Goal: Task Accomplishment & Management: Manage account settings

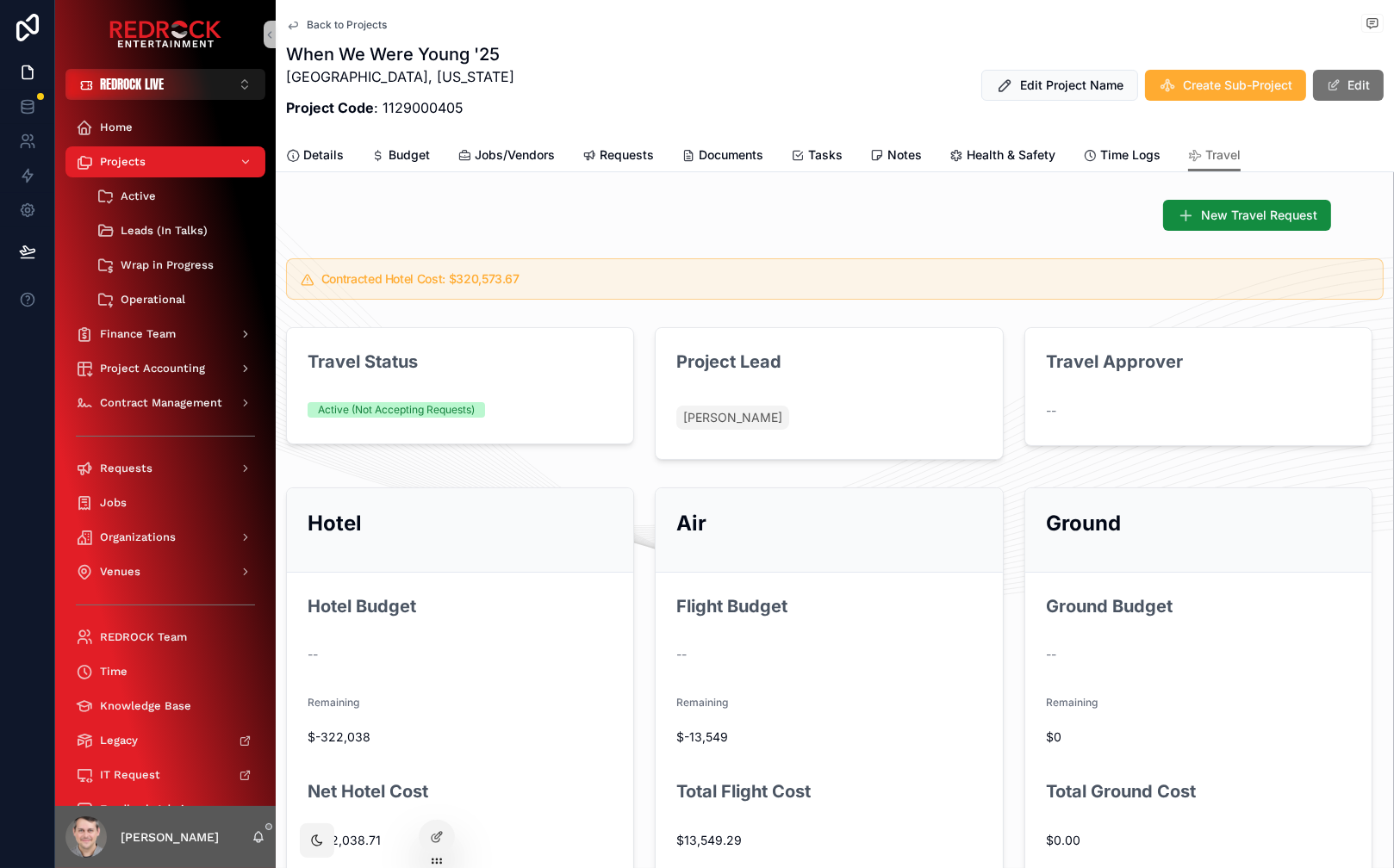
drag, startPoint x: 586, startPoint y: 48, endPoint x: 552, endPoint y: 28, distance: 39.4
click at [533, 26] on div "Back to Projects" at bounding box center [835, 25] width 1098 height 21
click at [193, 517] on div "Jobs" at bounding box center [165, 502] width 221 height 35
click at [207, 515] on div "Jobs" at bounding box center [166, 502] width 179 height 27
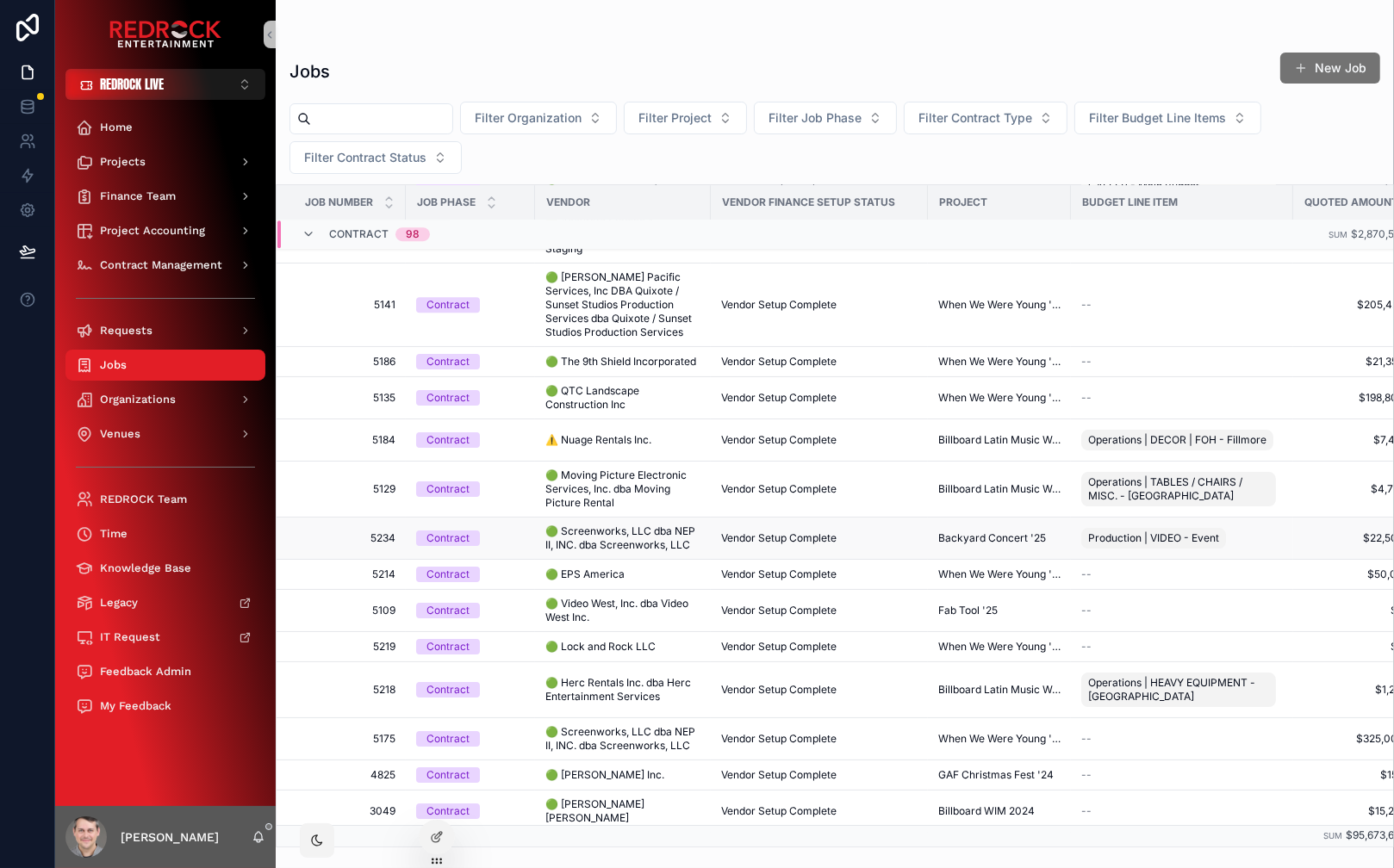
scroll to position [6497, 0]
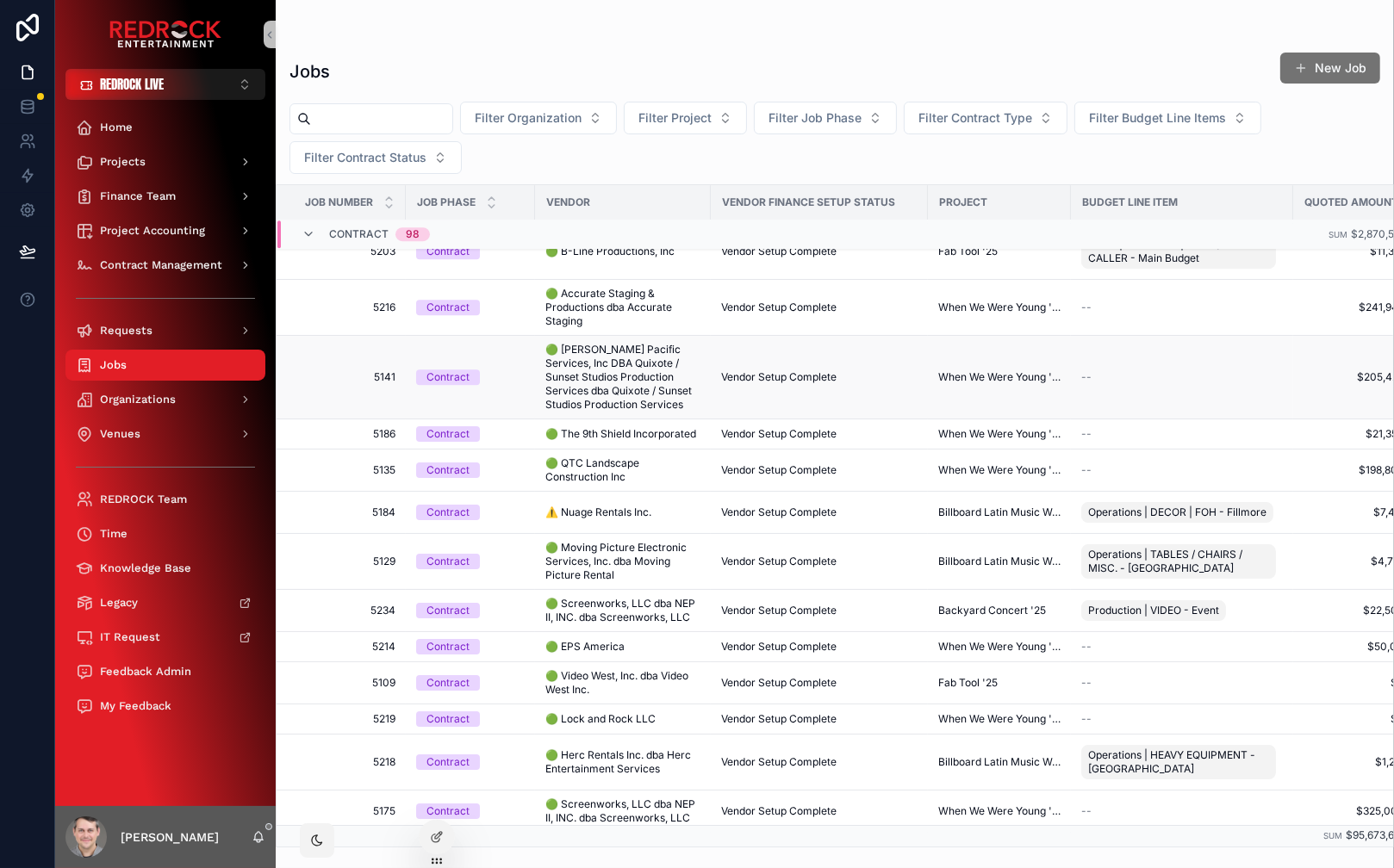
click at [666, 360] on span "🟢 [PERSON_NAME] Pacific Services, Inc DBA Quixote / Sunset Studios Production S…" at bounding box center [622, 377] width 155 height 69
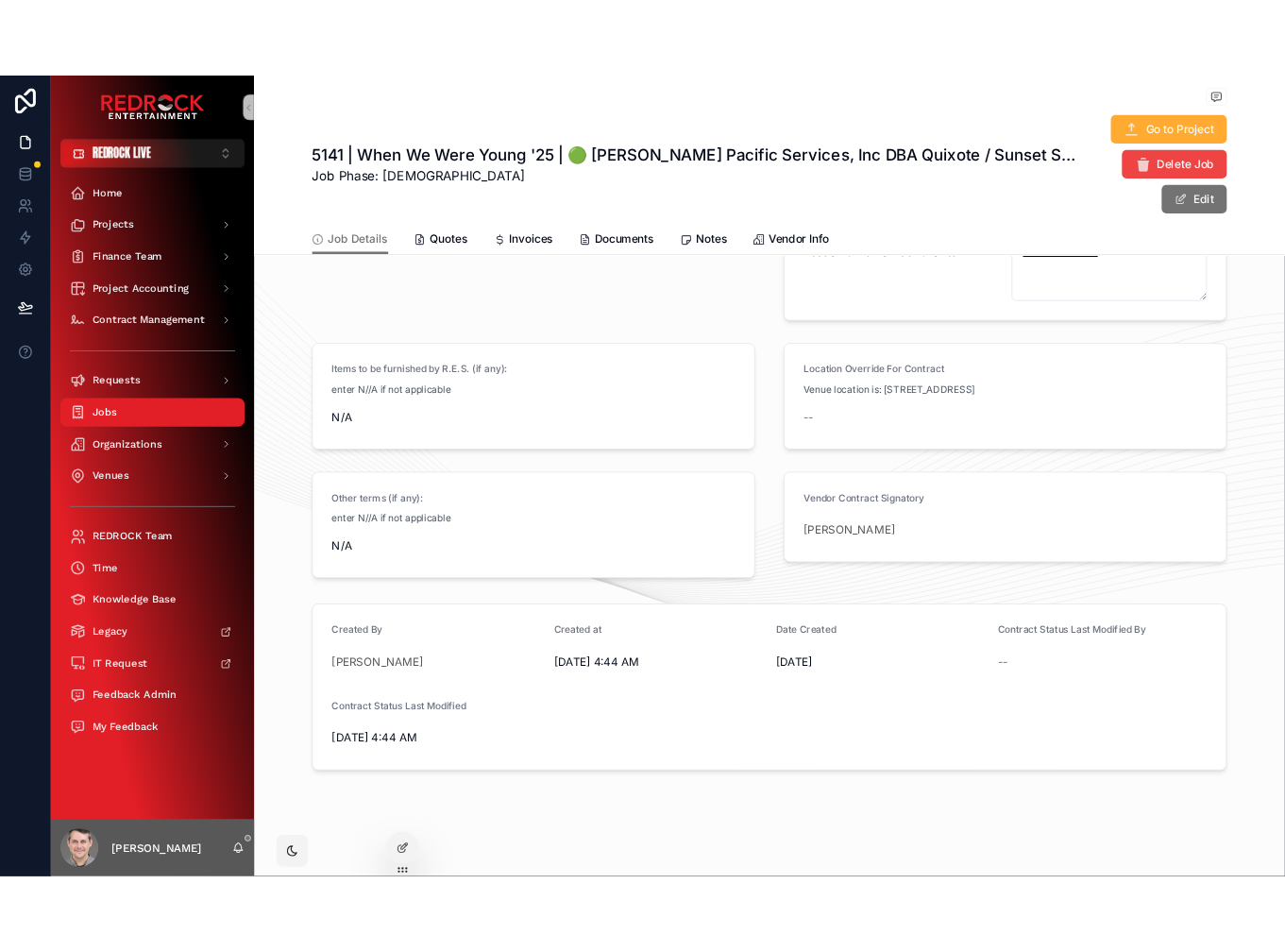
scroll to position [845, 0]
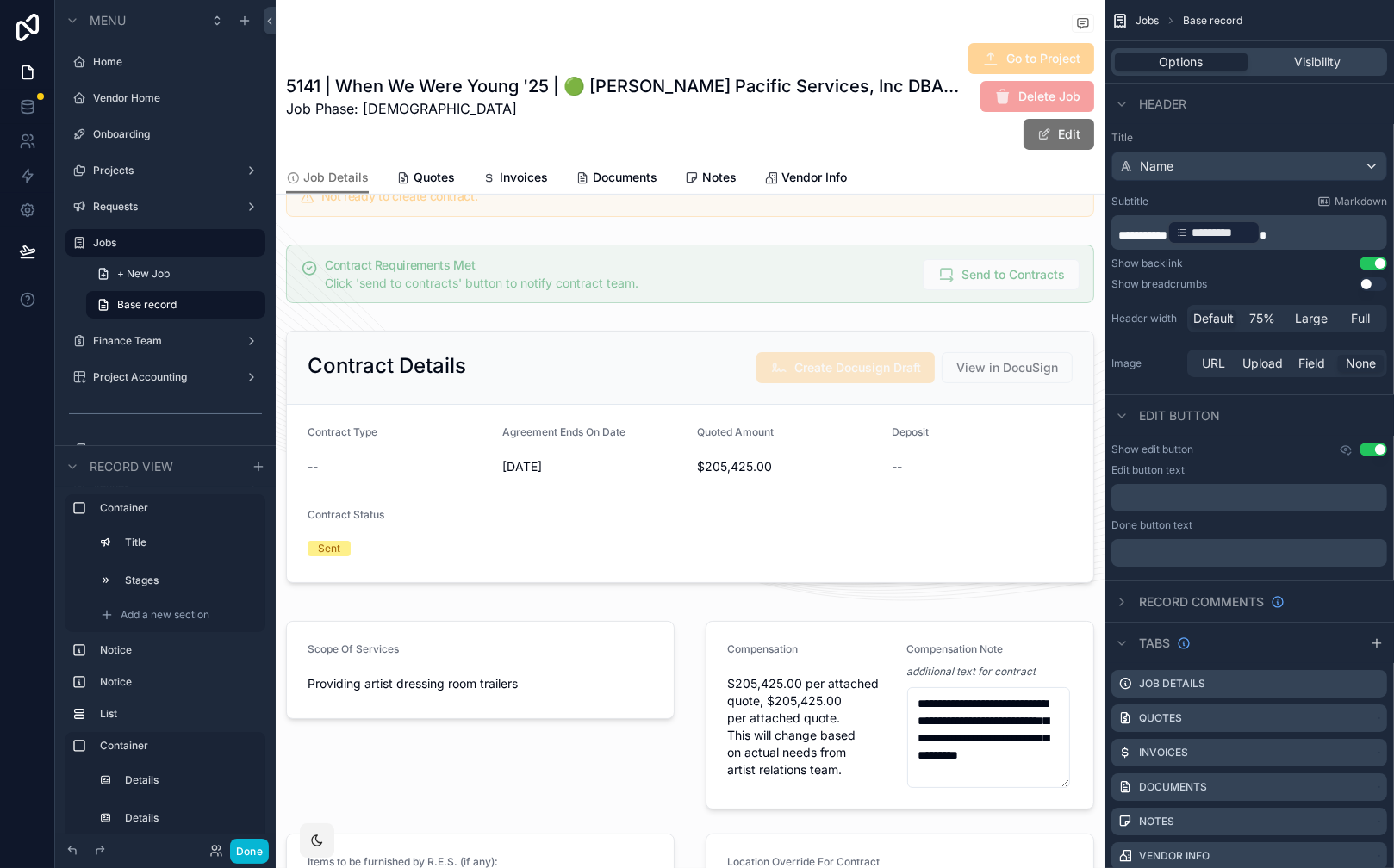
drag, startPoint x: 658, startPoint y: 380, endPoint x: 1362, endPoint y: 477, distance: 710.7
click at [656, 382] on div "scrollable content" at bounding box center [689, 457] width 829 height 266
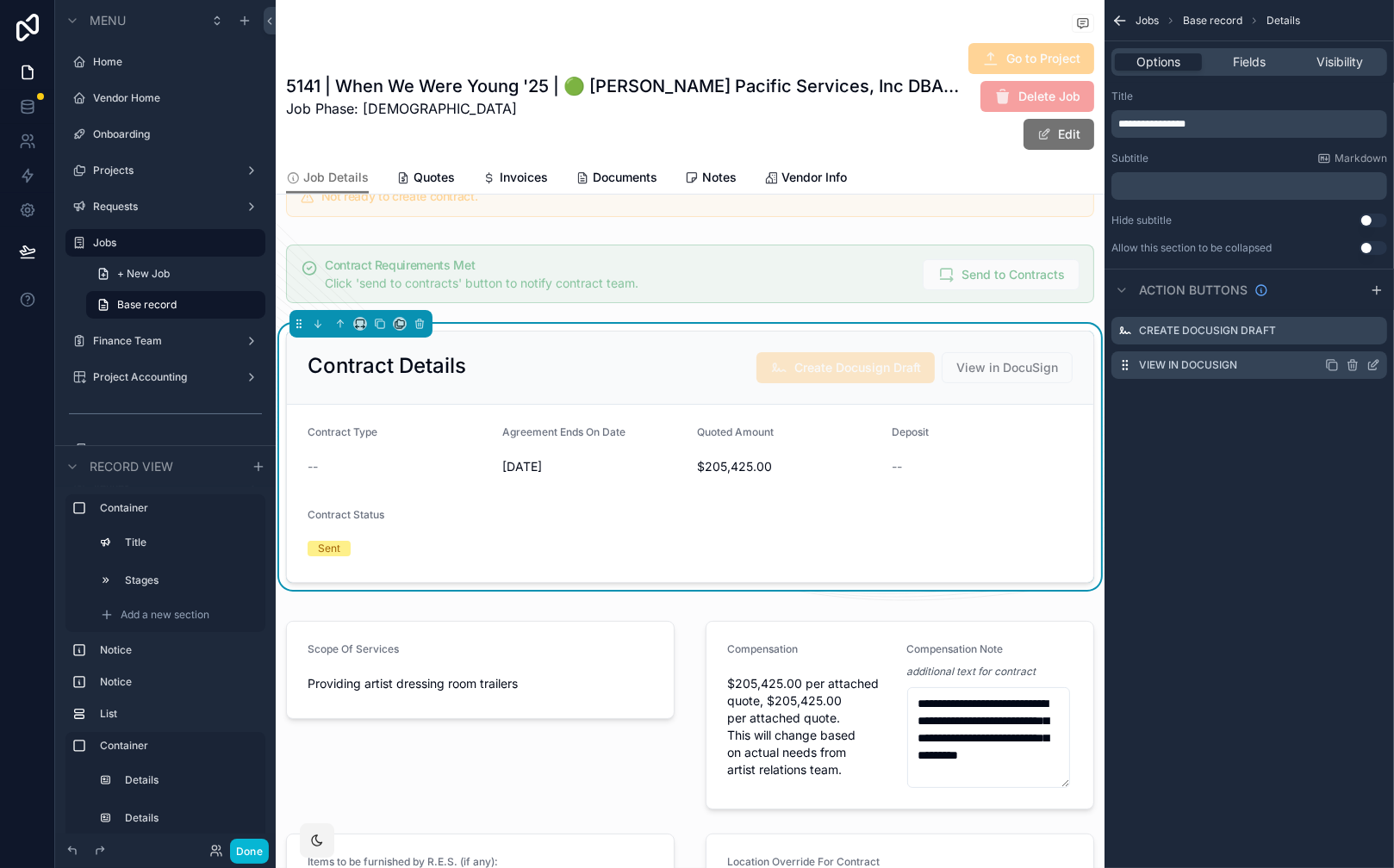
click at [1367, 365] on icon "scrollable content" at bounding box center [1374, 365] width 14 height 14
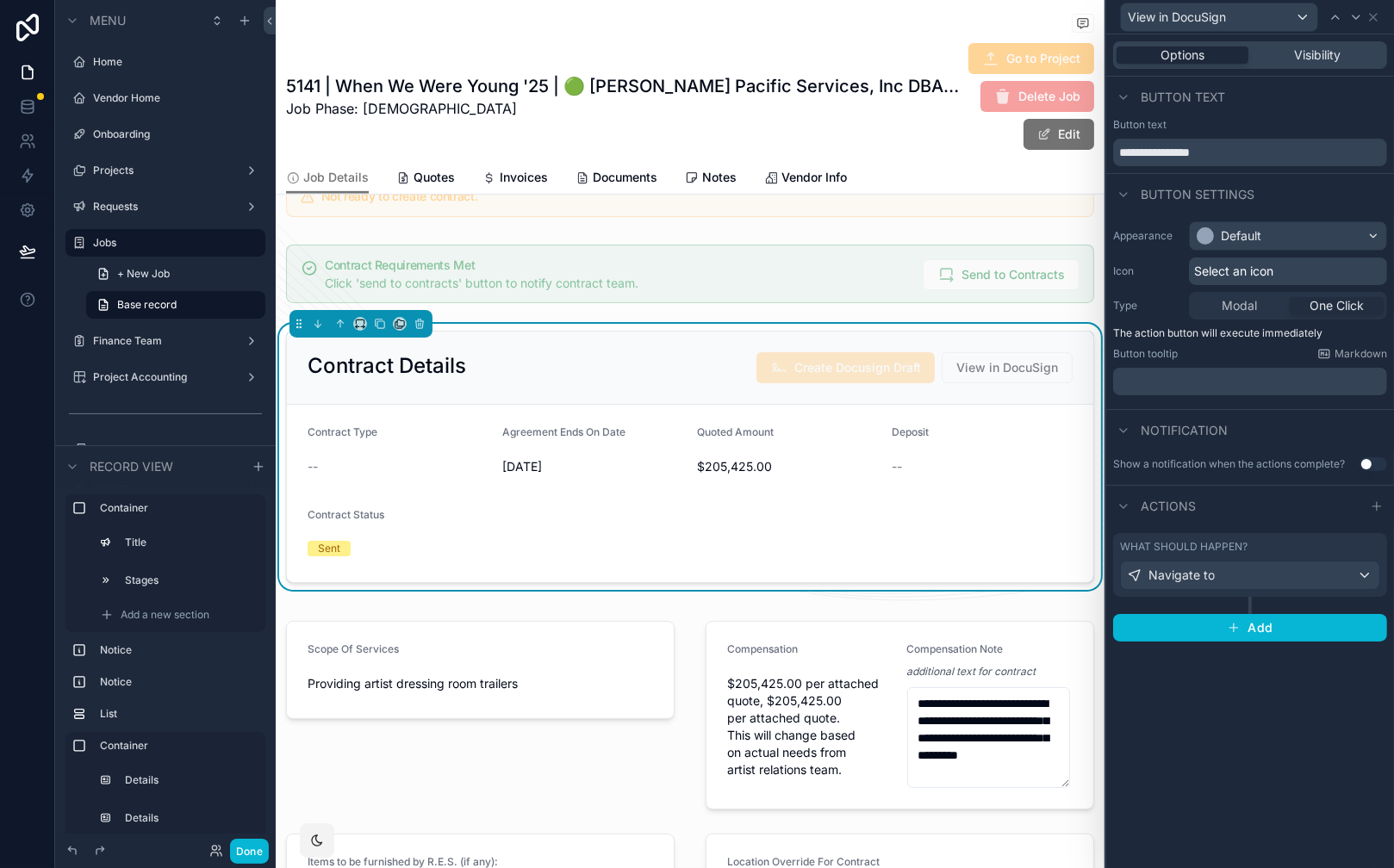
click at [1277, 544] on div "What should happen?" at bounding box center [1250, 547] width 261 height 14
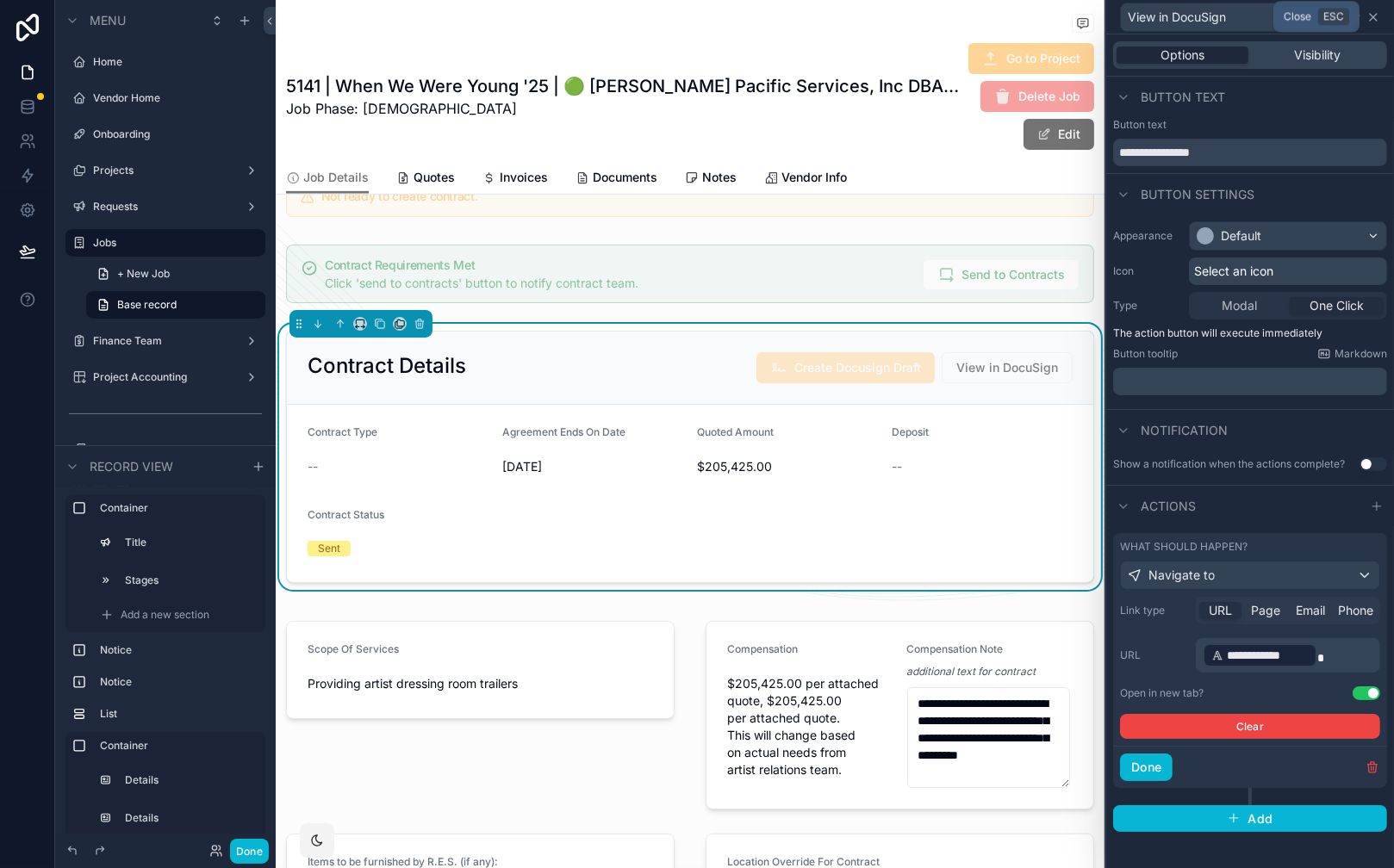
click at [1375, 14] on icon at bounding box center [1374, 18] width 7 height 7
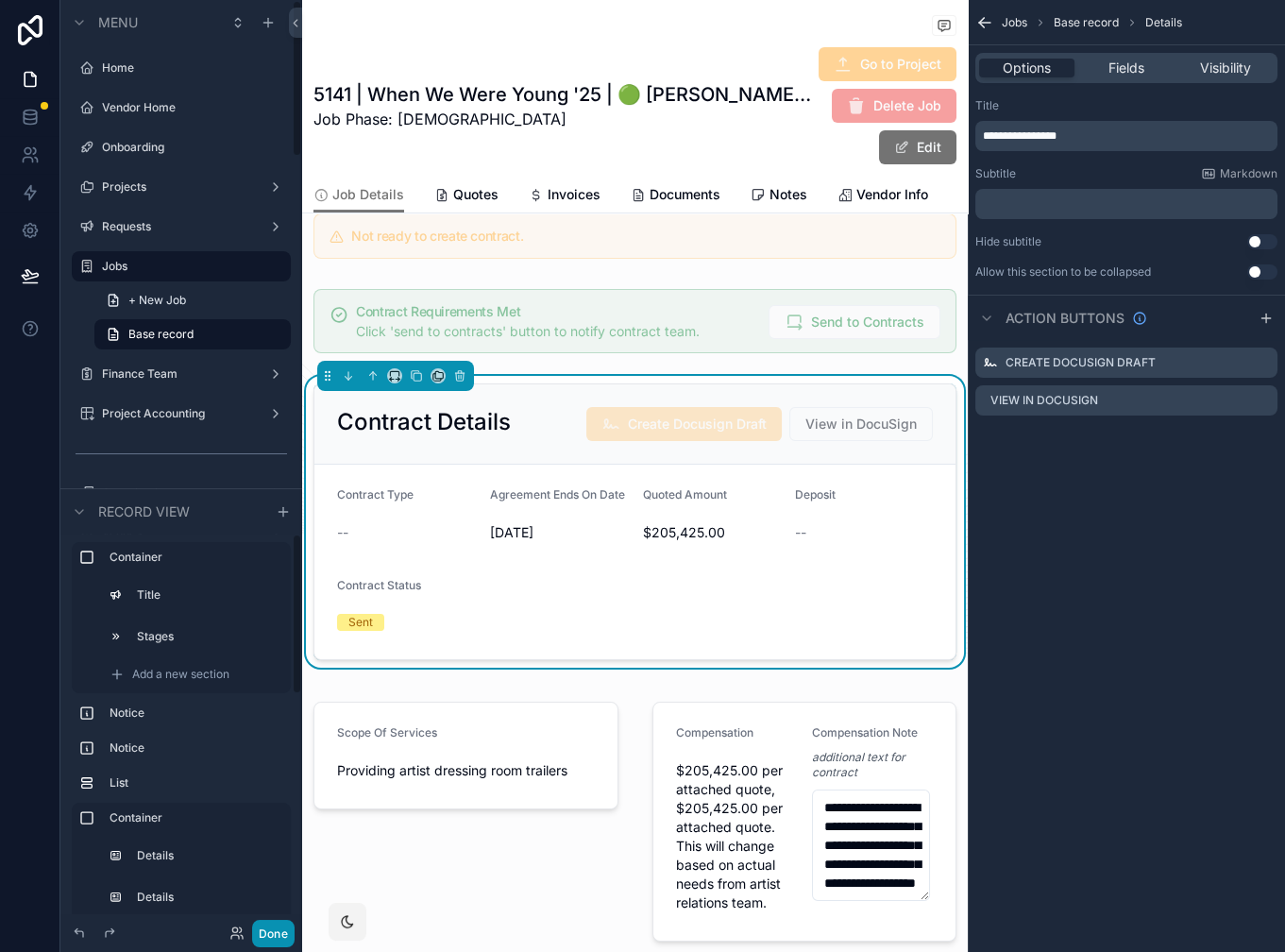
click at [278, 937] on button "Done" at bounding box center [274, 934] width 43 height 27
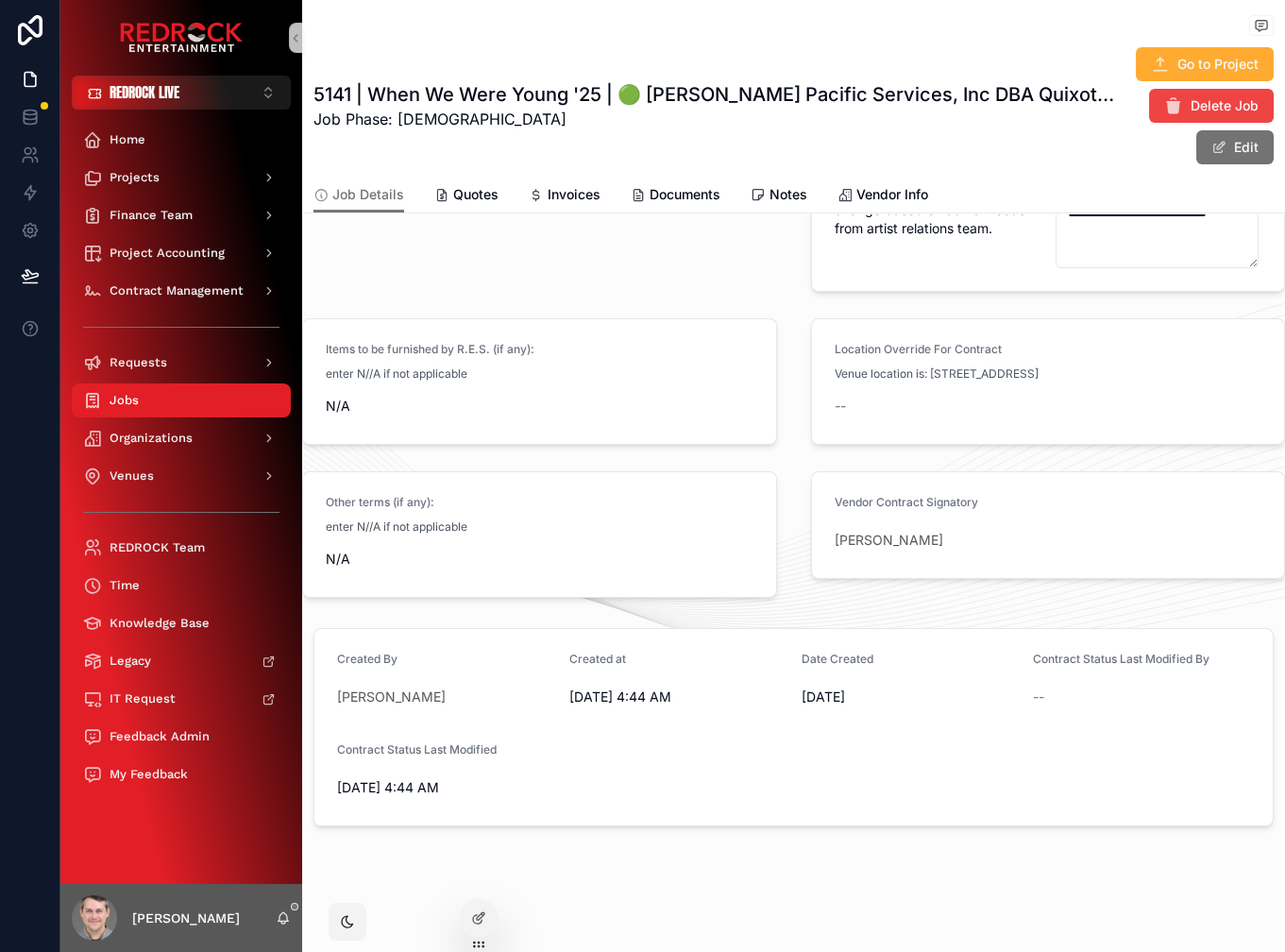
drag, startPoint x: 611, startPoint y: 82, endPoint x: 520, endPoint y: 54, distance: 95.2
drag, startPoint x: 586, startPoint y: 83, endPoint x: 533, endPoint y: 63, distance: 56.6
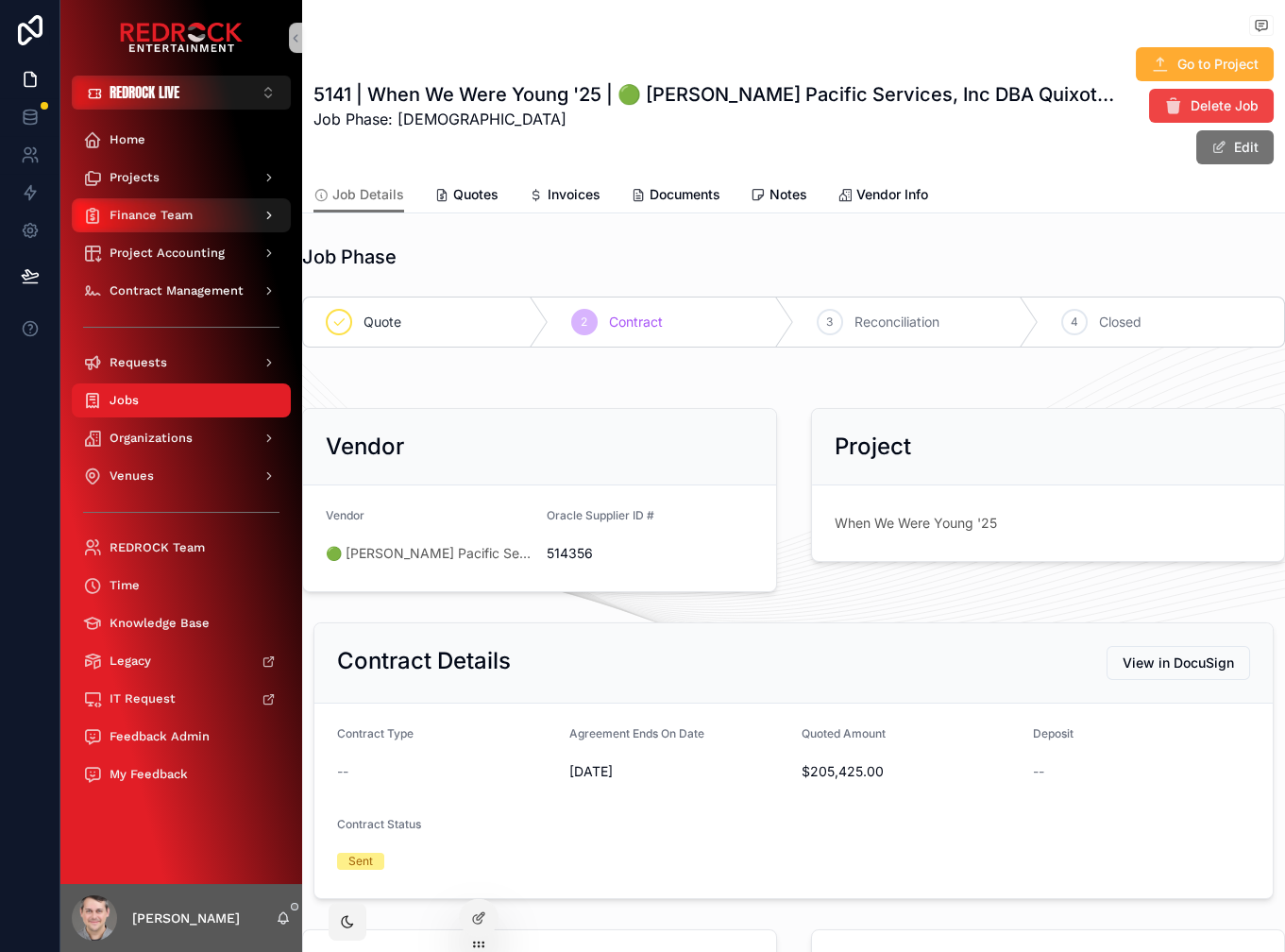
click at [166, 231] on link "Finance Team" at bounding box center [182, 215] width 220 height 34
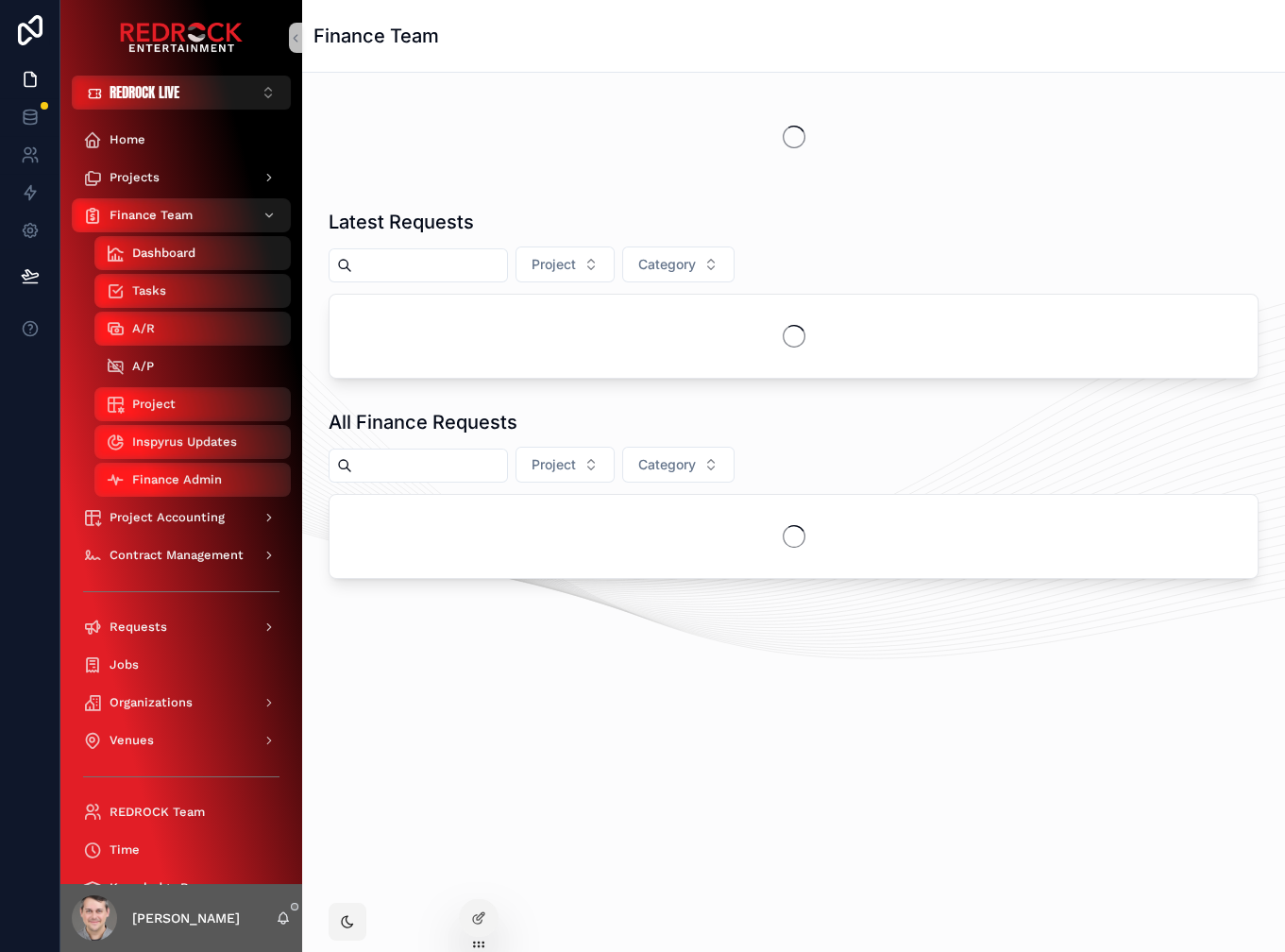
click at [185, 363] on div "A/P" at bounding box center [192, 366] width 174 height 30
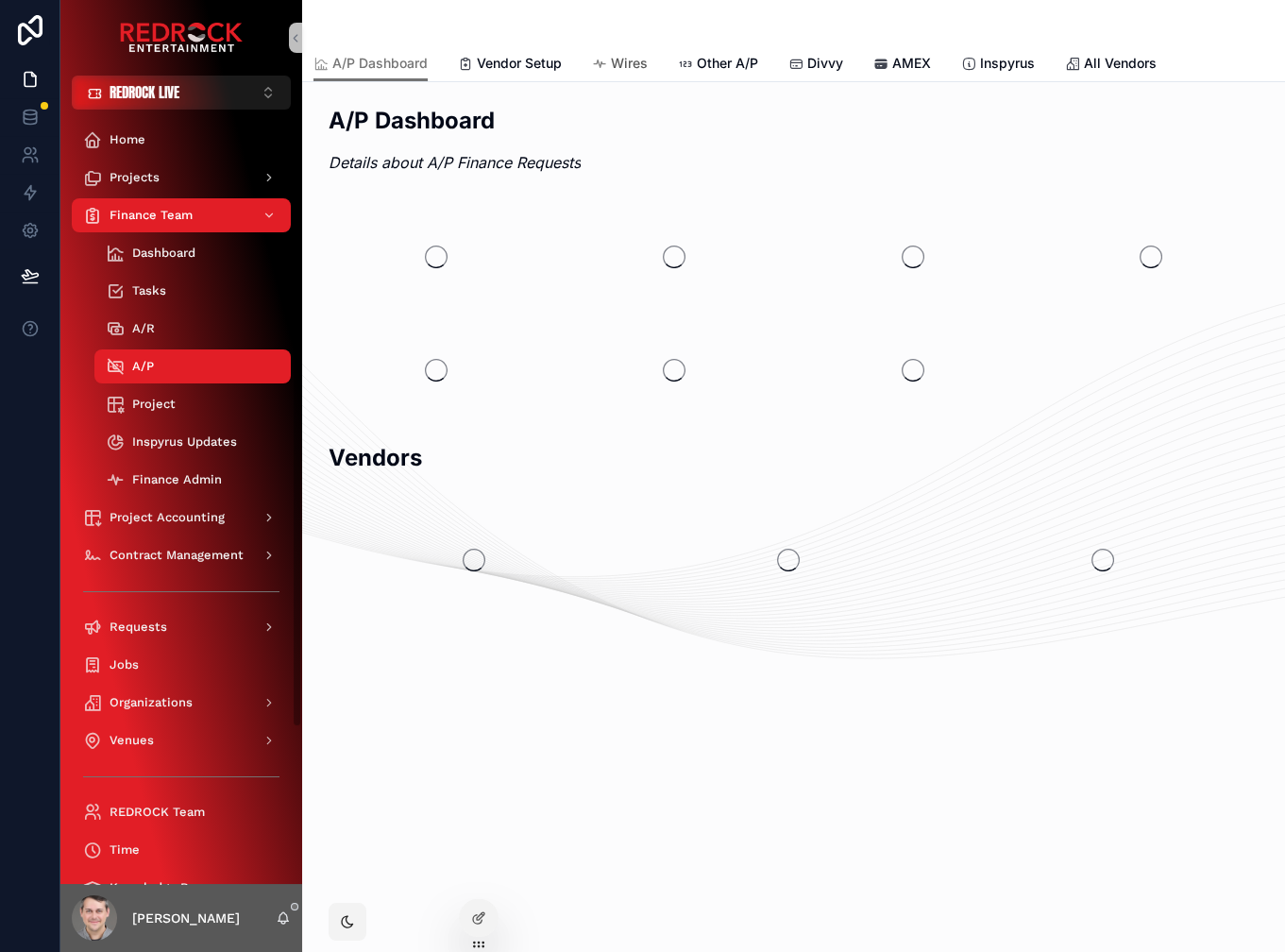
click at [627, 57] on span "Wires" at bounding box center [629, 62] width 37 height 18
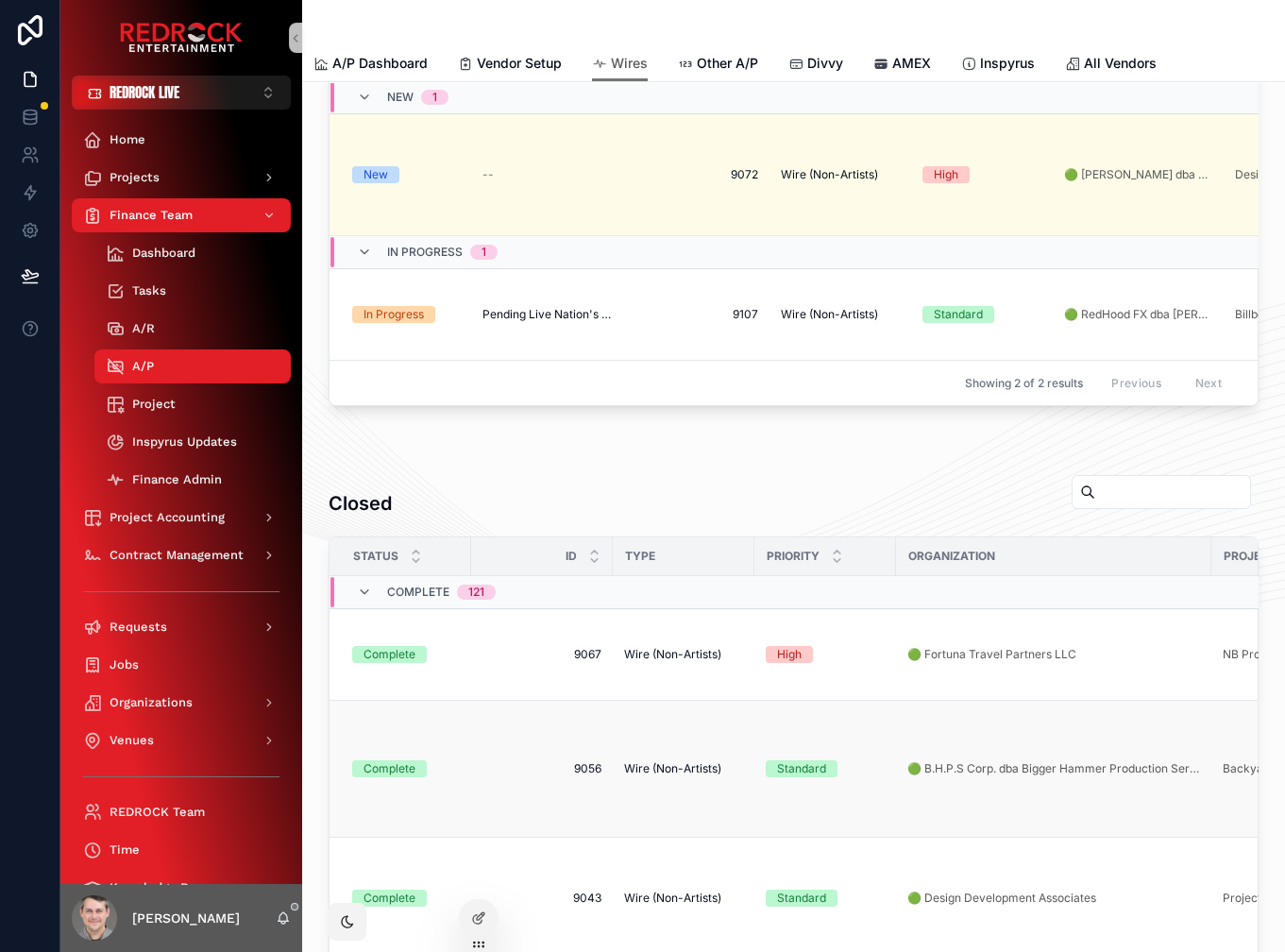
scroll to position [424, 0]
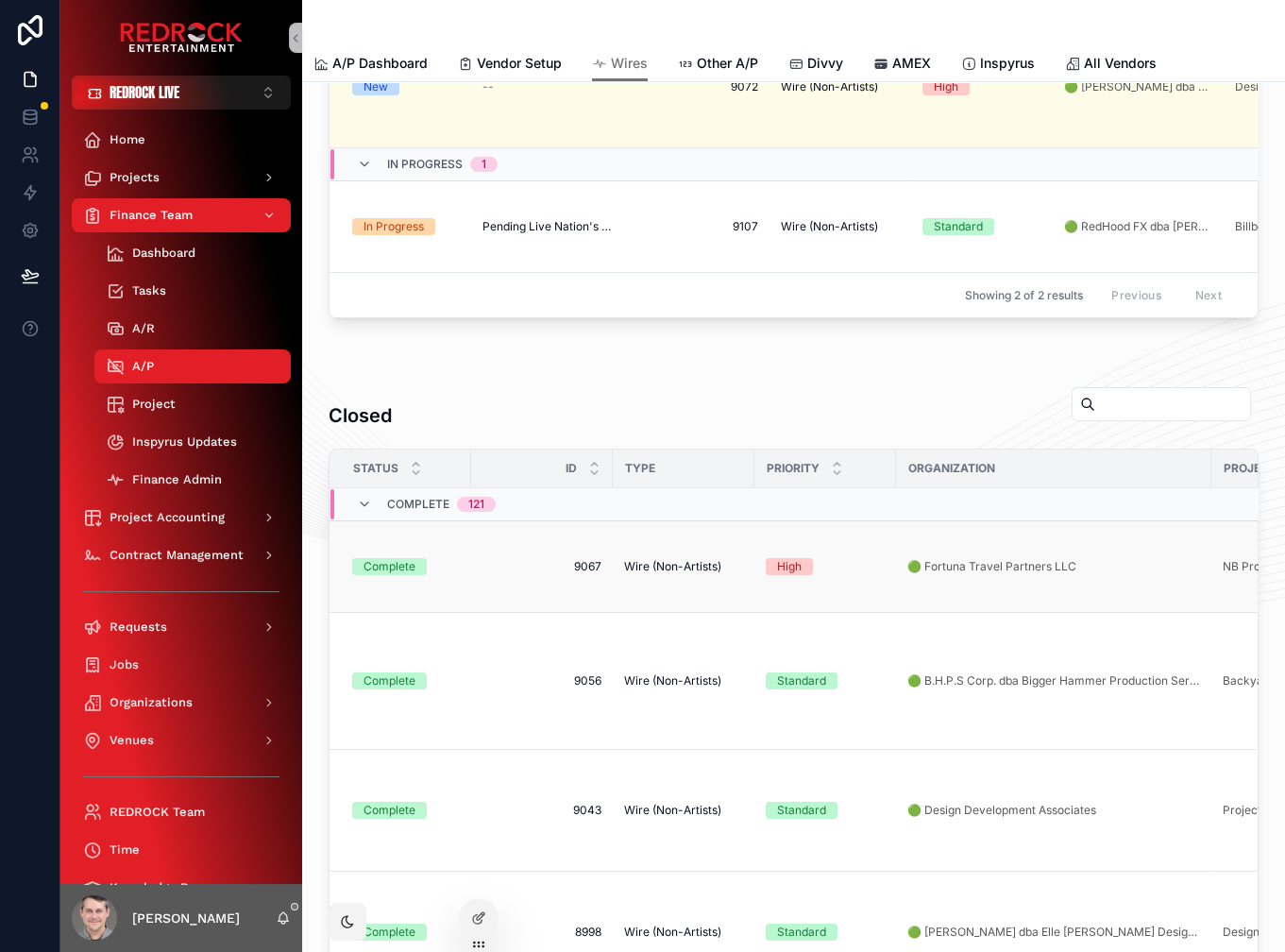
click at [599, 572] on td "9067 9067" at bounding box center [542, 567] width 142 height 91
click at [593, 561] on span "9067" at bounding box center [542, 567] width 118 height 16
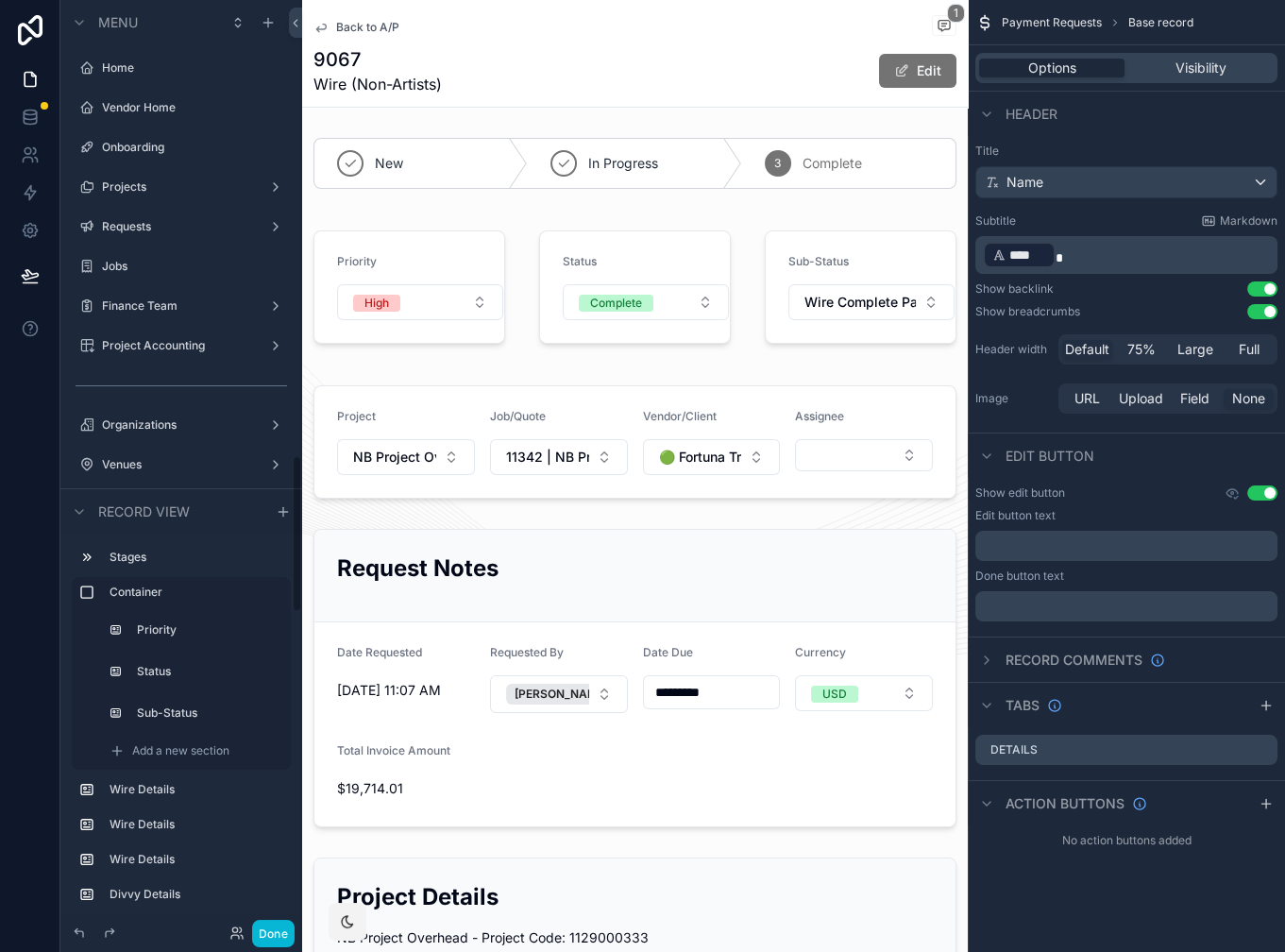
scroll to position [2688, 0]
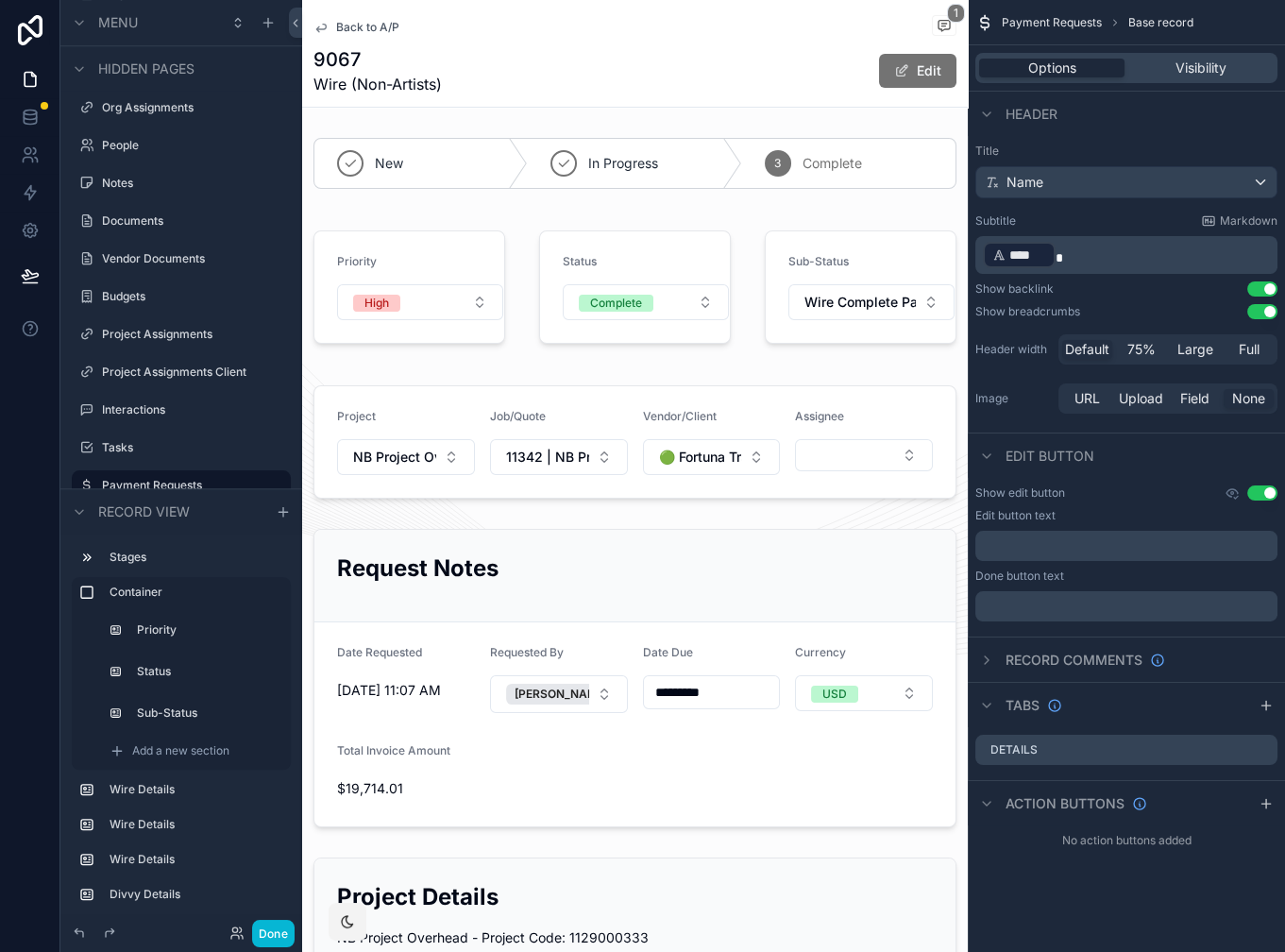
click at [695, 48] on div "9067 Wire (Non-Artists) Edit" at bounding box center [635, 71] width 643 height 50
click at [1268, 486] on button "Use setting" at bounding box center [1262, 493] width 30 height 16
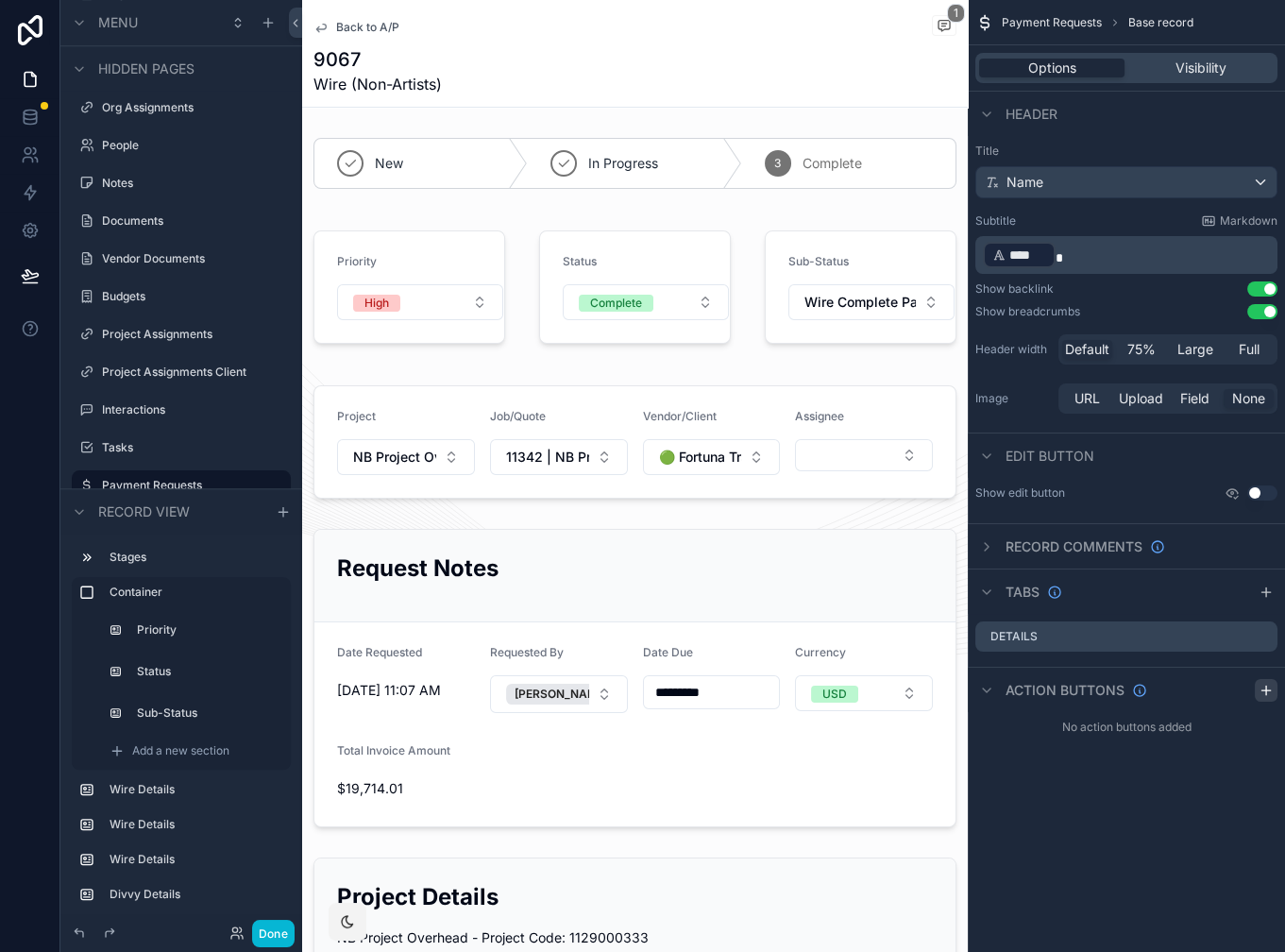
click at [1264, 696] on icon "scrollable content" at bounding box center [1267, 691] width 16 height 16
click at [1214, 732] on div "Use setting" at bounding box center [1220, 735] width 98 height 16
click at [1225, 732] on icon "scrollable content" at bounding box center [1225, 735] width 16 height 16
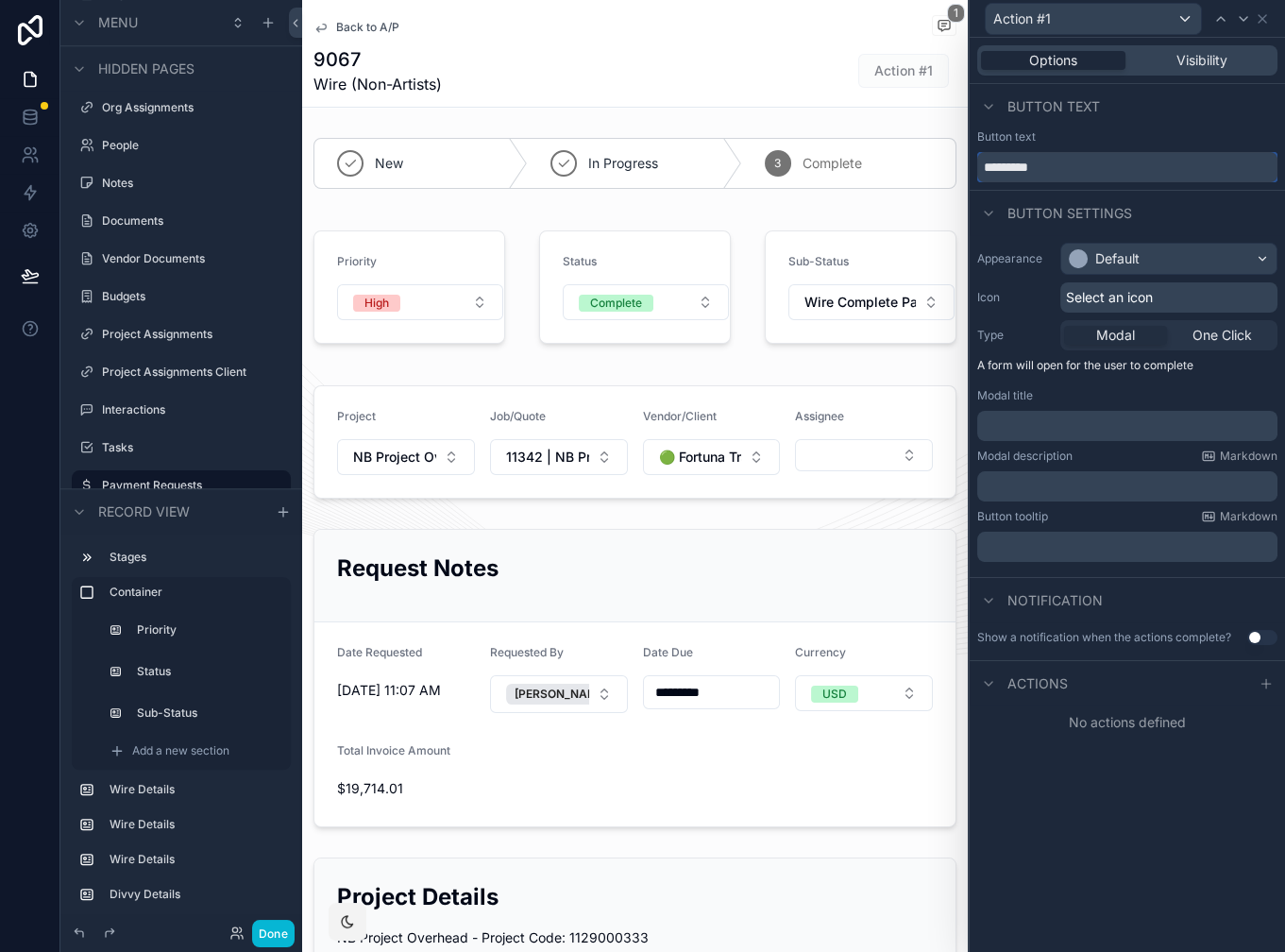
click at [1051, 175] on input "*********" at bounding box center [1127, 167] width 300 height 30
type input "**********"
click at [1150, 294] on span "Select an icon" at bounding box center [1109, 297] width 86 height 18
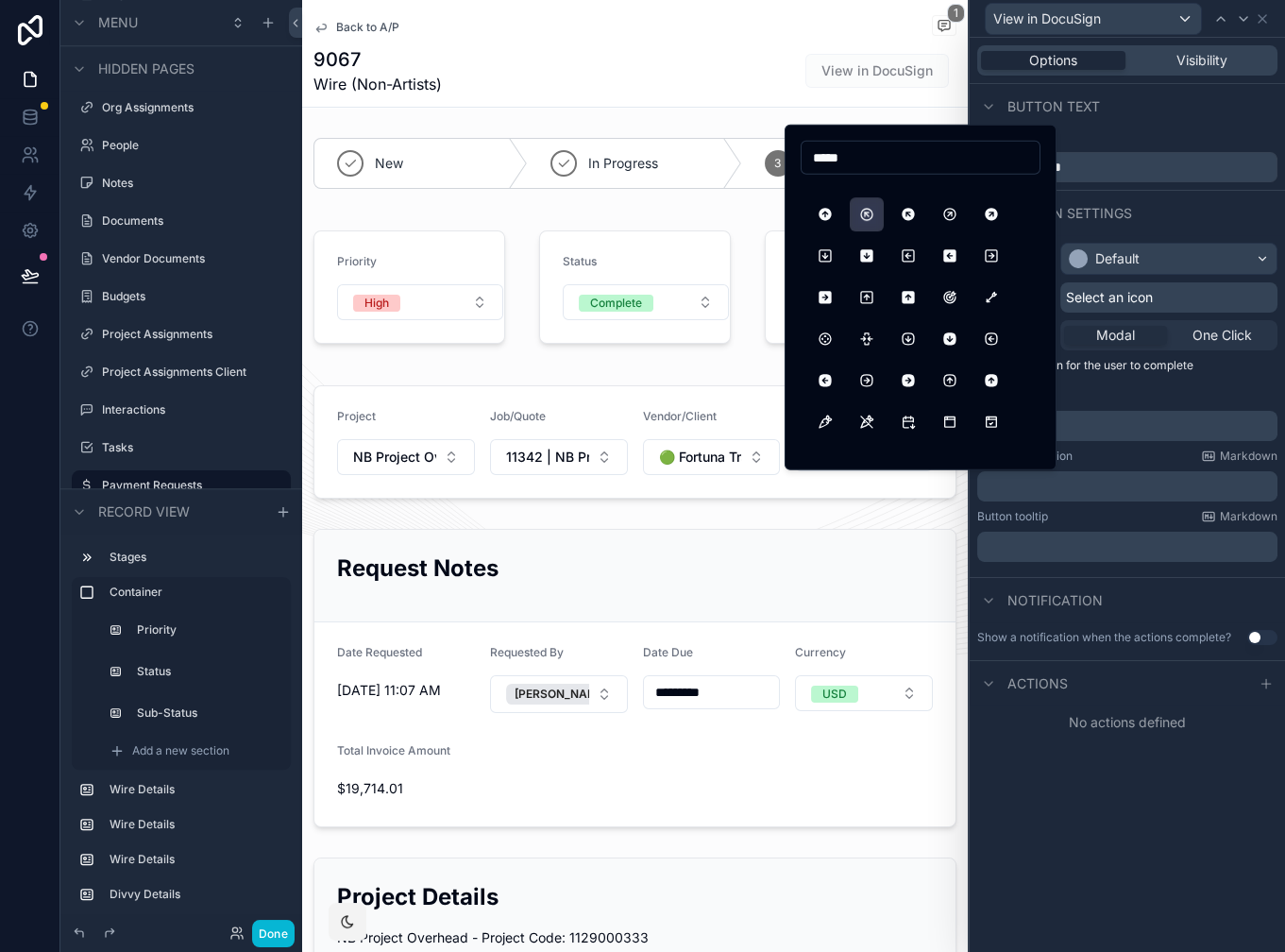
scroll to position [1711, 0]
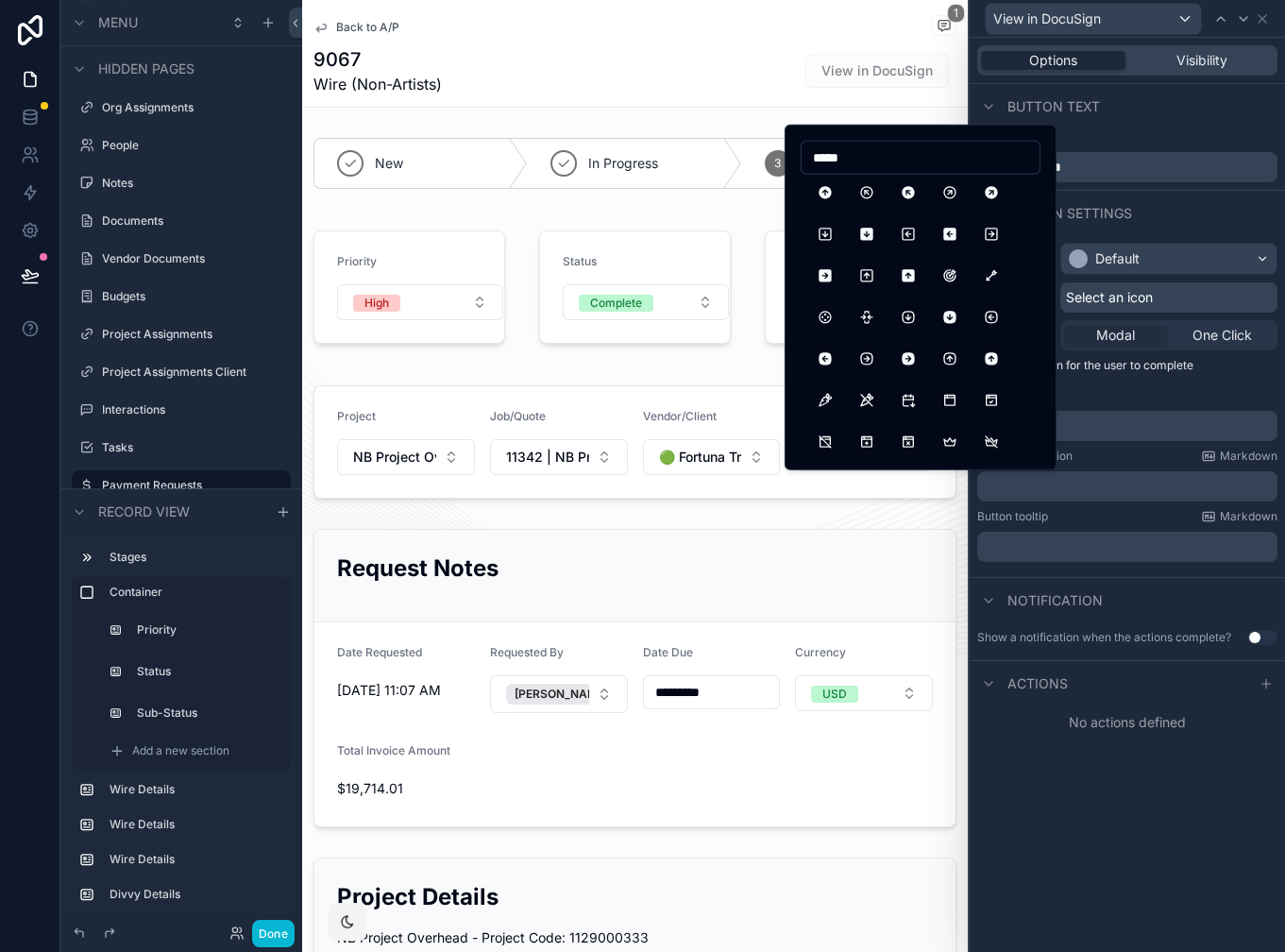
click at [831, 162] on input "*****" at bounding box center [920, 157] width 238 height 26
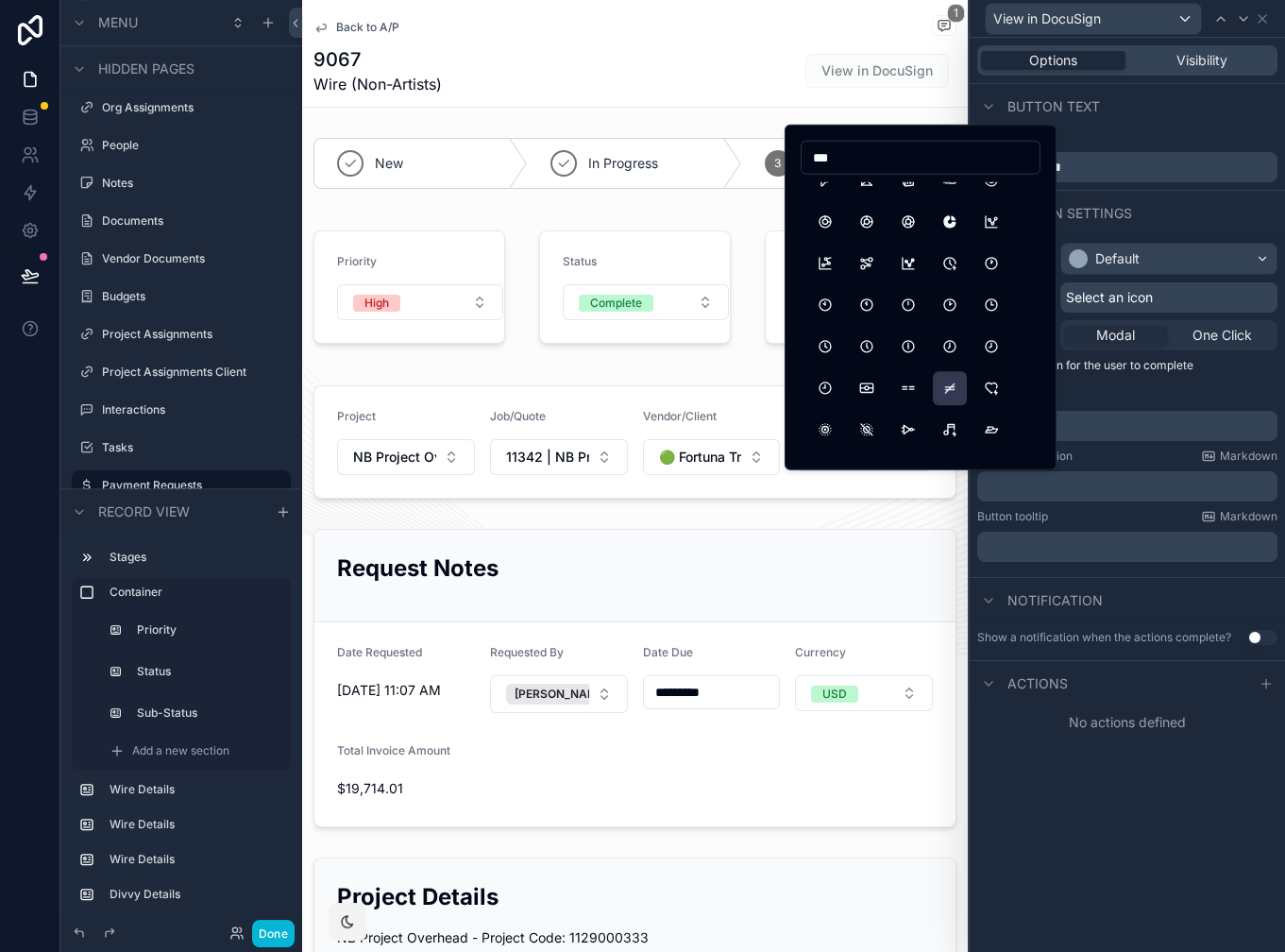
scroll to position [3692, 0]
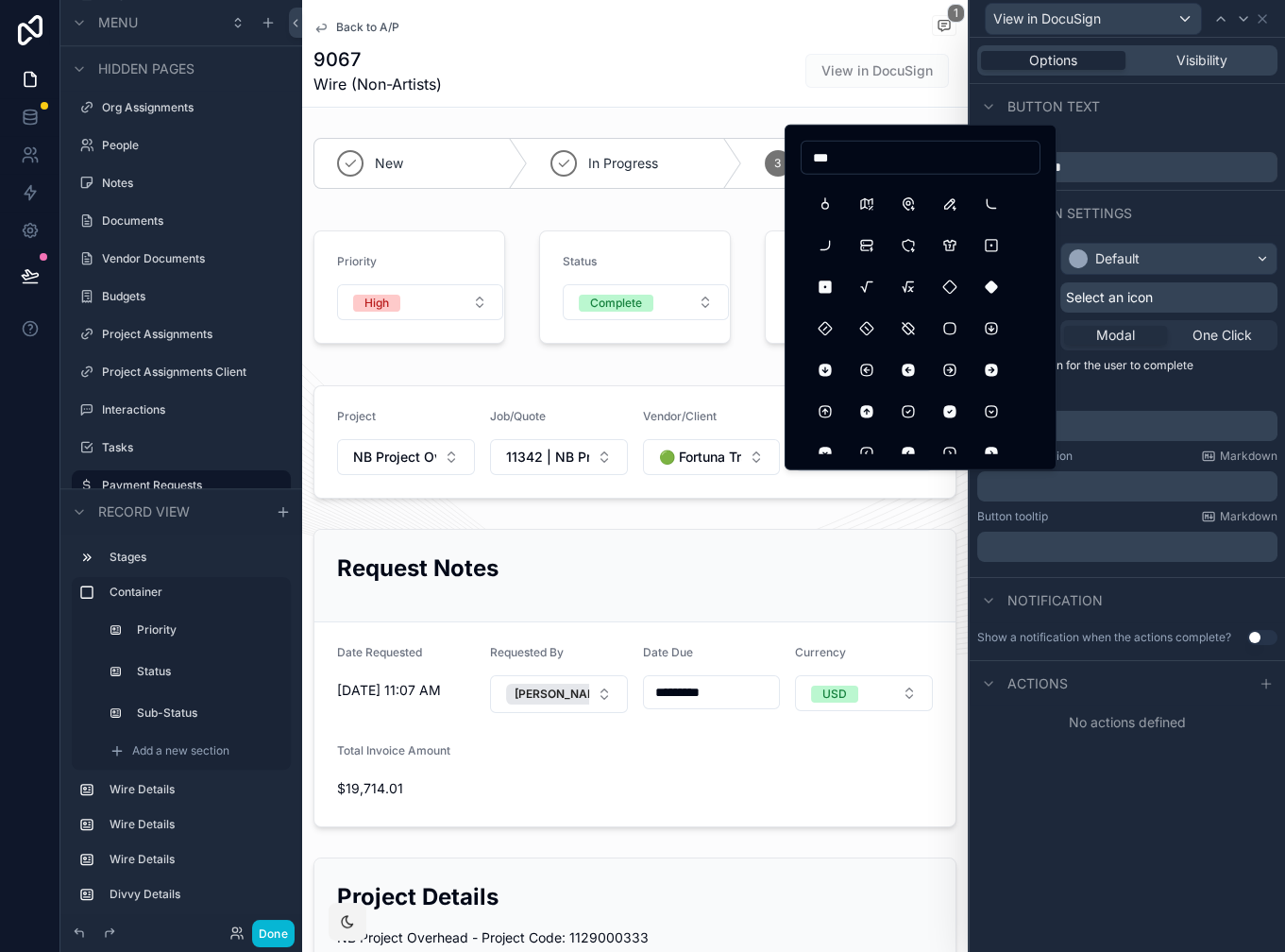
click at [828, 159] on input "***" at bounding box center [920, 157] width 238 height 26
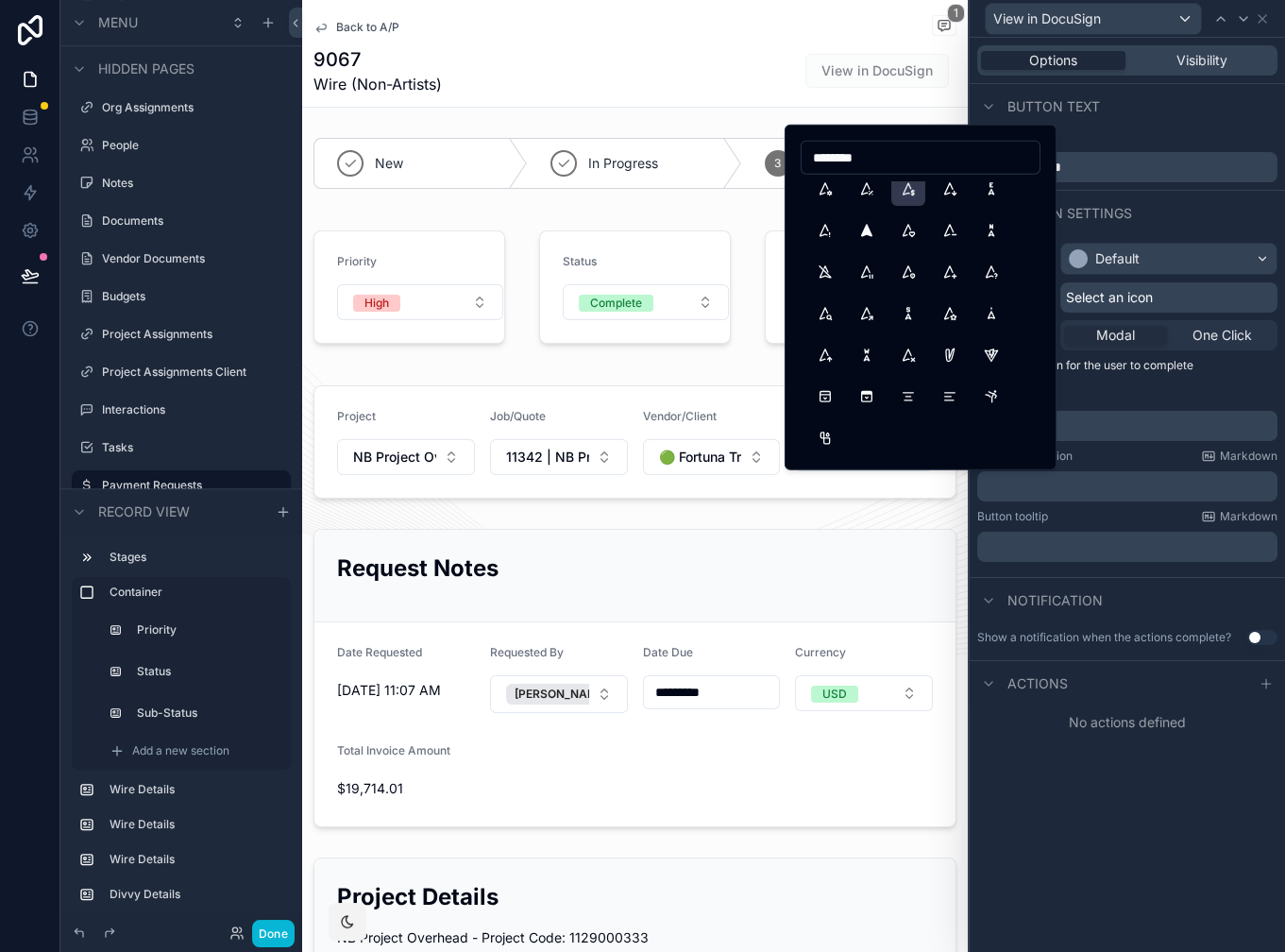
scroll to position [0, 0]
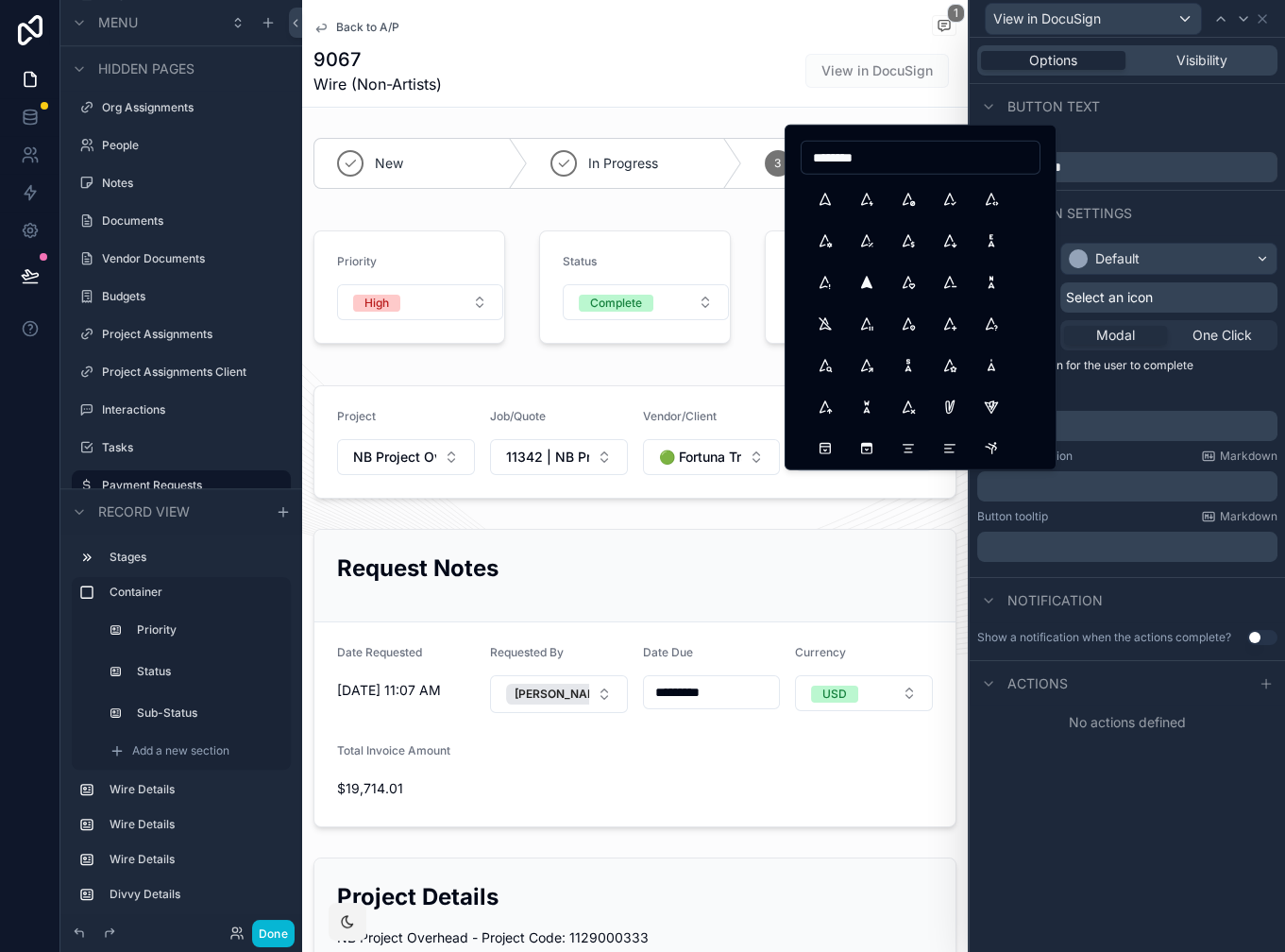
click at [846, 151] on input "********" at bounding box center [920, 157] width 238 height 26
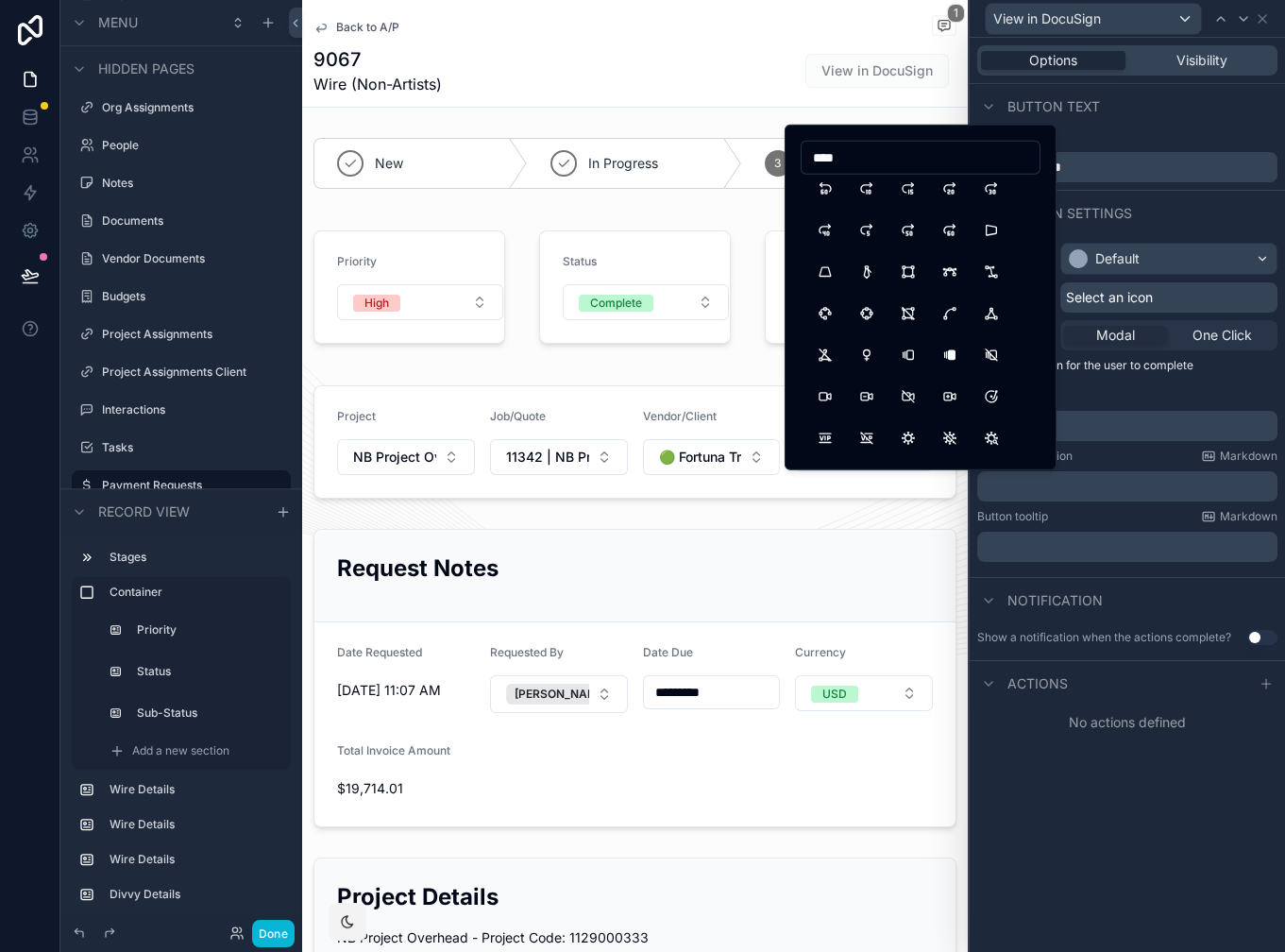
click at [862, 163] on input "****" at bounding box center [920, 157] width 238 height 26
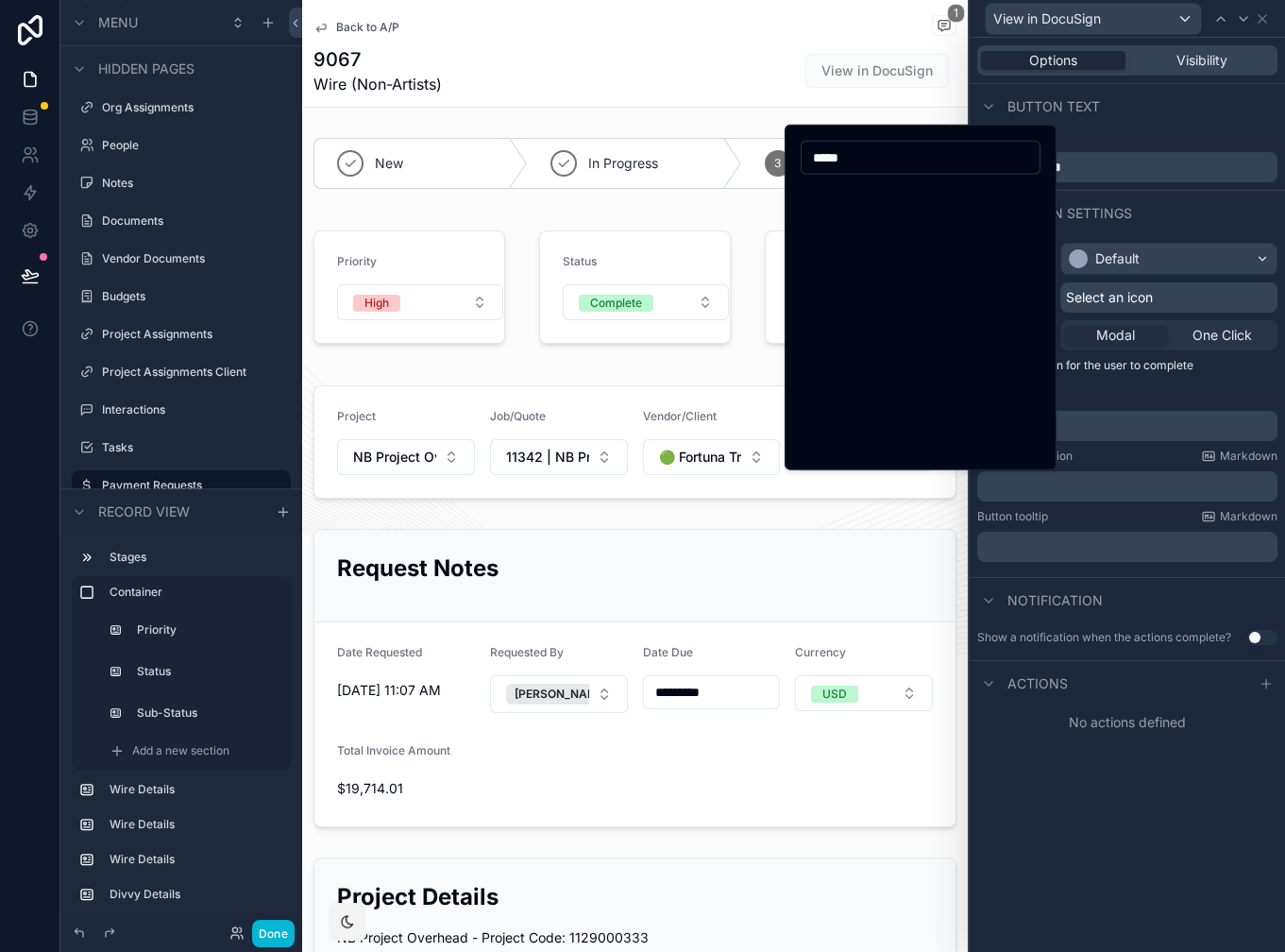
scroll to position [0, 0]
click at [847, 156] on input "*****" at bounding box center [920, 157] width 238 height 26
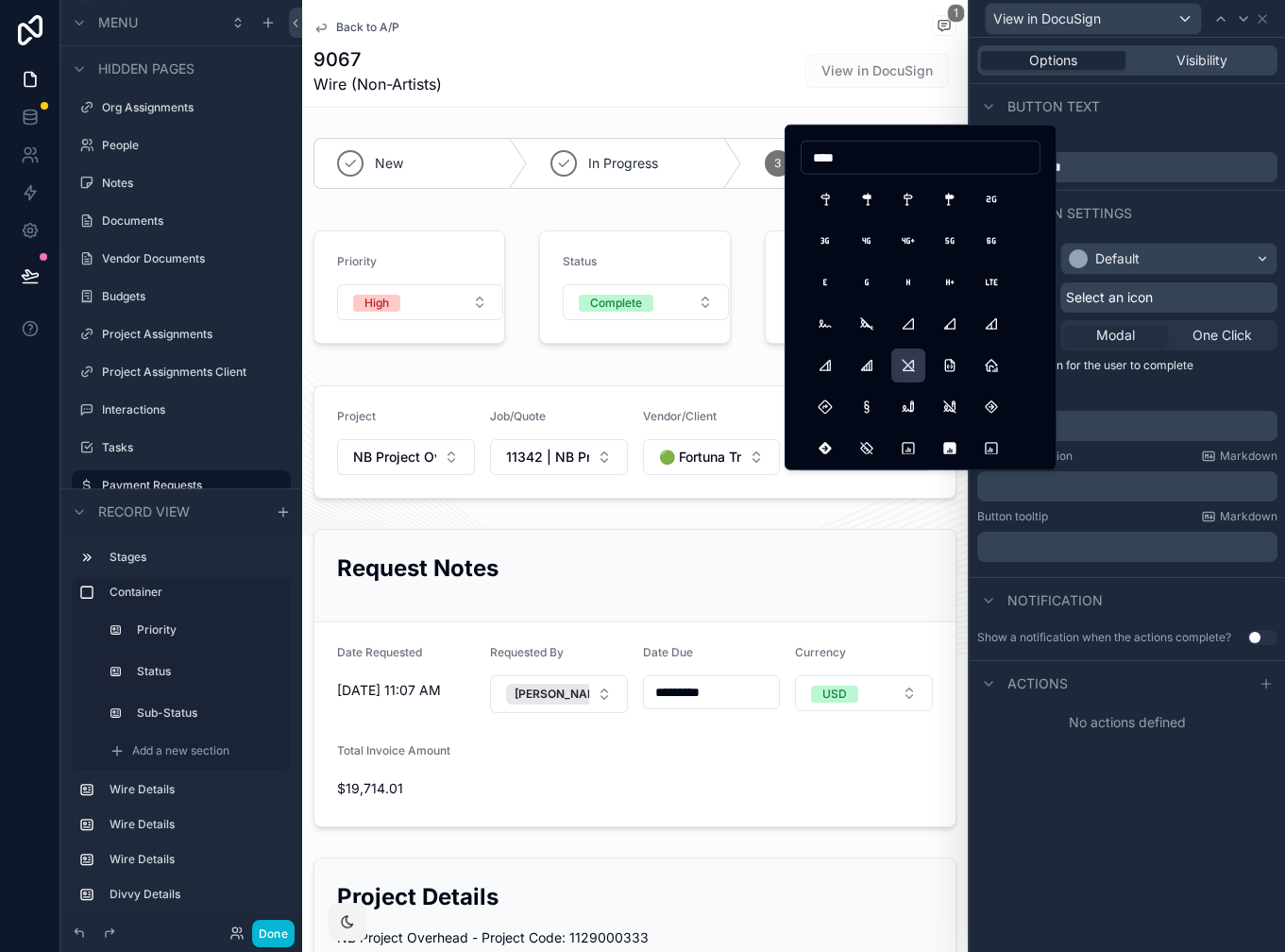
type input "****"
click at [899, 419] on button "WritingSign" at bounding box center [908, 407] width 34 height 34
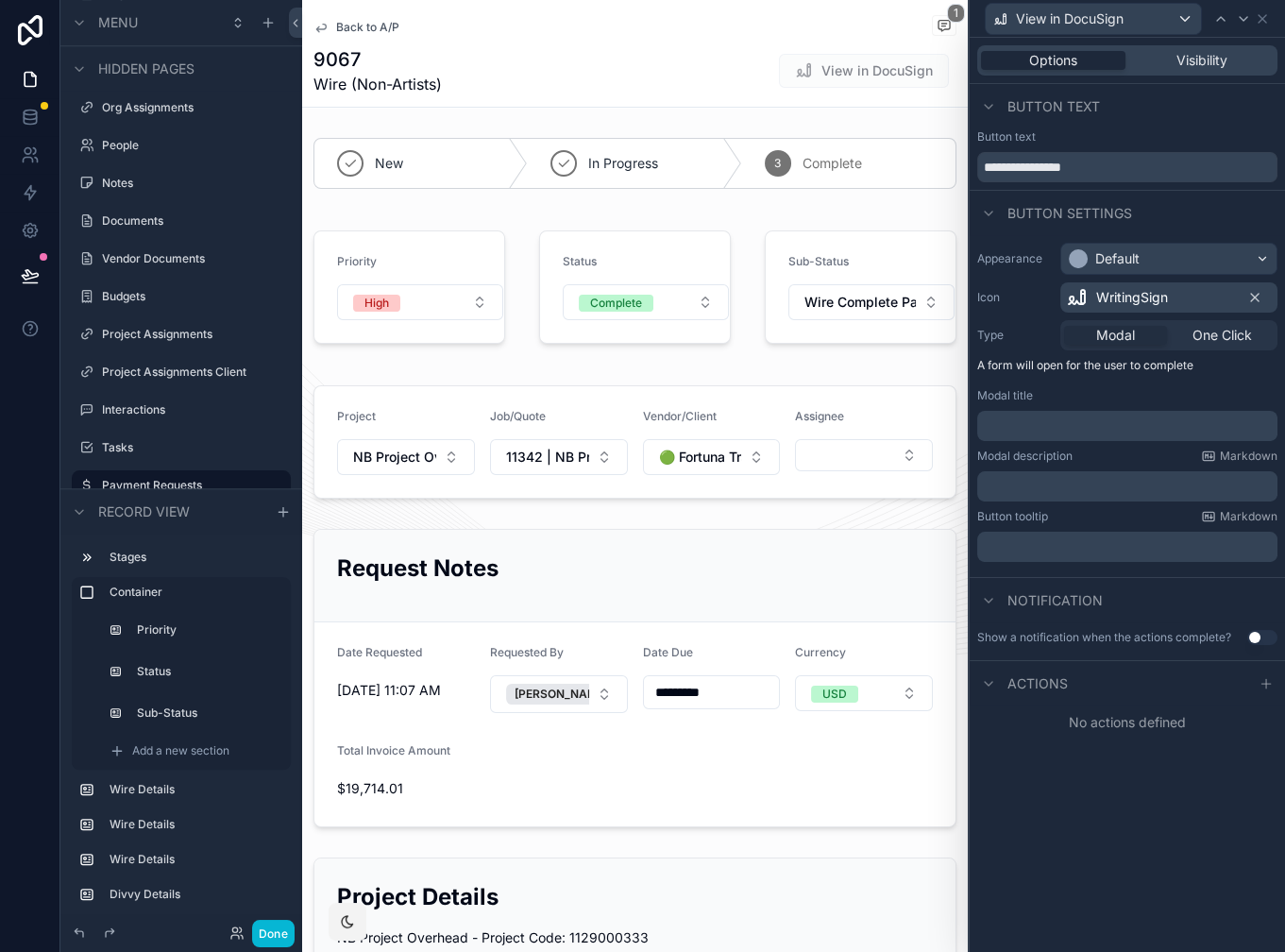
click at [1153, 297] on span "WritingSign" at bounding box center [1133, 297] width 72 height 18
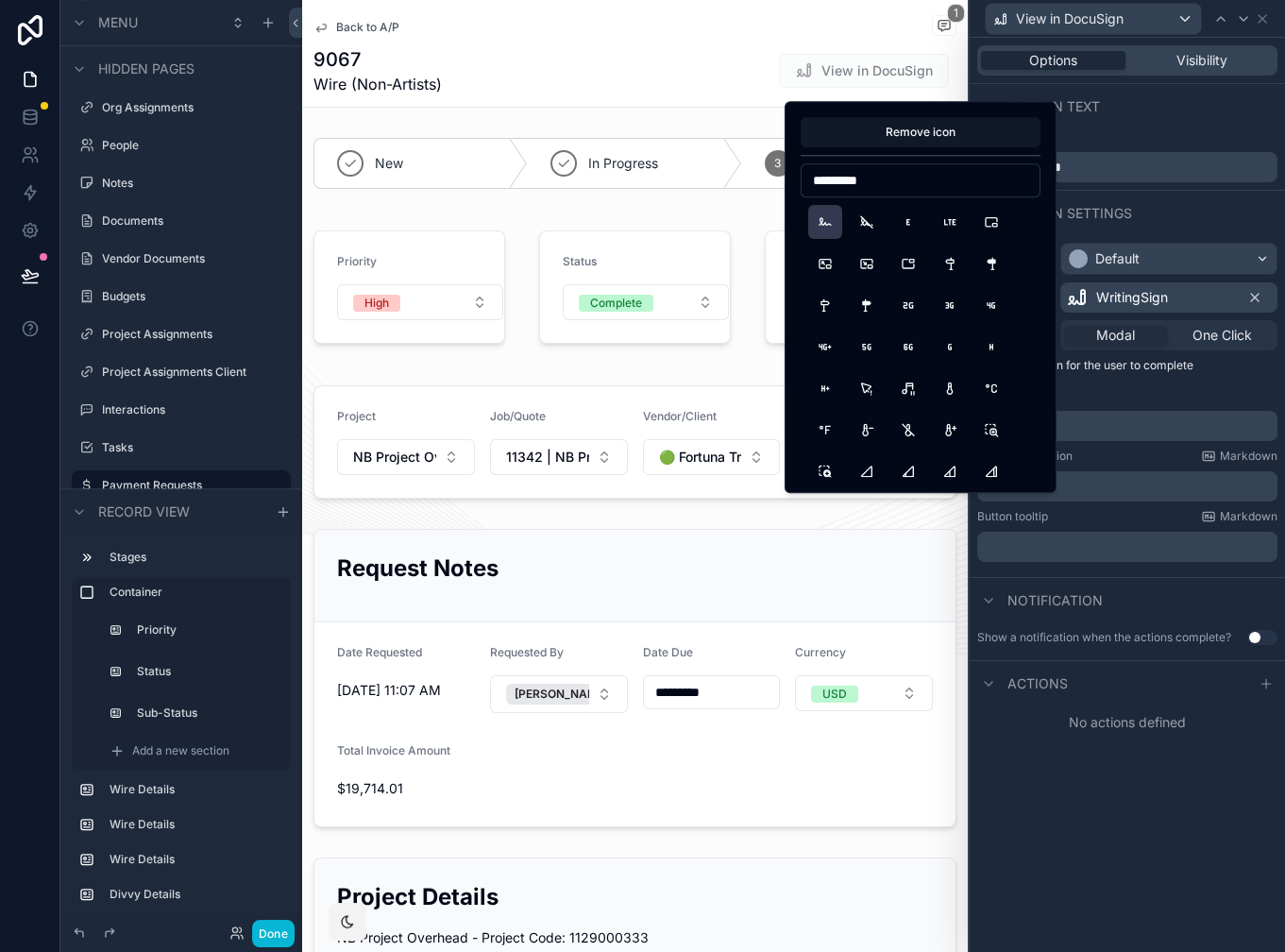
type input "*********"
click at [824, 224] on button "Signature" at bounding box center [825, 221] width 34 height 34
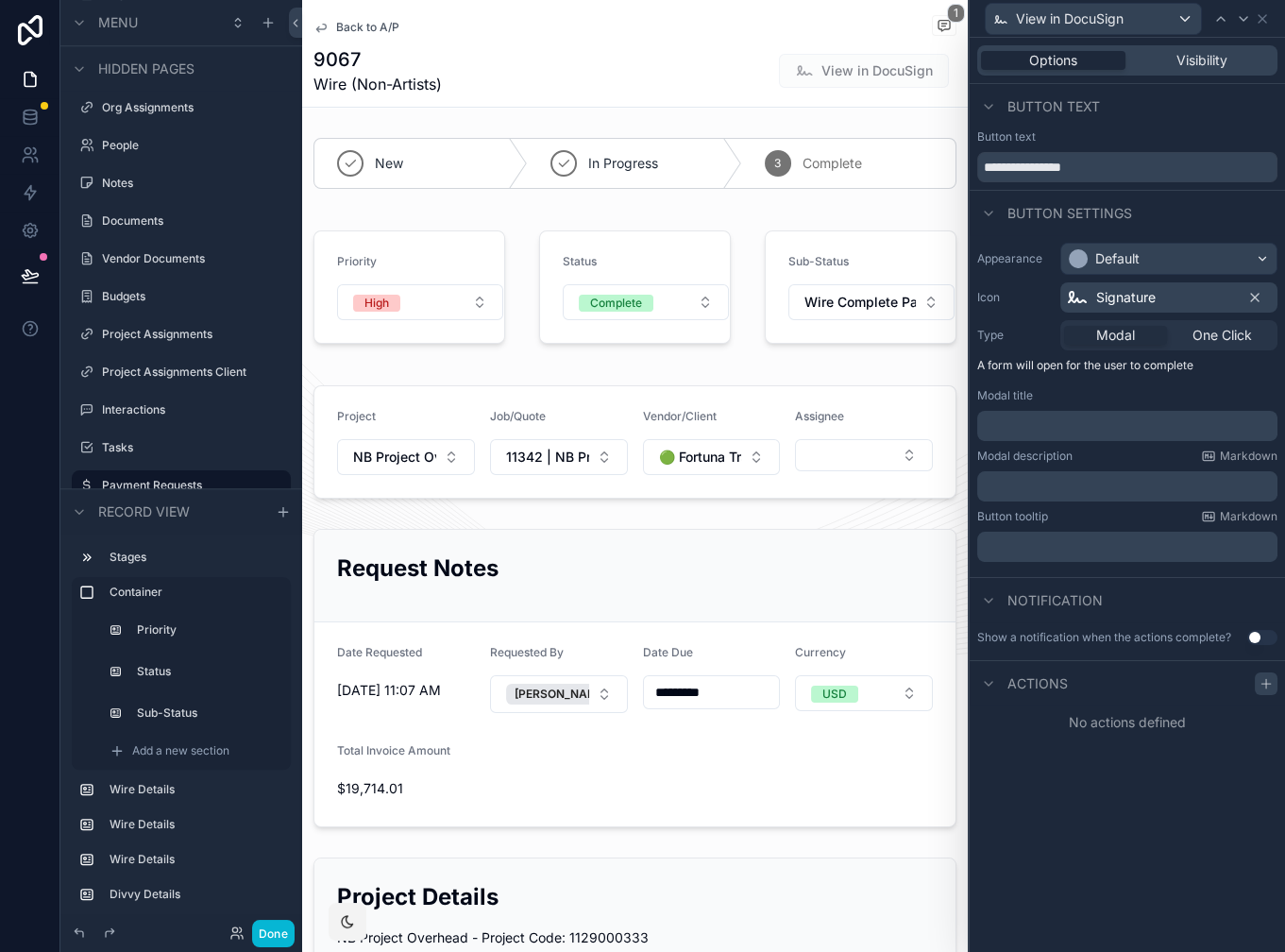
click at [1260, 684] on icon at bounding box center [1267, 684] width 16 height 16
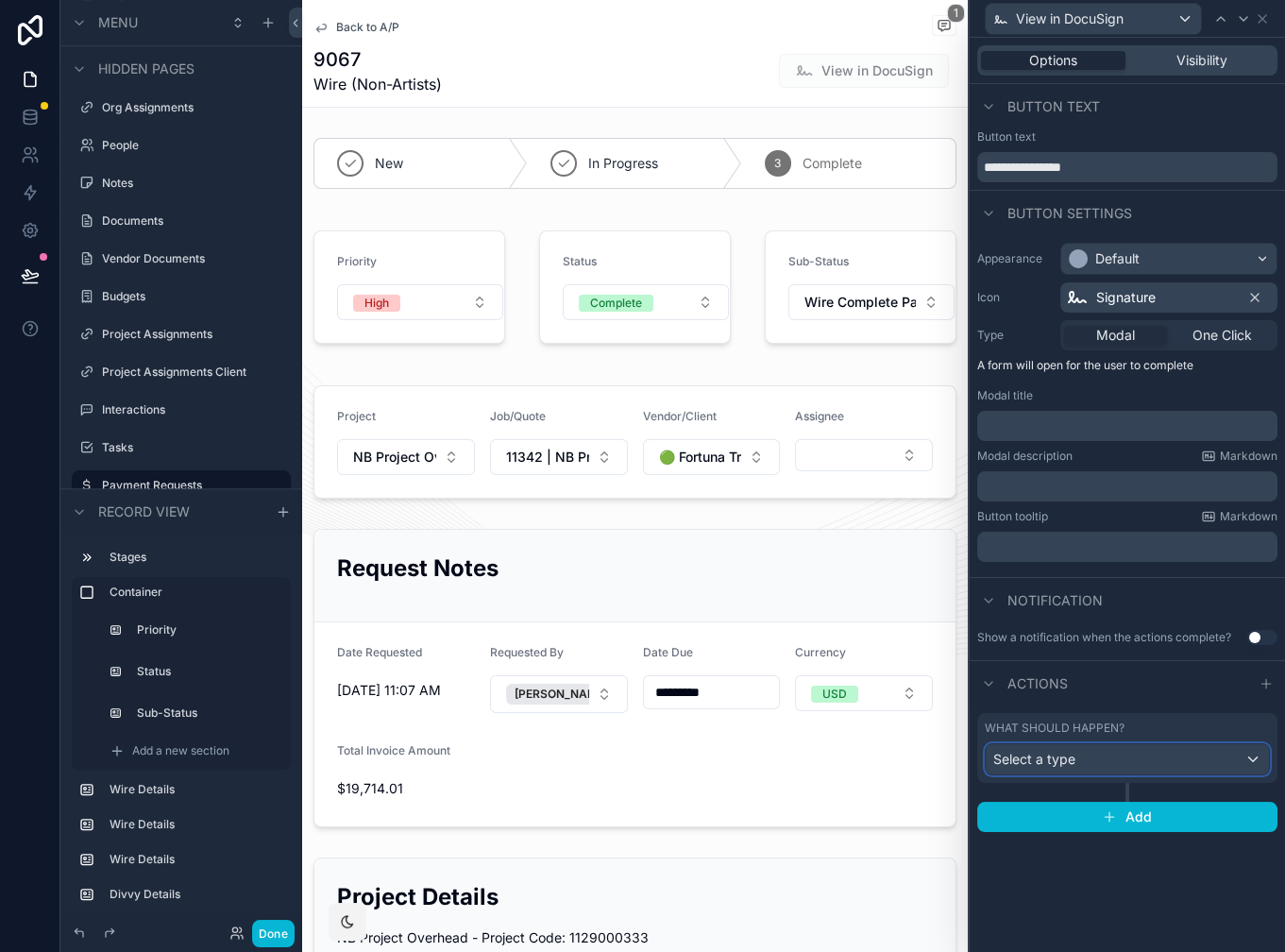
click at [1044, 754] on span "Select a type" at bounding box center [1034, 759] width 83 height 17
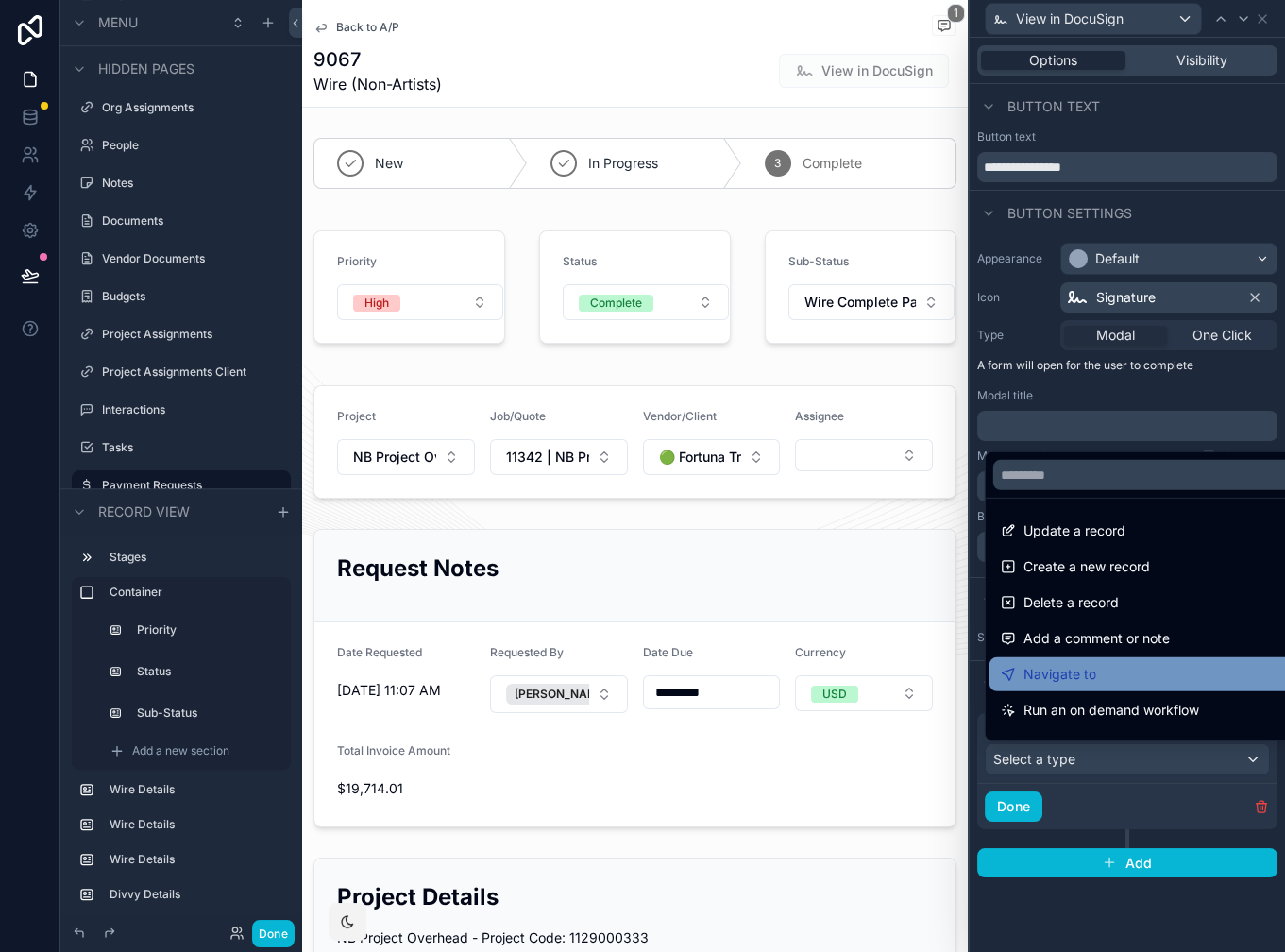
click at [1082, 663] on span "Navigate to" at bounding box center [1060, 673] width 73 height 22
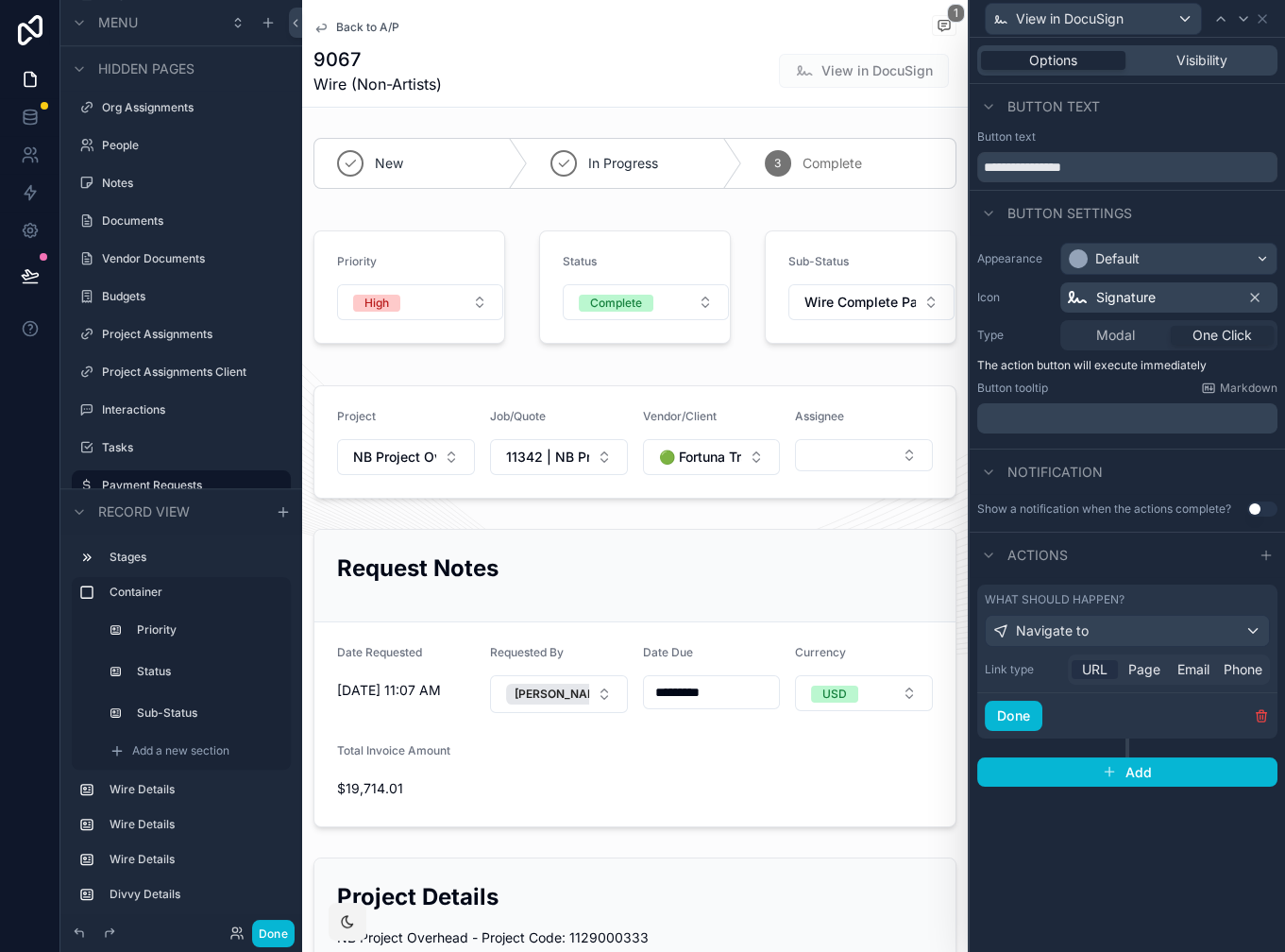
click at [1100, 669] on span "URL" at bounding box center [1095, 669] width 25 height 18
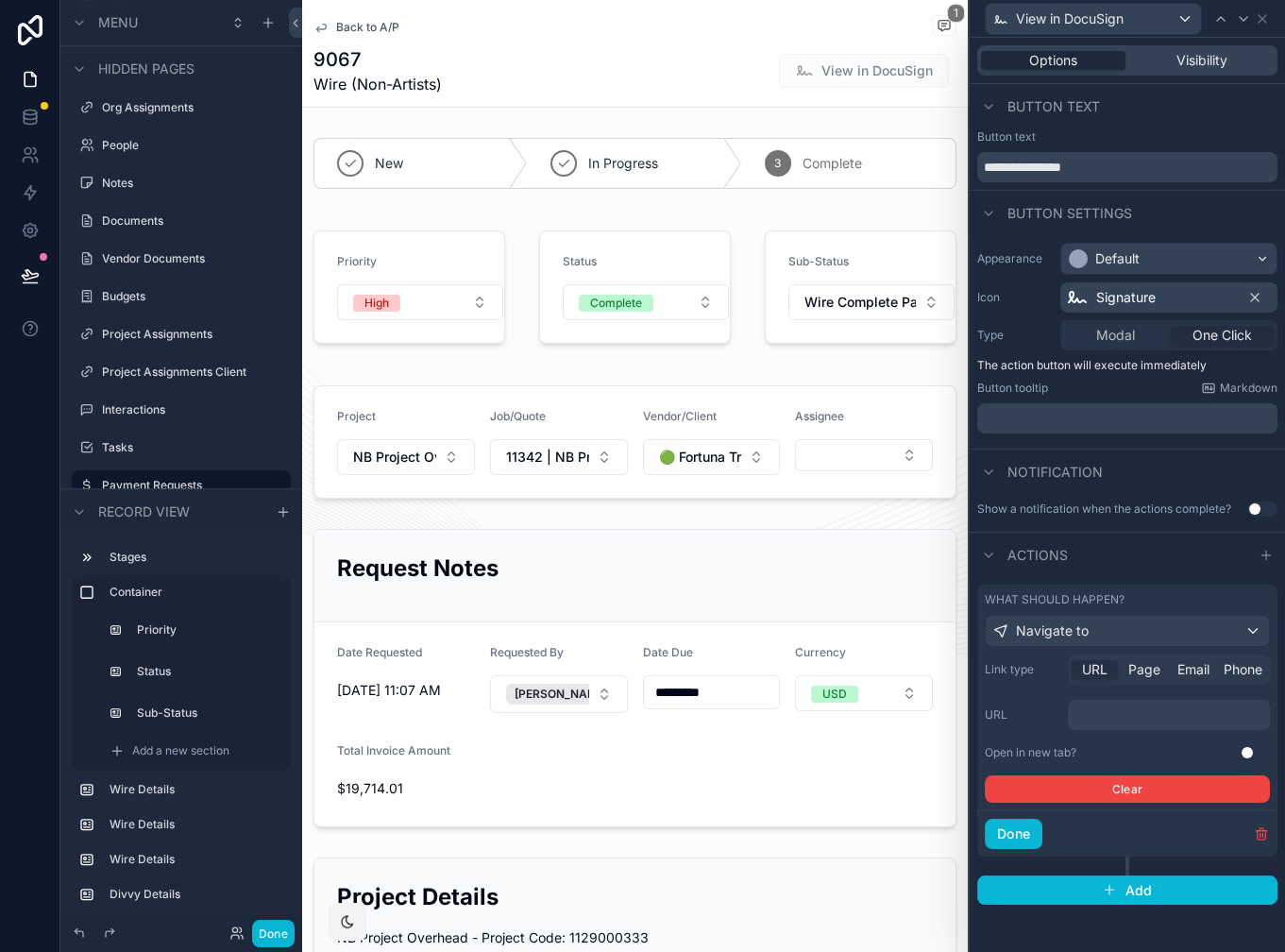
click at [1102, 721] on p "﻿" at bounding box center [1170, 714] width 190 height 18
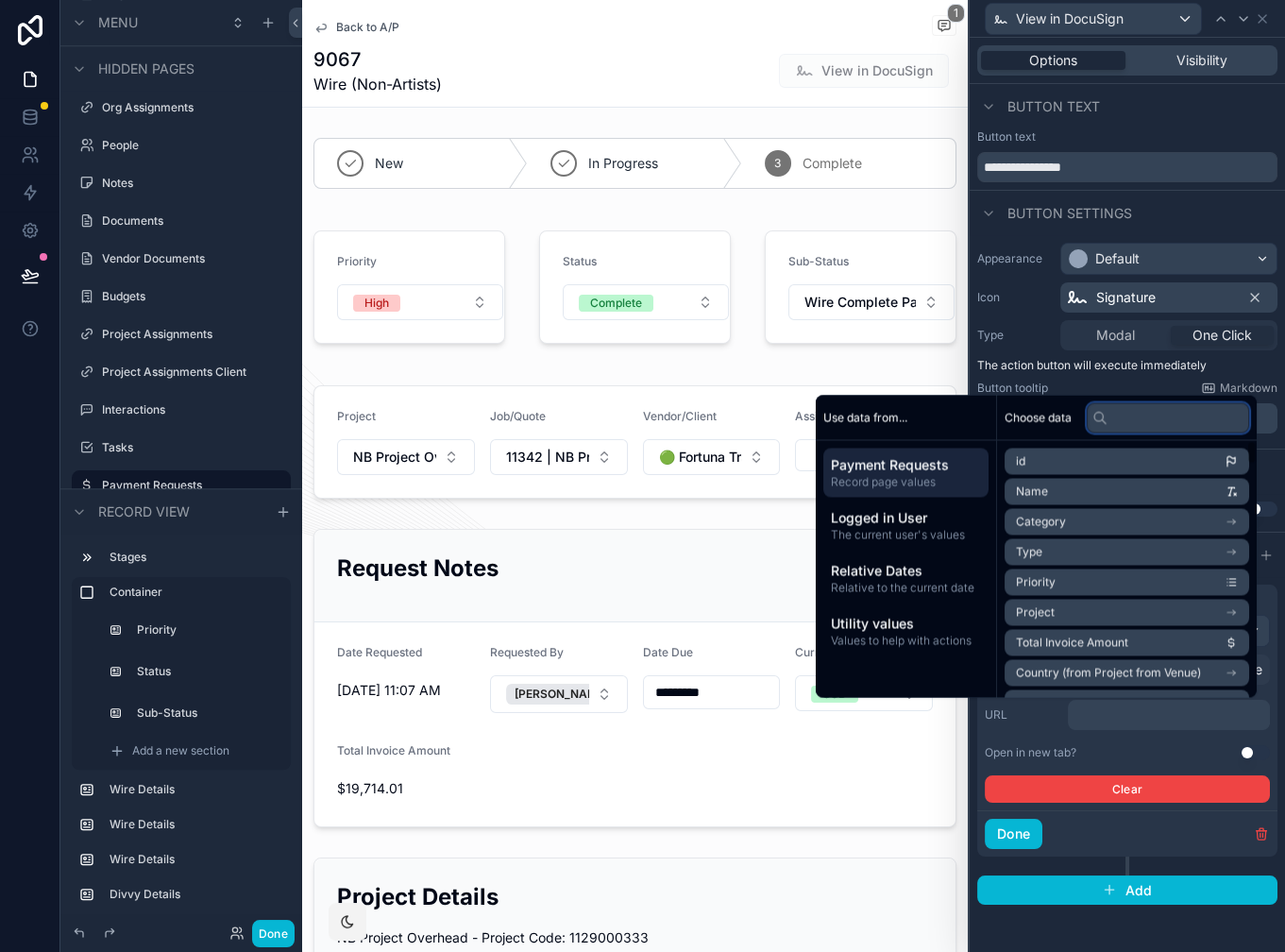
click at [1128, 425] on input "text" at bounding box center [1167, 417] width 162 height 30
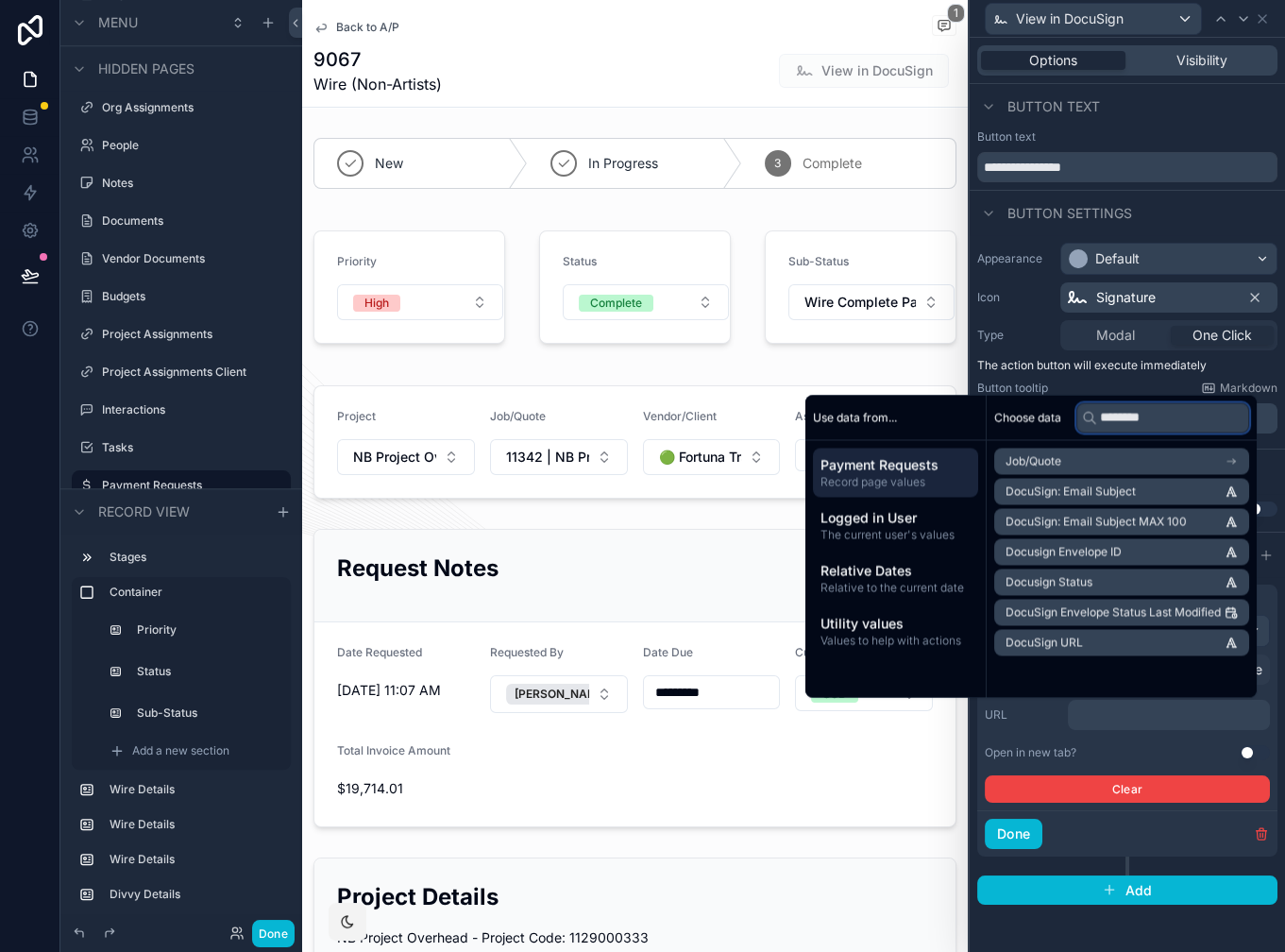
type input "********"
click at [1112, 644] on li "DocuSign URL" at bounding box center [1122, 641] width 254 height 26
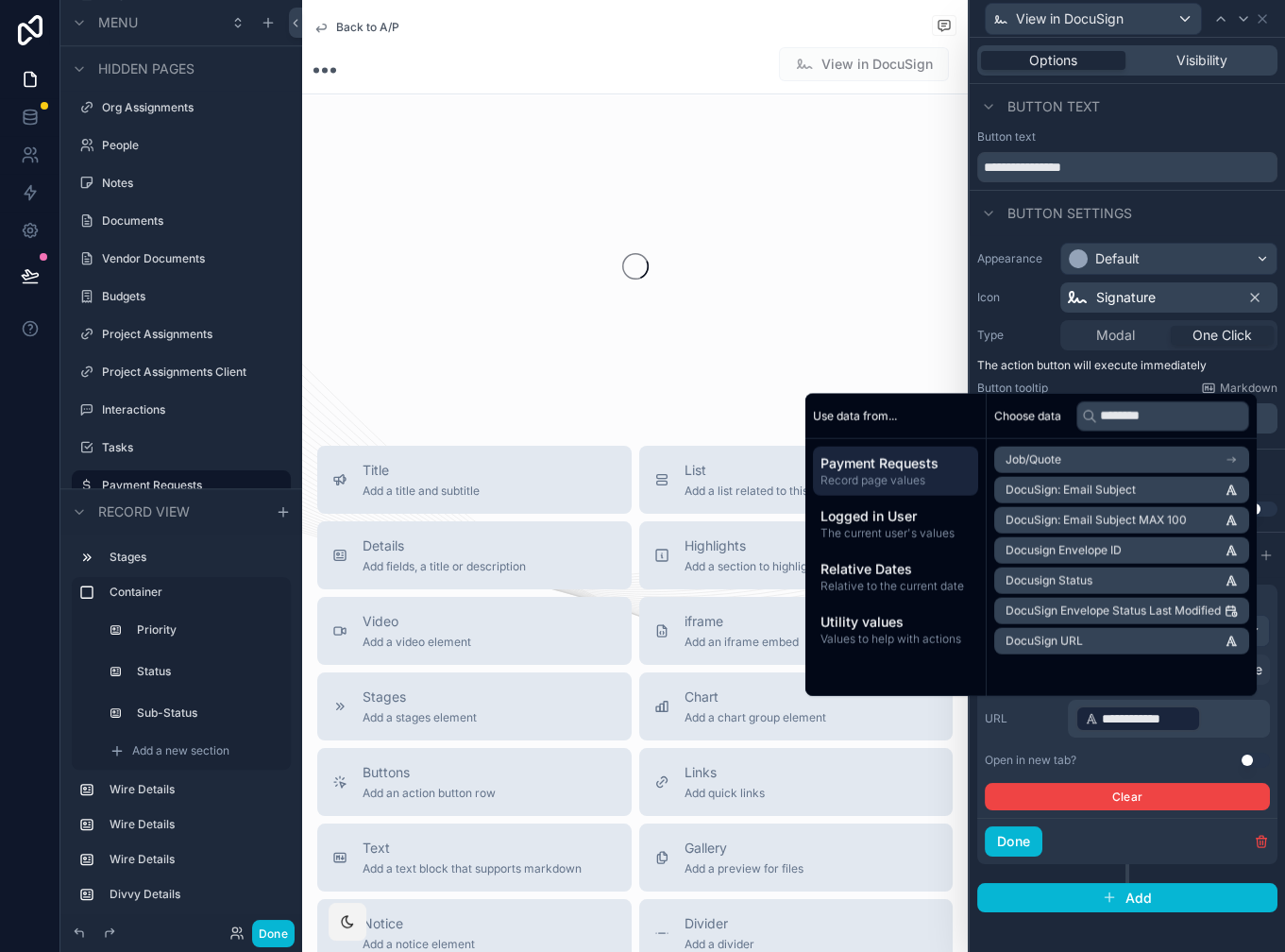
click at [1038, 734] on div "**********" at bounding box center [1128, 718] width 286 height 38
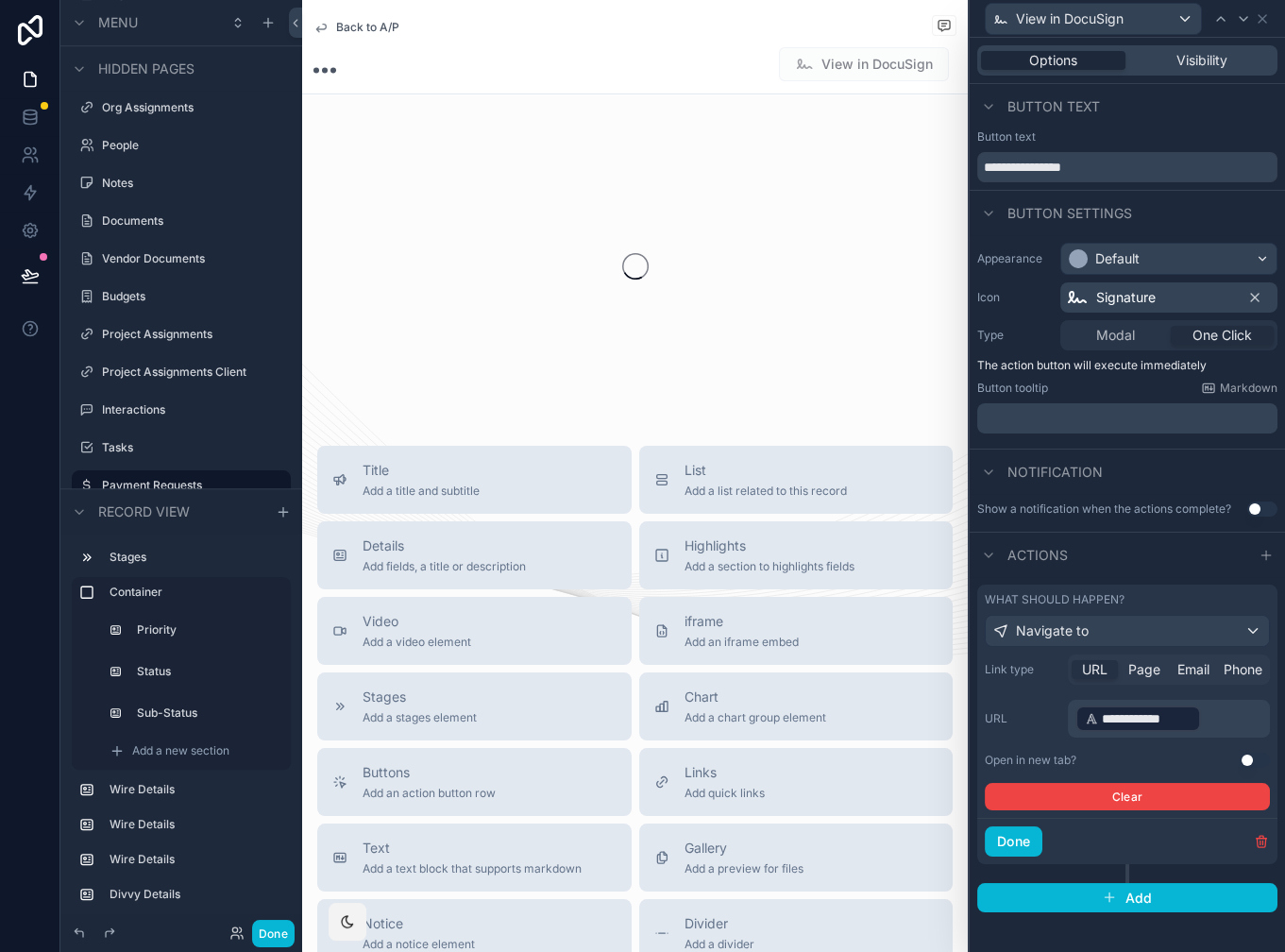
click at [1251, 753] on button "Use setting" at bounding box center [1254, 761] width 30 height 16
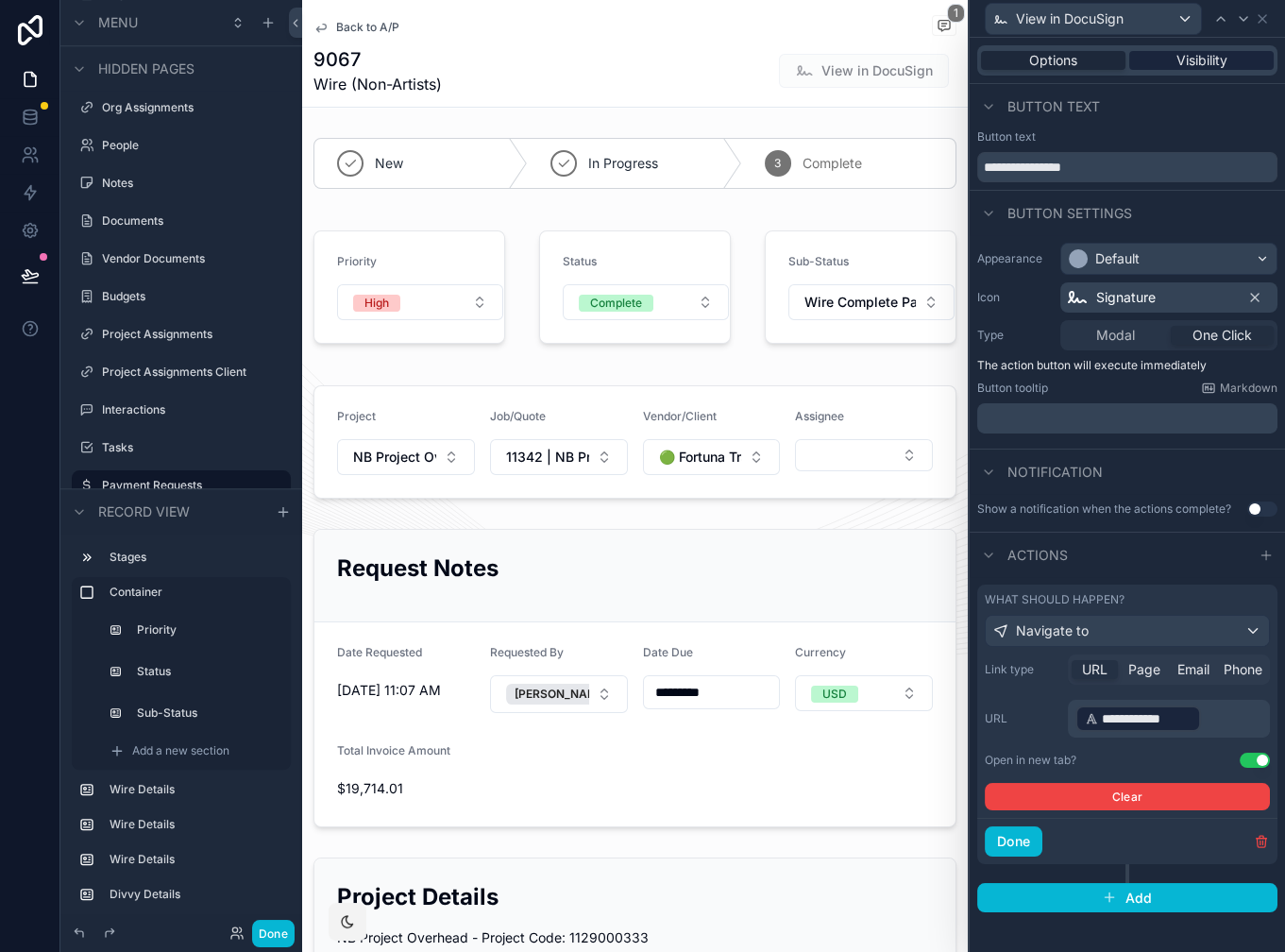
click at [1161, 58] on div "Visibility" at bounding box center [1201, 59] width 145 height 18
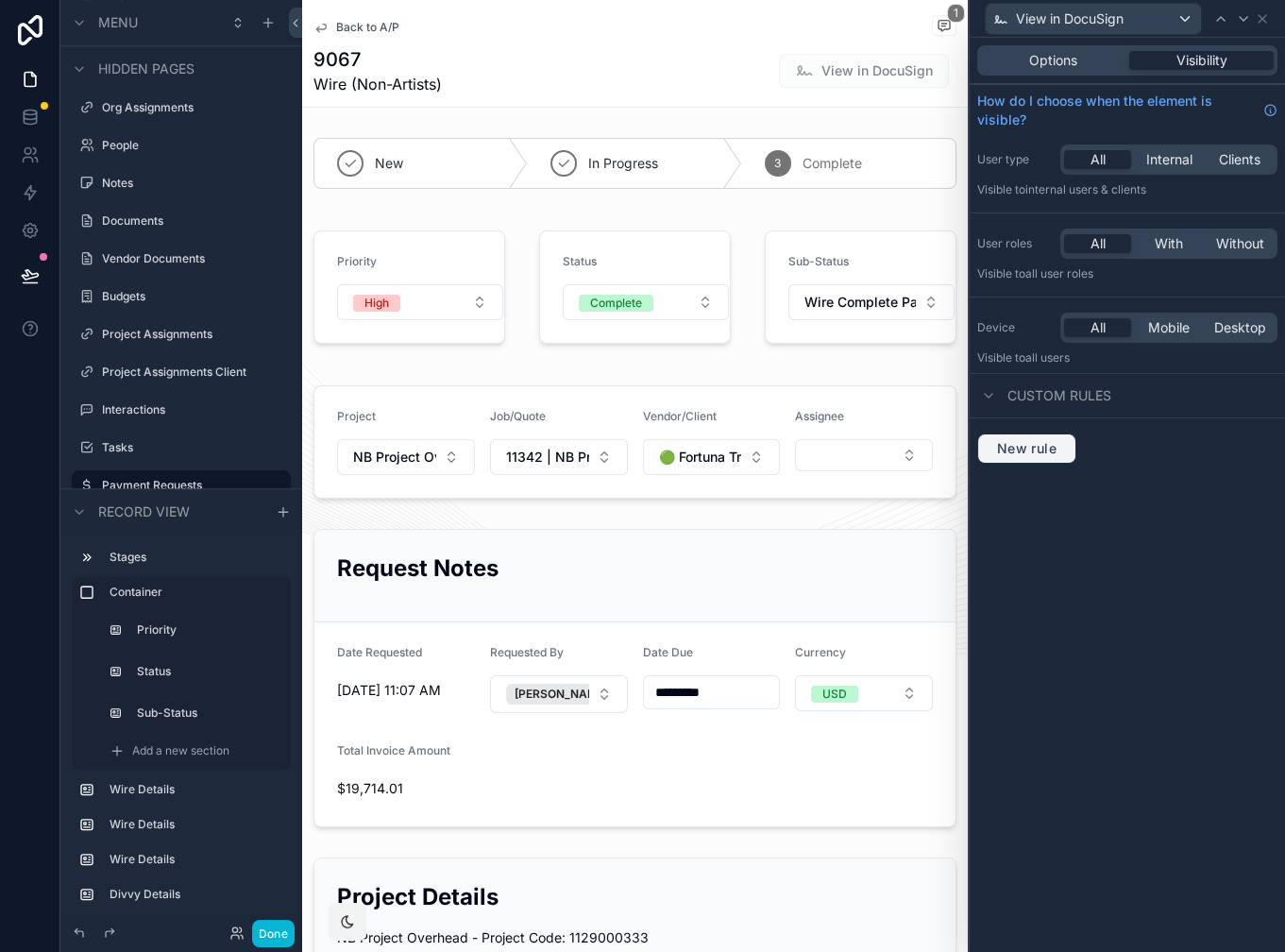
click at [1024, 446] on span "New rule" at bounding box center [1027, 448] width 75 height 17
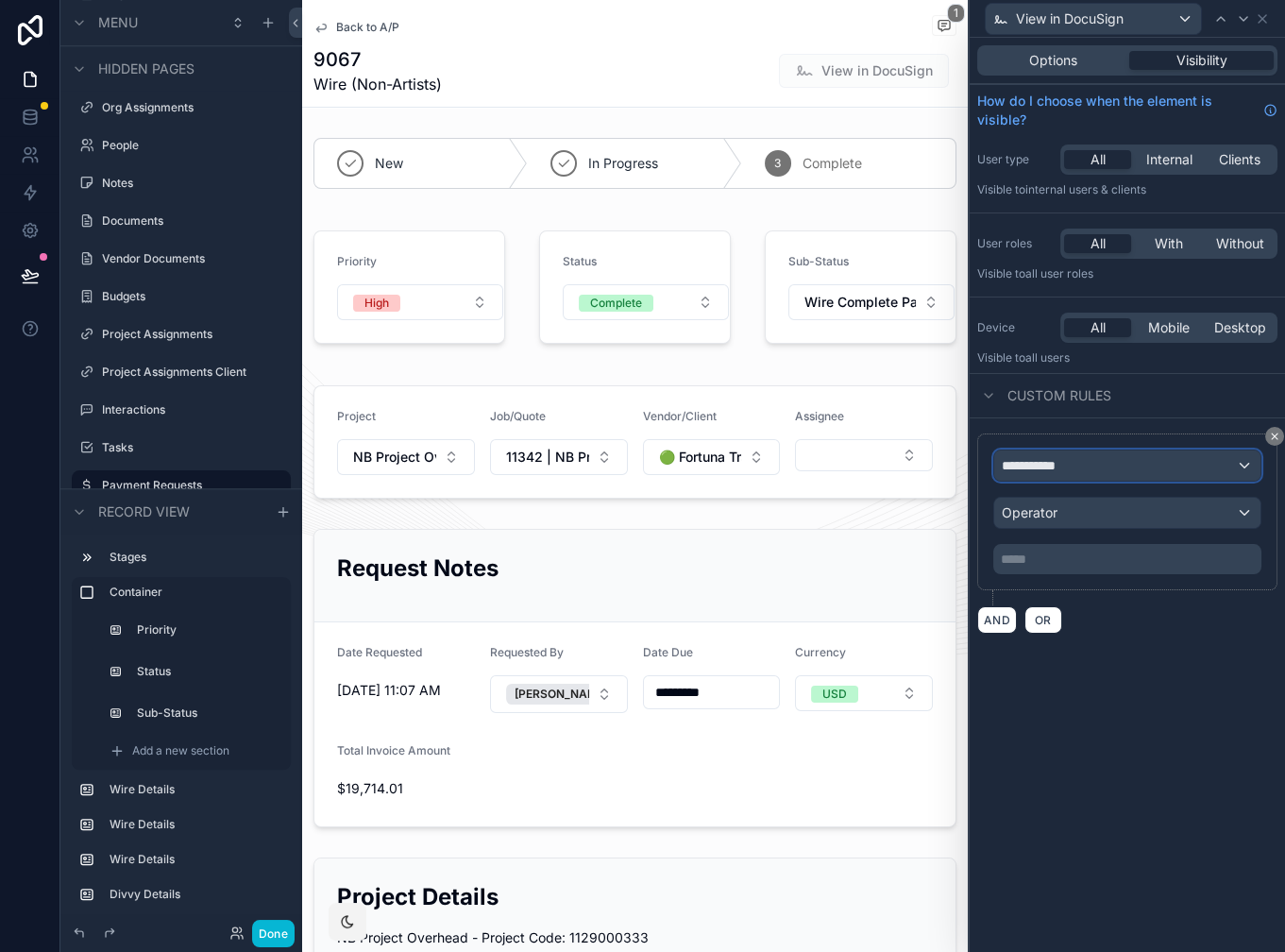
click at [1057, 471] on span "**********" at bounding box center [1036, 465] width 70 height 18
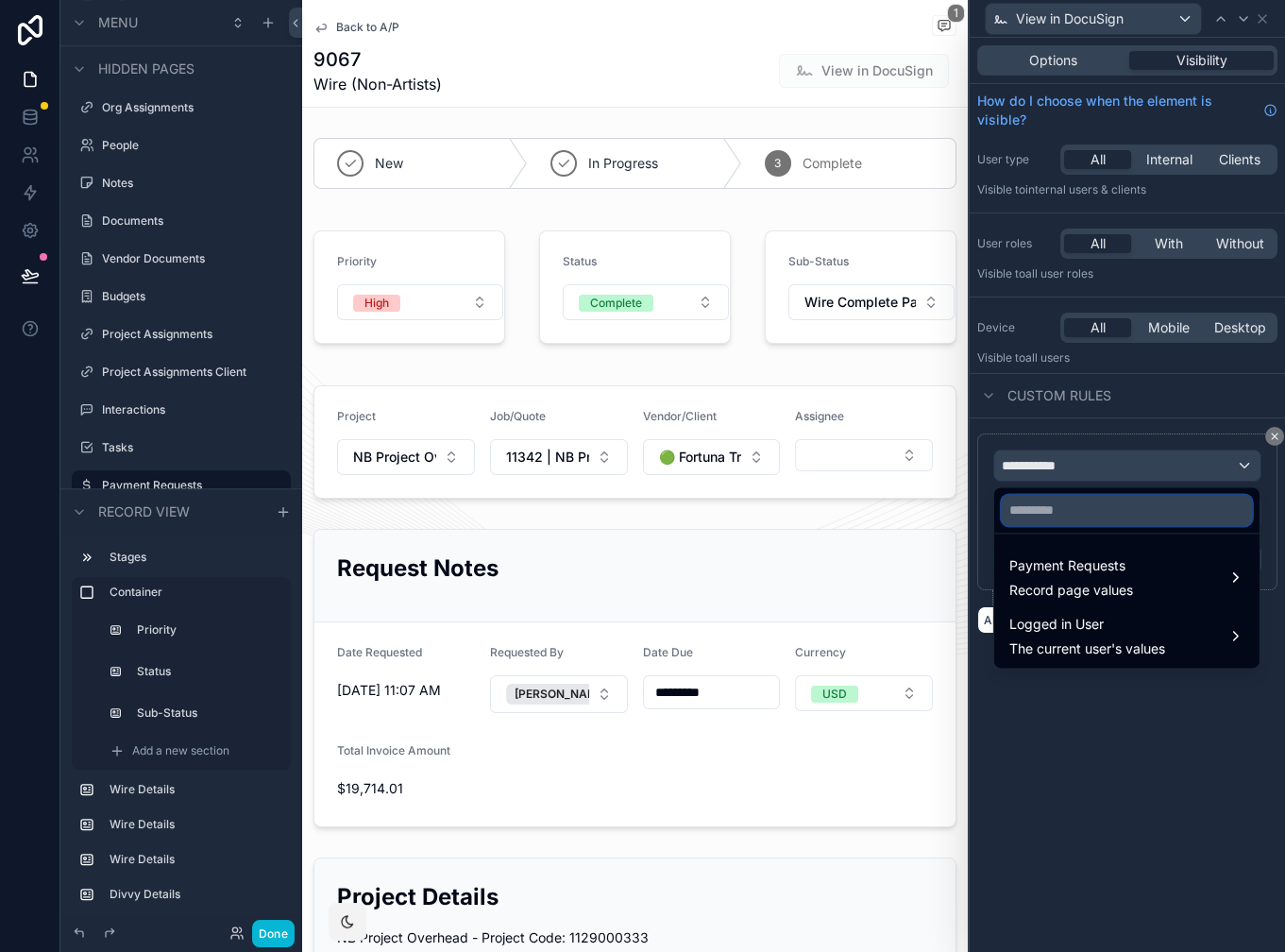
click at [1091, 518] on input "text" at bounding box center [1127, 509] width 251 height 30
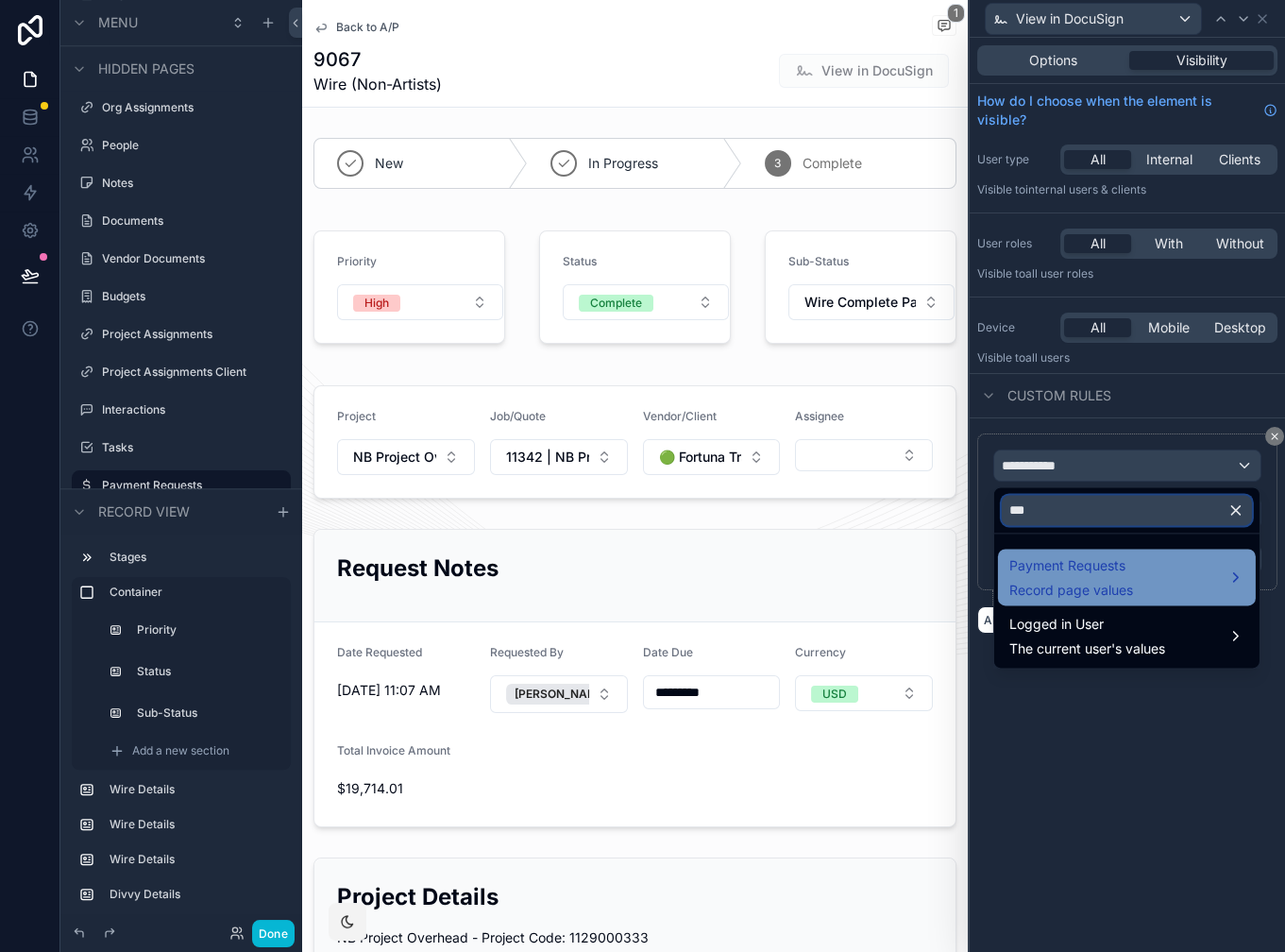
type input "***"
click at [1124, 564] on span "Payment Requests" at bounding box center [1070, 565] width 123 height 22
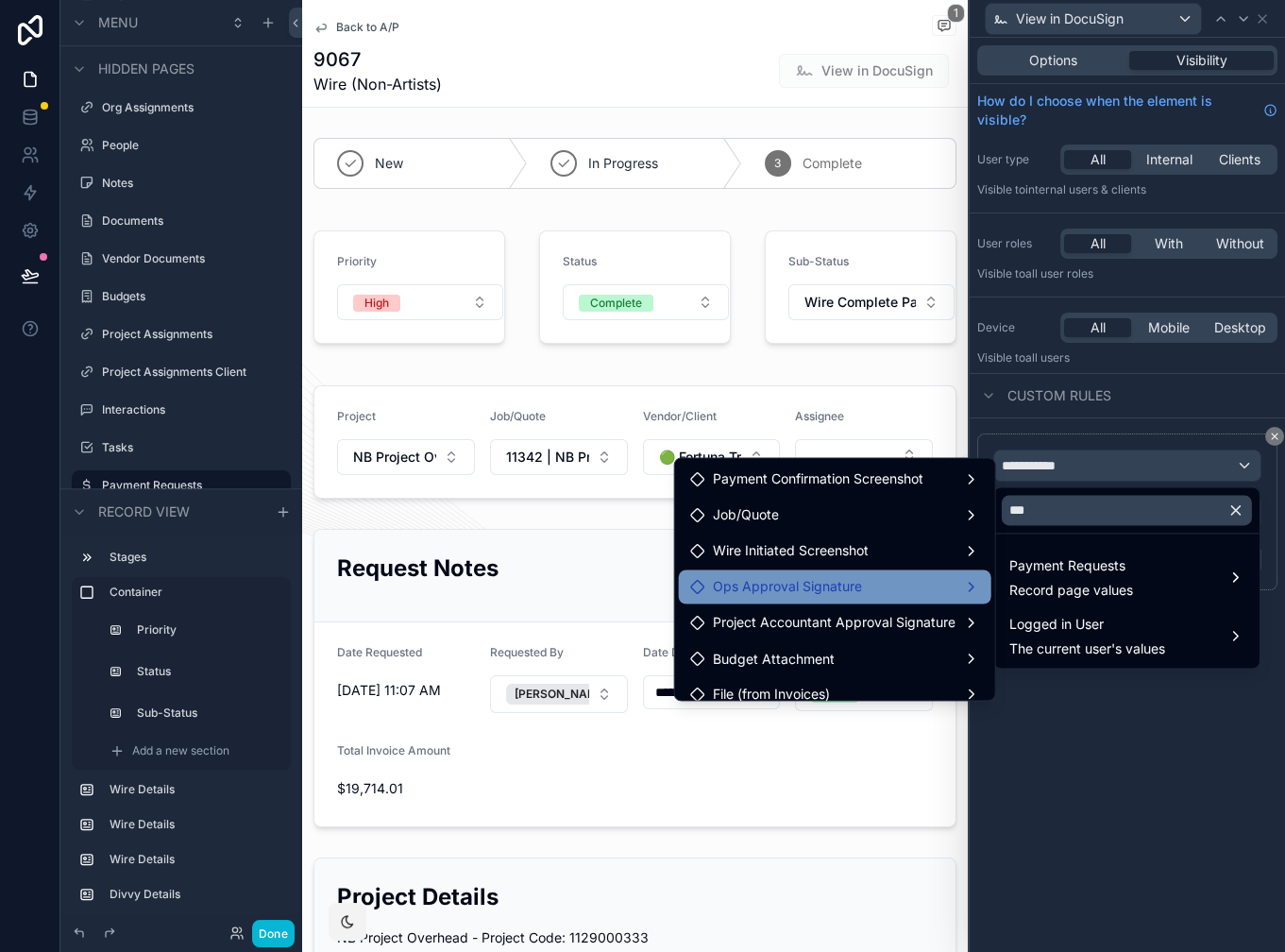
scroll to position [85, 0]
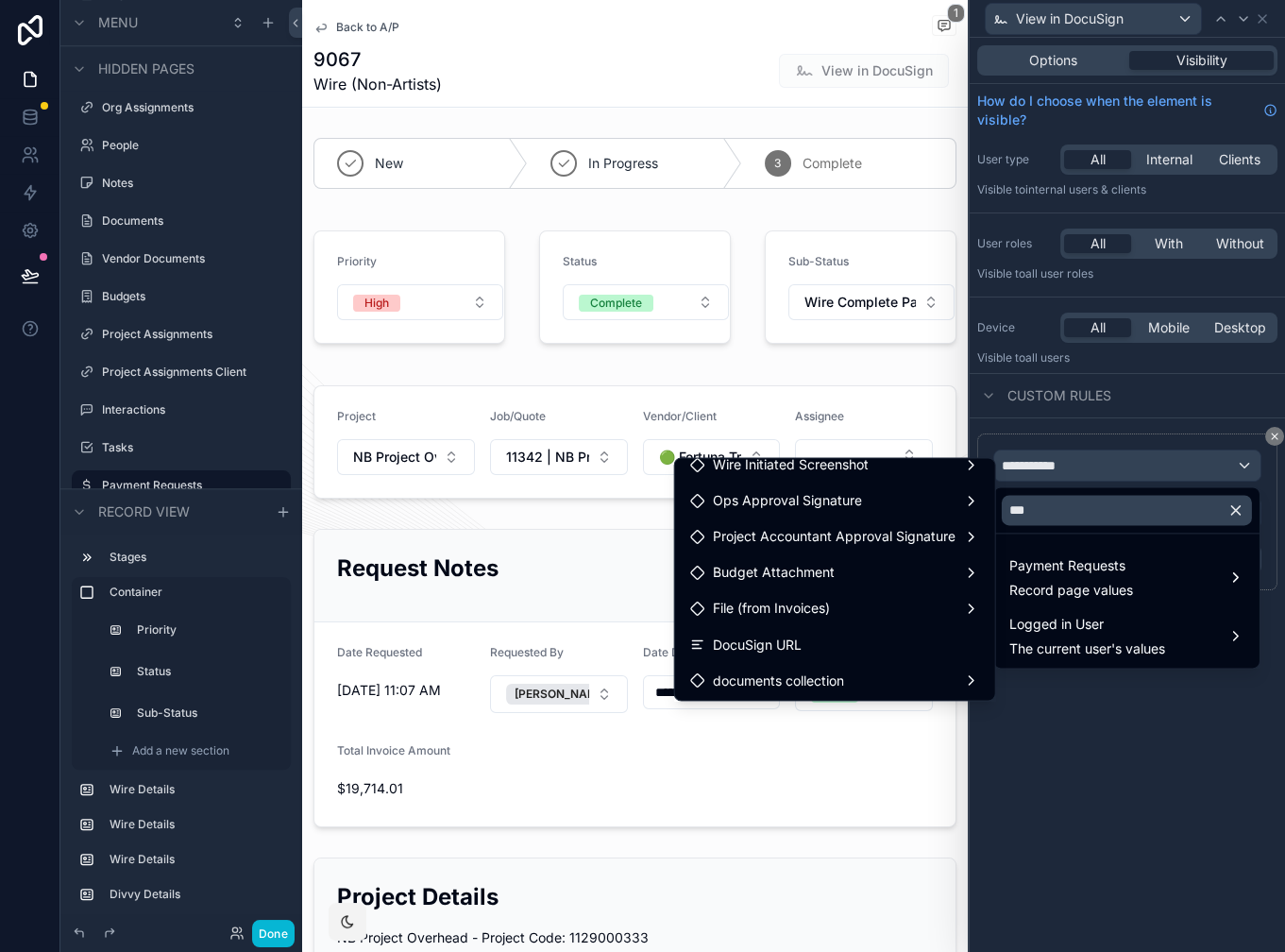
drag, startPoint x: 816, startPoint y: 639, endPoint x: 1144, endPoint y: 640, distance: 328.0
click at [816, 637] on div "DocuSign URL" at bounding box center [835, 643] width 289 height 22
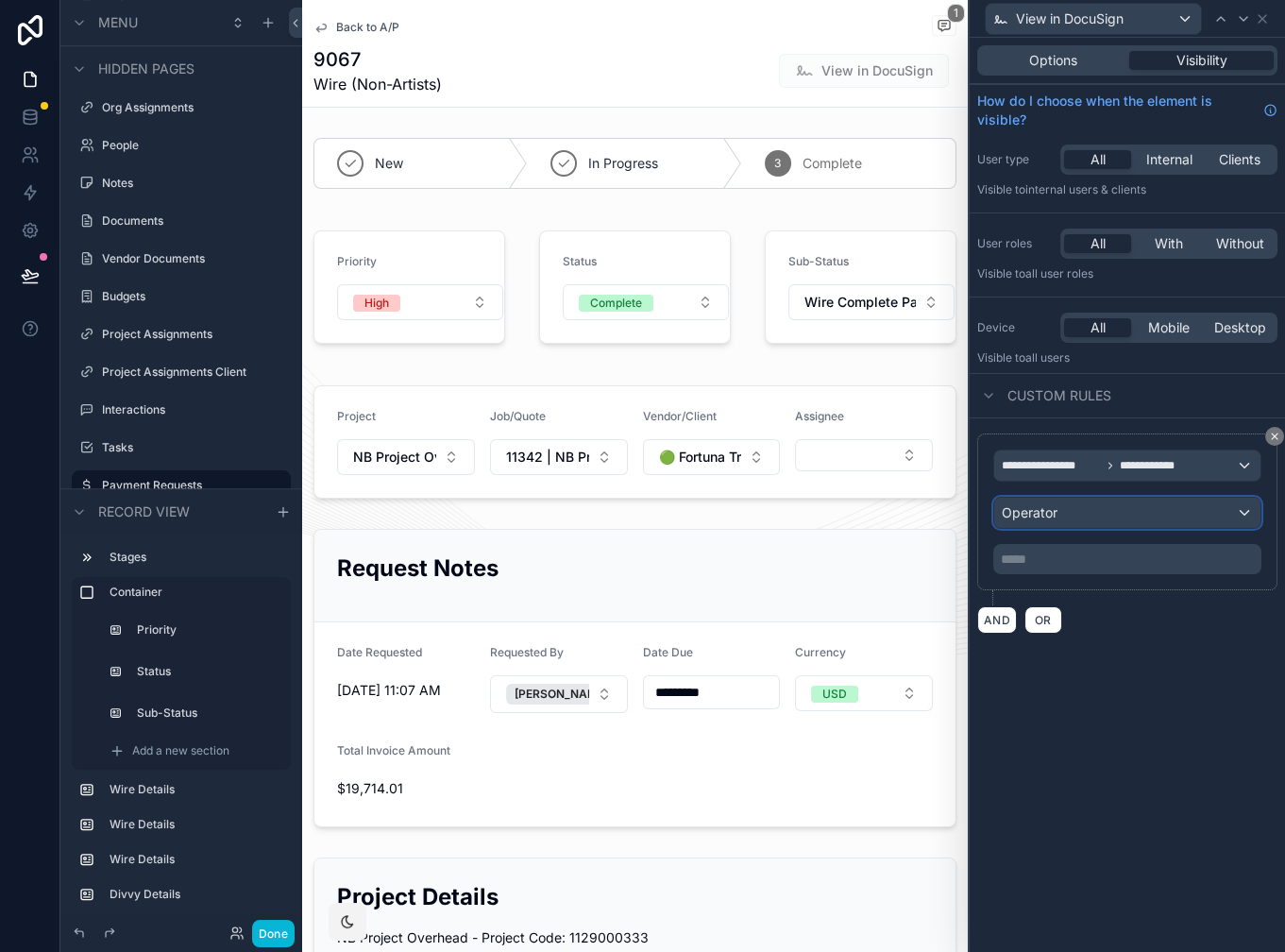
click at [1100, 511] on div "Operator" at bounding box center [1128, 512] width 266 height 30
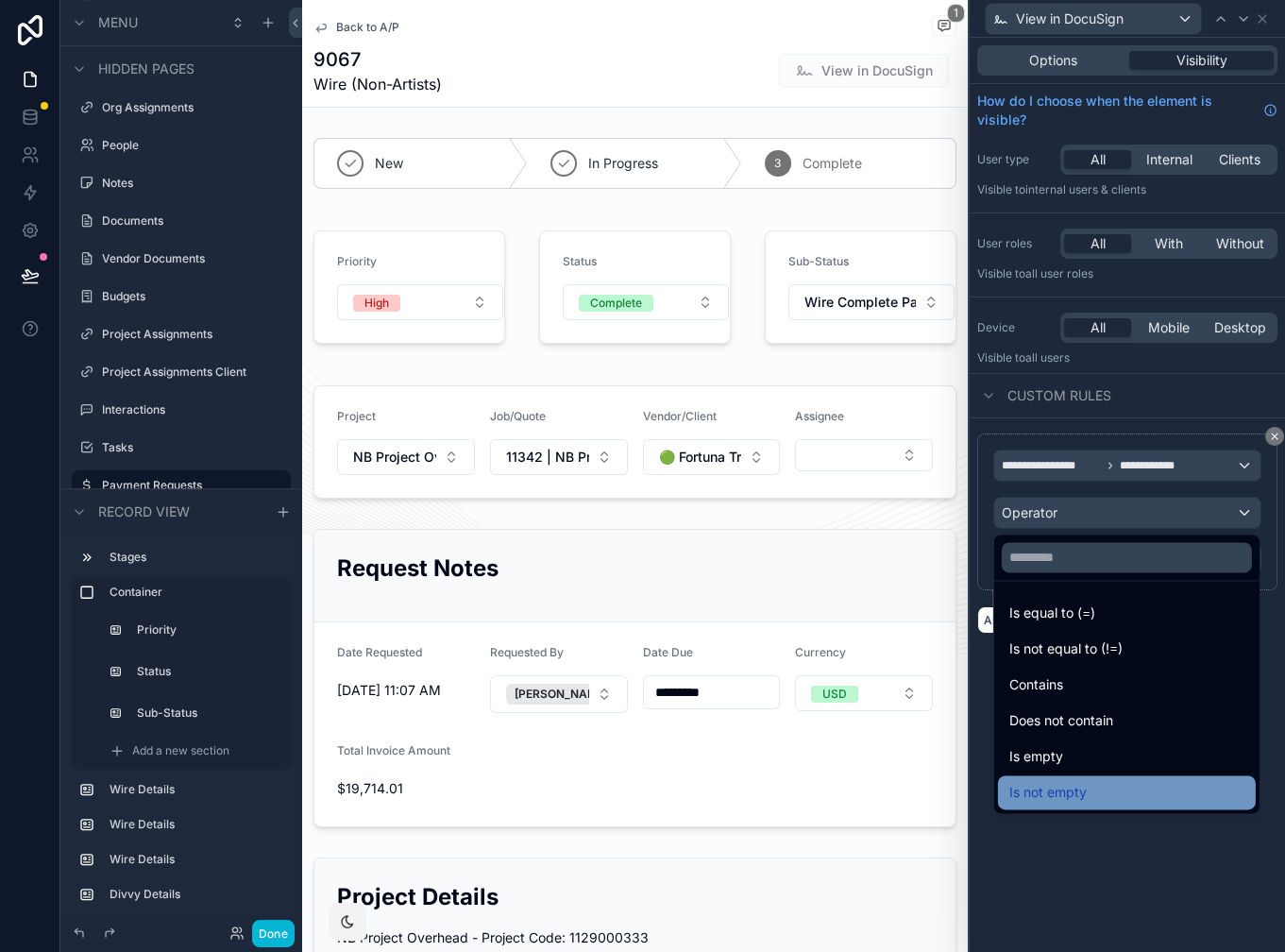
click at [1109, 798] on div "Is not empty" at bounding box center [1127, 792] width 235 height 22
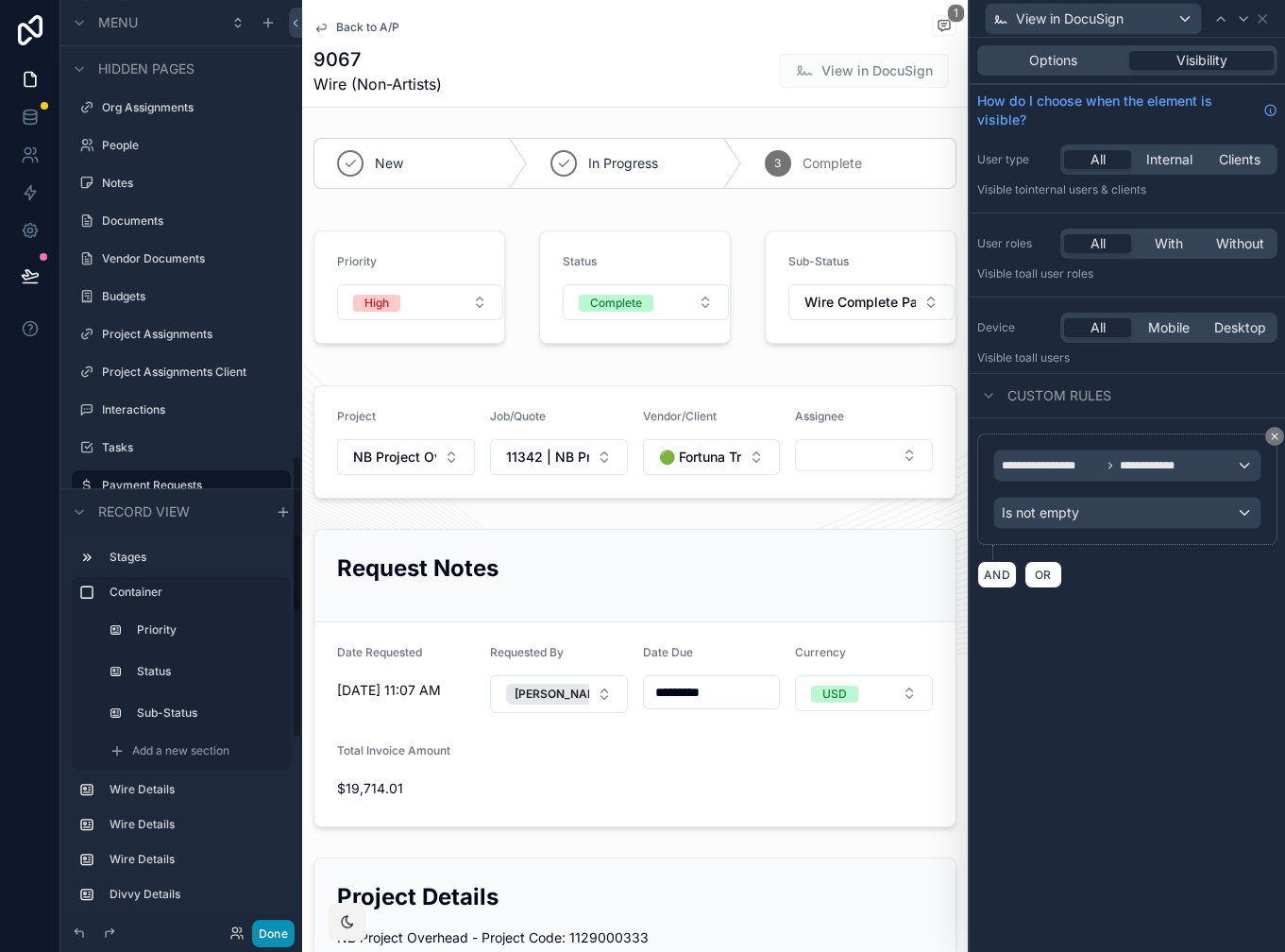
click at [263, 927] on button "Done" at bounding box center [274, 934] width 43 height 27
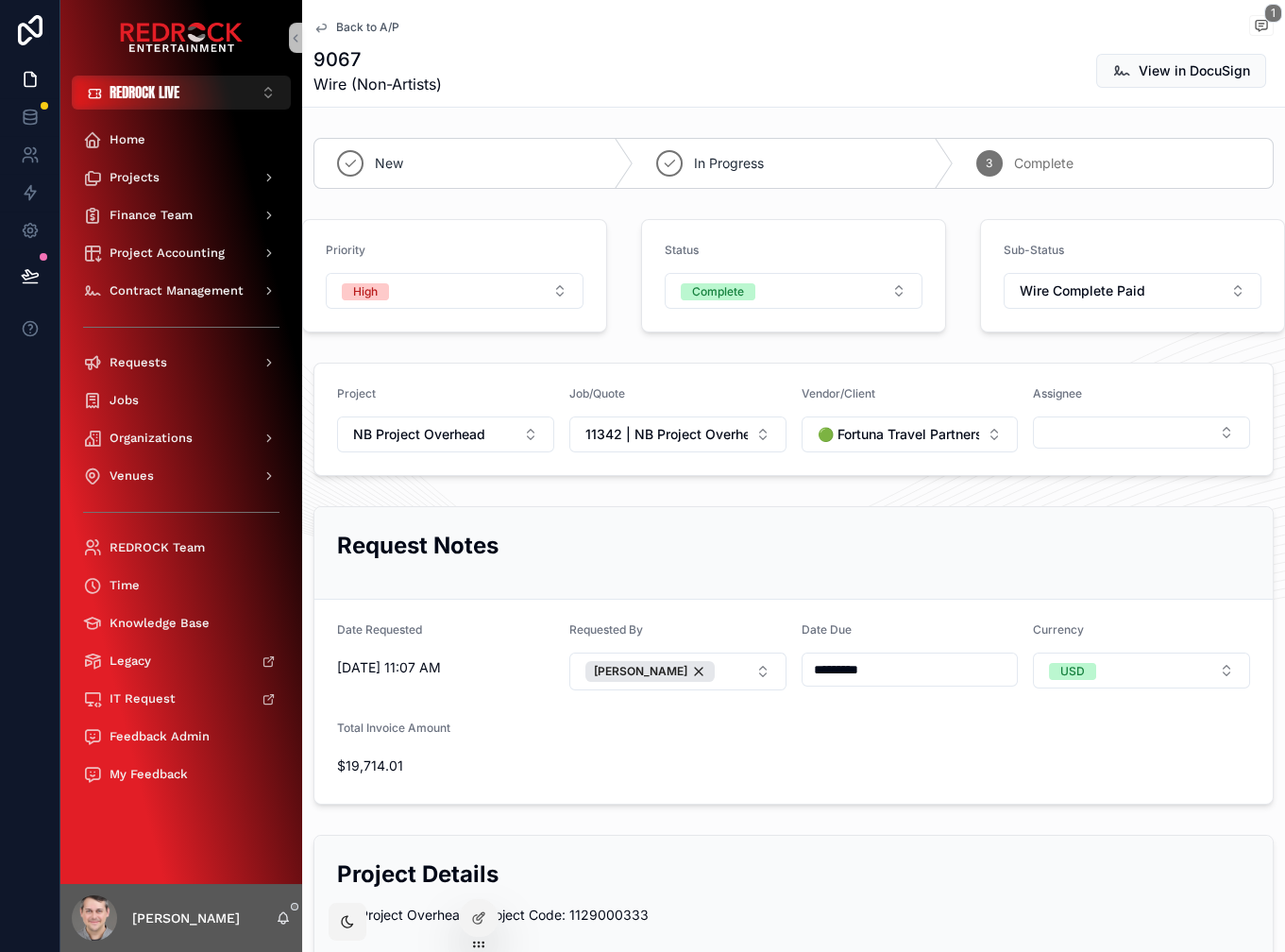
click at [658, 51] on div "9067 Wire (Non-Artists) View in DocuSign" at bounding box center [794, 71] width 961 height 50
click at [1137, 72] on span "View in DocuSign" at bounding box center [1195, 69] width 118 height 19
drag, startPoint x: 598, startPoint y: 87, endPoint x: 536, endPoint y: 47, distance: 73.8
click at [537, 47] on div "9067 Wire (Non-Artists) View in DocuSign" at bounding box center [794, 71] width 961 height 50
click at [368, 32] on span "Back to A/P" at bounding box center [367, 27] width 63 height 16
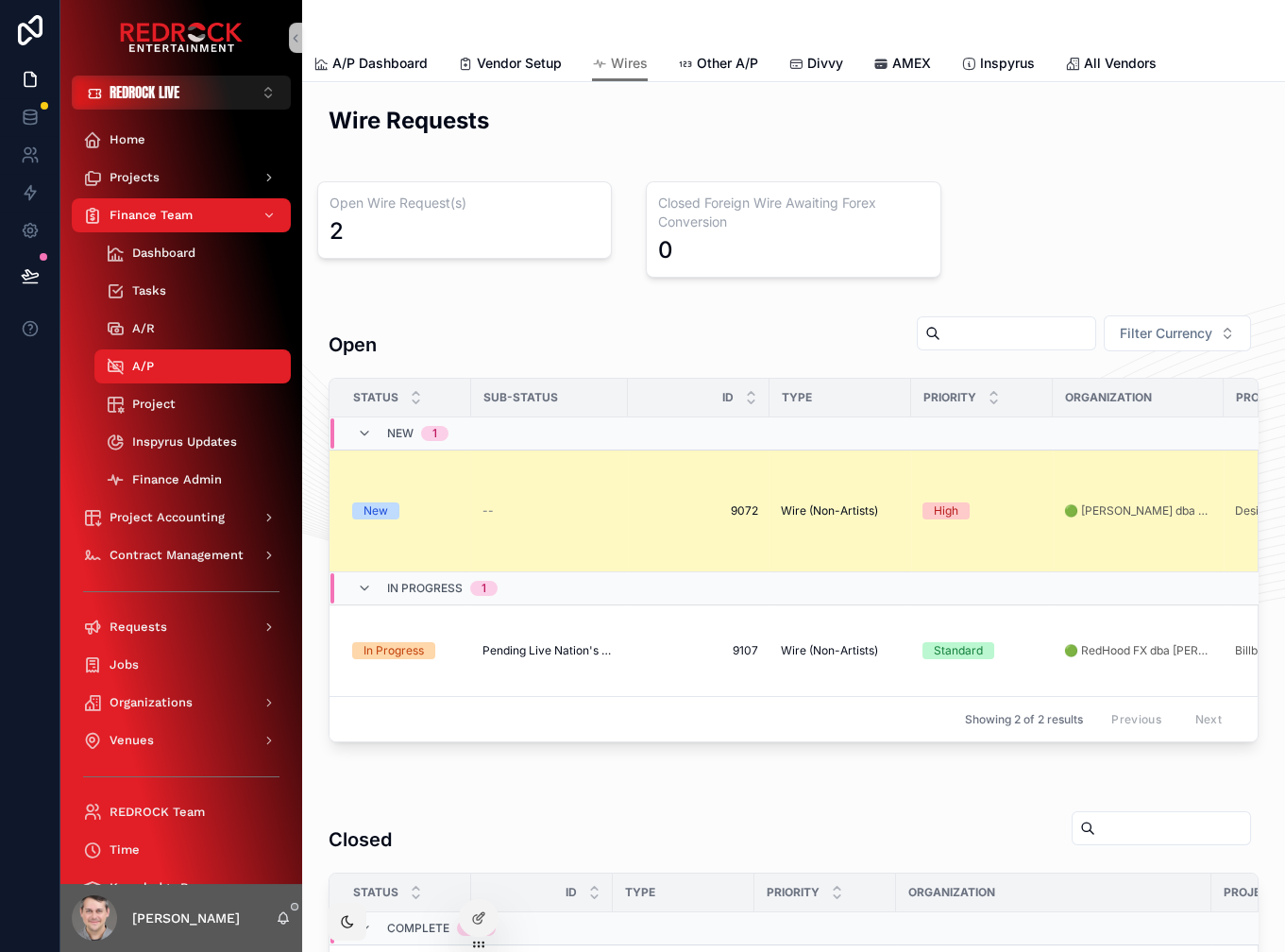
click at [487, 503] on span "--" at bounding box center [489, 511] width 12 height 16
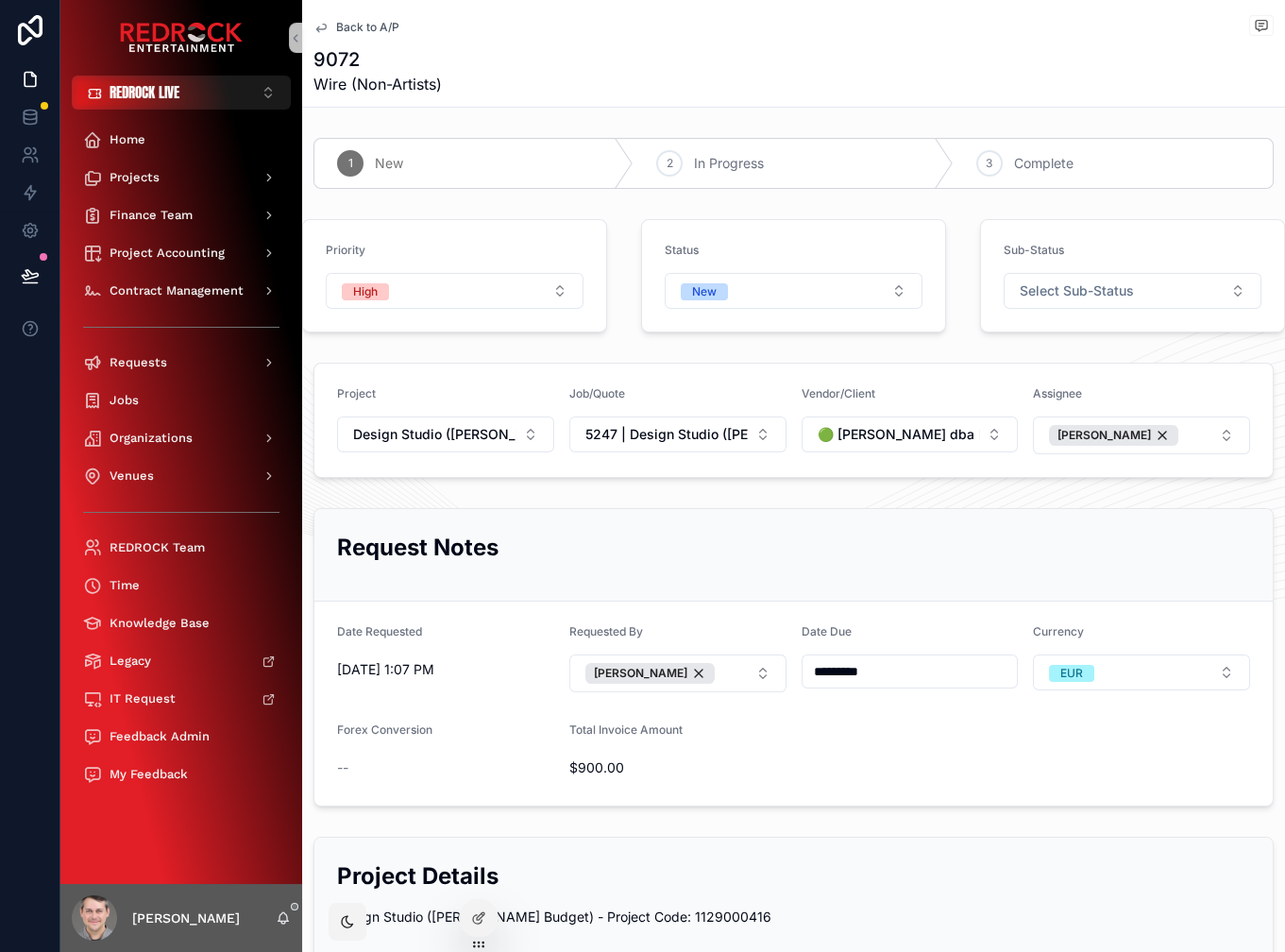
drag, startPoint x: 603, startPoint y: 25, endPoint x: 540, endPoint y: 33, distance: 63.5
drag, startPoint x: 639, startPoint y: 47, endPoint x: 601, endPoint y: 48, distance: 38.0
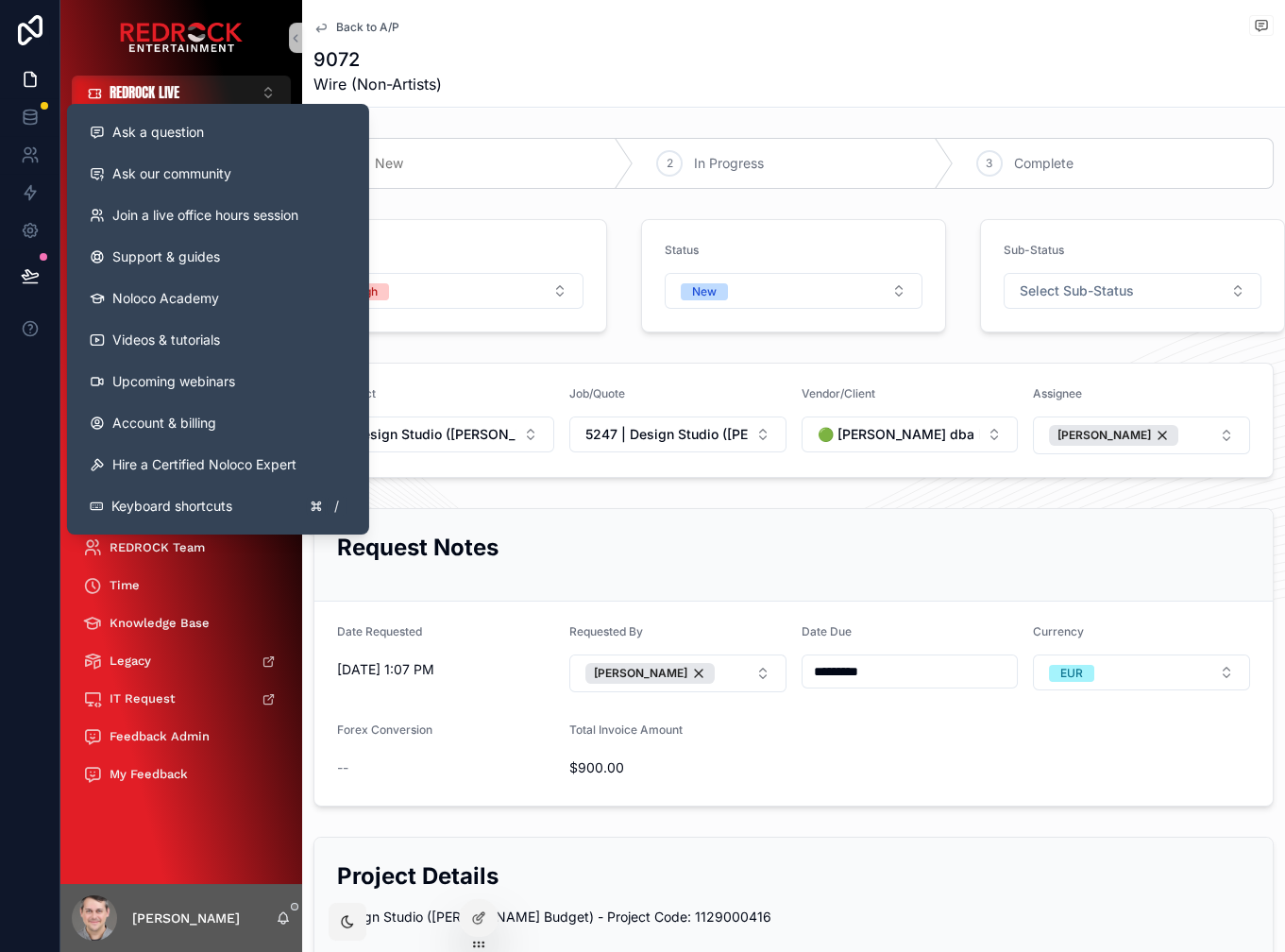
click at [32, 277] on icon at bounding box center [29, 275] width 17 height 10
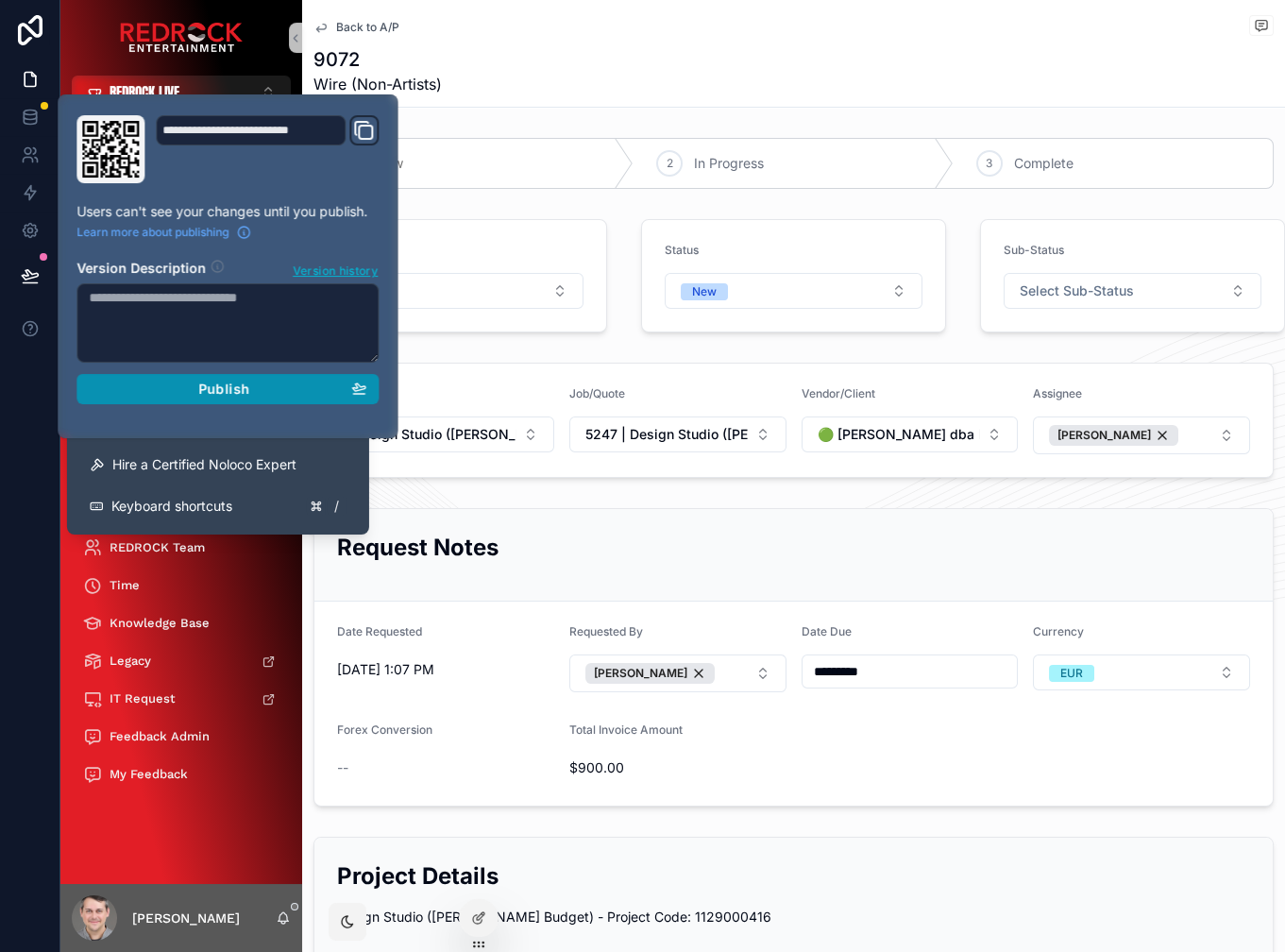
click at [250, 391] on div "Publish" at bounding box center [227, 389] width 278 height 17
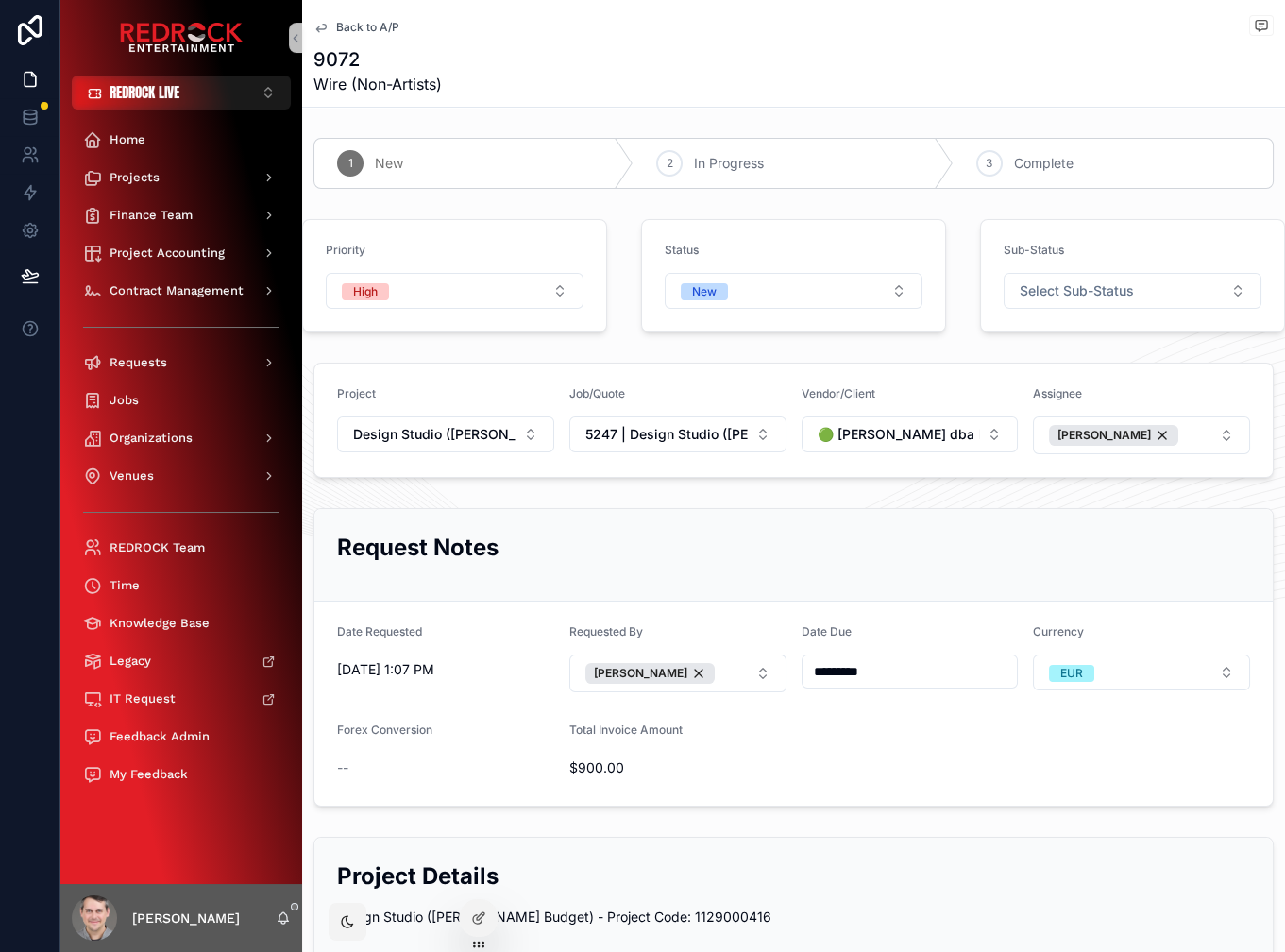
drag, startPoint x: 633, startPoint y: 40, endPoint x: 537, endPoint y: 35, distance: 96.1
drag, startPoint x: 530, startPoint y: 35, endPoint x: 8, endPoint y: 31, distance: 522.0
click at [0, 0] on div "REDROCK LIVE ⌥ 1 Home Projects Finance Team Project Accounting Contract Managem…" at bounding box center [642, 476] width 1285 height 952
click at [188, 427] on div "Organizations" at bounding box center [182, 438] width 196 height 30
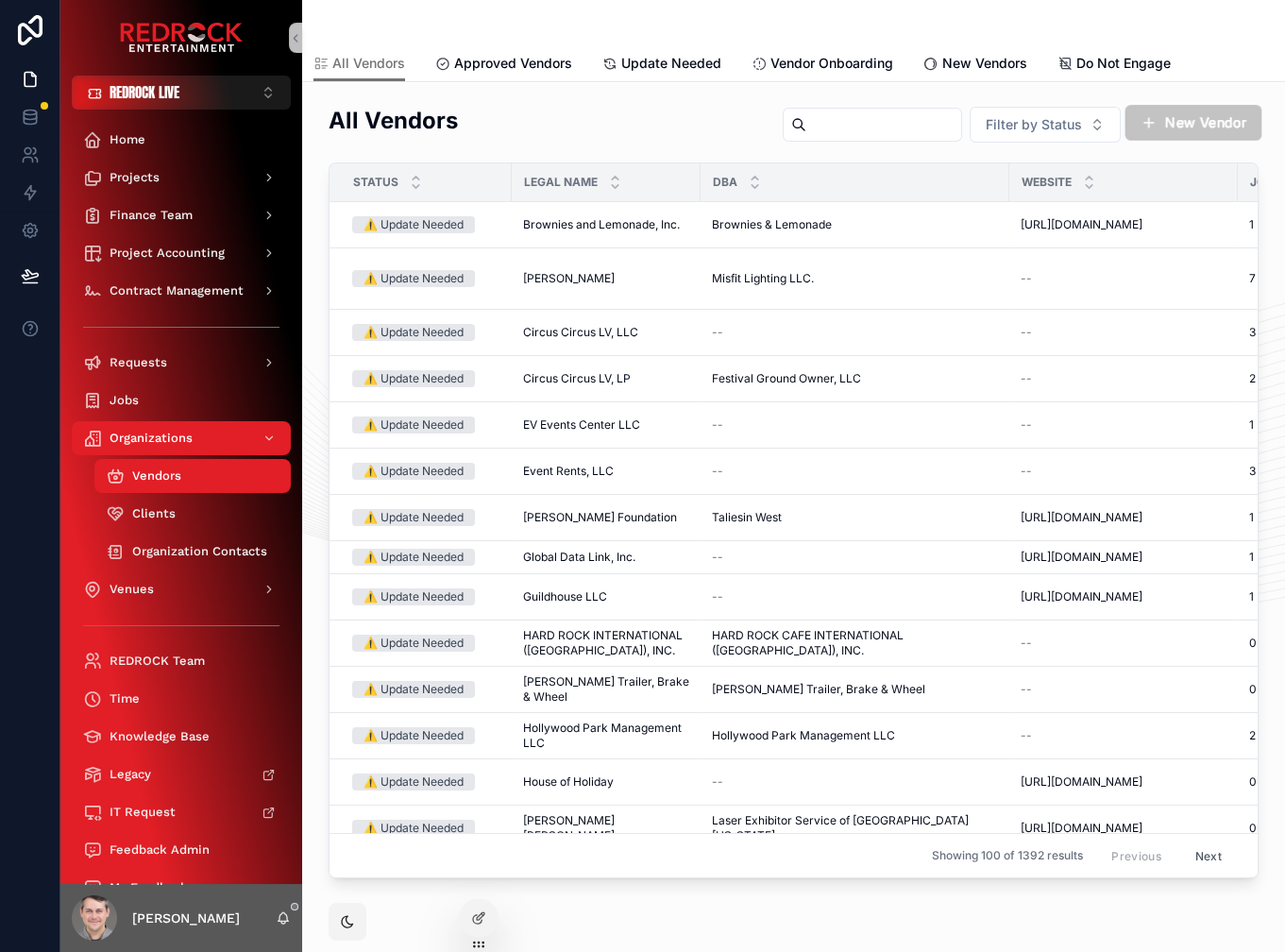
click at [1203, 127] on button "New Vendor" at bounding box center [1194, 122] width 137 height 36
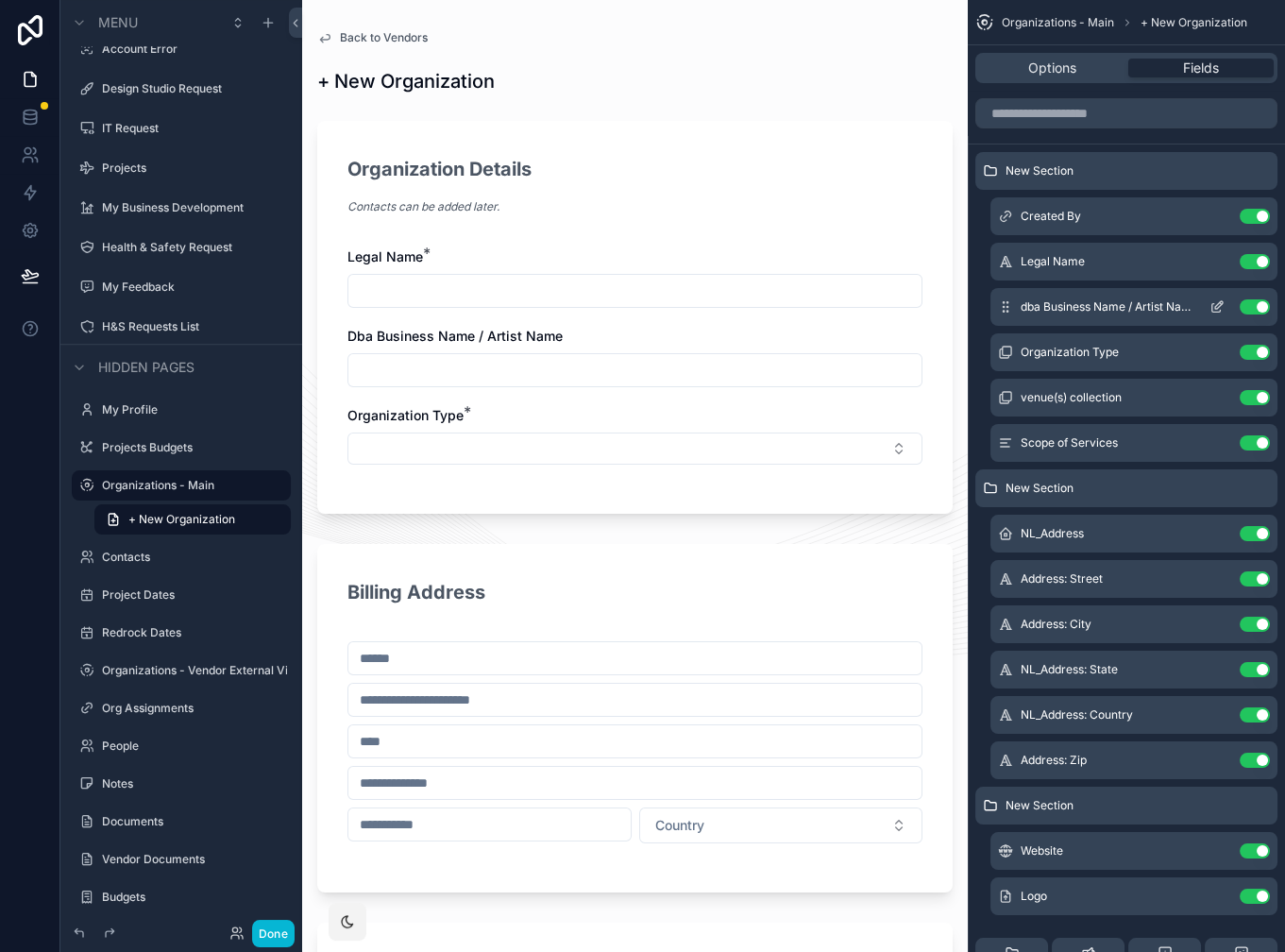
scroll to position [10, 0]
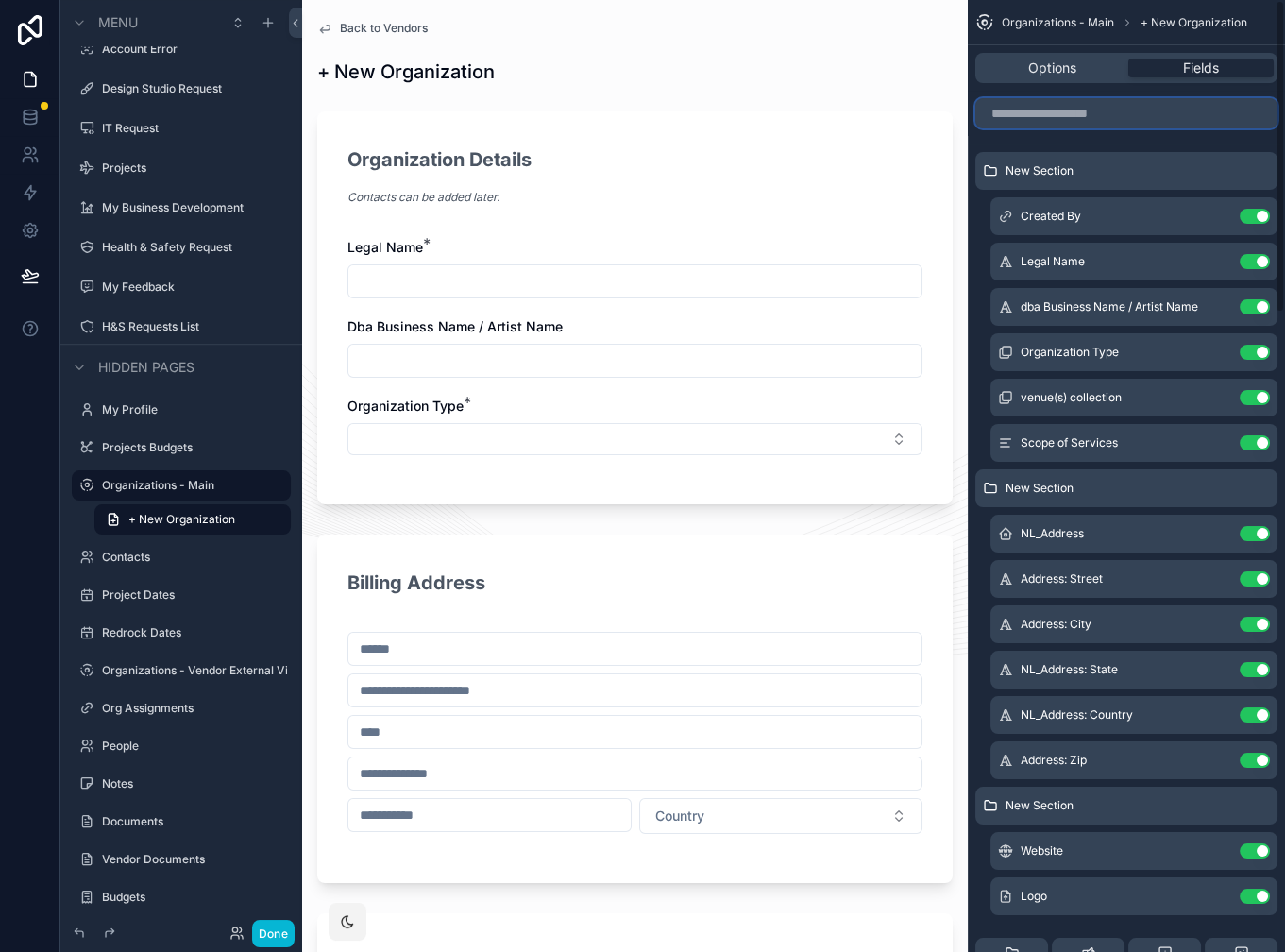
click at [1114, 121] on input "scrollable content" at bounding box center [1126, 113] width 302 height 30
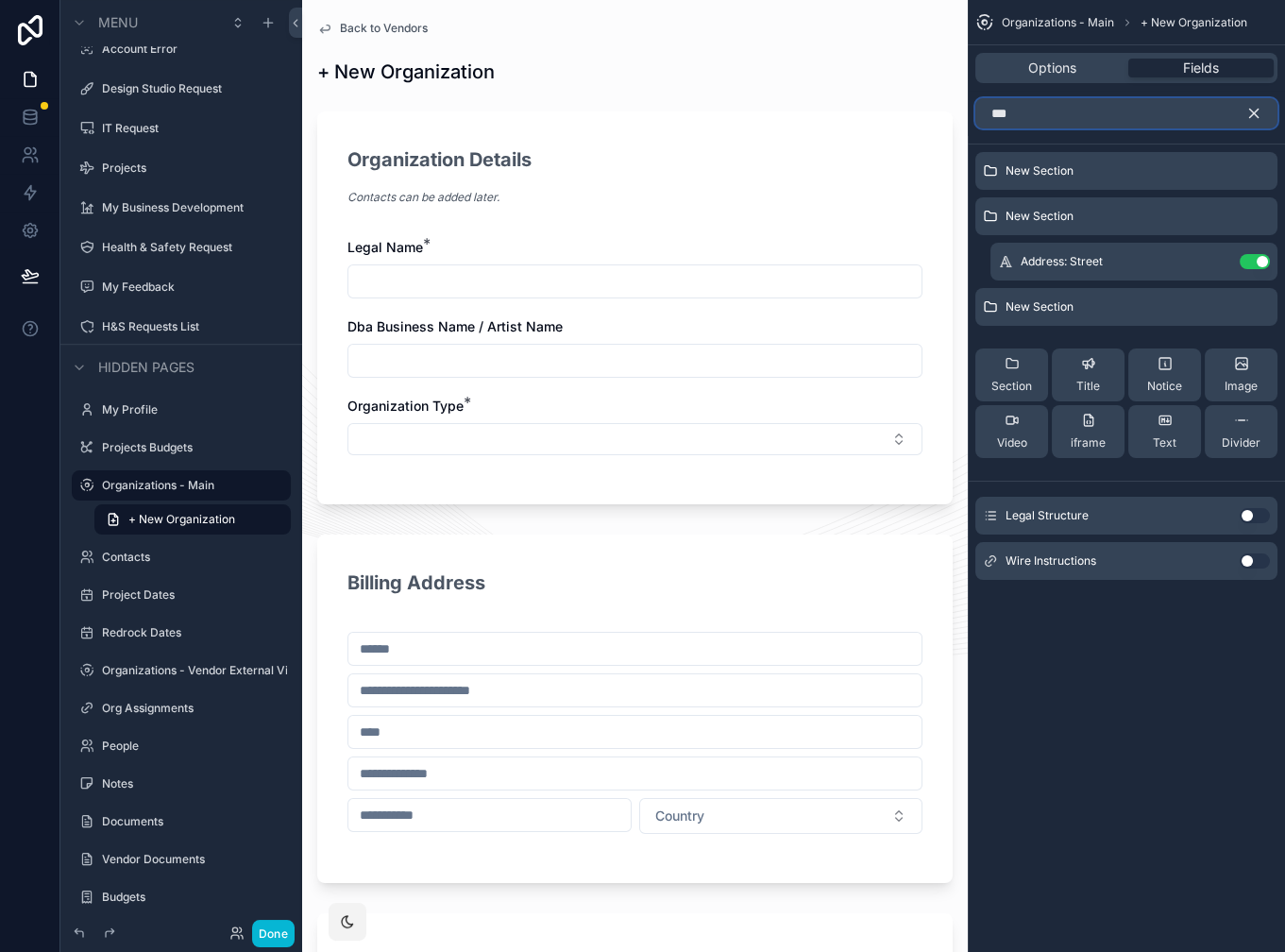
type input "***"
click at [1247, 515] on button "Use setting" at bounding box center [1254, 516] width 30 height 16
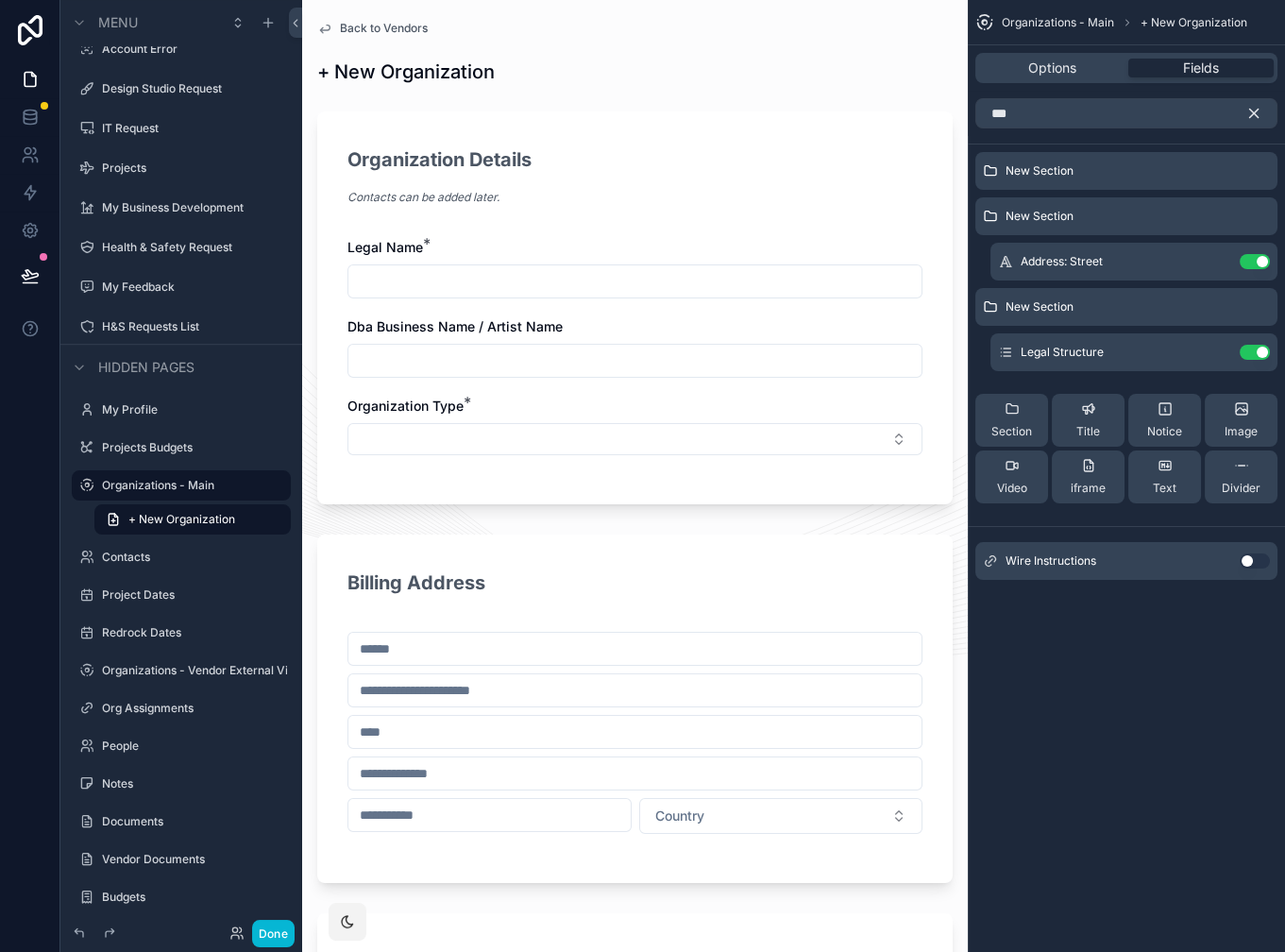
scroll to position [0, 0]
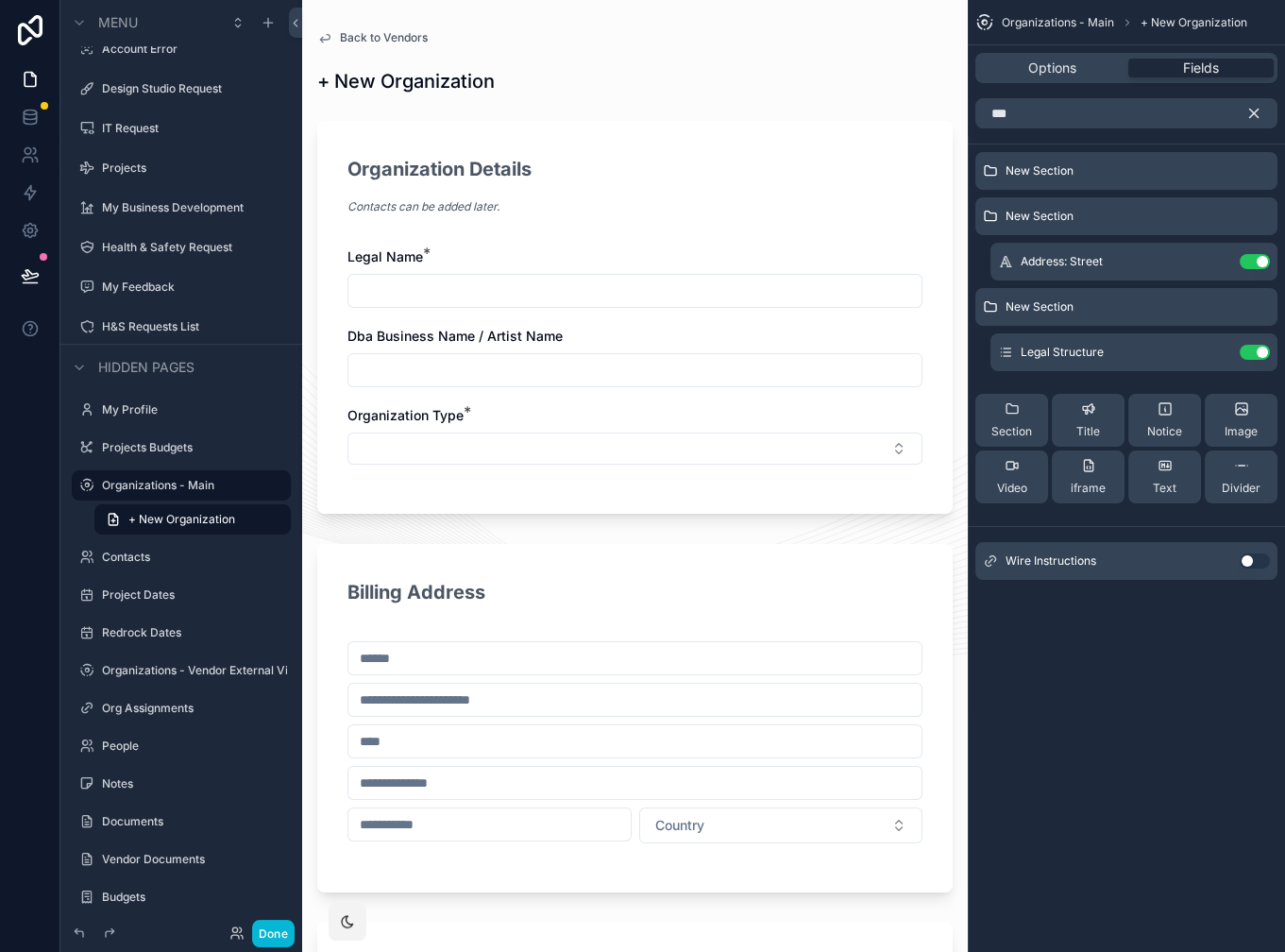
click at [1257, 111] on icon "scrollable content" at bounding box center [1254, 114] width 9 height 9
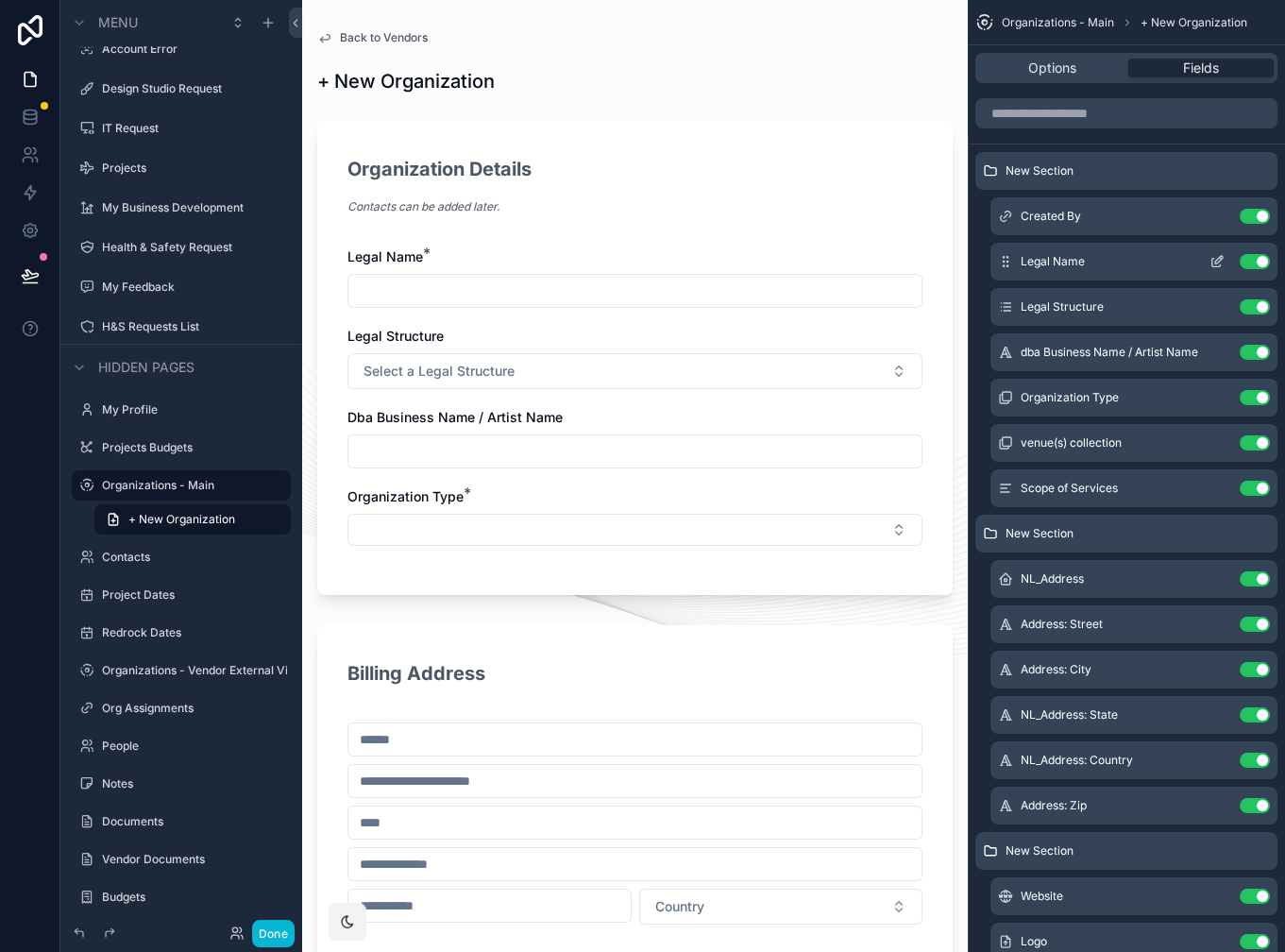
click at [1216, 263] on icon "scrollable content" at bounding box center [1219, 259] width 8 height 8
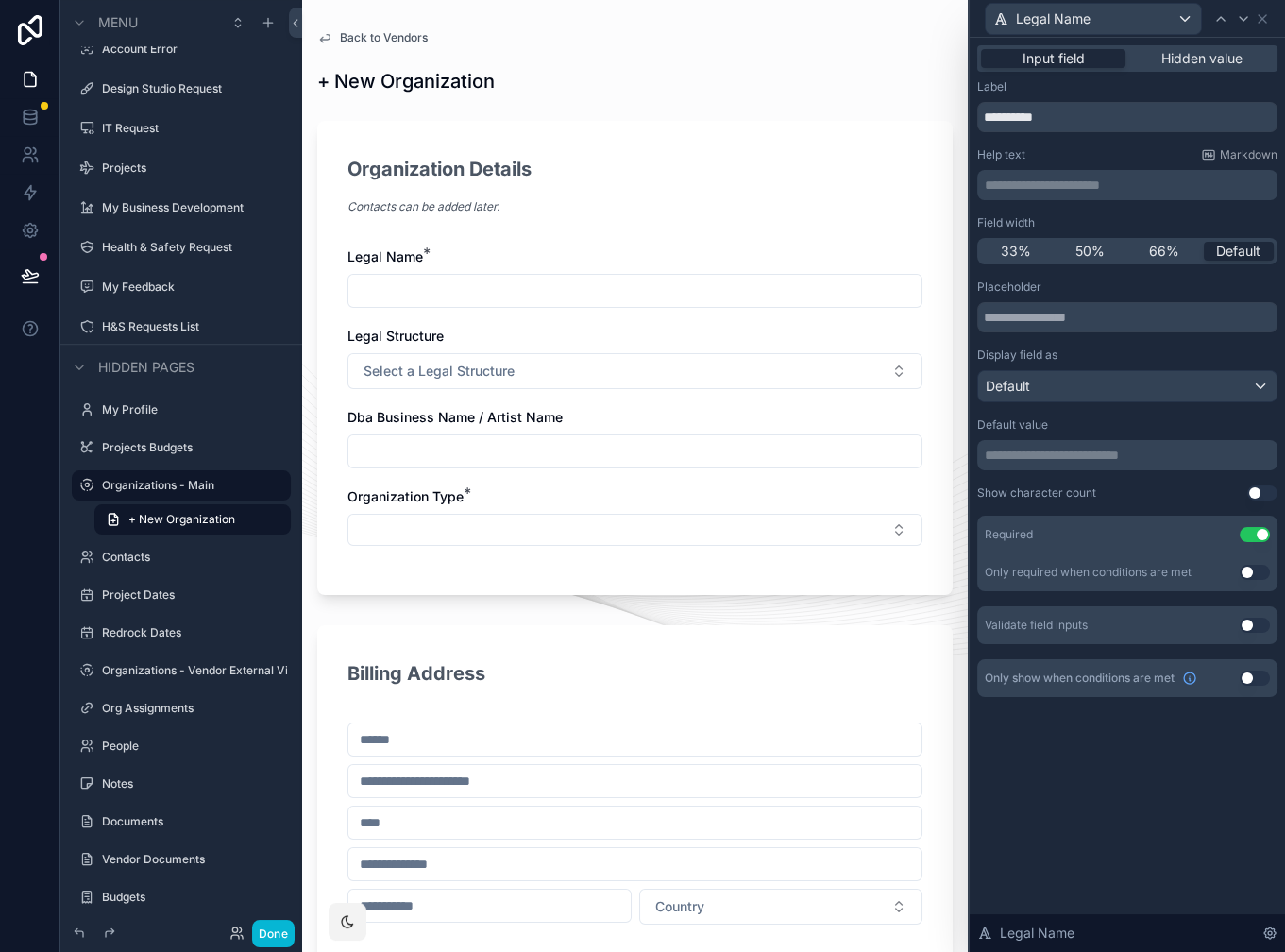
drag, startPoint x: 1098, startPoint y: 247, endPoint x: 1219, endPoint y: 73, distance: 211.9
click at [1098, 247] on span "50%" at bounding box center [1090, 251] width 29 height 18
click at [1238, 16] on icon at bounding box center [1244, 19] width 16 height 16
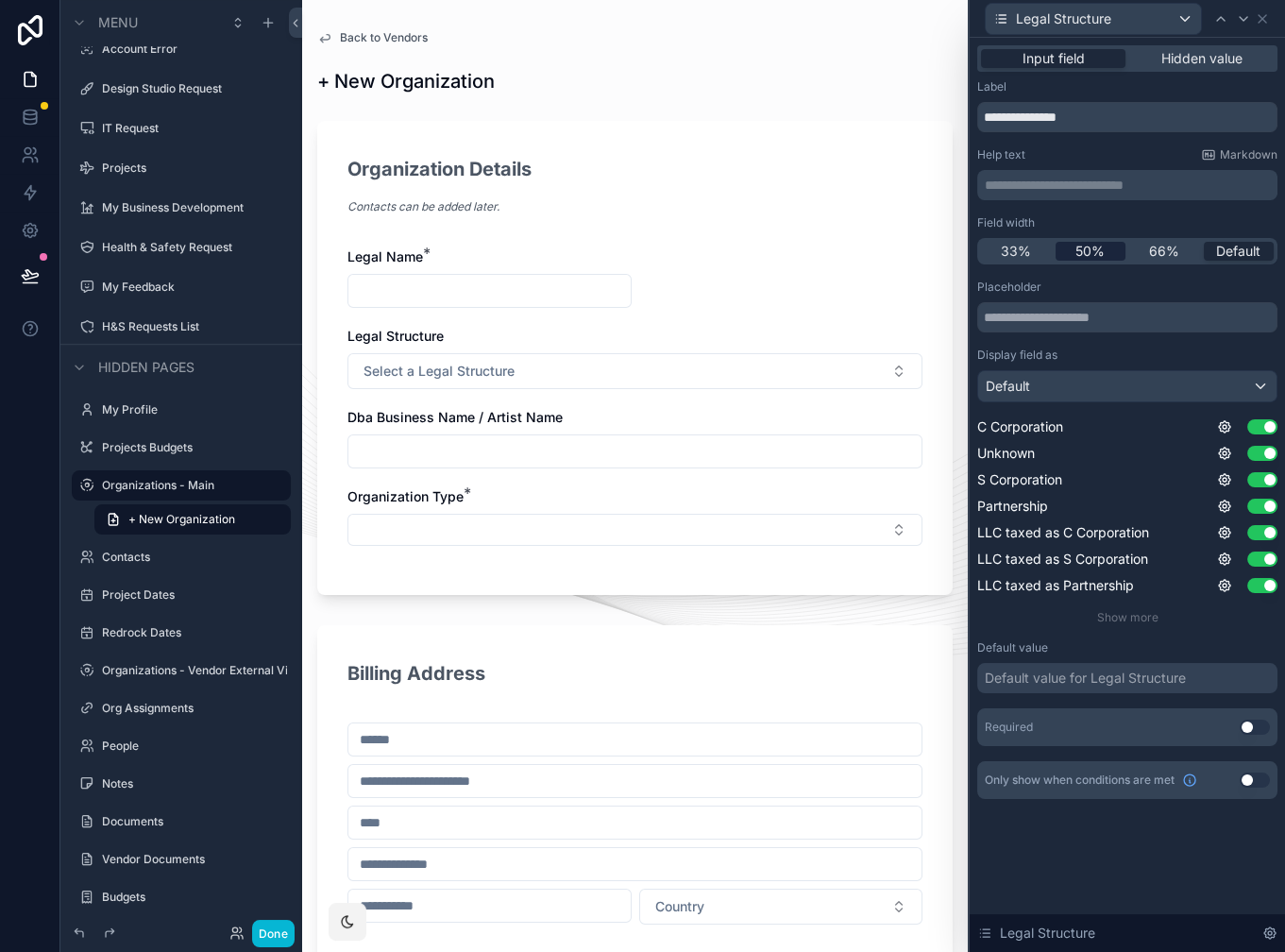
click at [1083, 250] on span "50%" at bounding box center [1090, 251] width 29 height 18
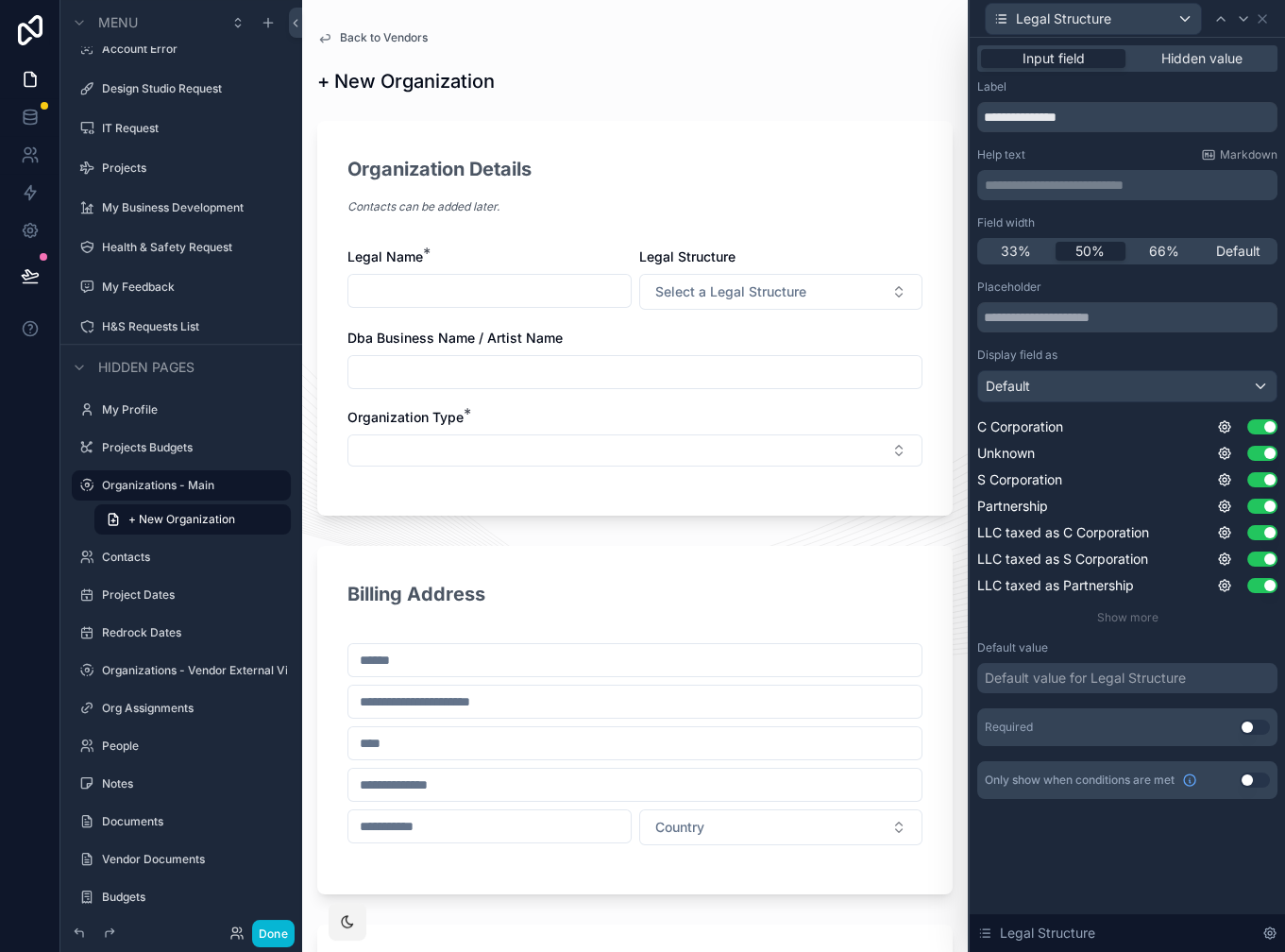
click at [1253, 729] on button "Use setting" at bounding box center [1254, 728] width 30 height 16
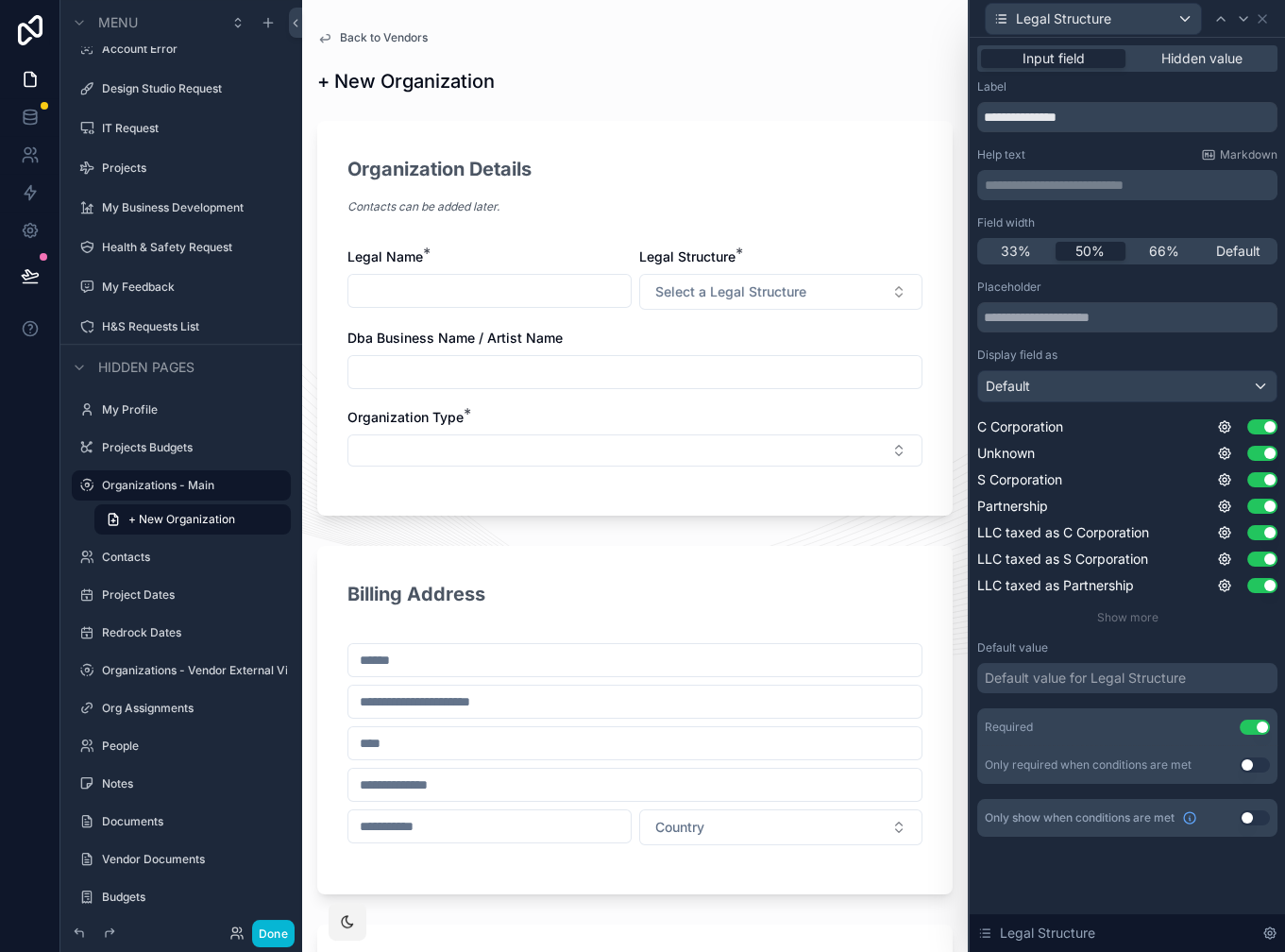
click at [812, 298] on button "Select a Legal Structure" at bounding box center [781, 291] width 285 height 36
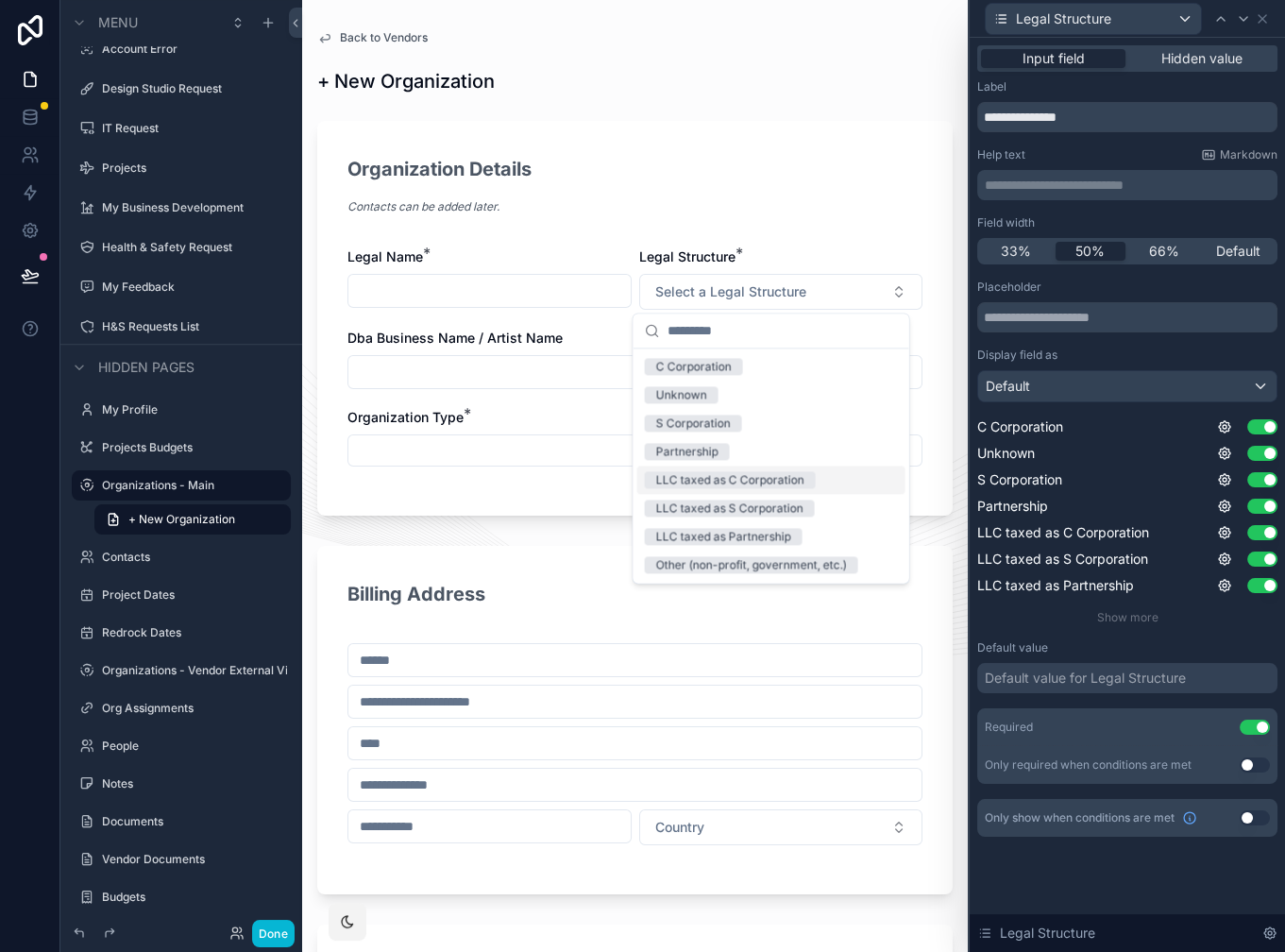
click at [1104, 687] on div "Default value for Legal Structure" at bounding box center [1085, 677] width 201 height 18
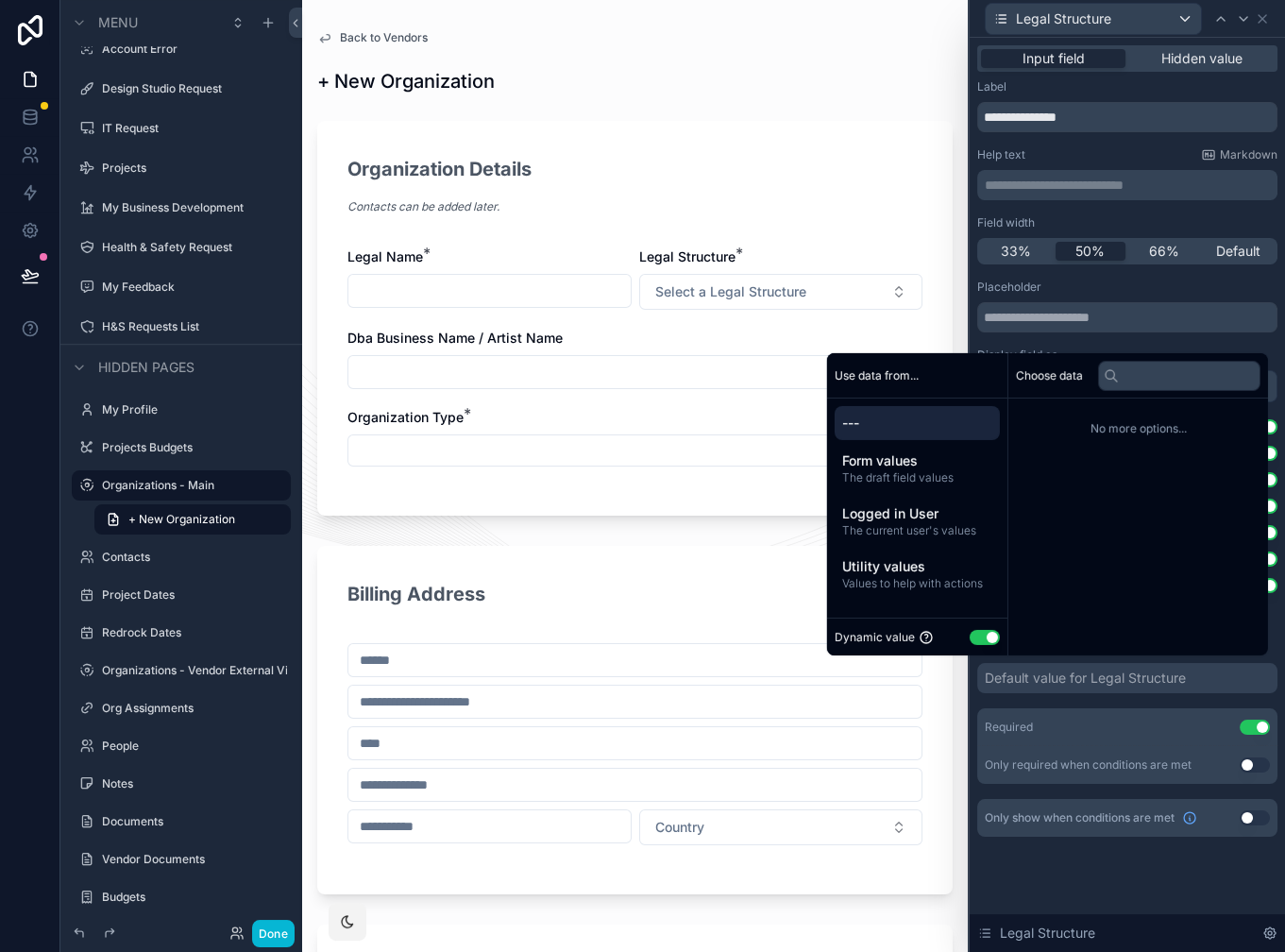
click at [1113, 684] on div "Default value for Legal Structure" at bounding box center [1085, 677] width 201 height 18
click at [1102, 348] on div "Display field as" at bounding box center [1127, 356] width 300 height 16
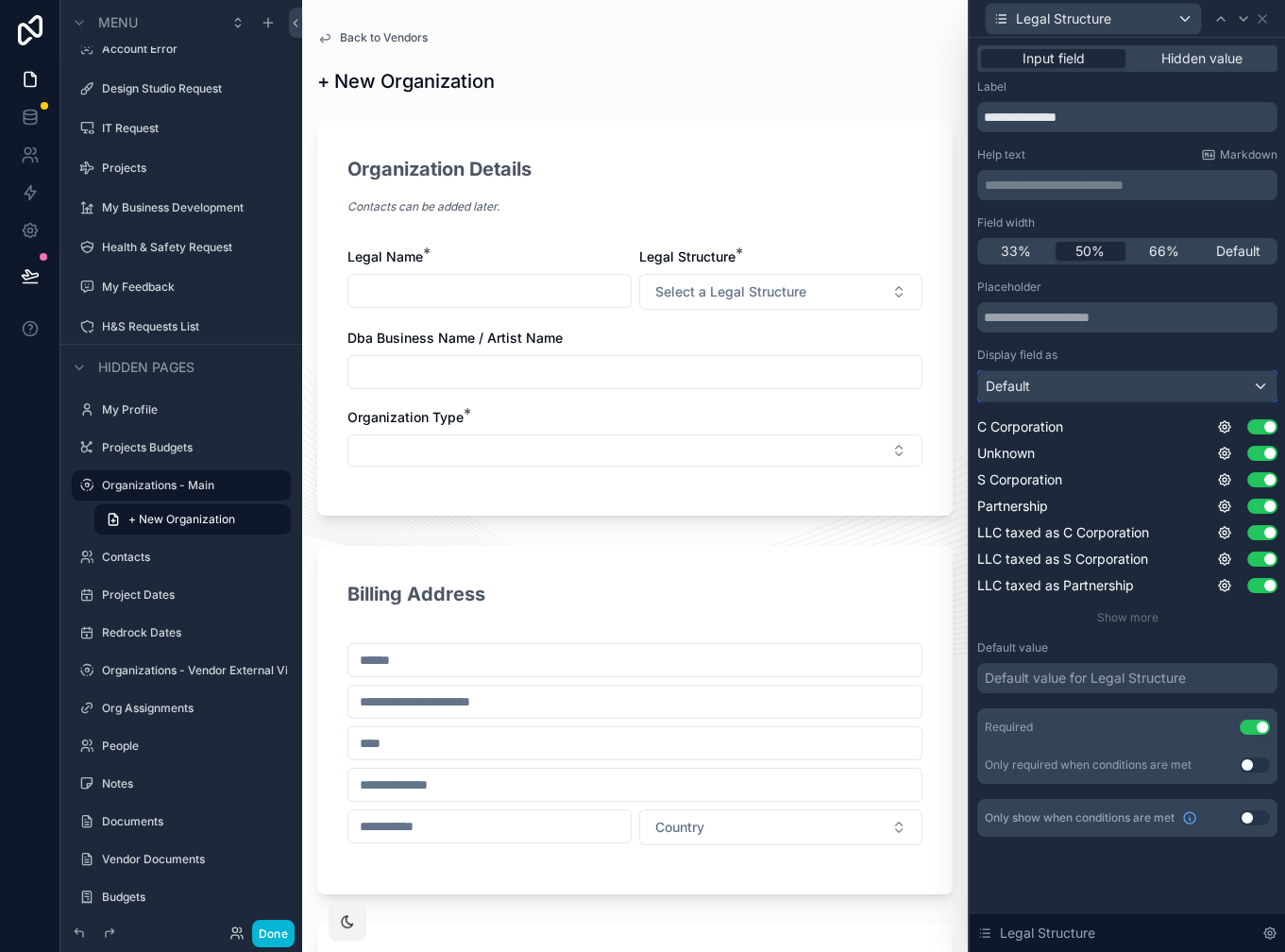
click at [1096, 389] on div "Default" at bounding box center [1127, 386] width 298 height 30
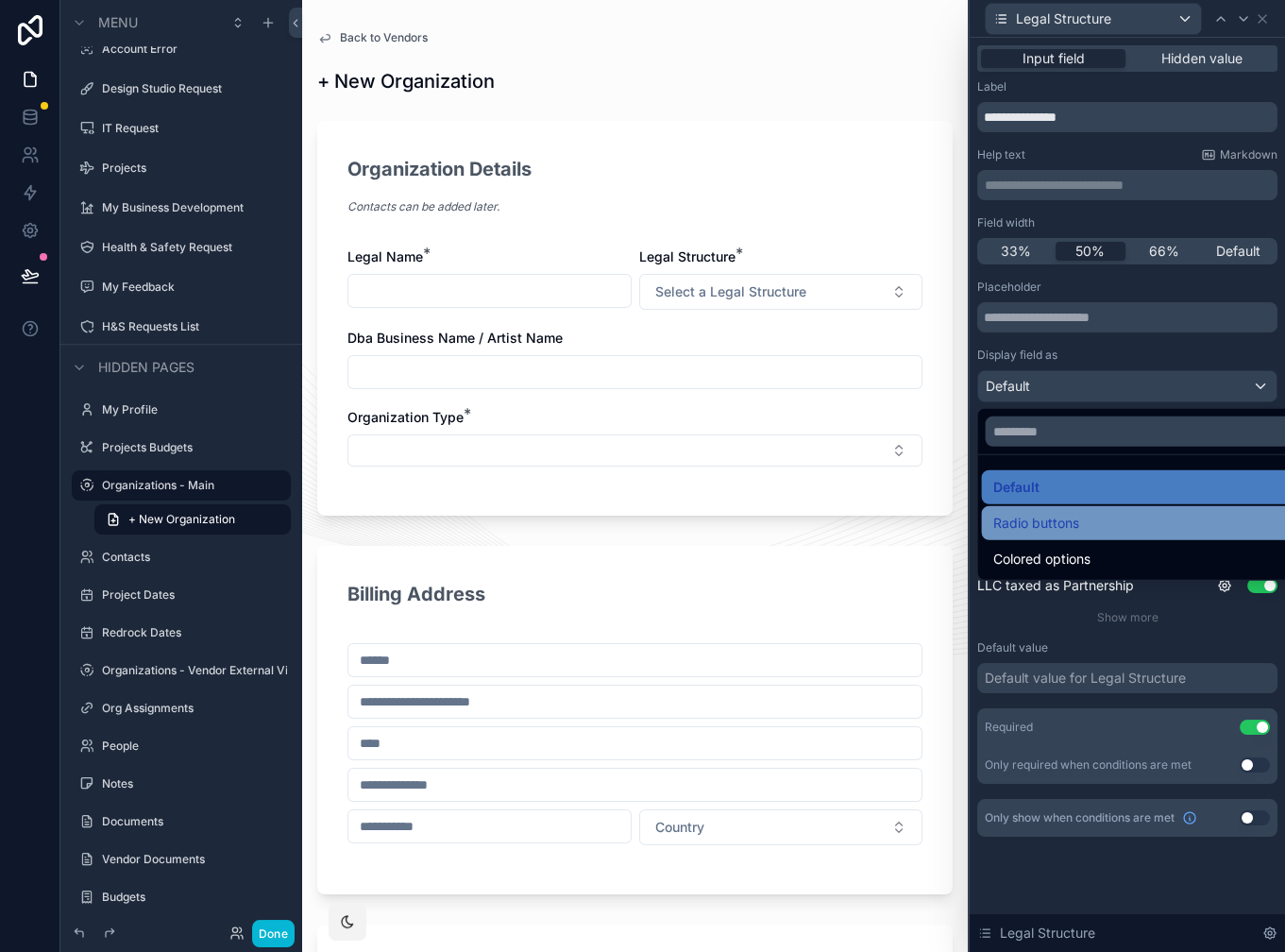
click at [1074, 520] on span "Radio buttons" at bounding box center [1036, 523] width 85 height 22
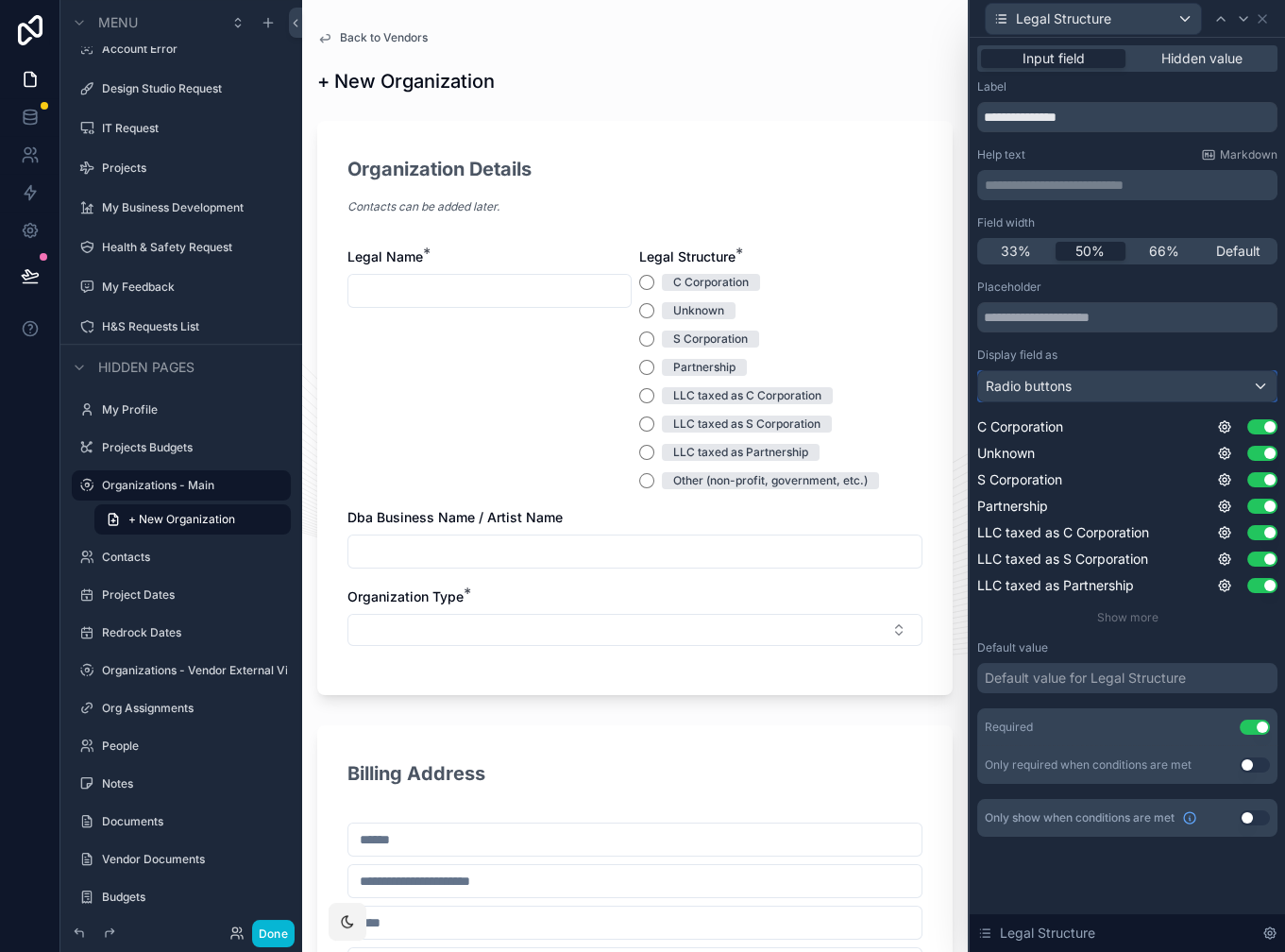
click at [1117, 395] on div "Radio buttons" at bounding box center [1127, 386] width 298 height 30
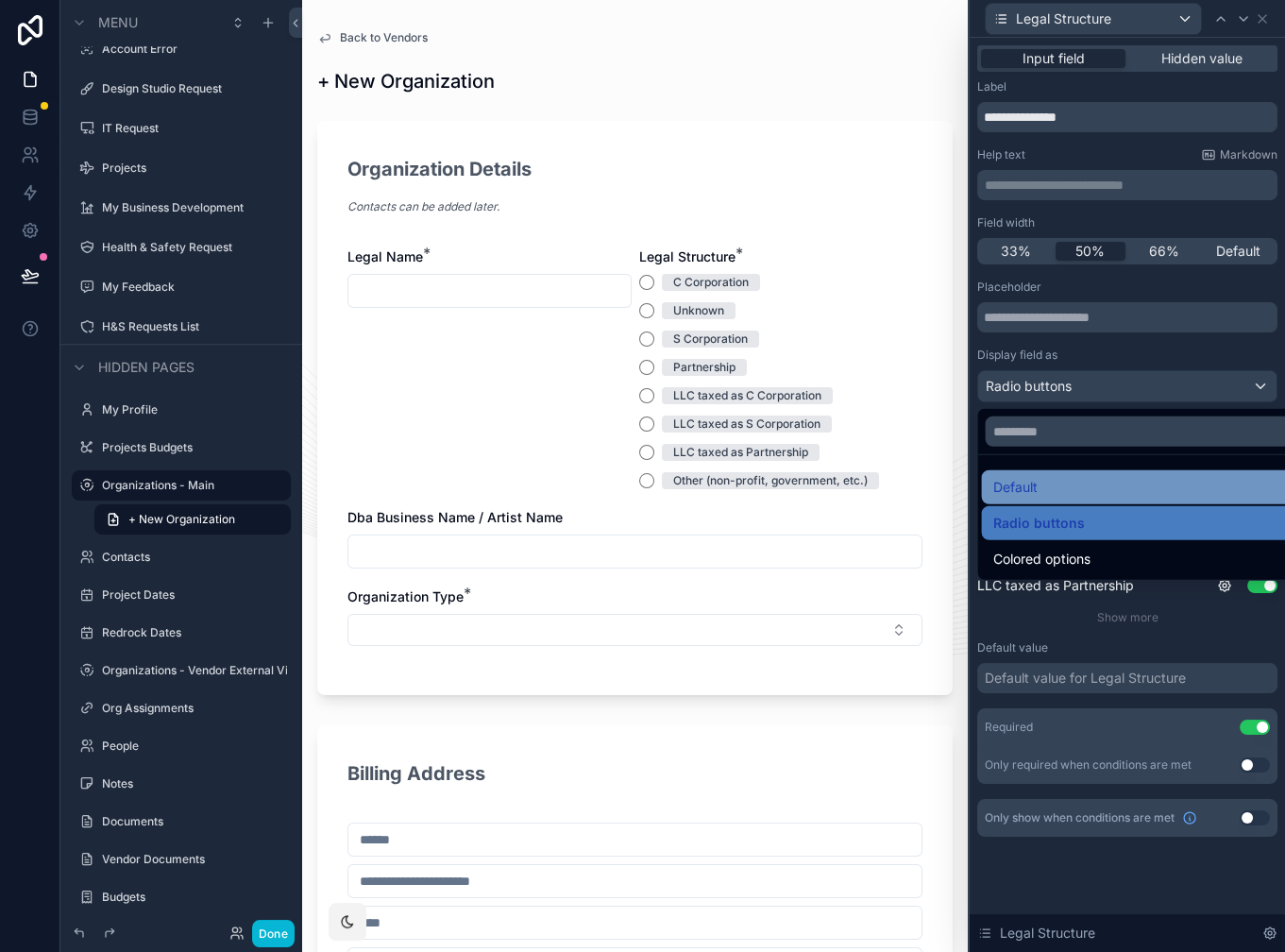
click at [1092, 473] on div "Default" at bounding box center [1149, 487] width 334 height 34
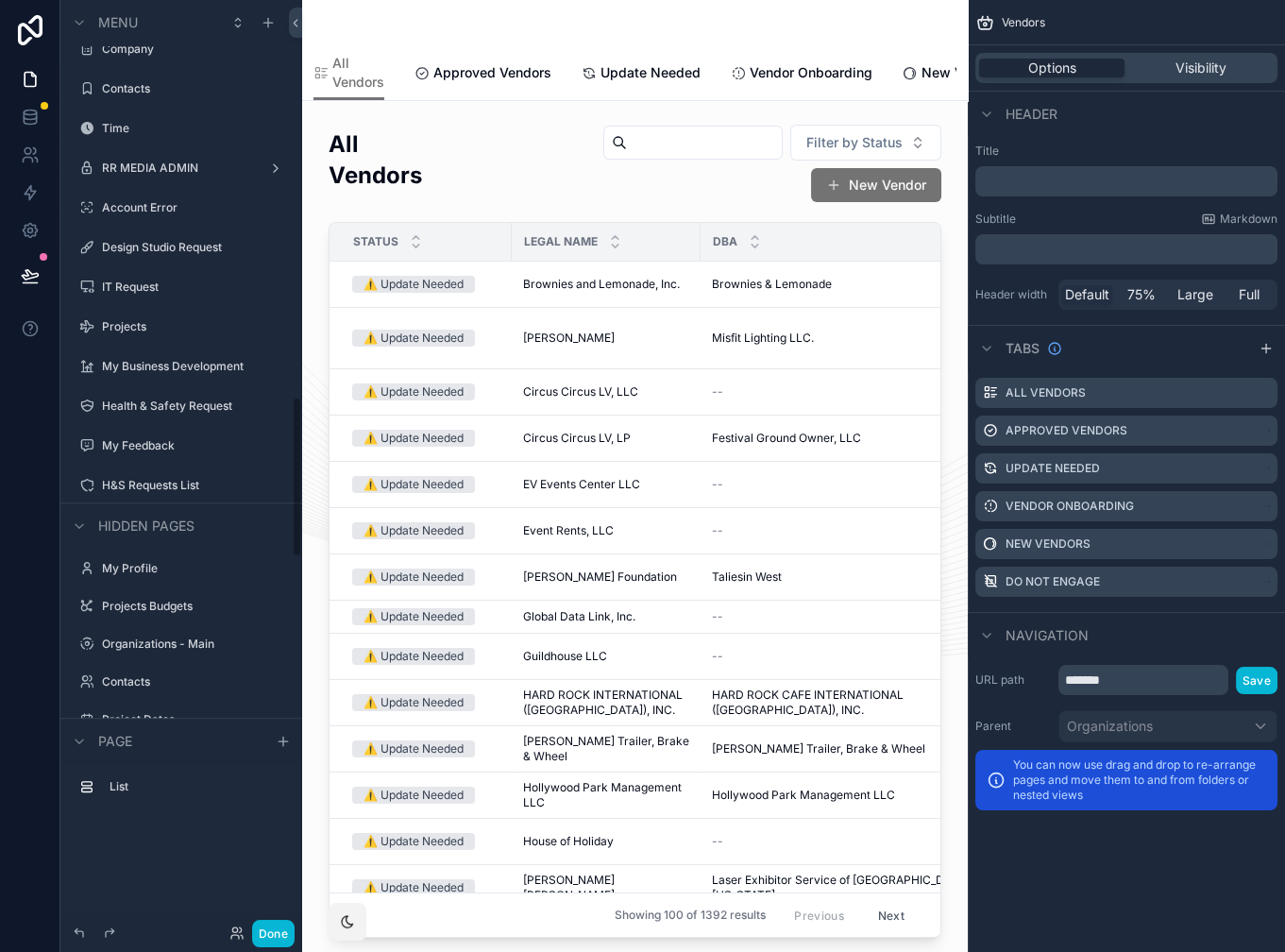
scroll to position [2281, 0]
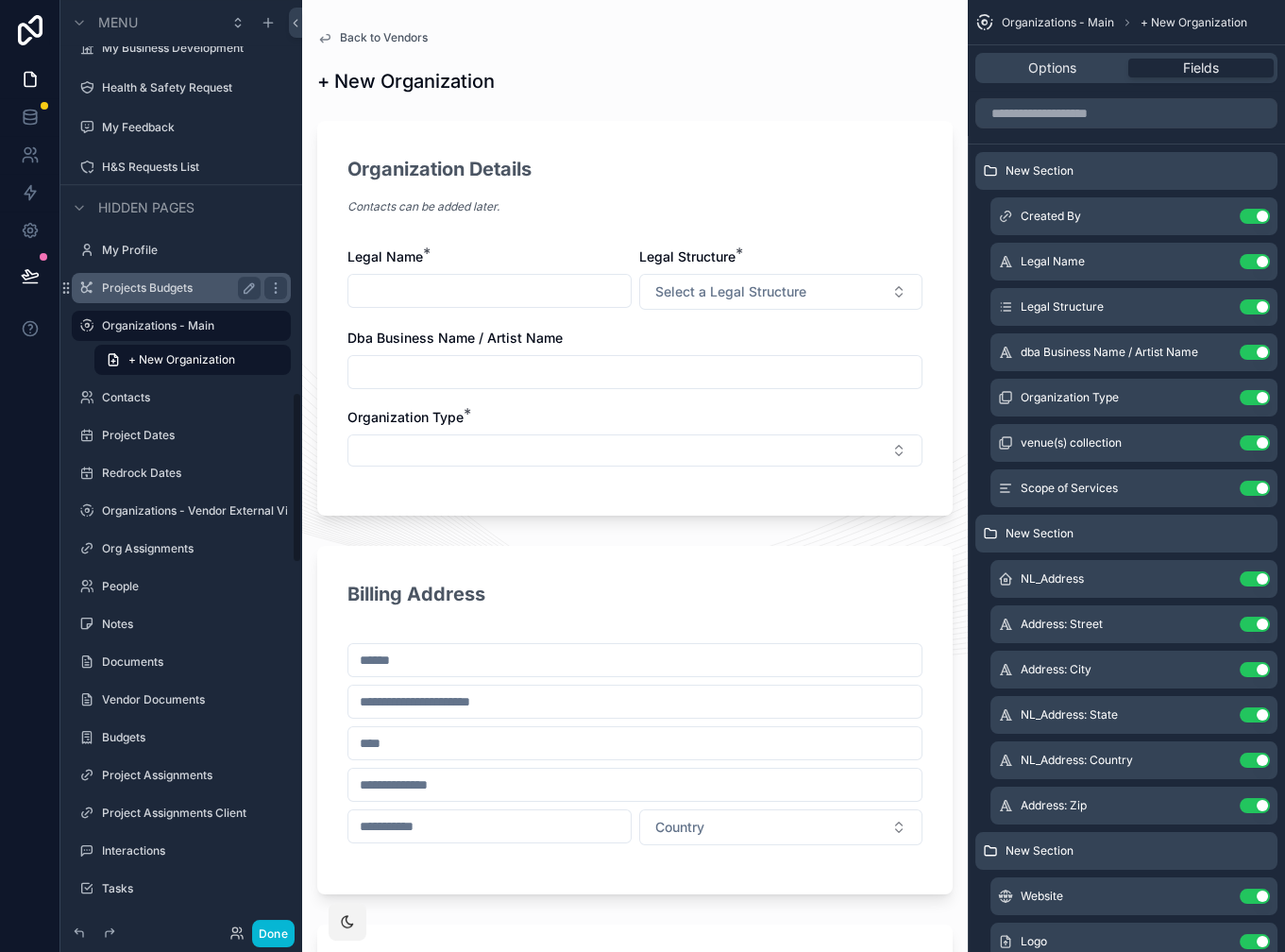
scroll to position [2121, 0]
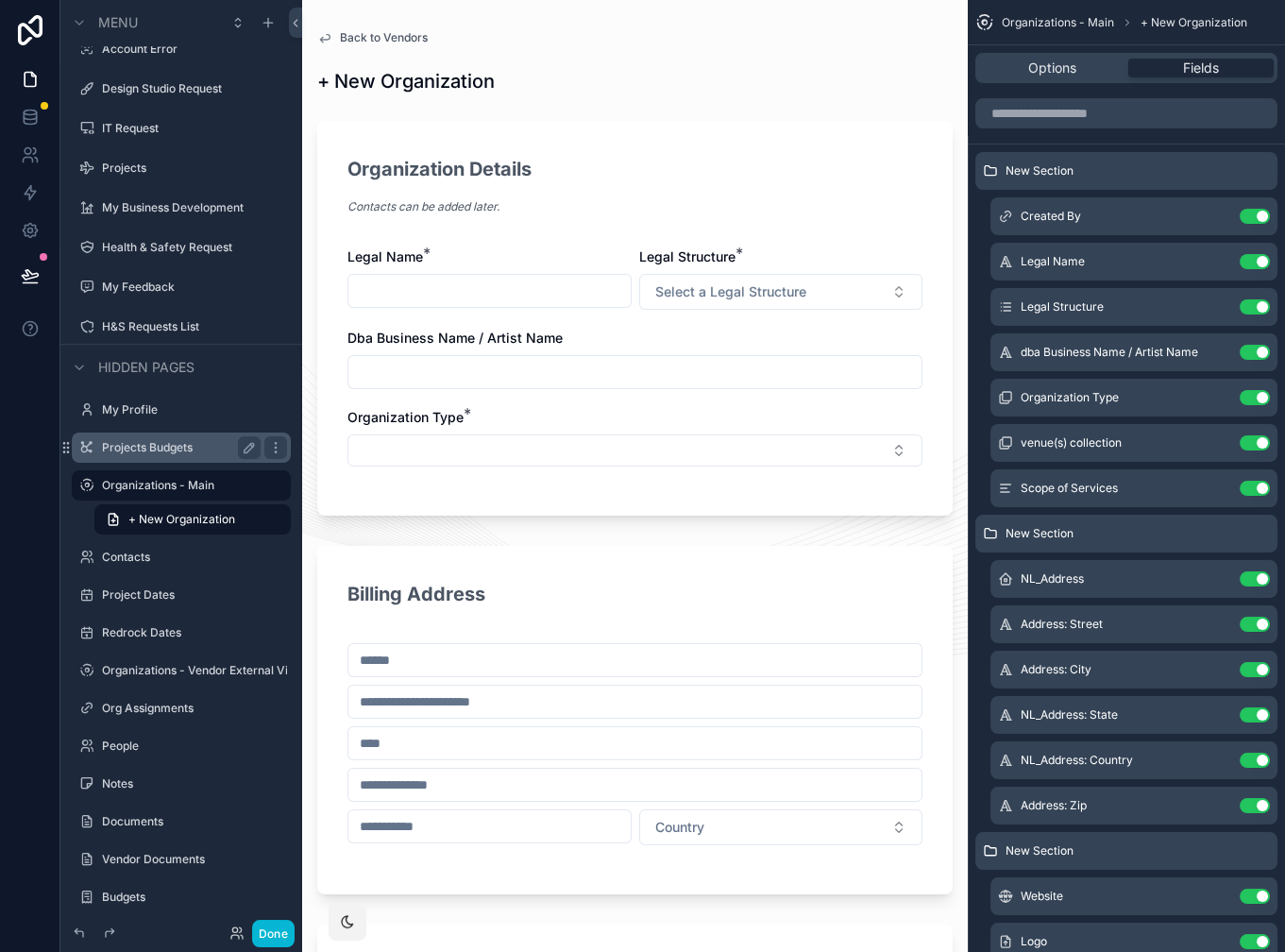
click at [758, 290] on span "Select a Legal Structure" at bounding box center [731, 291] width 152 height 18
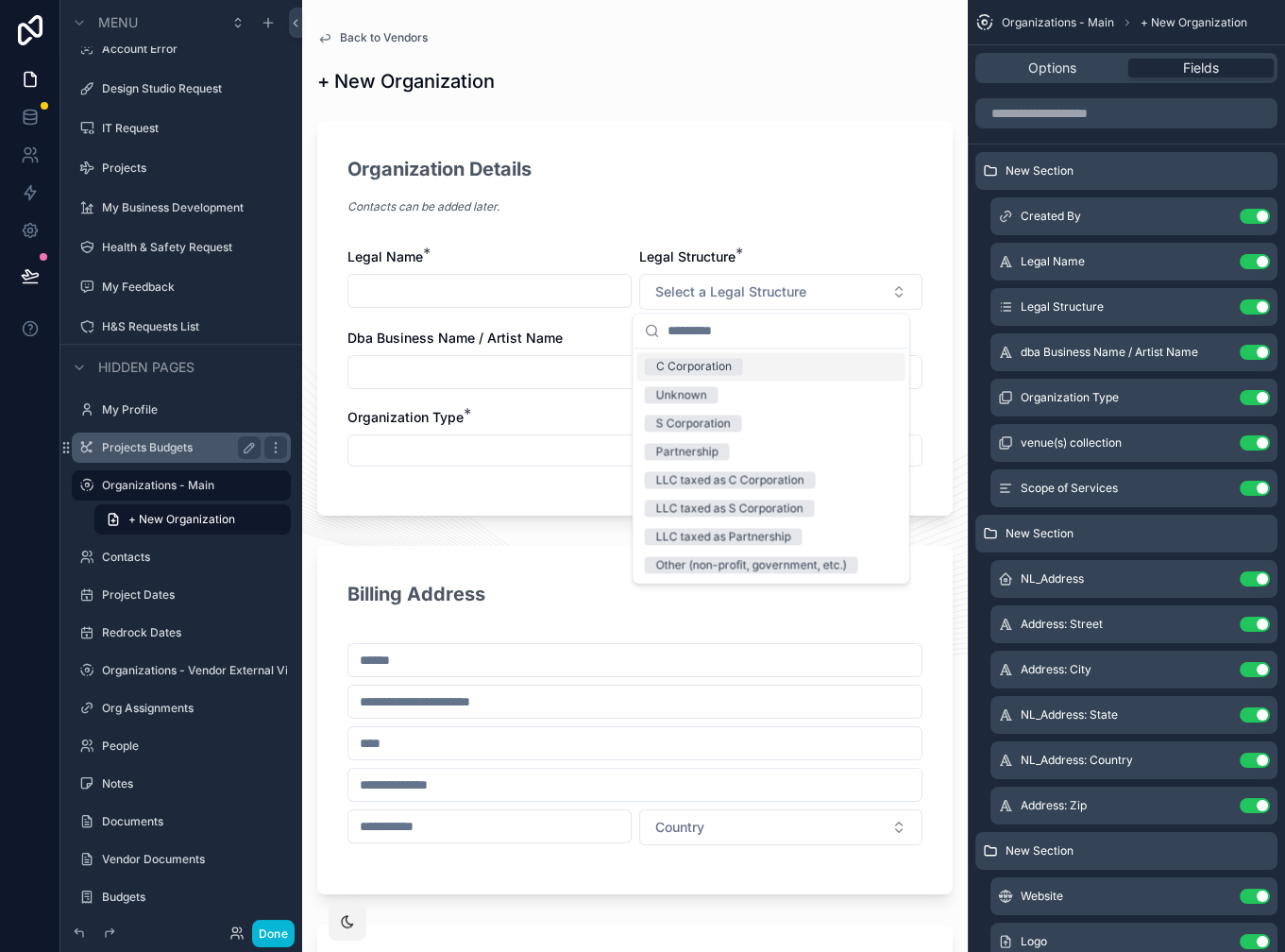
click at [758, 290] on span "Select a Legal Structure" at bounding box center [731, 291] width 152 height 18
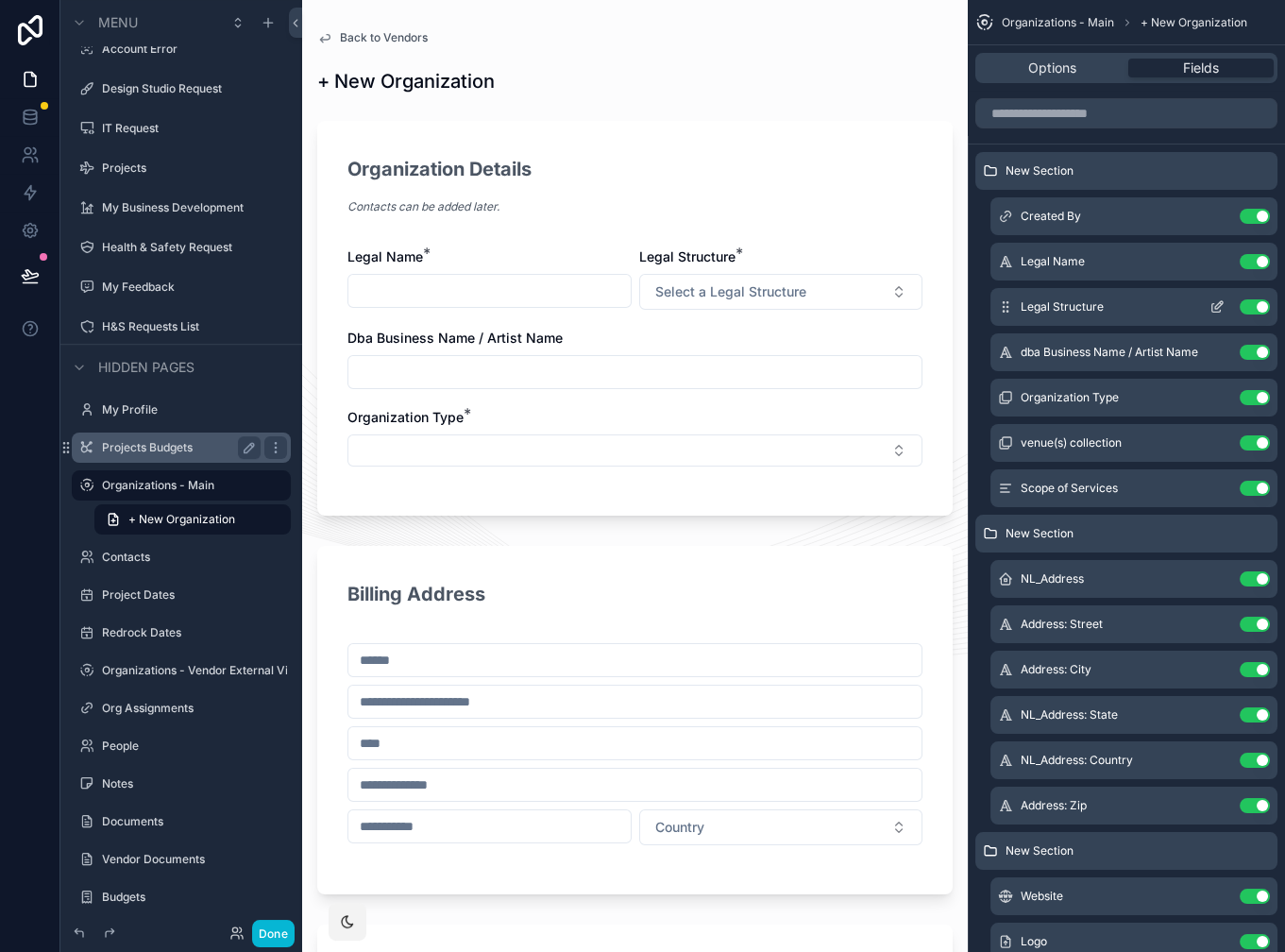
click at [1215, 307] on icon "scrollable content" at bounding box center [1219, 305] width 8 height 8
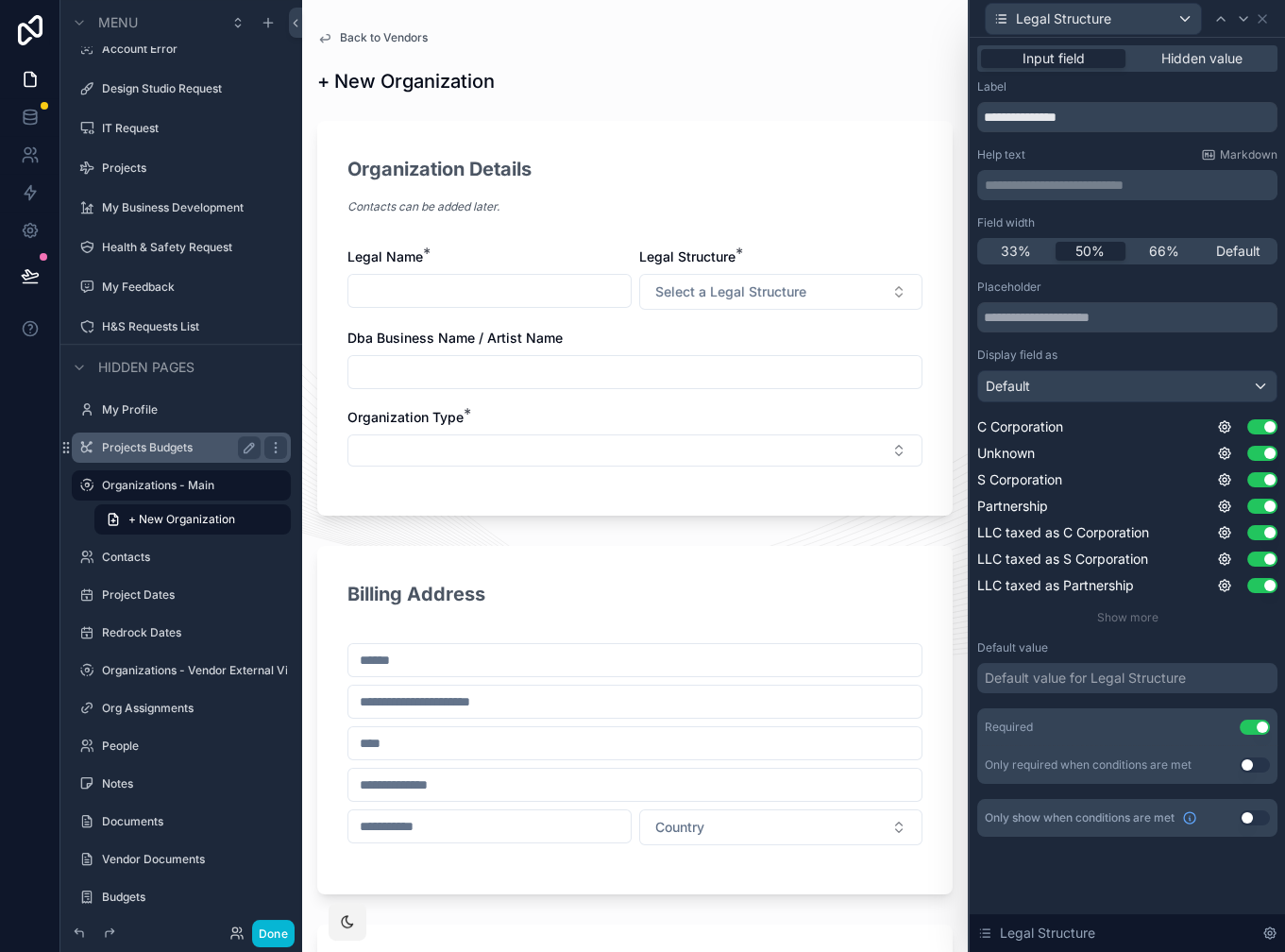
click at [826, 299] on button "Select a Legal Structure" at bounding box center [781, 291] width 285 height 36
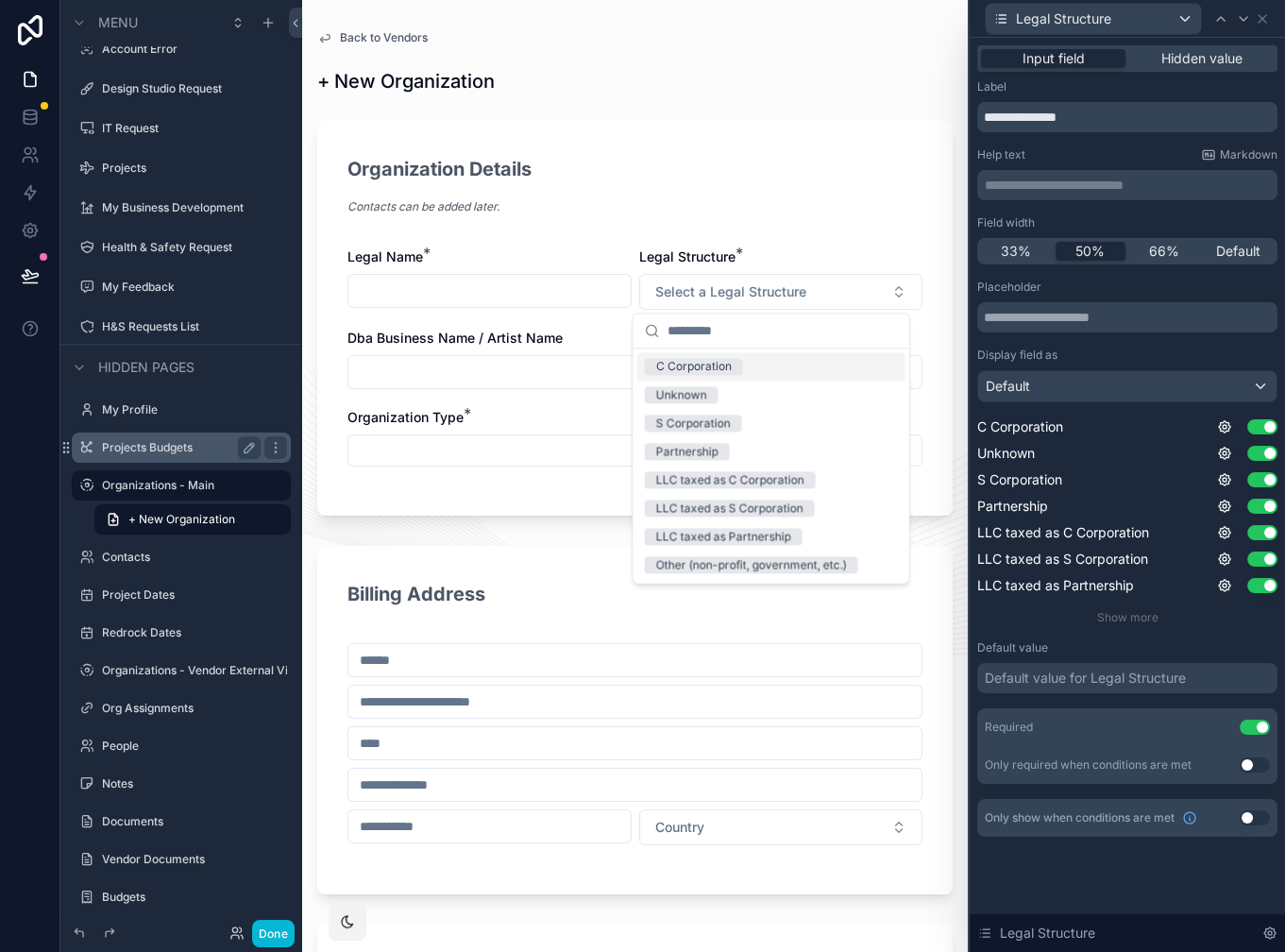
click at [826, 299] on button "Select a Legal Structure" at bounding box center [781, 291] width 285 height 36
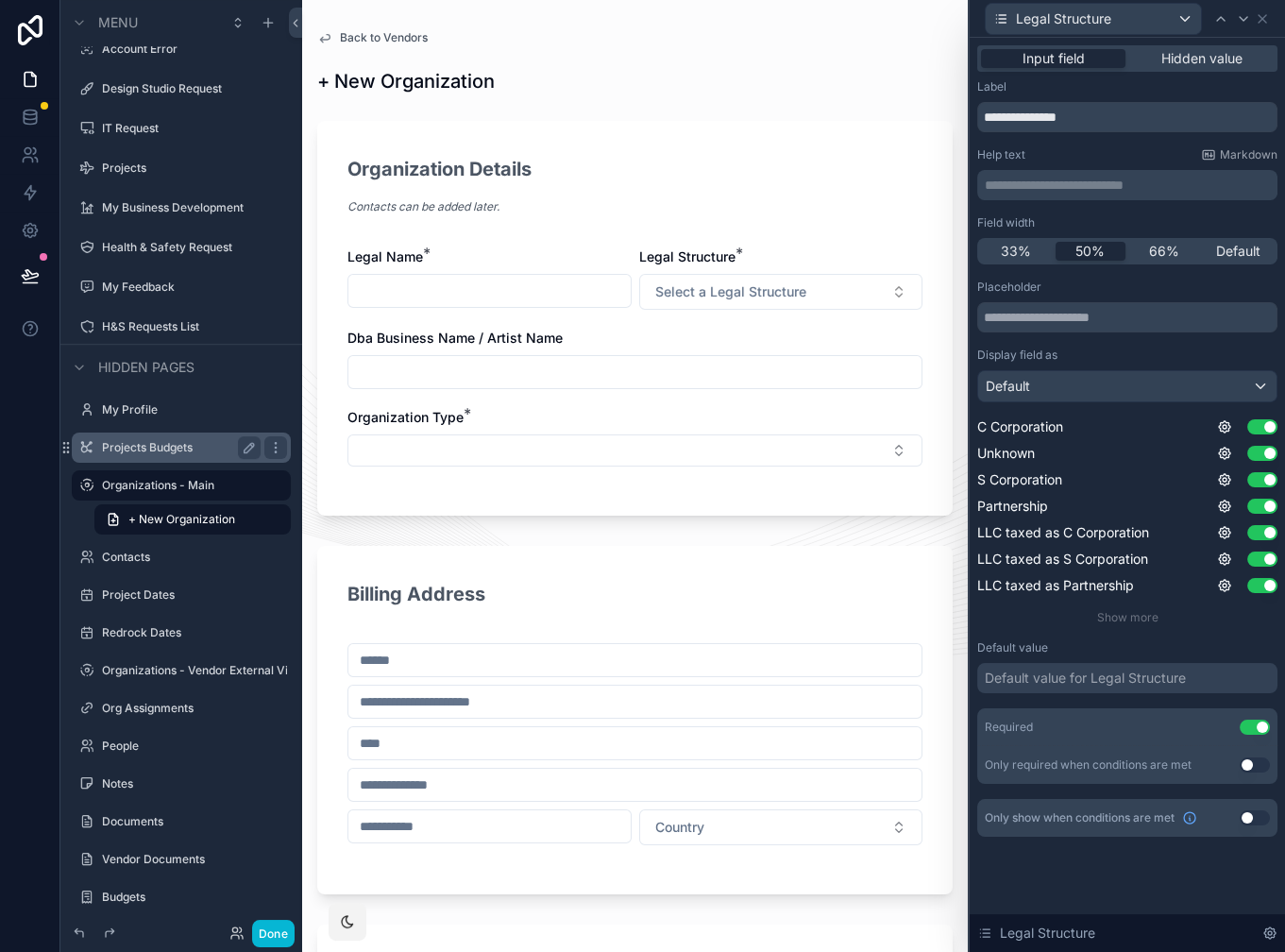
click at [869, 291] on button "Select a Legal Structure" at bounding box center [781, 291] width 285 height 36
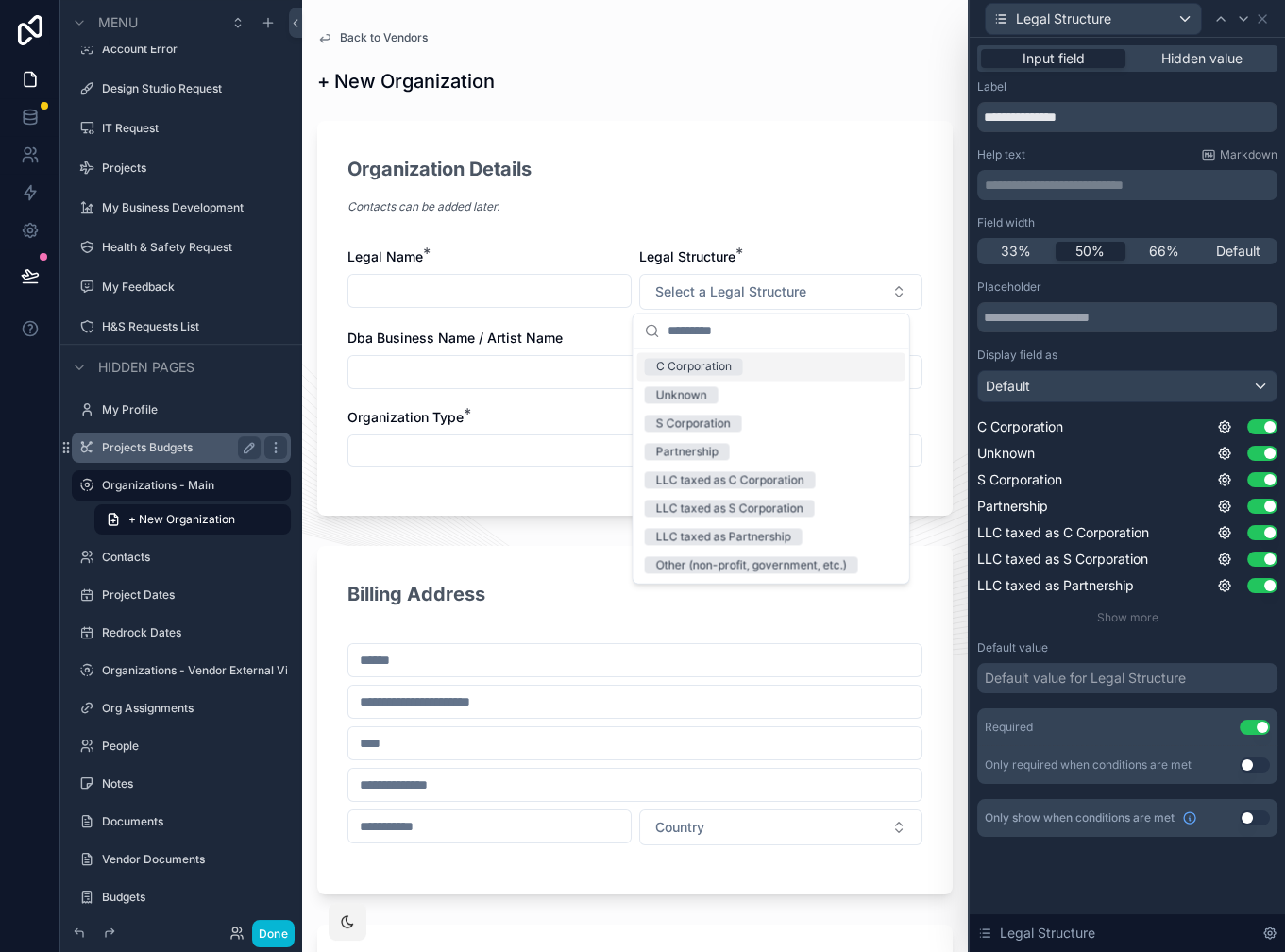
click at [838, 255] on div "Legal Structure *" at bounding box center [781, 256] width 285 height 18
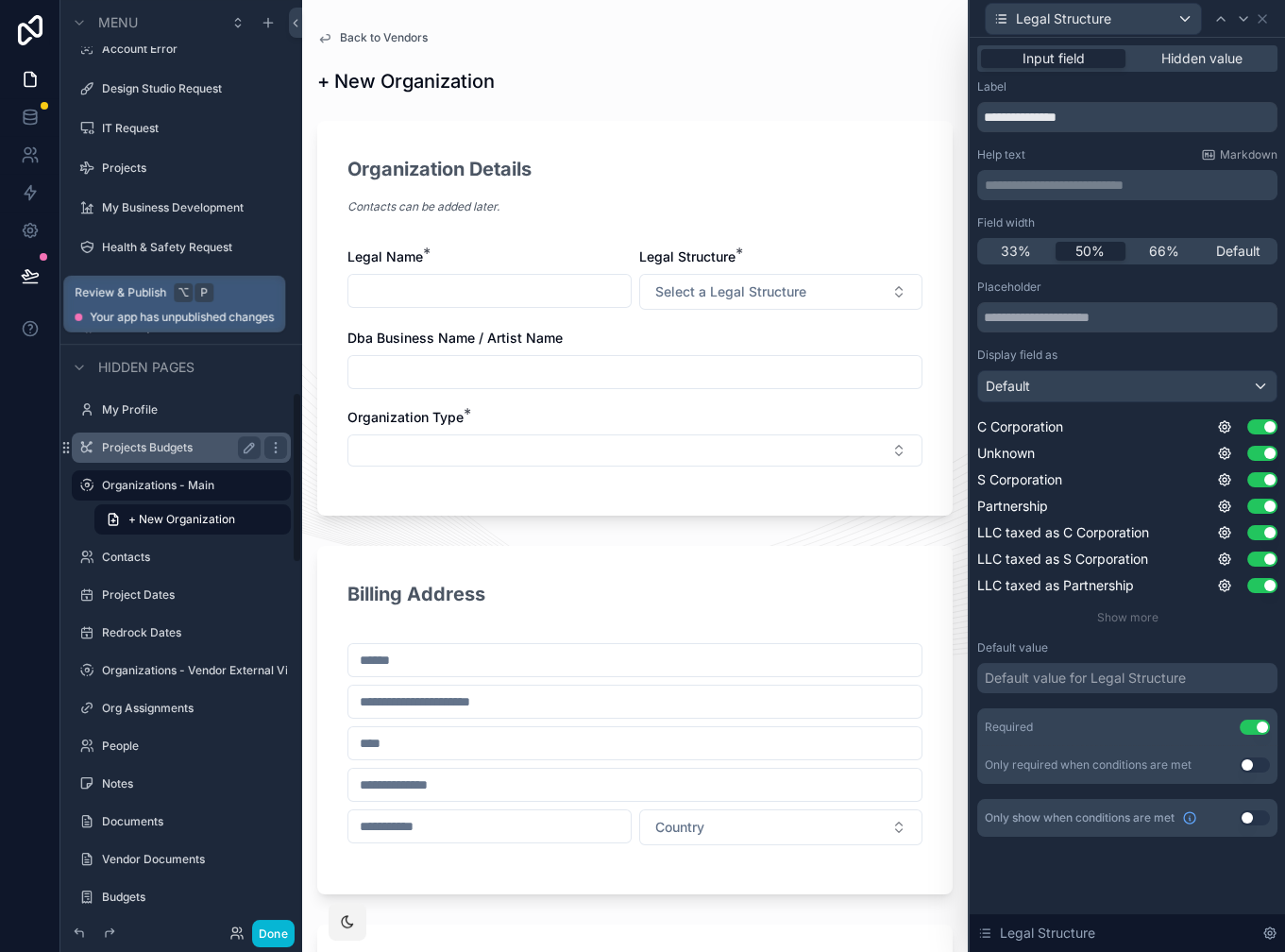
click at [35, 282] on icon at bounding box center [29, 275] width 18 height 18
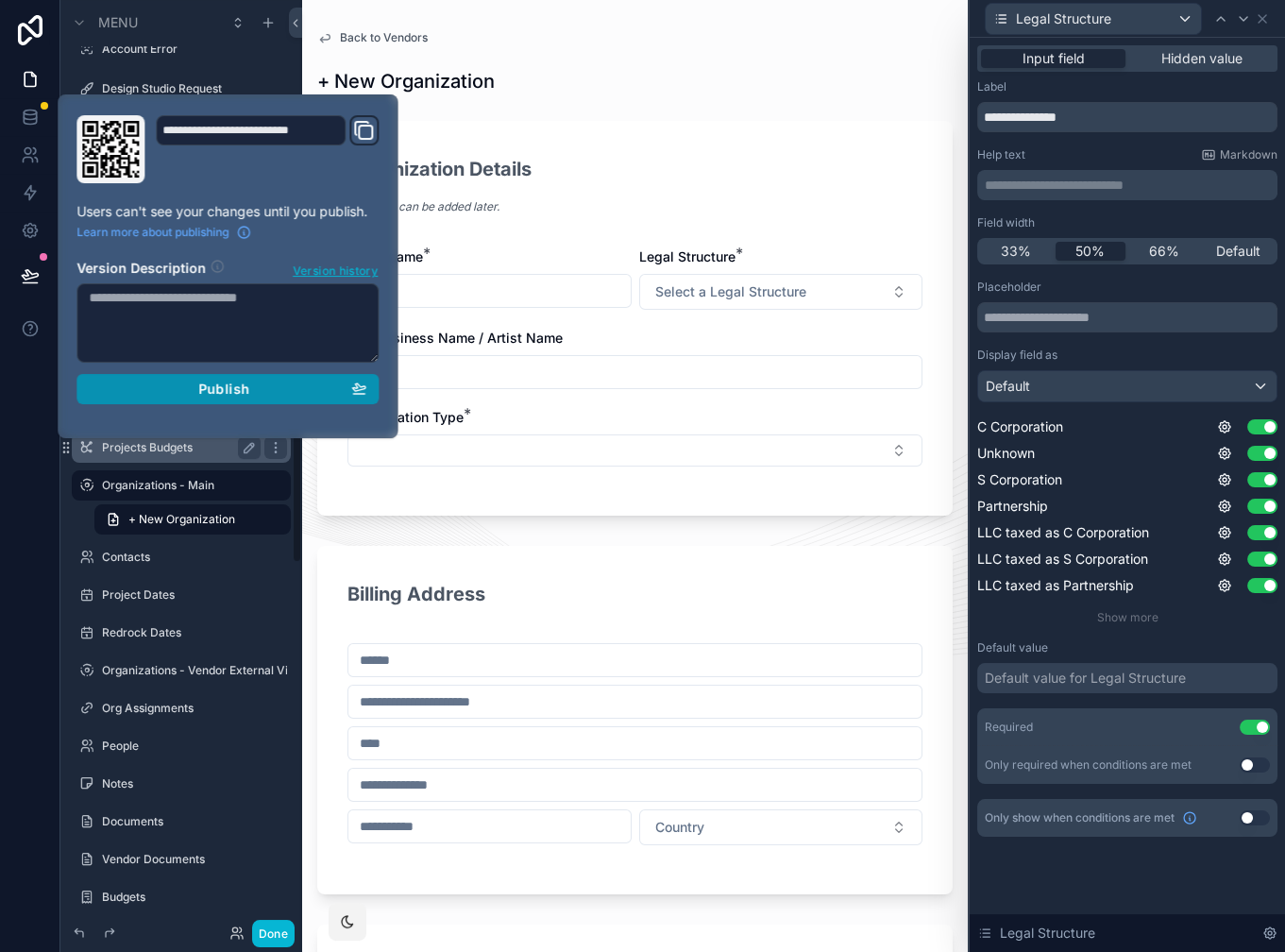
click at [243, 393] on span "Publish" at bounding box center [223, 389] width 51 height 17
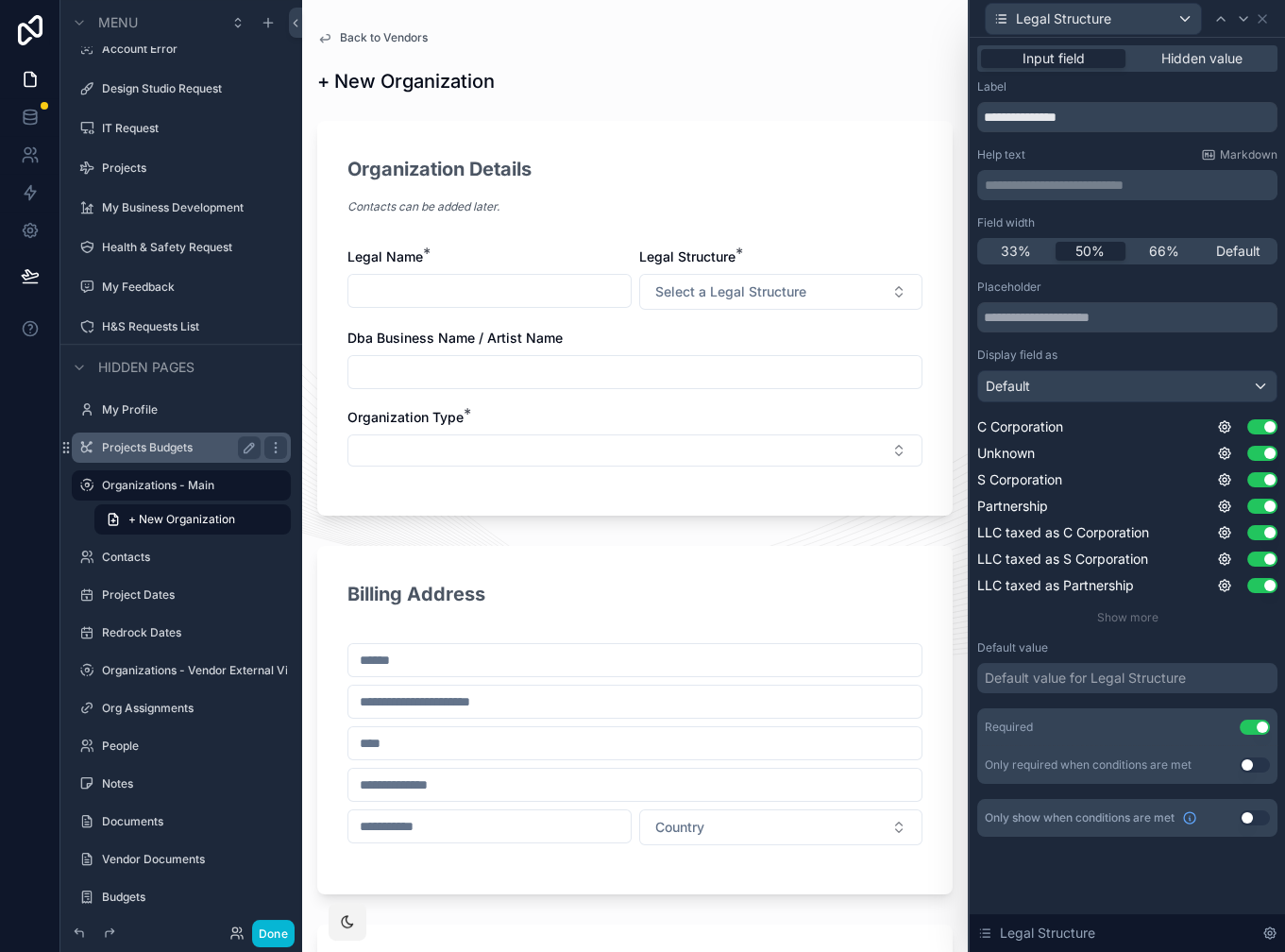
click at [628, 71] on div "+ New Organization" at bounding box center [635, 81] width 635 height 26
drag, startPoint x: 614, startPoint y: 69, endPoint x: 584, endPoint y: 58, distance: 32.0
drag, startPoint x: 587, startPoint y: 101, endPoint x: 570, endPoint y: 94, distance: 18.4
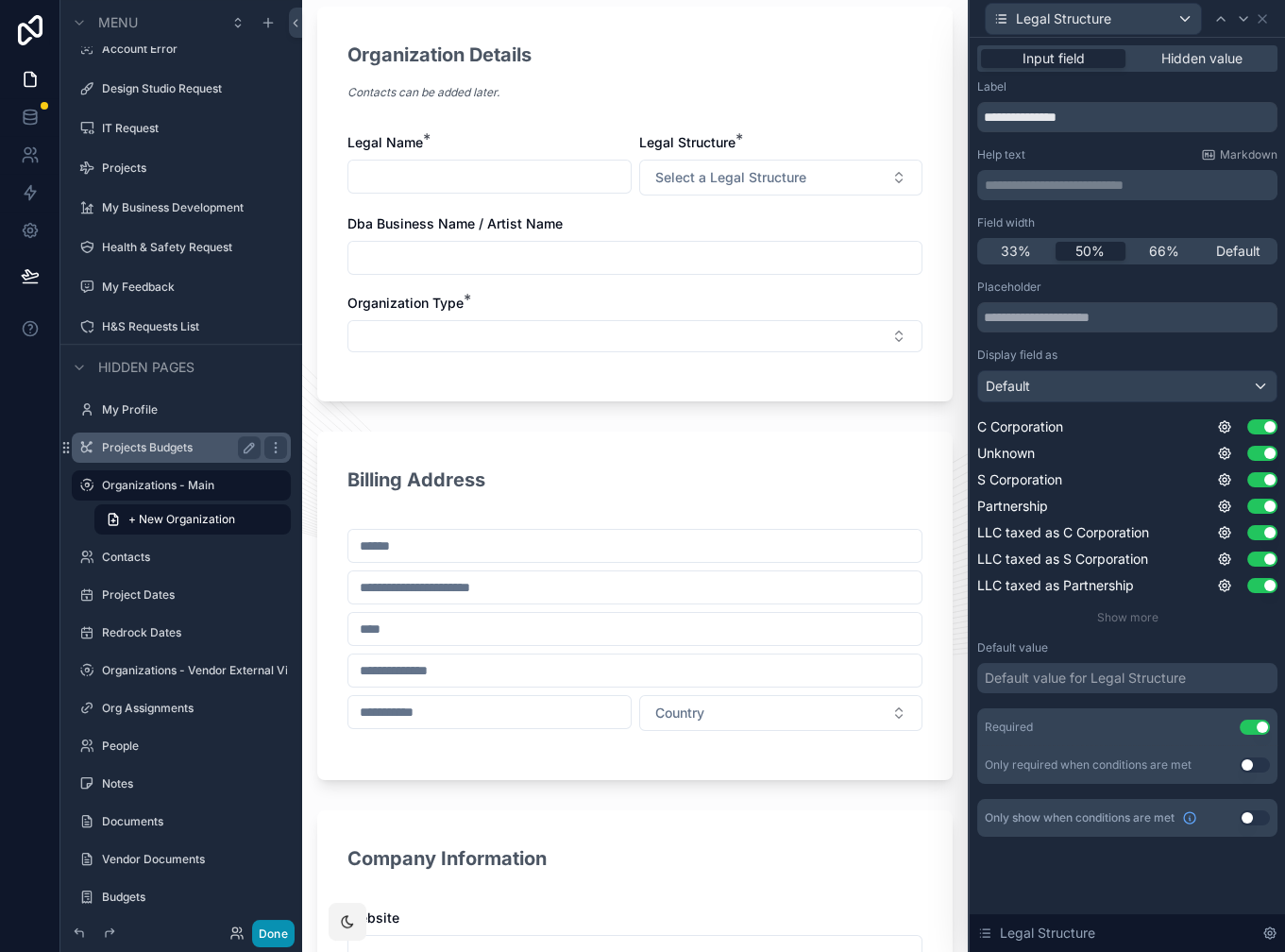
scroll to position [26, 0]
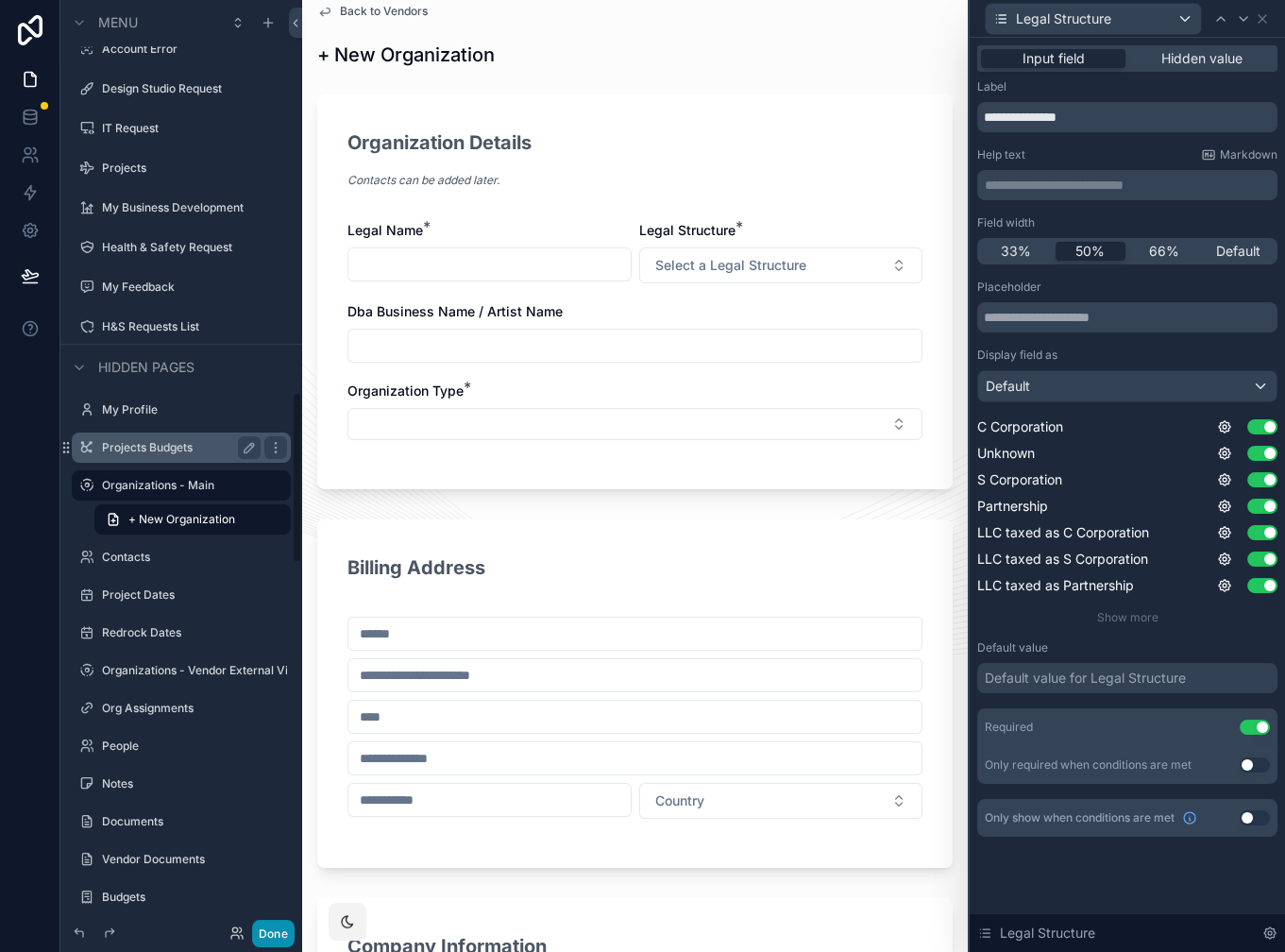
click at [276, 924] on button "Done" at bounding box center [274, 934] width 43 height 27
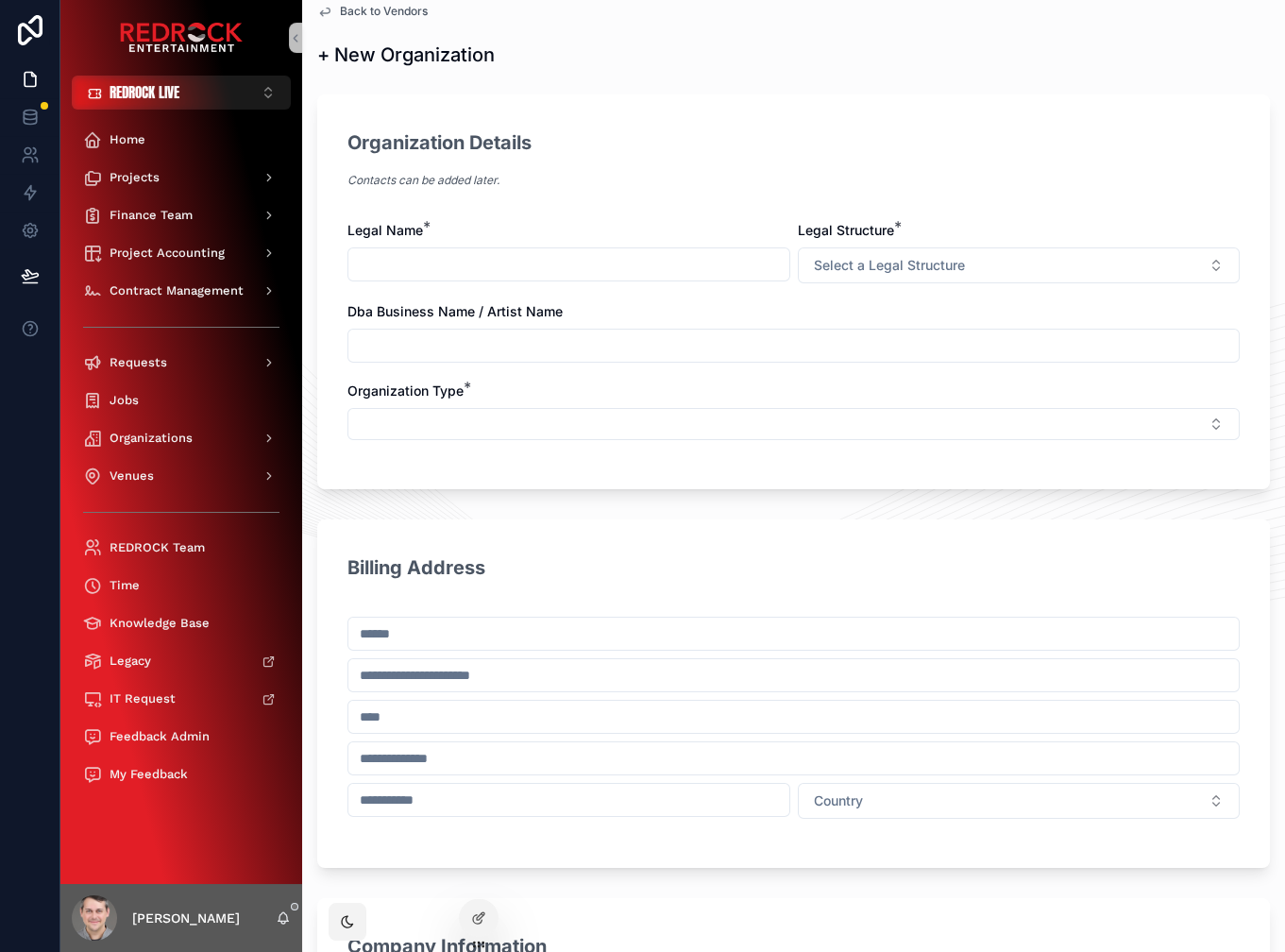
scroll to position [0, 0]
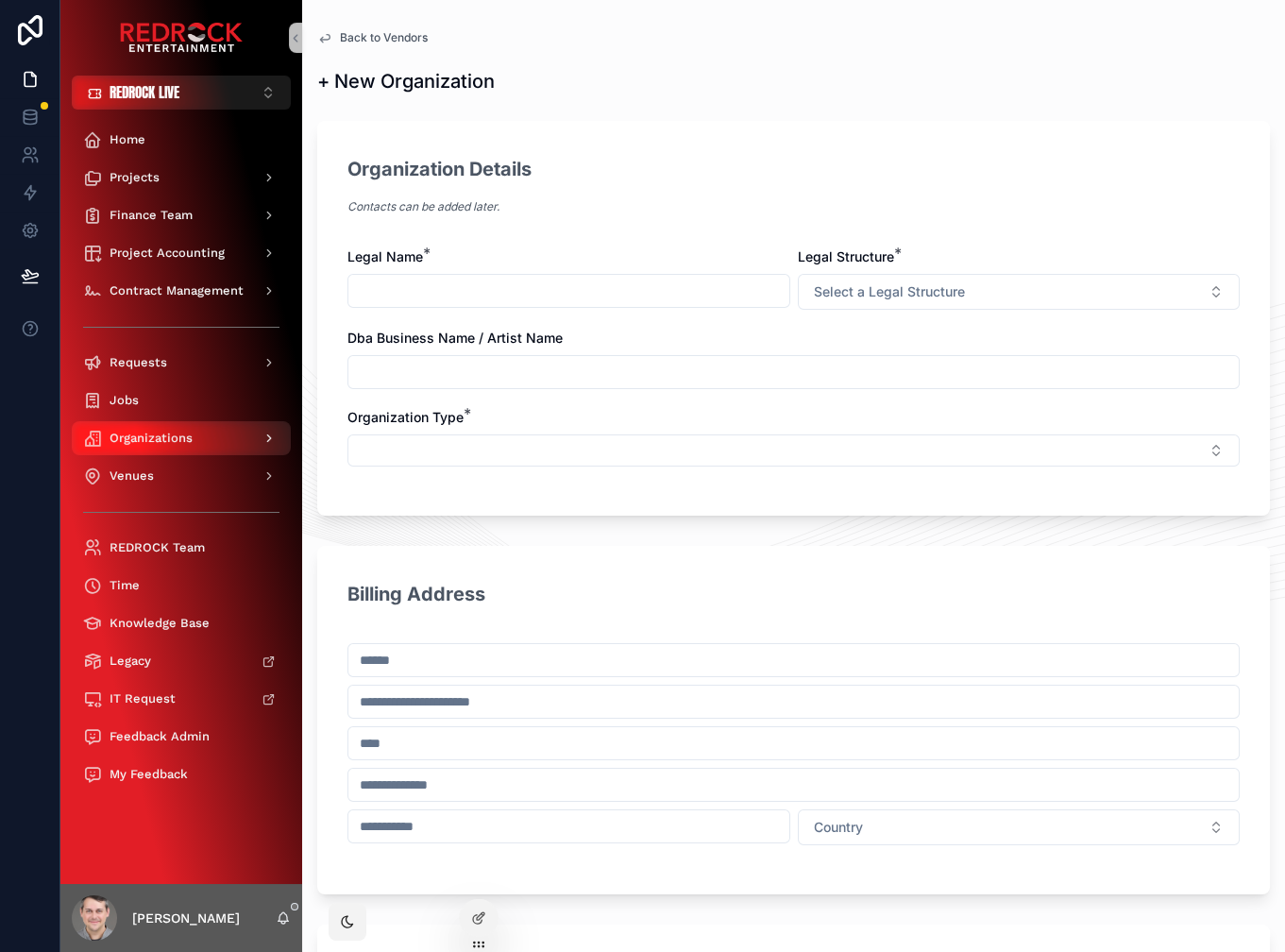
click at [165, 433] on span "Organizations" at bounding box center [152, 438] width 84 height 16
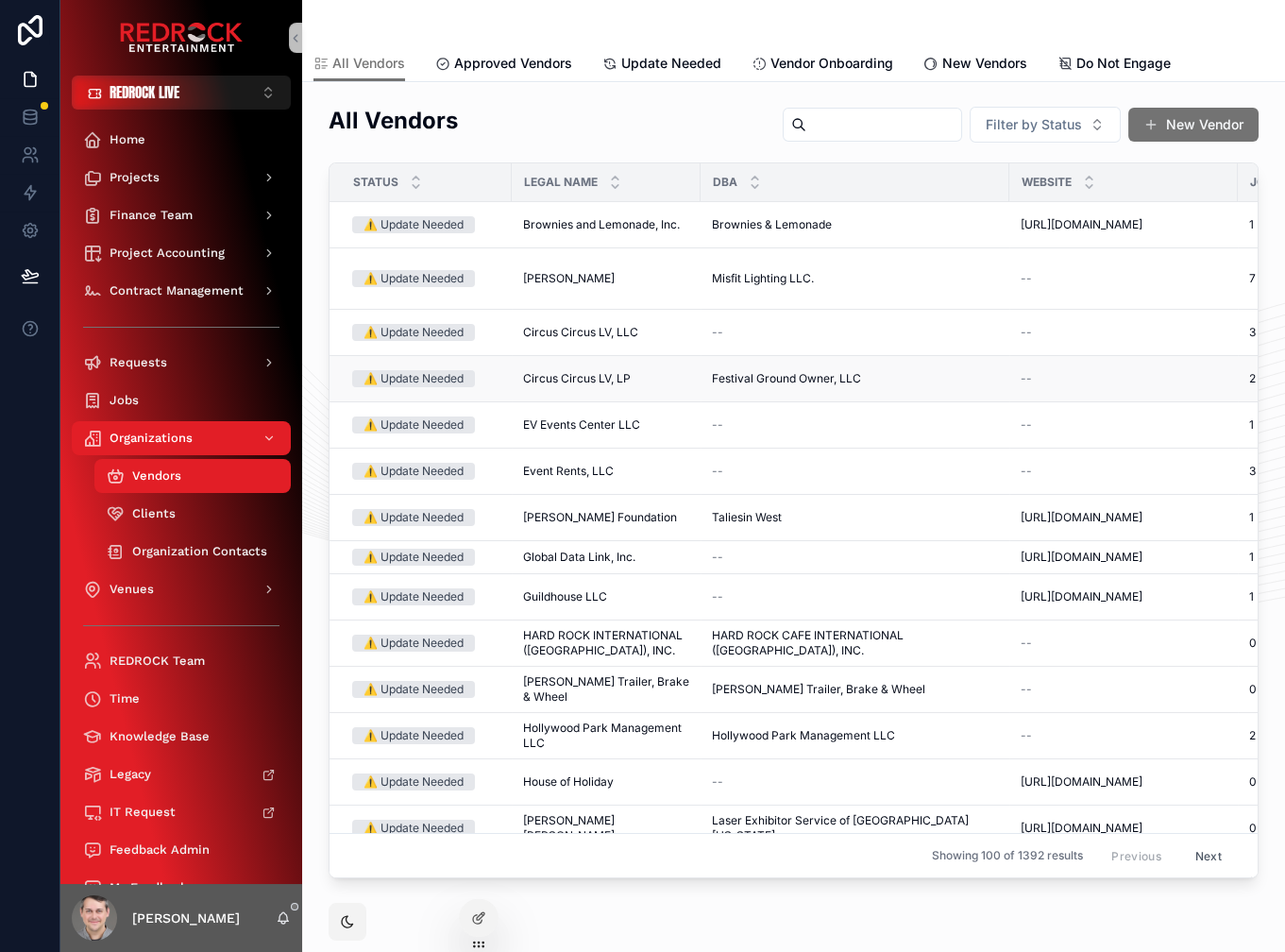
click at [565, 399] on td "Circus Circus LV, LP Circus Circus LV, LP" at bounding box center [606, 380] width 188 height 47
click at [567, 390] on td "Circus Circus LV, LP Circus Circus LV, LP" at bounding box center [606, 380] width 188 height 47
click at [560, 366] on td "Circus Circus LV, LP Circus Circus LV, LP" at bounding box center [606, 380] width 188 height 47
click at [566, 378] on span "Circus Circus LV, LP" at bounding box center [577, 379] width 108 height 16
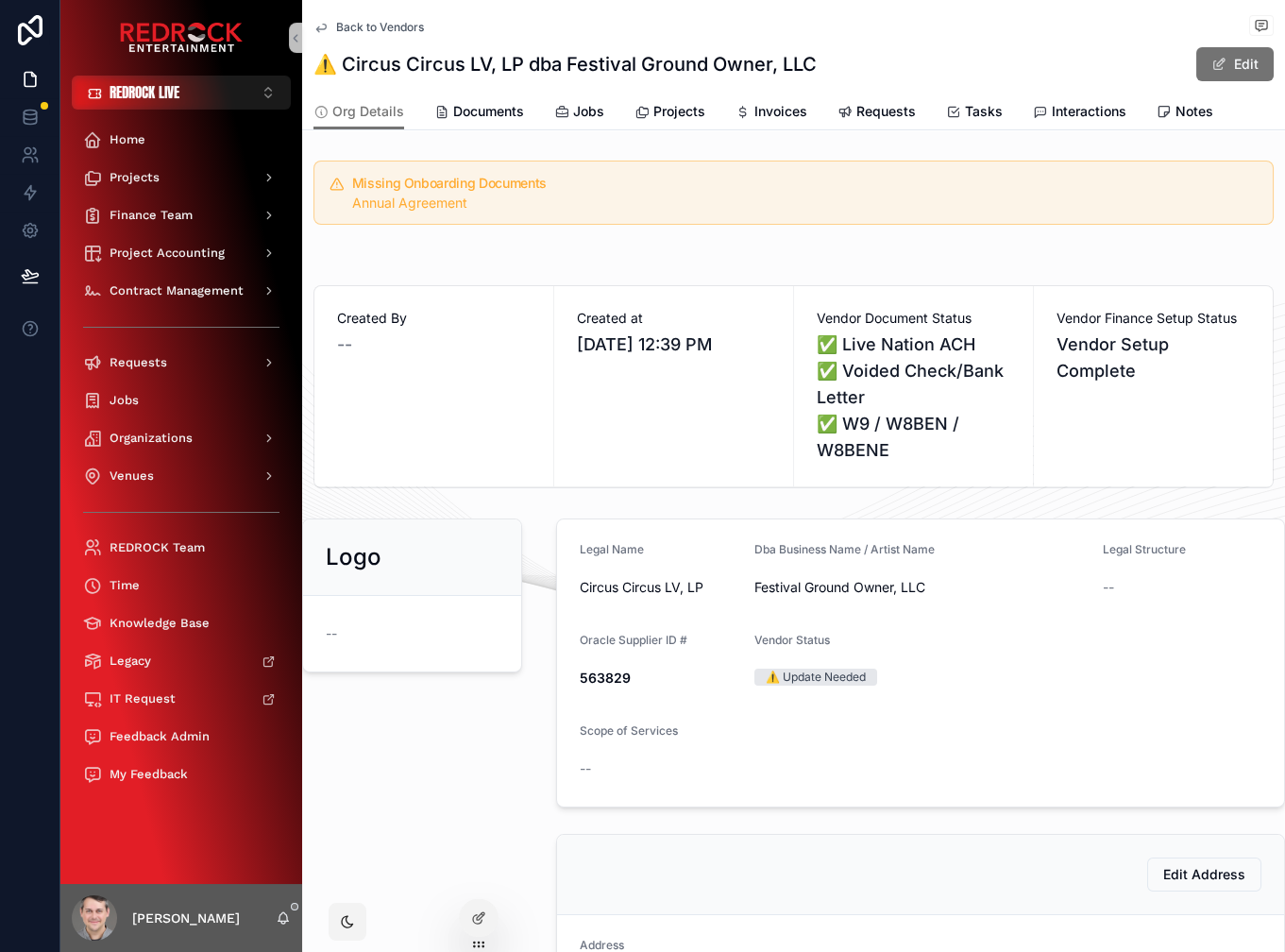
scroll to position [511, 0]
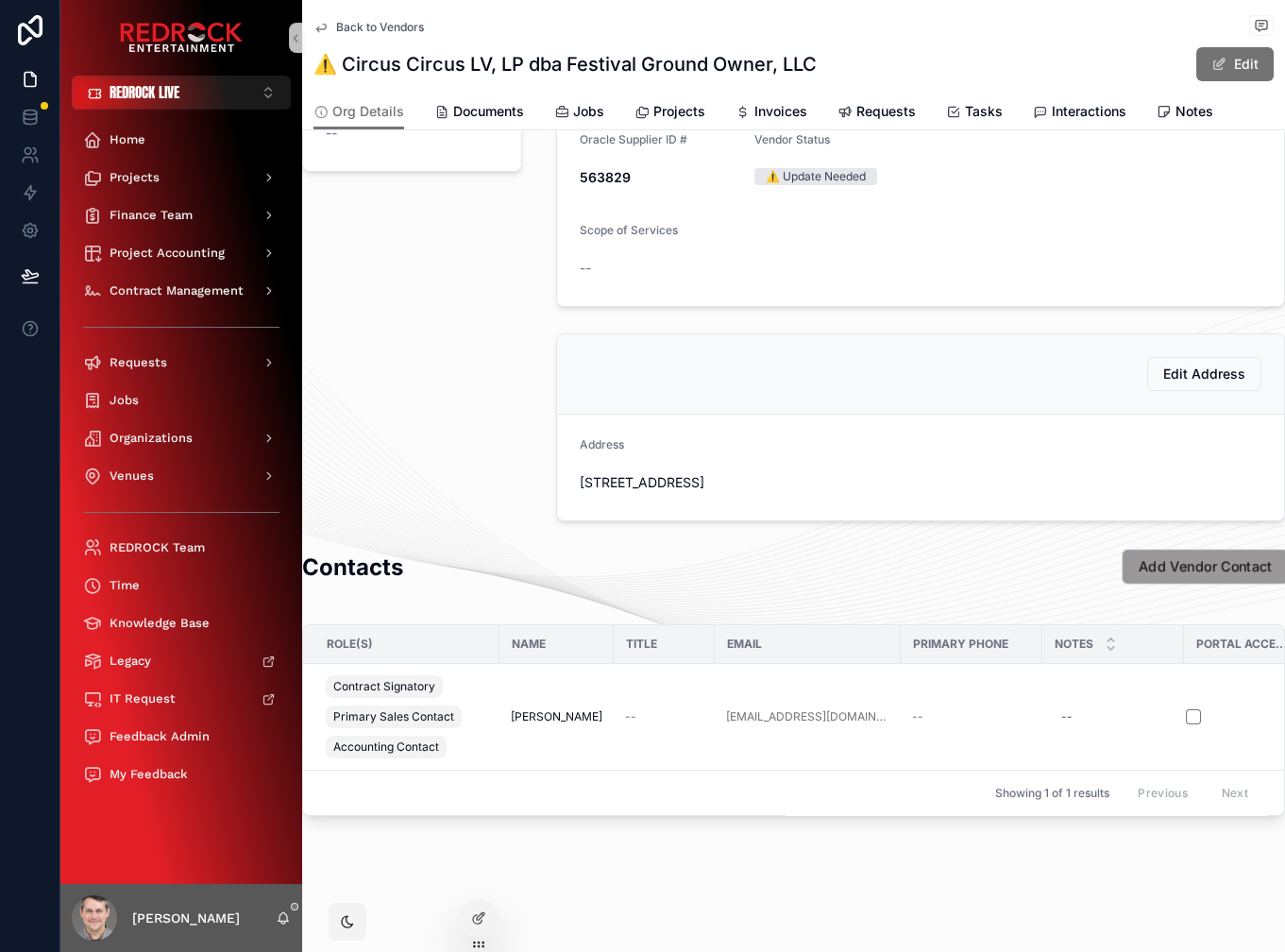
click at [1200, 558] on span "Add Vendor Contact" at bounding box center [1205, 567] width 134 height 19
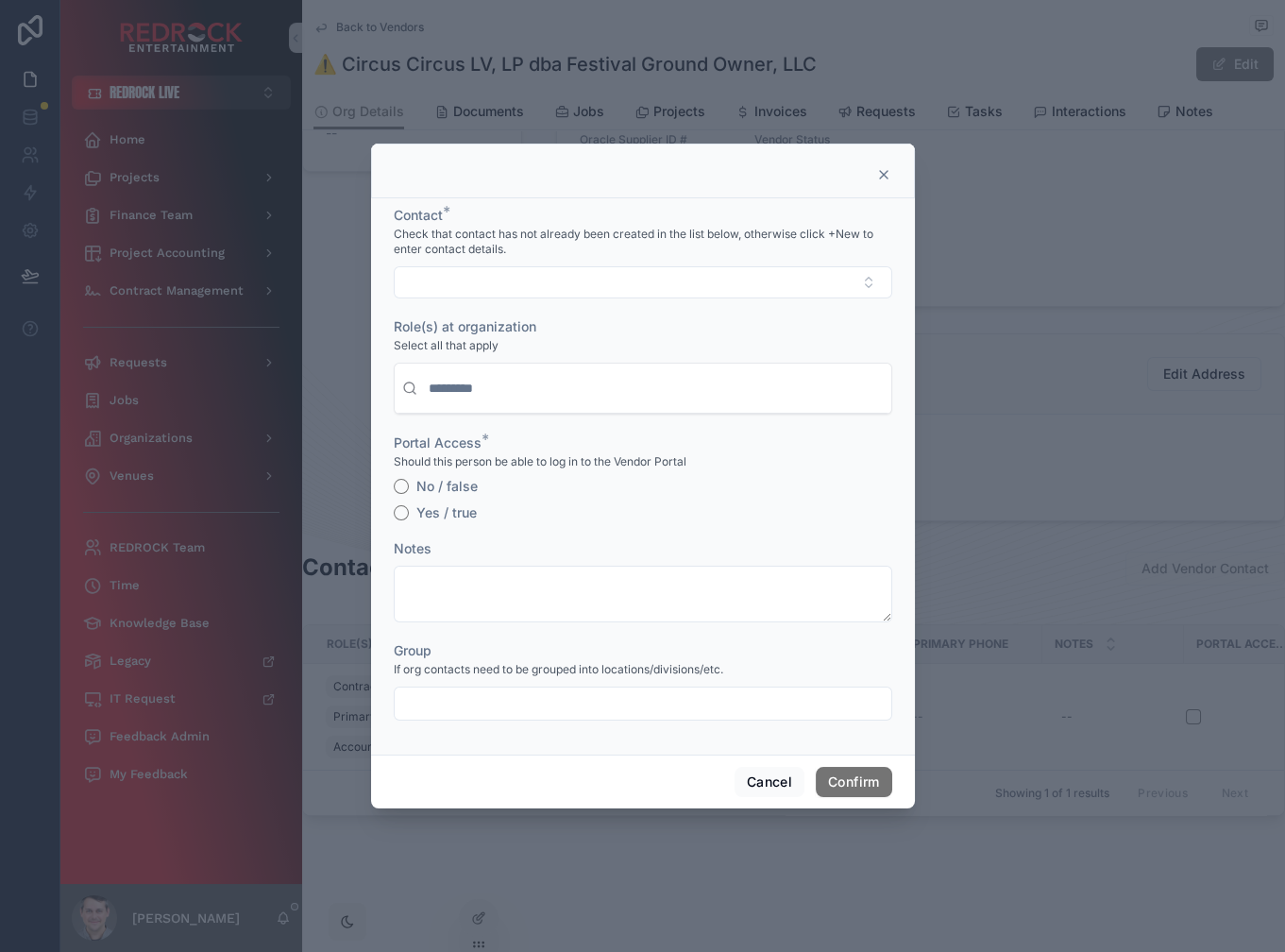
click at [488, 272] on form "Contact * Check that contact has not already been created in the list below, ot…" at bounding box center [642, 472] width 498 height 533
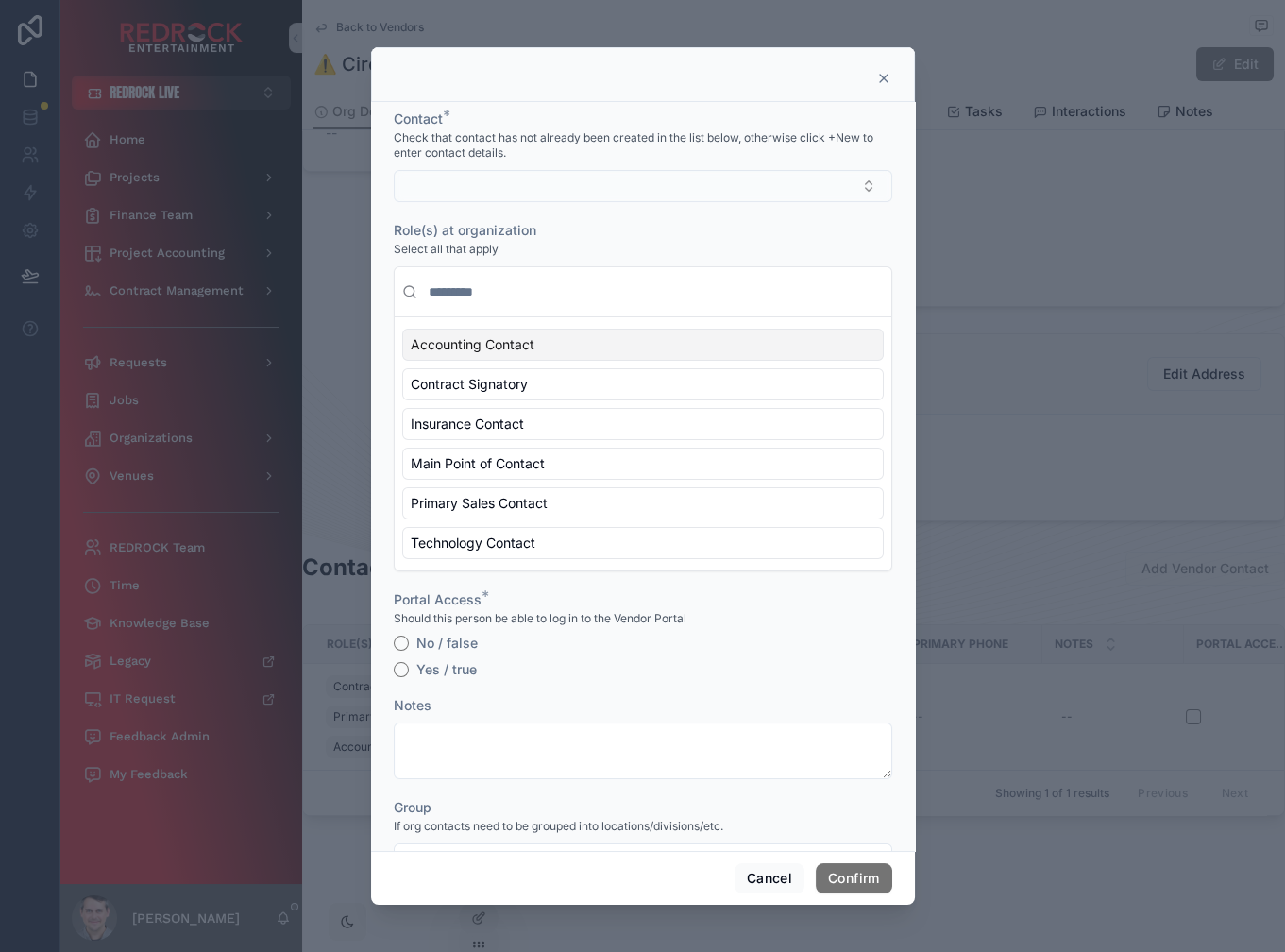
click at [472, 191] on button "Select Button" at bounding box center [642, 186] width 498 height 32
click at [483, 262] on button "New" at bounding box center [635, 259] width 468 height 18
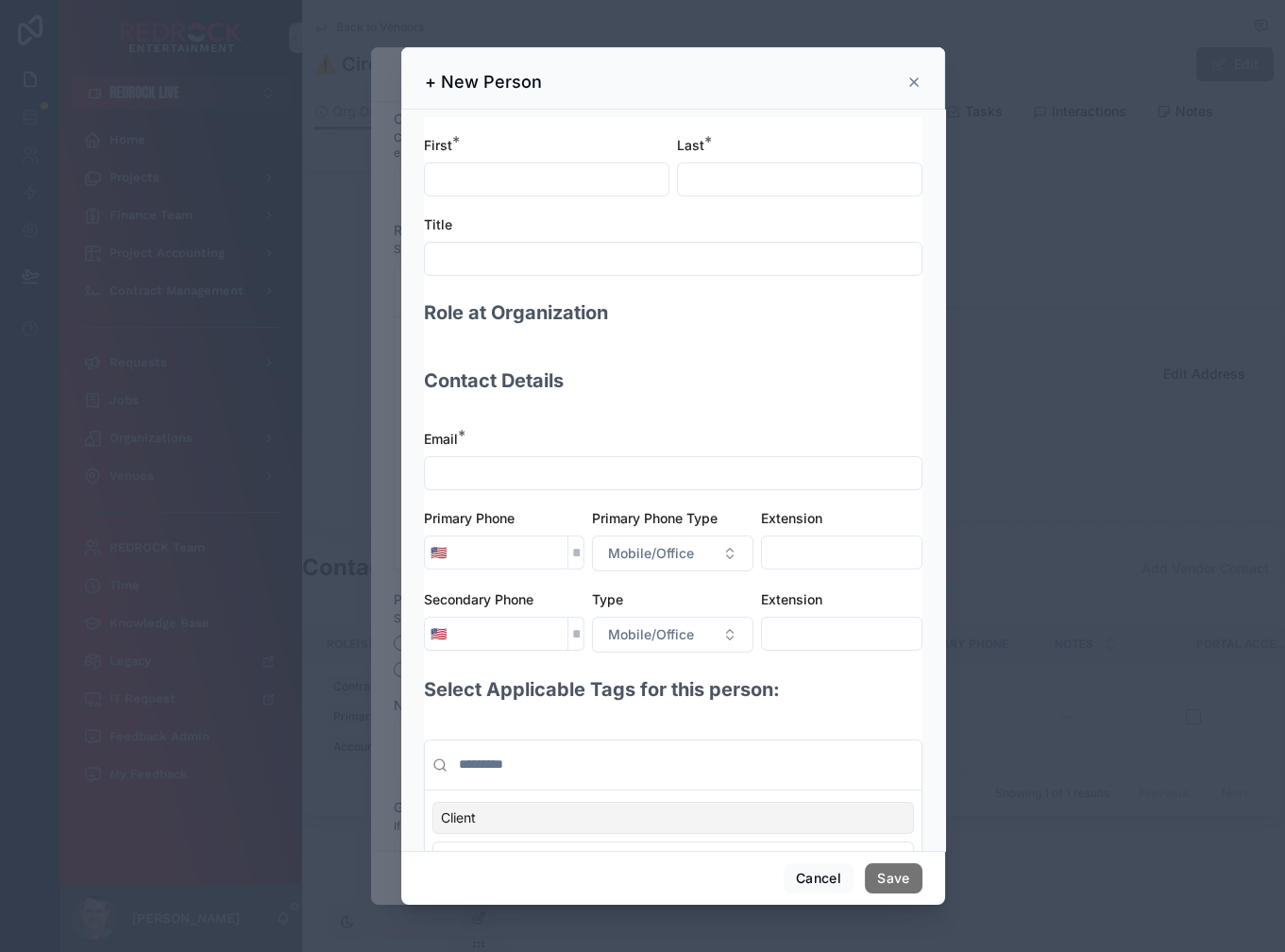
drag, startPoint x: 574, startPoint y: 125, endPoint x: 552, endPoint y: 121, distance: 22.4
drag, startPoint x: 533, startPoint y: 122, endPoint x: 497, endPoint y: 120, distance: 36.1
click at [645, 103] on div "+ New Person" at bounding box center [673, 79] width 544 height 62
drag, startPoint x: 608, startPoint y: 125, endPoint x: 592, endPoint y: 120, distance: 16.8
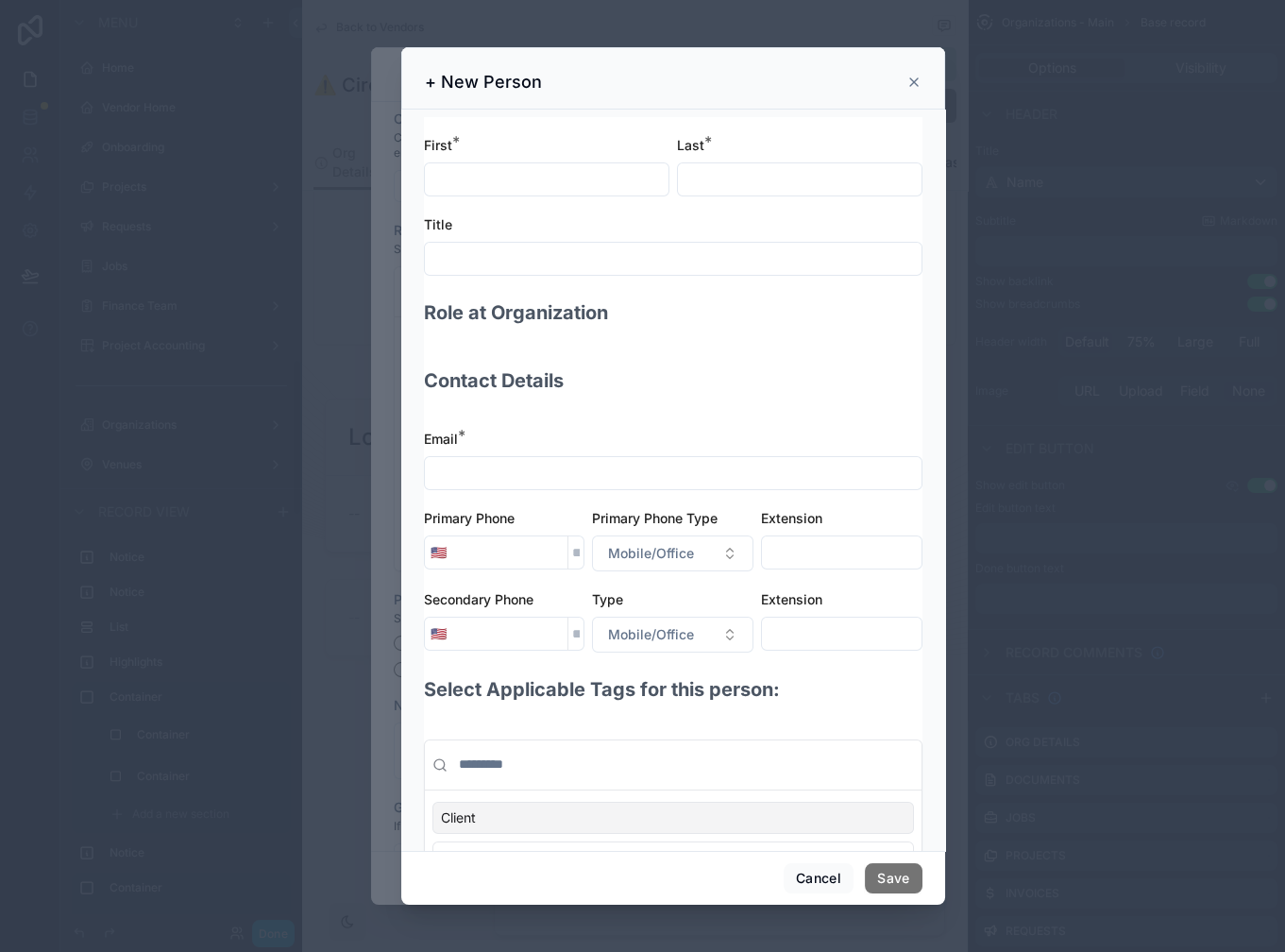
scroll to position [2121, 0]
click at [919, 86] on icon at bounding box center [914, 83] width 16 height 16
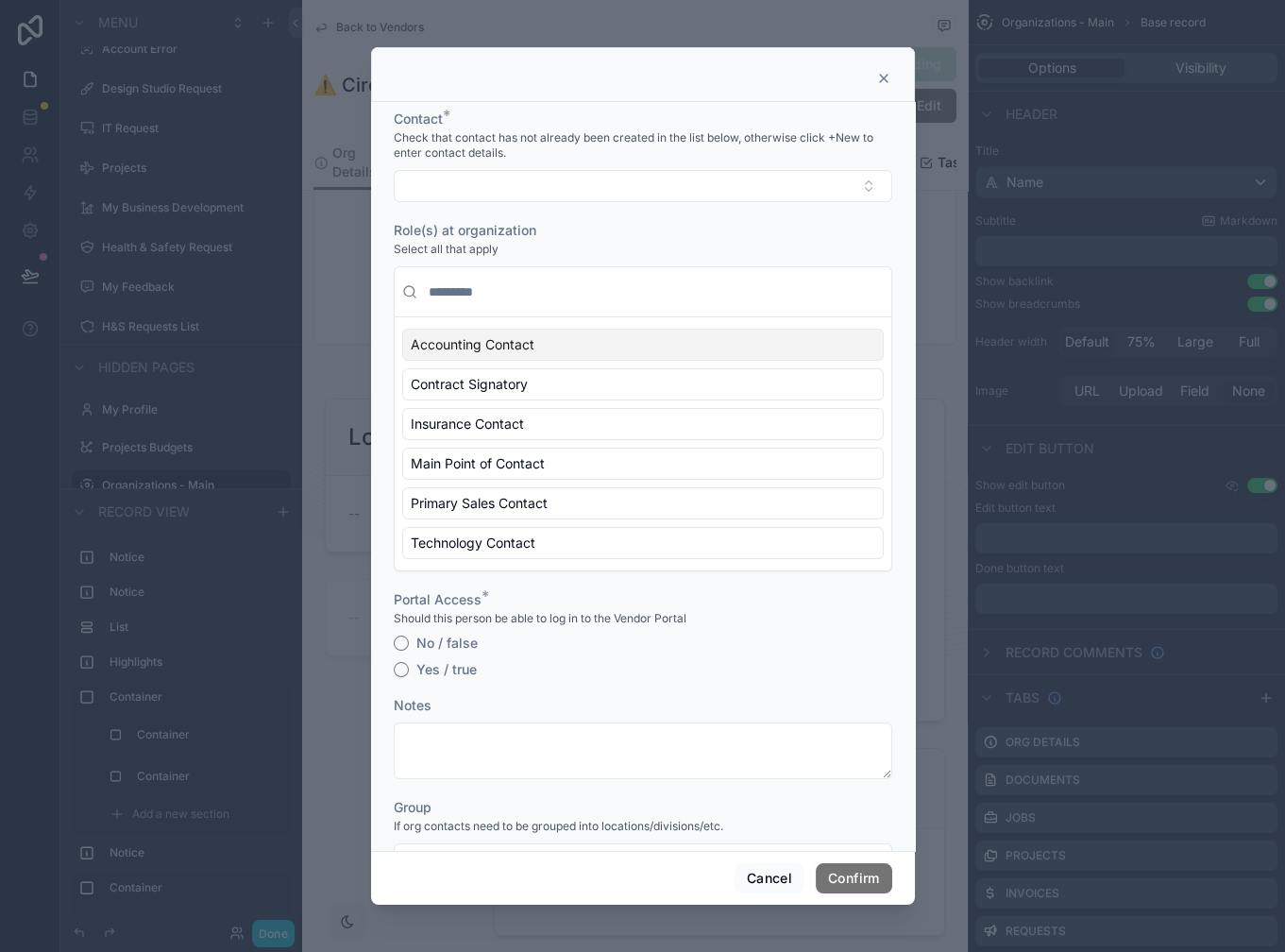
click at [886, 82] on icon at bounding box center [884, 79] width 8 height 8
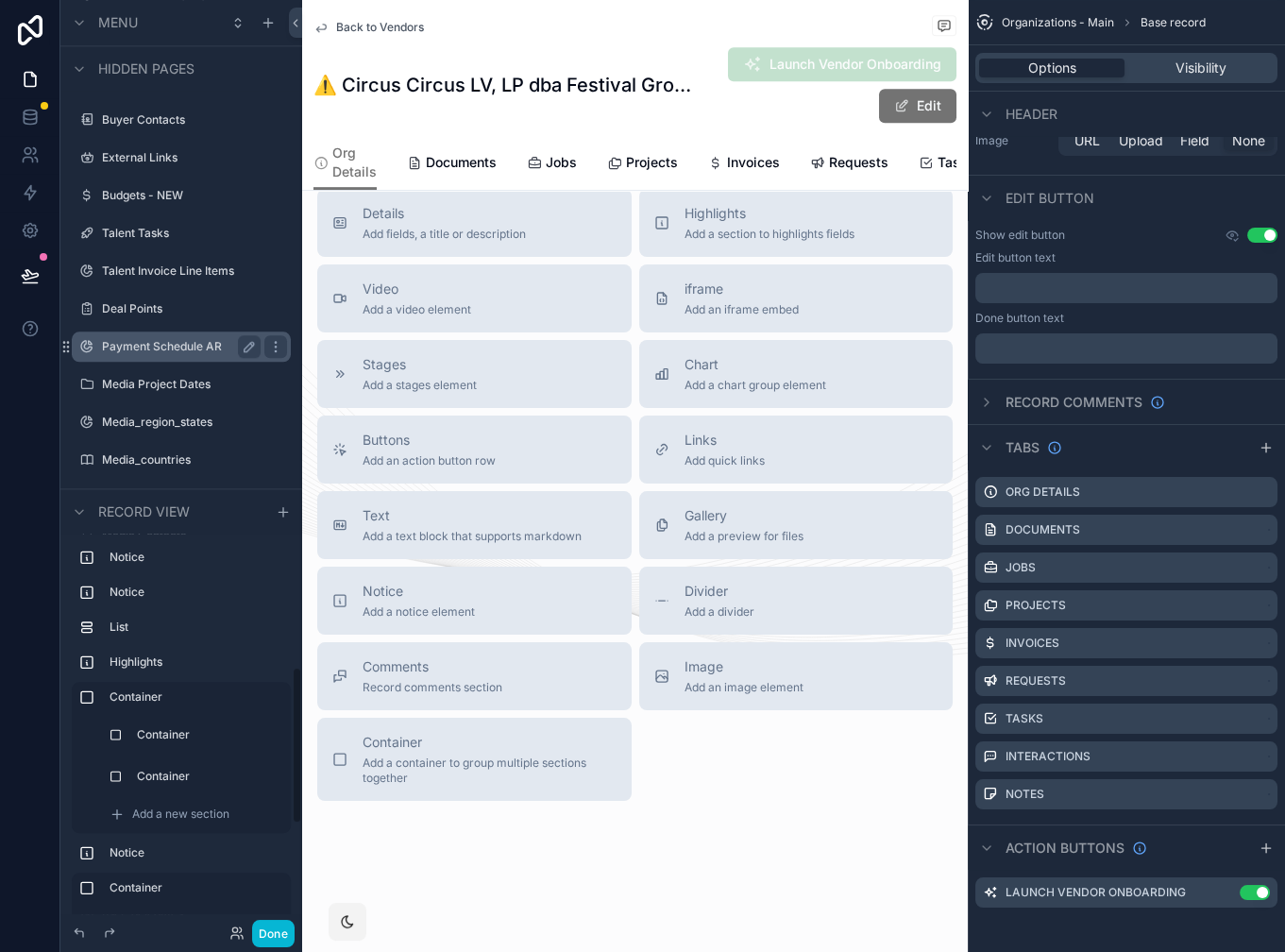
scroll to position [3740, 0]
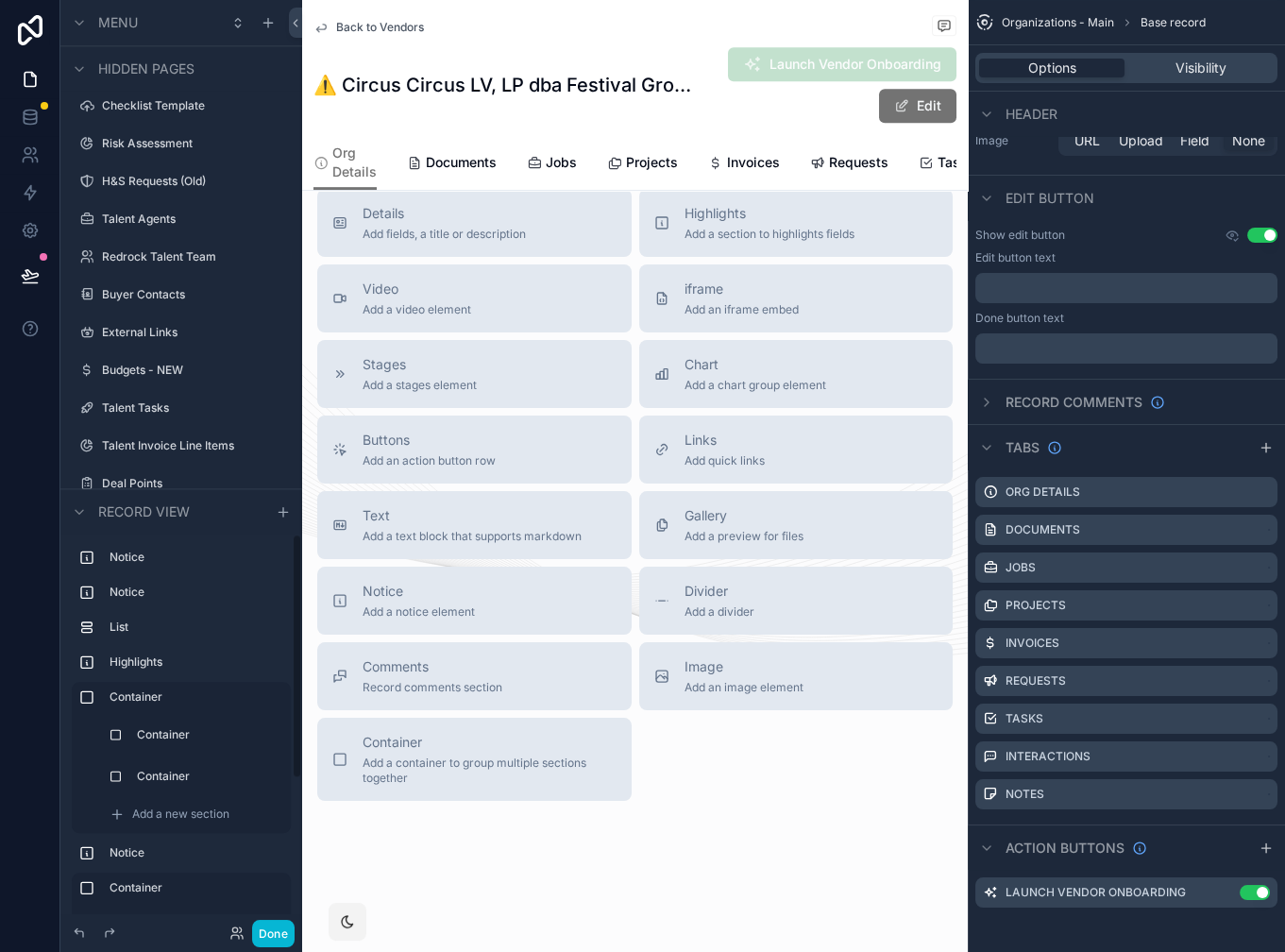
click at [70, 505] on div "scrollable content" at bounding box center [79, 510] width 22 height 22
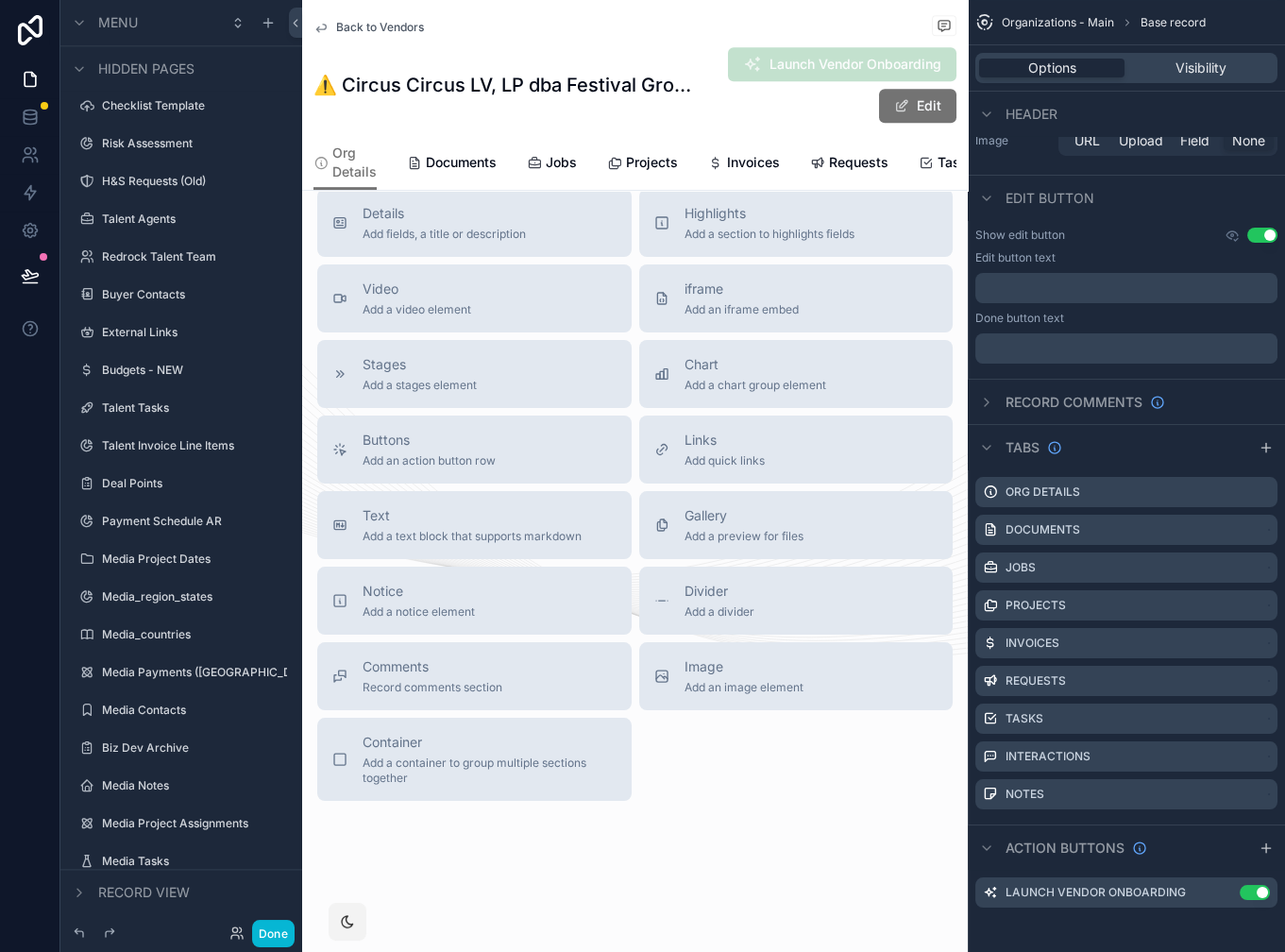
scroll to position [2434, 0]
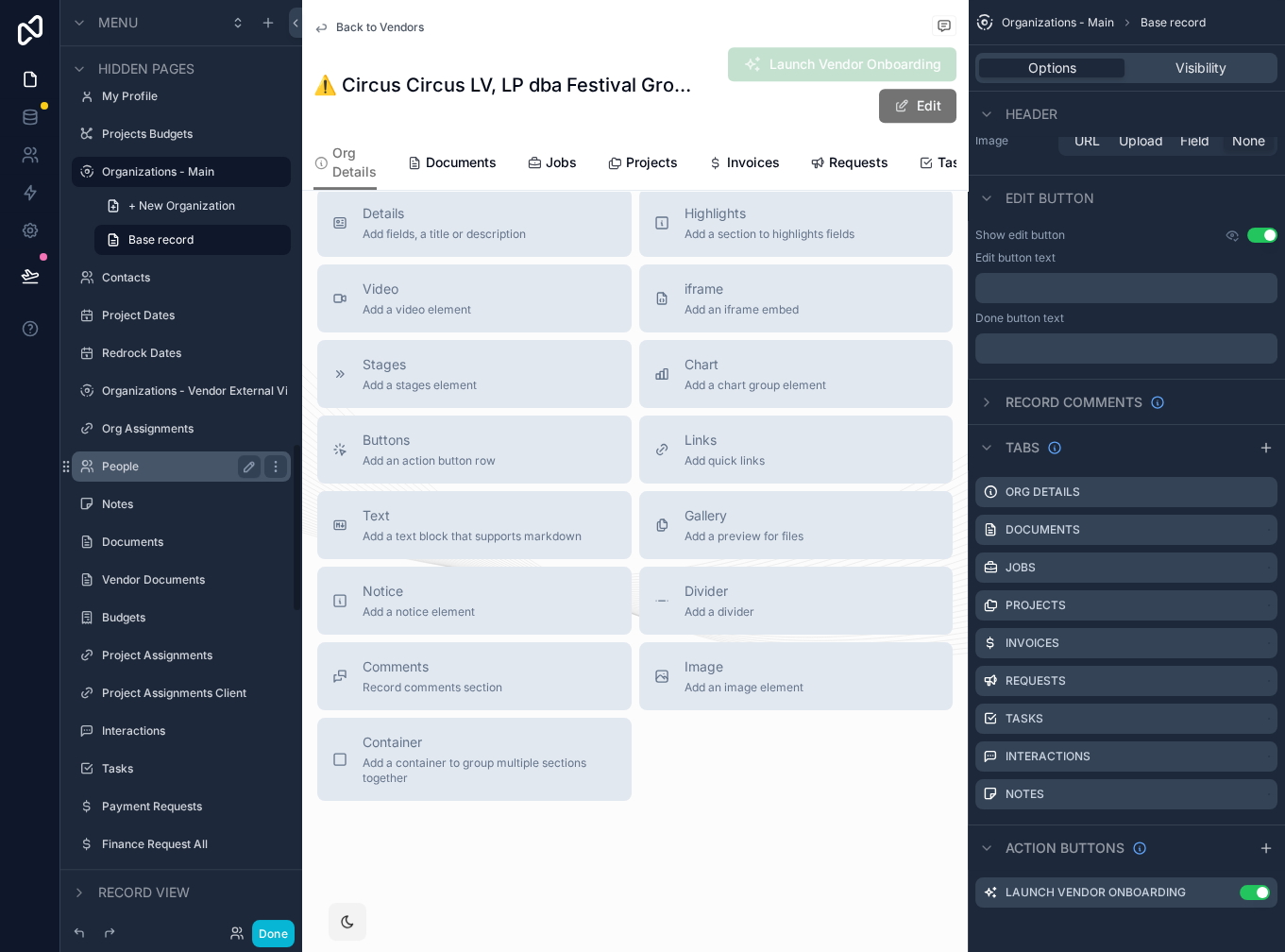
click at [190, 474] on div "People" at bounding box center [181, 466] width 158 height 22
click at [163, 469] on label "People" at bounding box center [178, 466] width 152 height 16
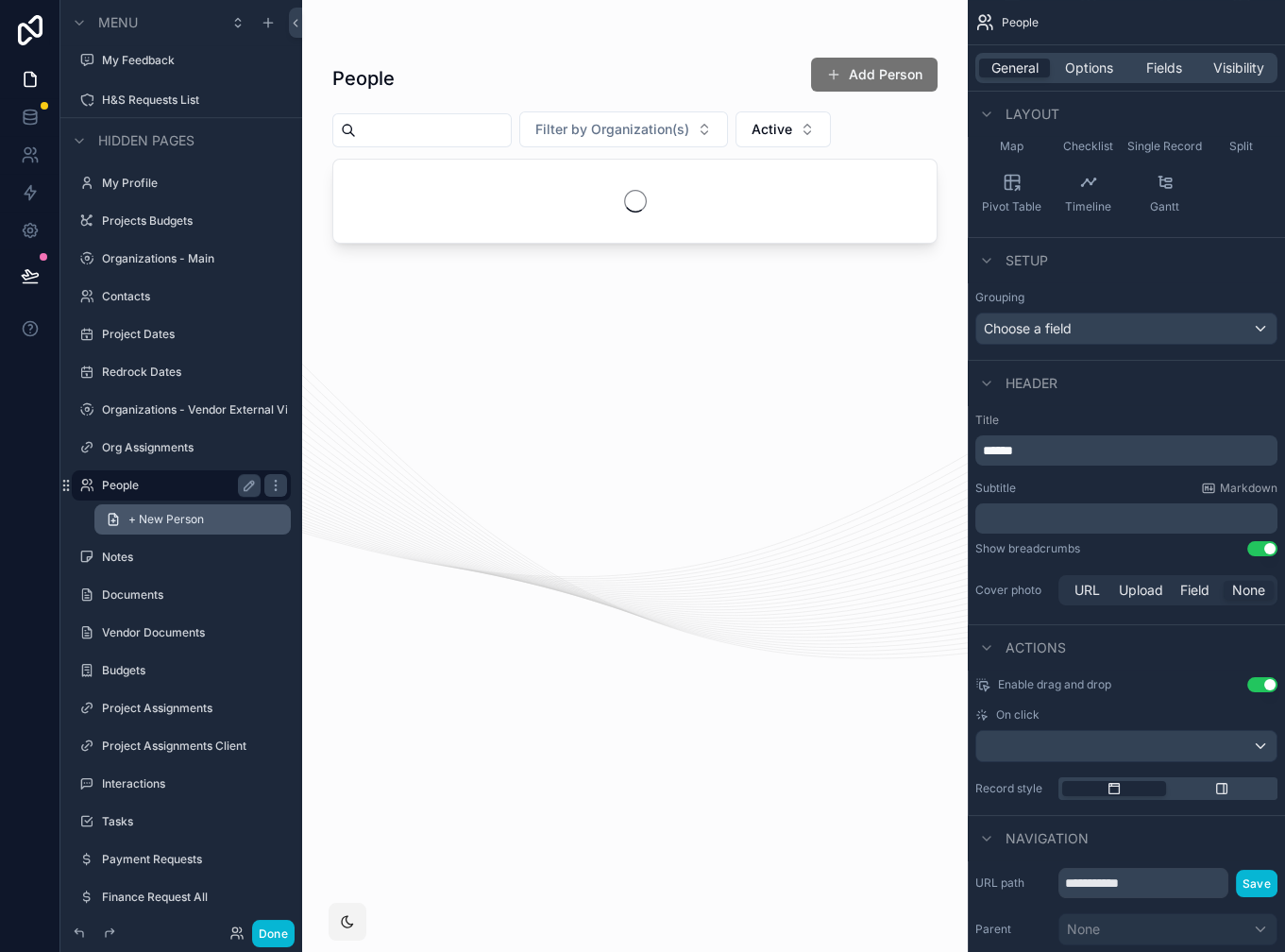
click at [202, 519] on span "+ New Person" at bounding box center [166, 520] width 76 height 16
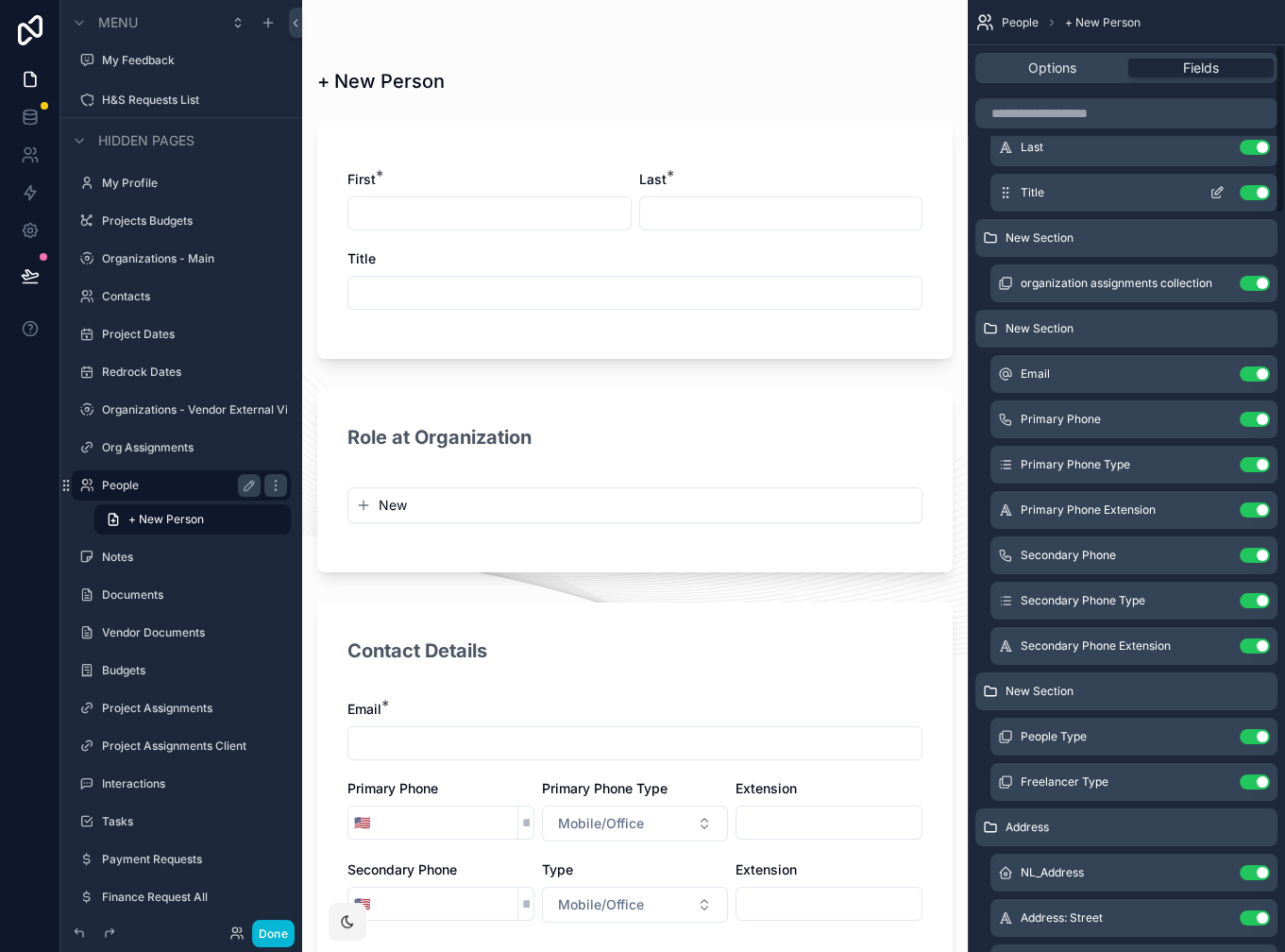
click at [1217, 187] on icon "scrollable content" at bounding box center [1217, 193] width 16 height 16
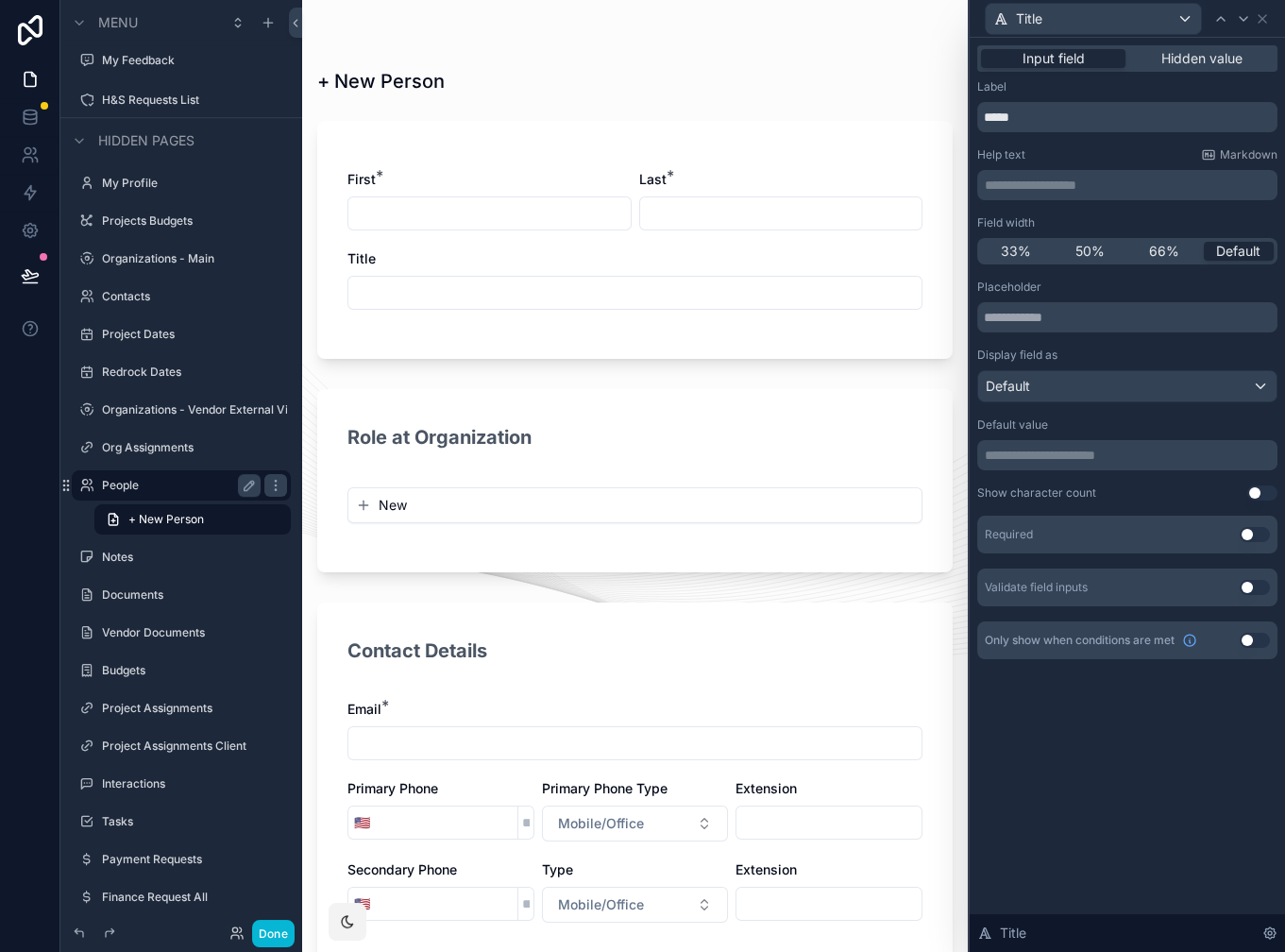
click at [1260, 534] on button "Use setting" at bounding box center [1254, 534] width 30 height 16
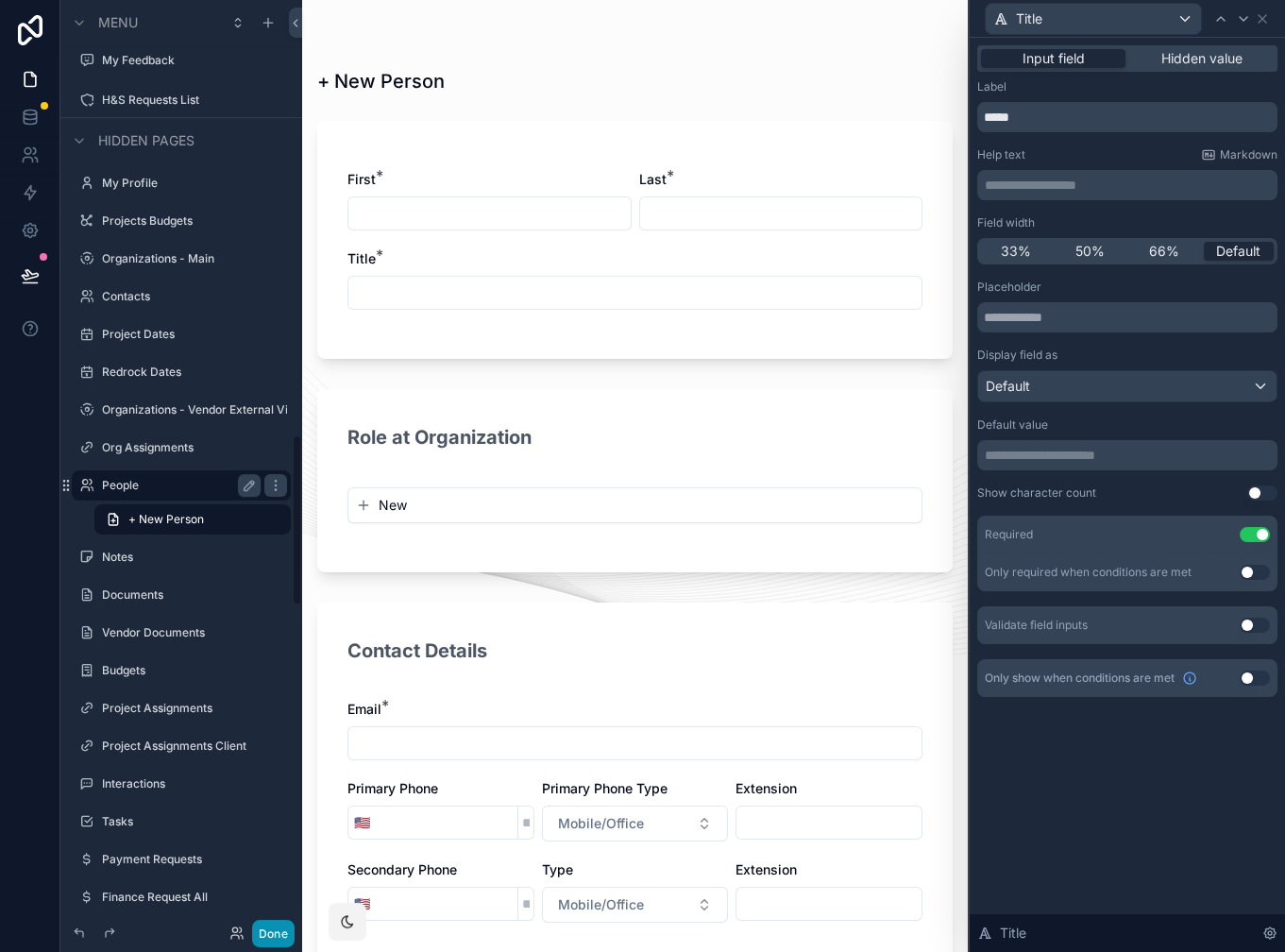
click at [267, 930] on button "Done" at bounding box center [274, 934] width 43 height 27
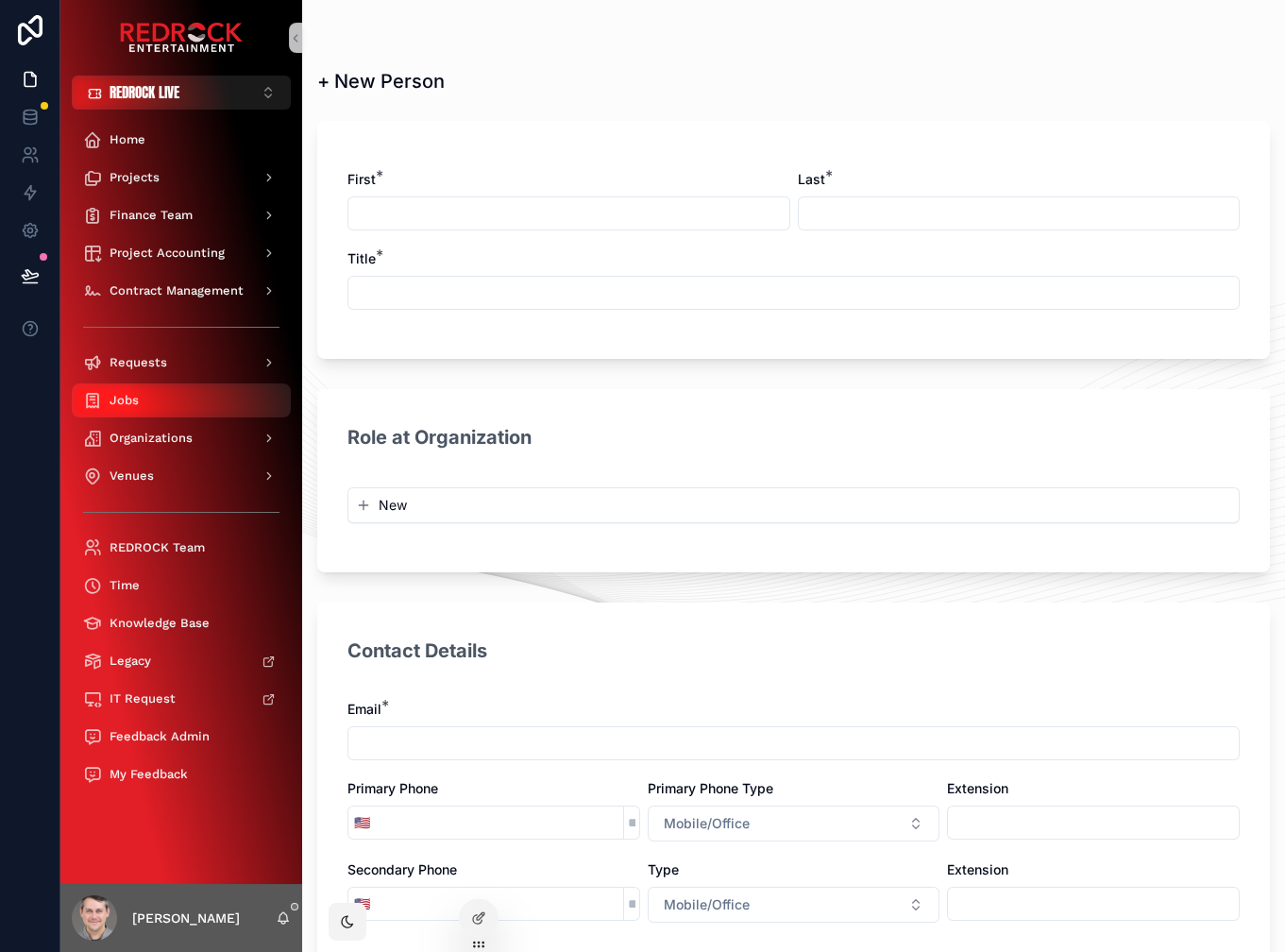
click at [152, 405] on div "Jobs" at bounding box center [182, 400] width 196 height 30
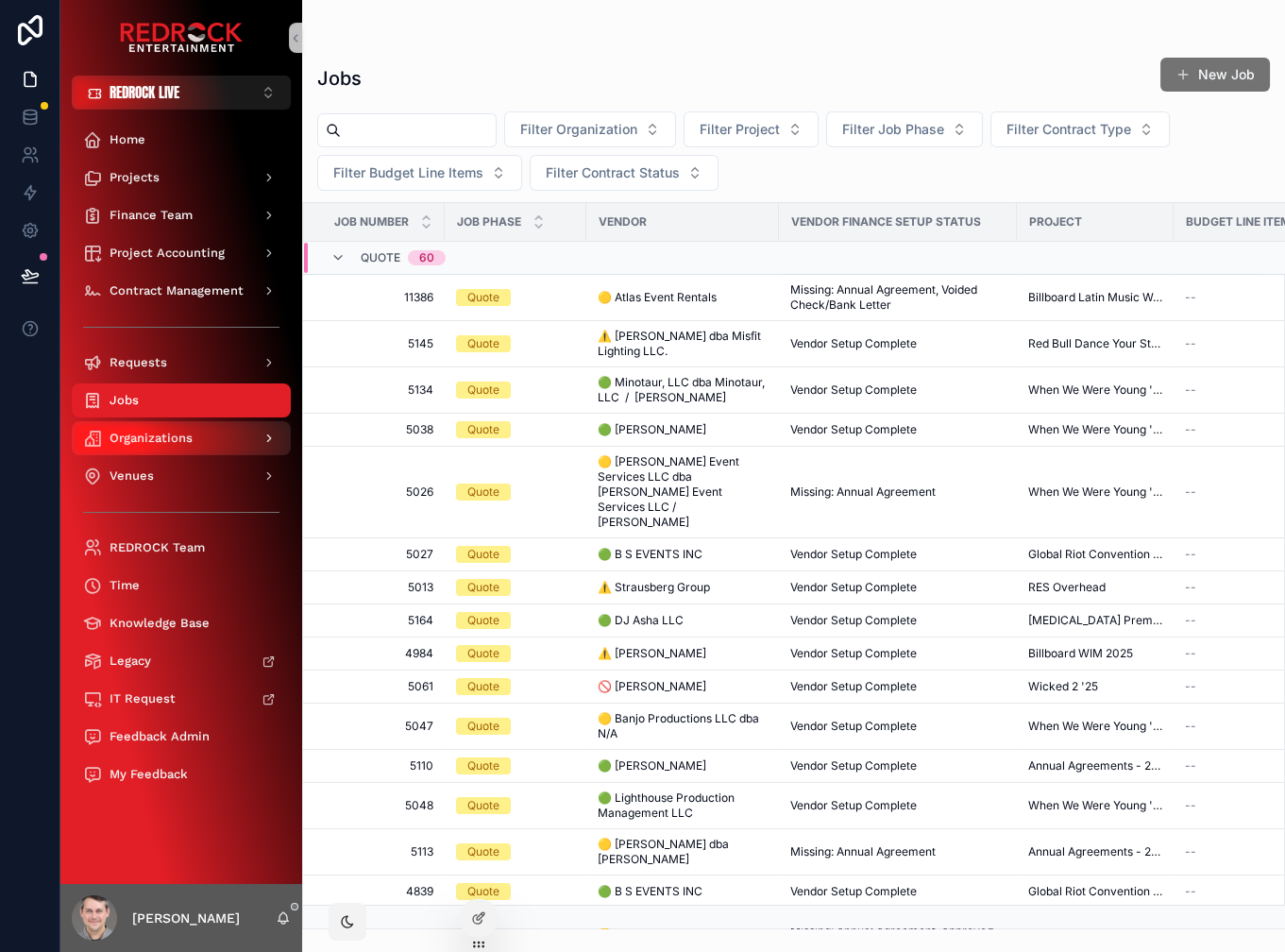
click at [174, 442] on span "Organizations" at bounding box center [152, 438] width 84 height 16
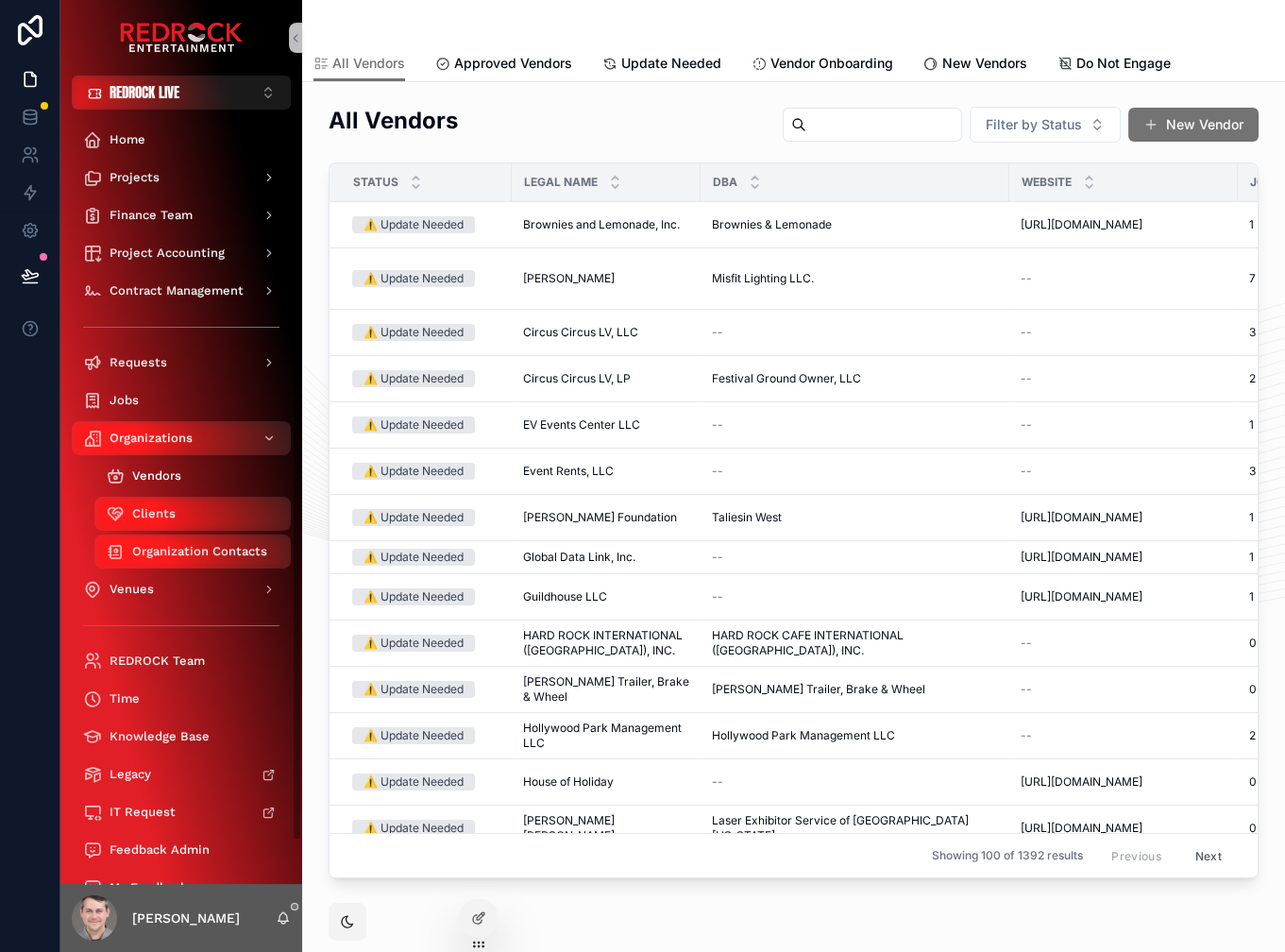
click at [177, 475] on span "Vendors" at bounding box center [156, 476] width 50 height 16
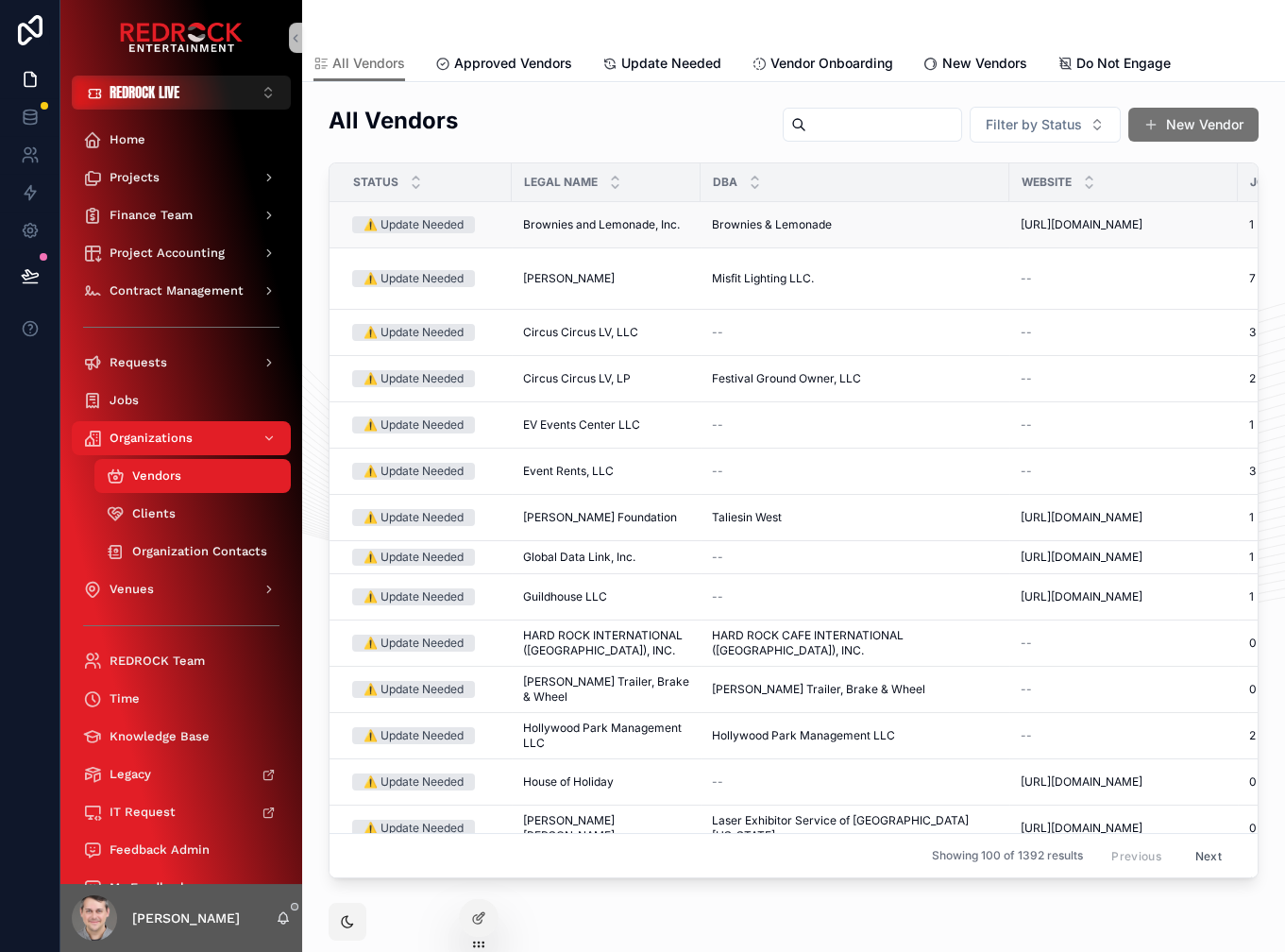
click at [593, 227] on span "Brownies and Lemonade, Inc." at bounding box center [601, 225] width 156 height 16
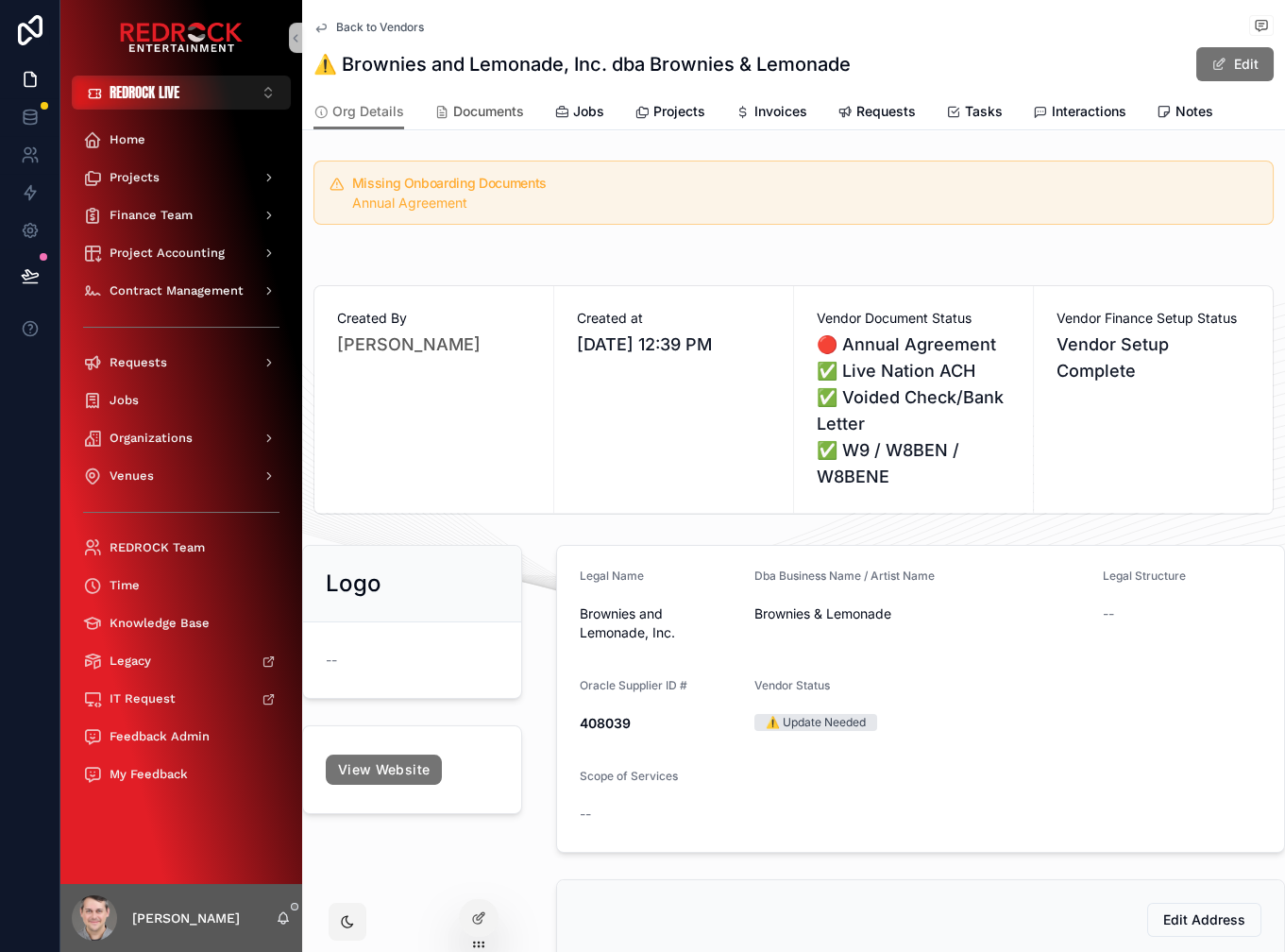
click at [479, 117] on span "Documents" at bounding box center [489, 111] width 71 height 18
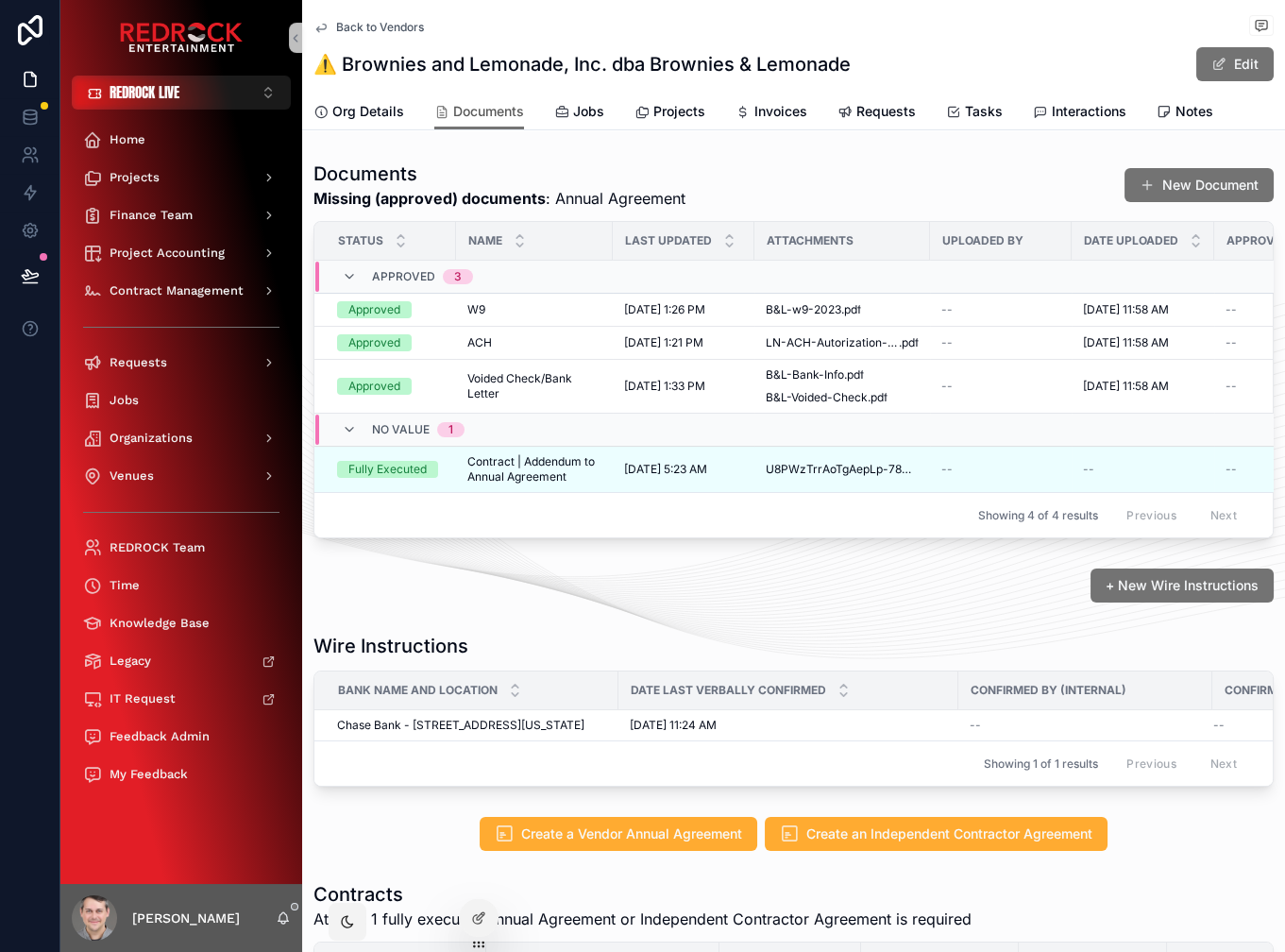
scroll to position [287, 0]
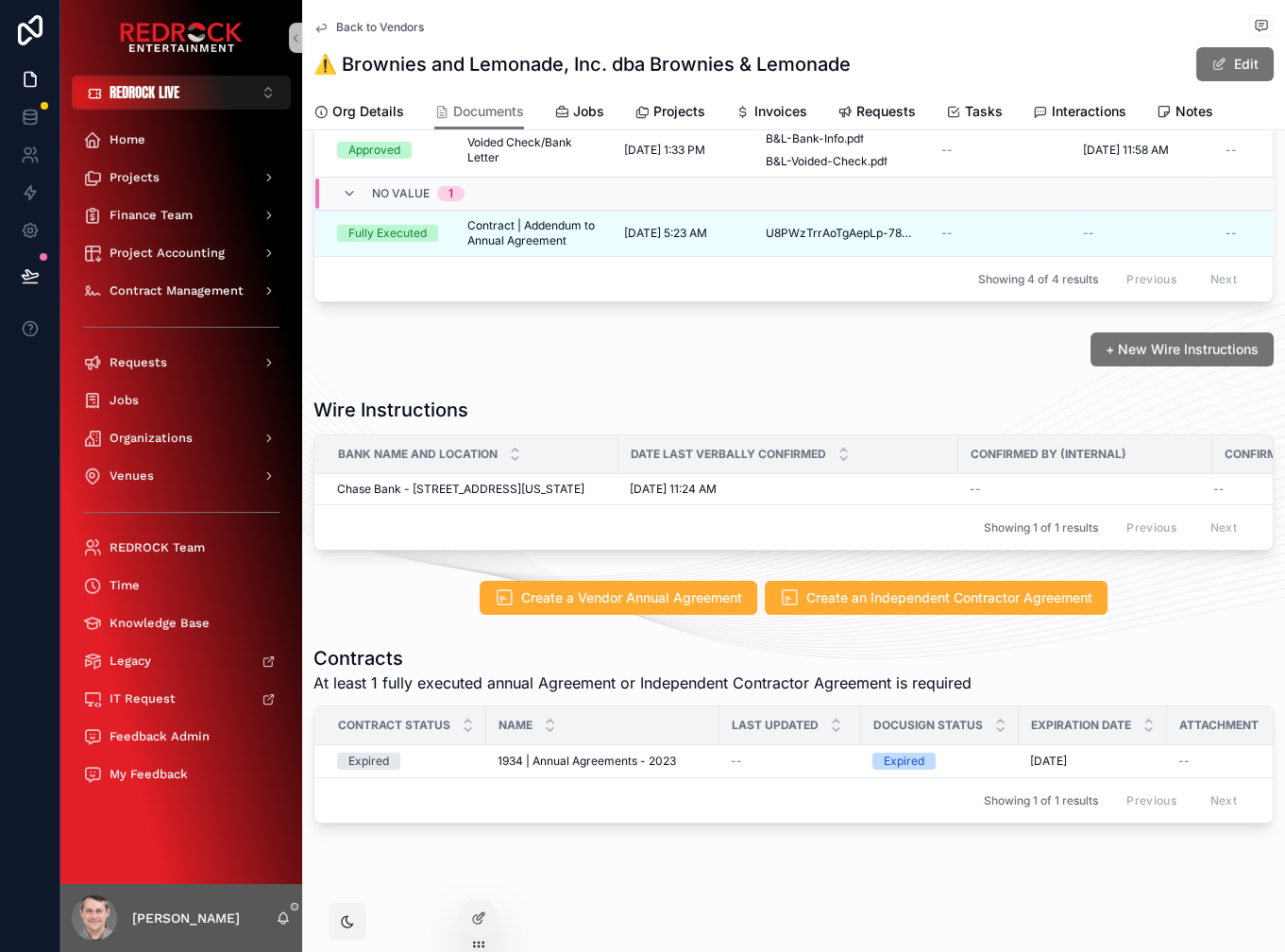
click at [498, 477] on td "Chase Bank - [STREET_ADDRESS][GEOGRAPHIC_DATA][US_STATE] - [STREET_ADDRESS][US_…" at bounding box center [466, 490] width 304 height 31
click at [480, 482] on span "Chase Bank - [STREET_ADDRESS][US_STATE]" at bounding box center [460, 490] width 248 height 16
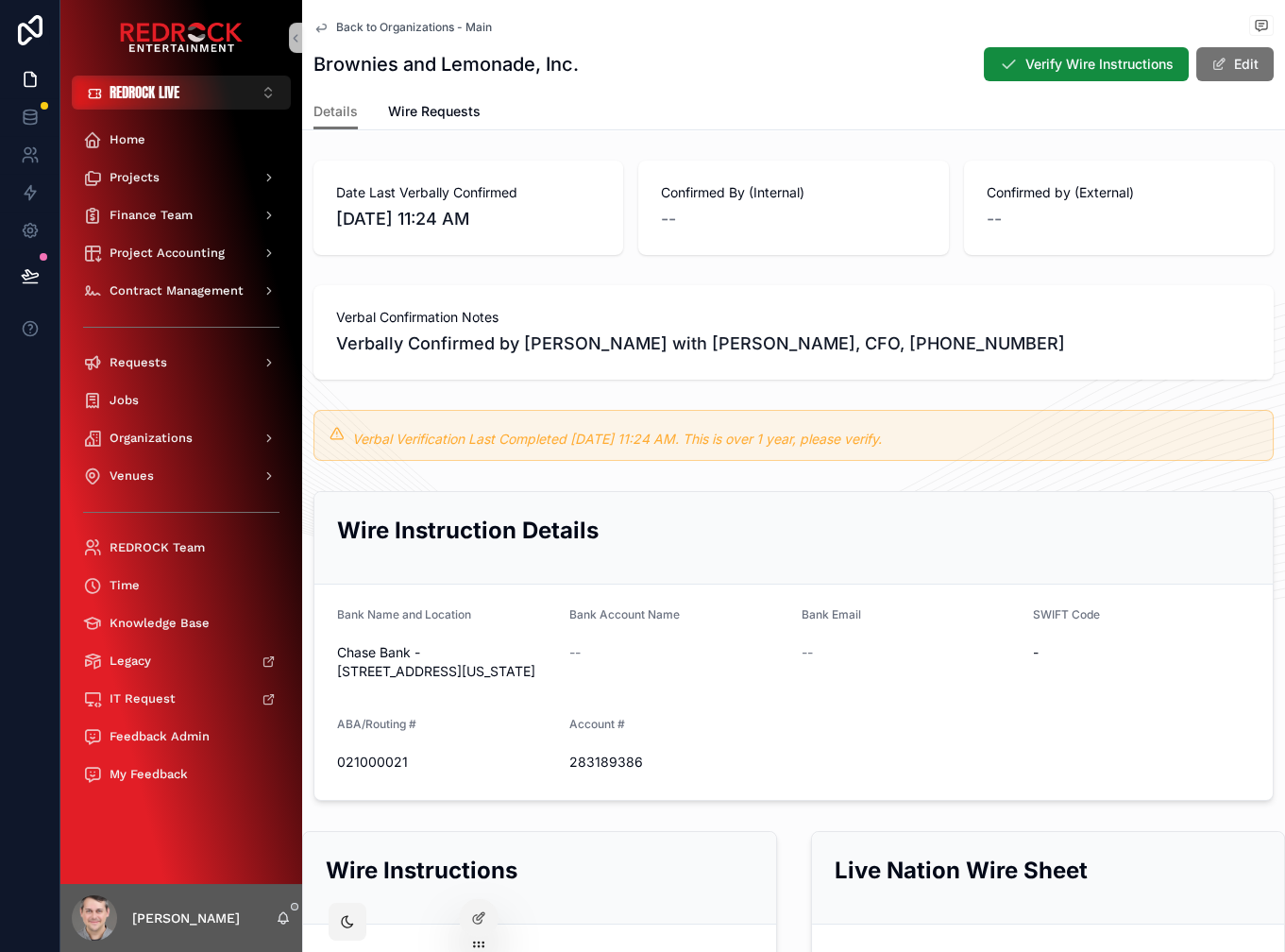
click at [725, 57] on div "Brownies and Lemonade, Inc. Verify Wire Instructions Edit" at bounding box center [794, 64] width 961 height 36
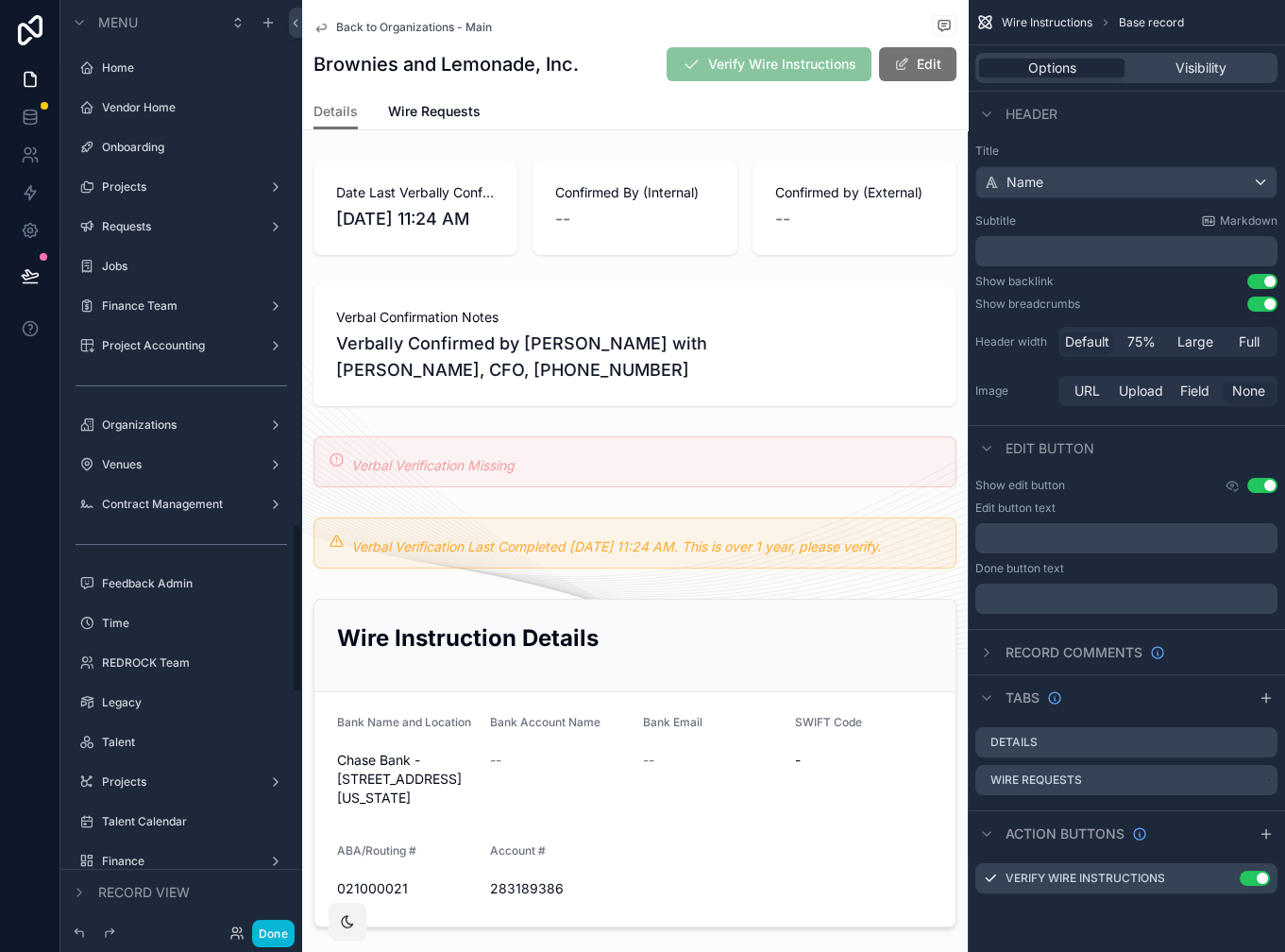
scroll to position [2876, 0]
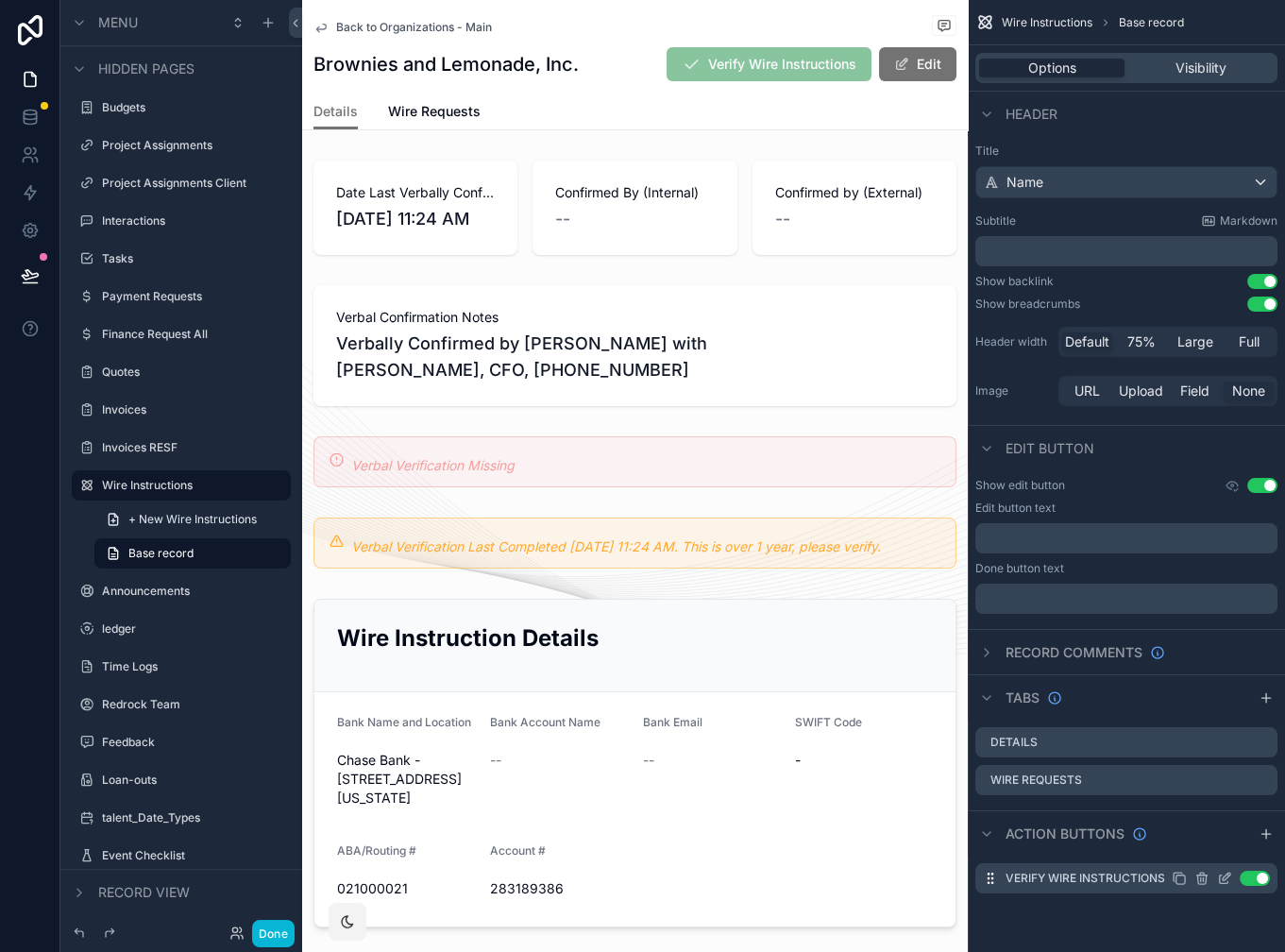
click at [1227, 880] on icon "scrollable content" at bounding box center [1225, 878] width 16 height 16
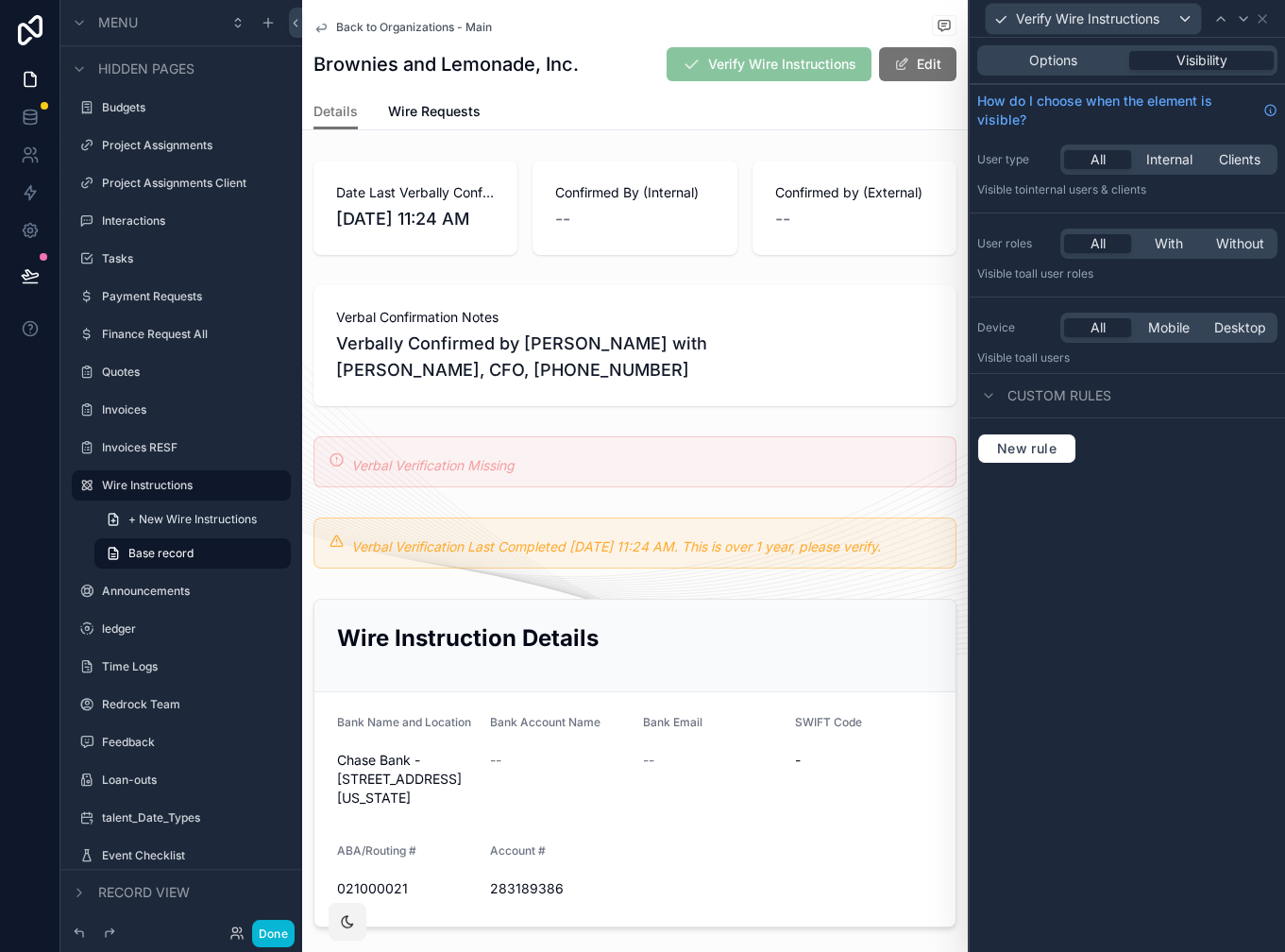
click at [1071, 70] on div "Options Visibility" at bounding box center [1127, 60] width 300 height 30
click at [1072, 64] on span "Options" at bounding box center [1054, 59] width 49 height 18
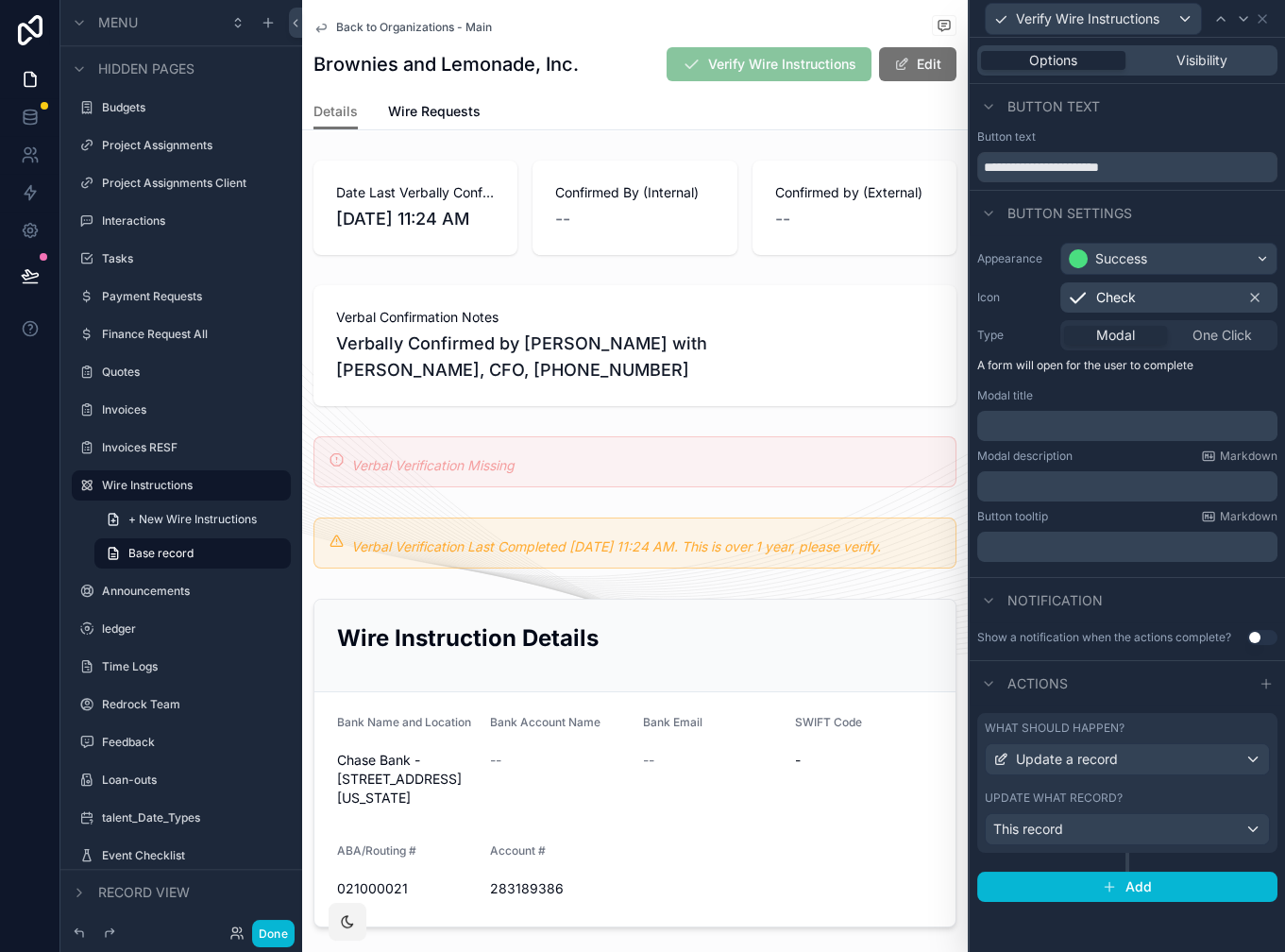
click at [1142, 719] on div "What should happen? Update a record Update what record? This record" at bounding box center [1127, 783] width 300 height 140
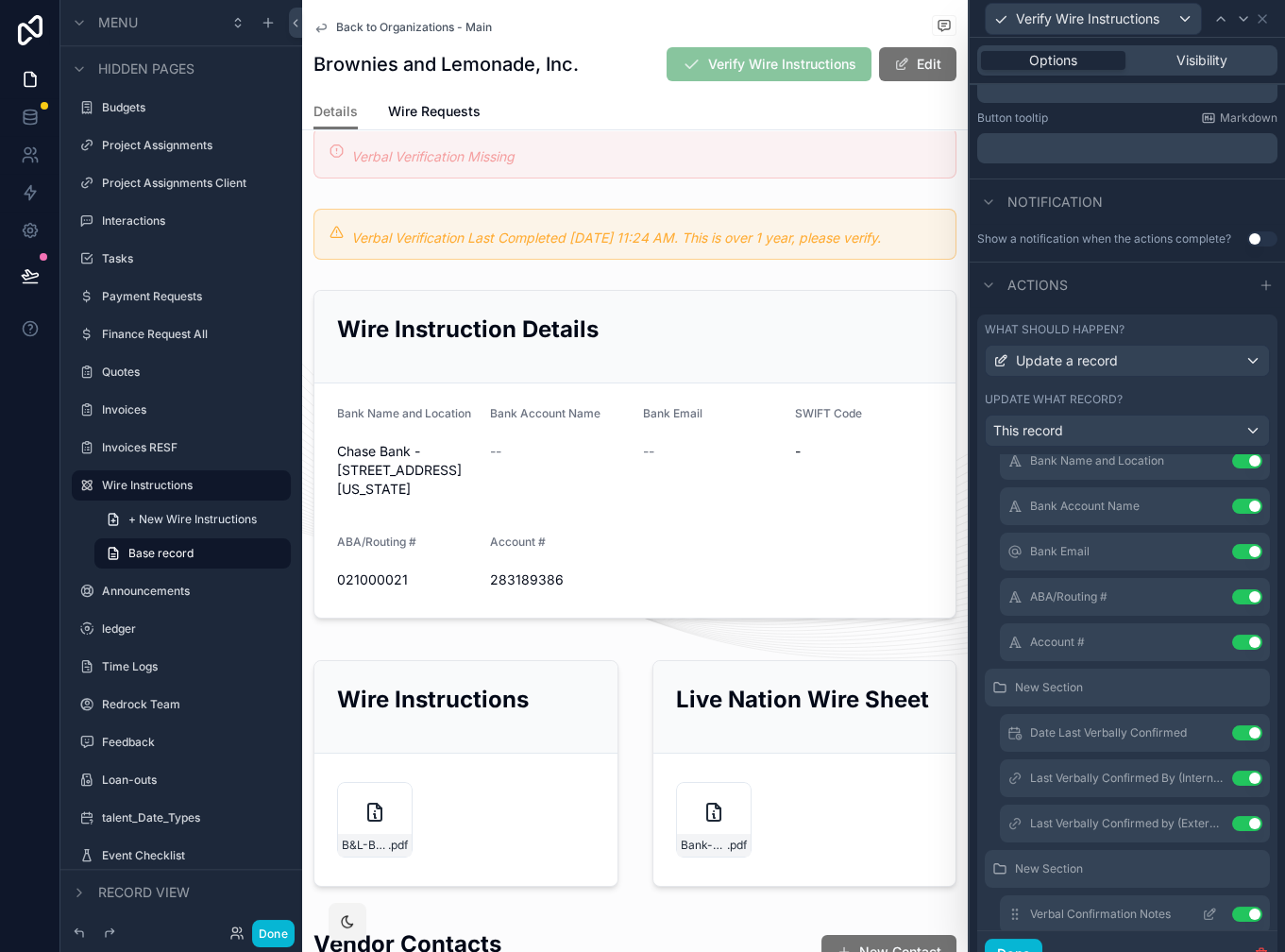
scroll to position [261, 0]
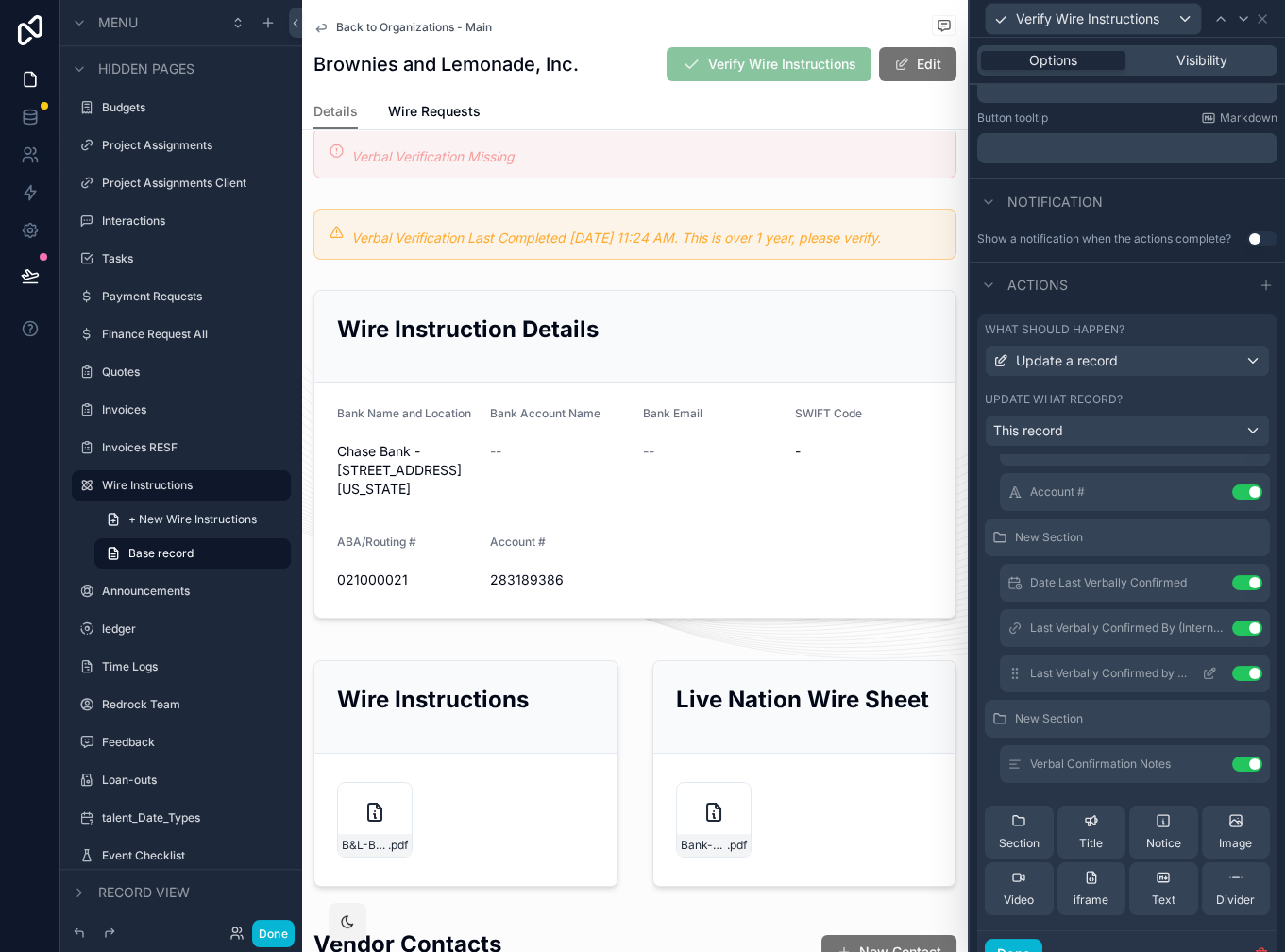
click at [1202, 672] on icon at bounding box center [1210, 673] width 16 height 16
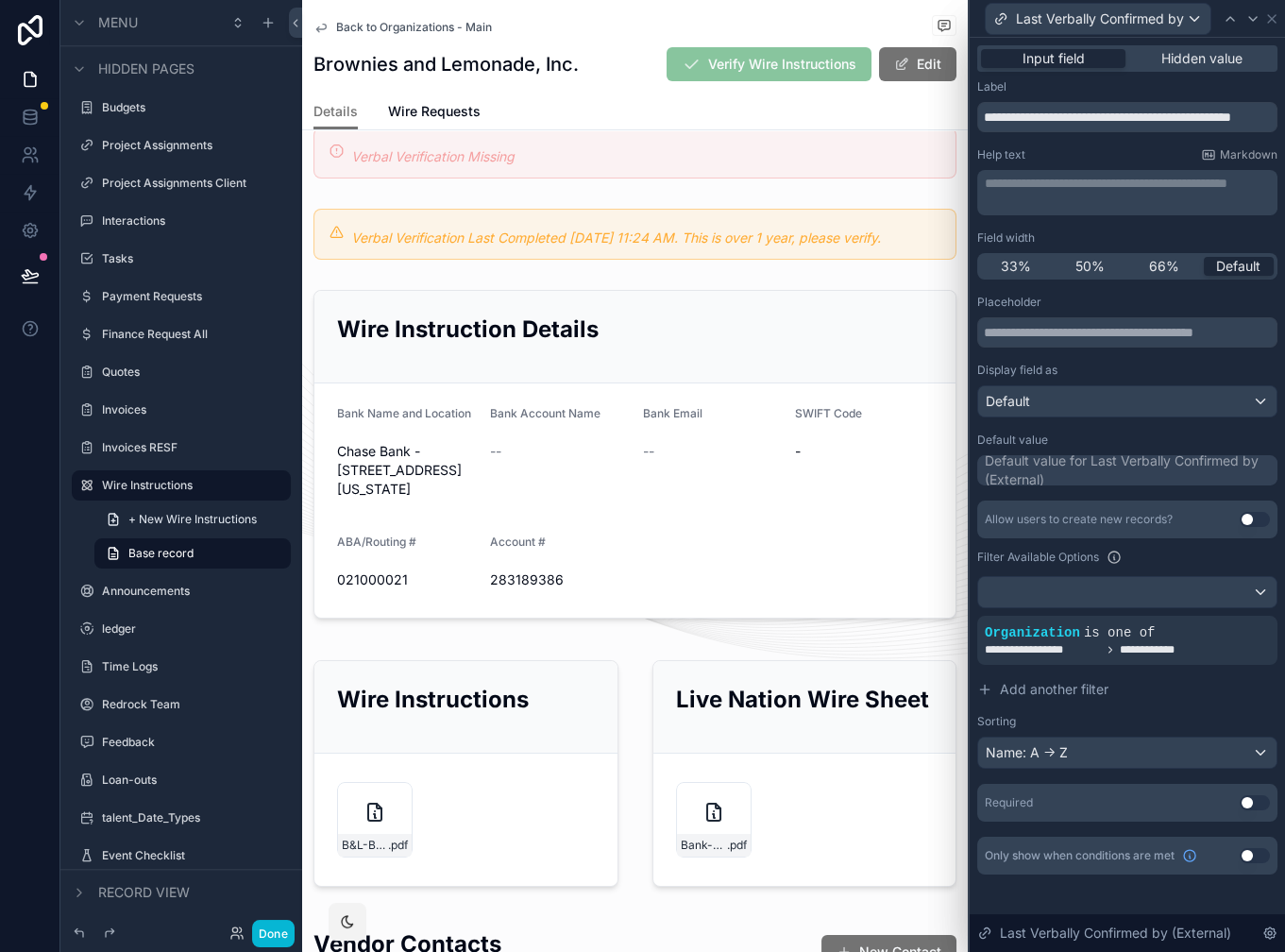
click at [1249, 520] on button "Use setting" at bounding box center [1254, 520] width 30 height 16
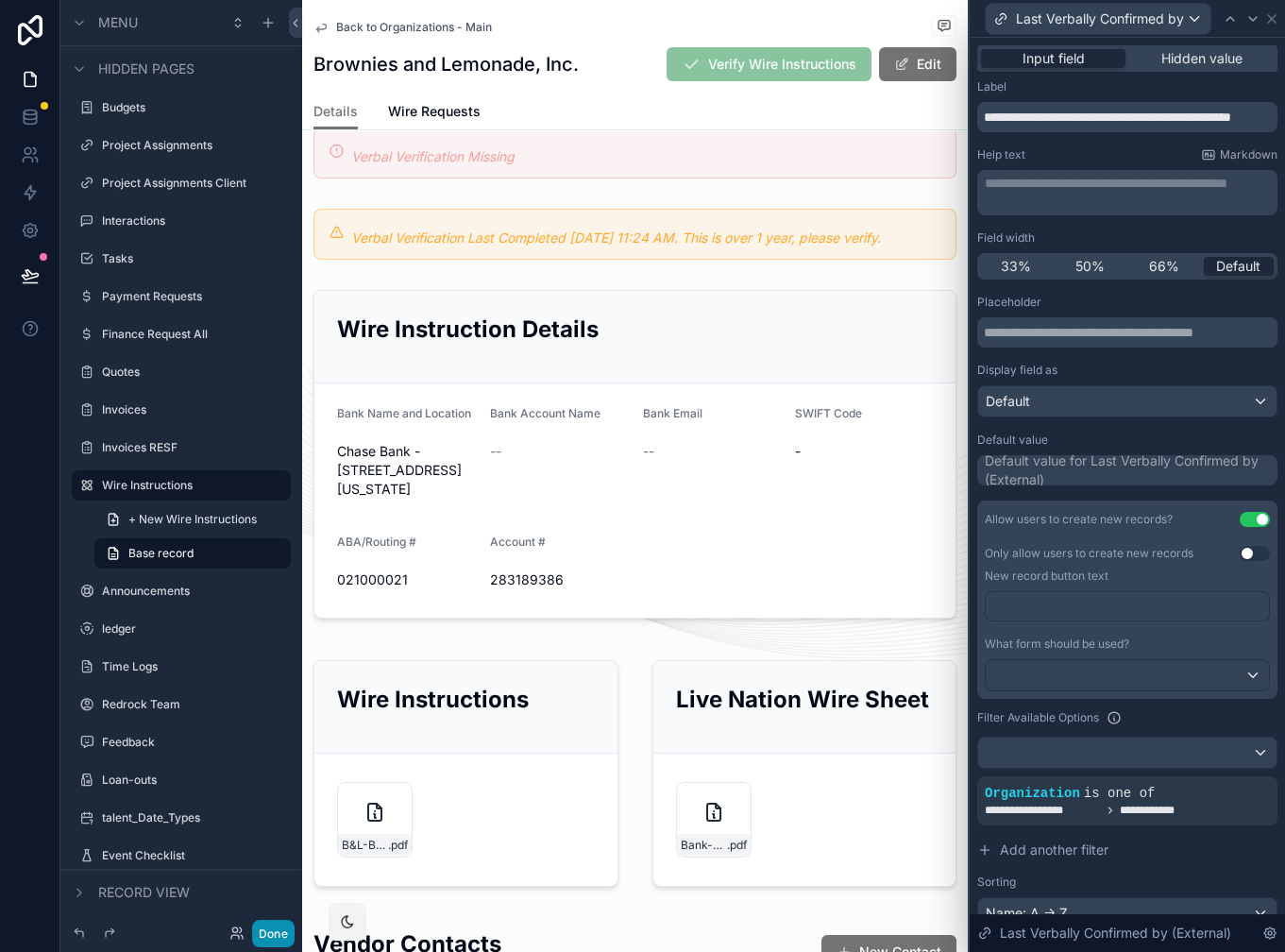
click at [265, 932] on button "Done" at bounding box center [274, 934] width 43 height 27
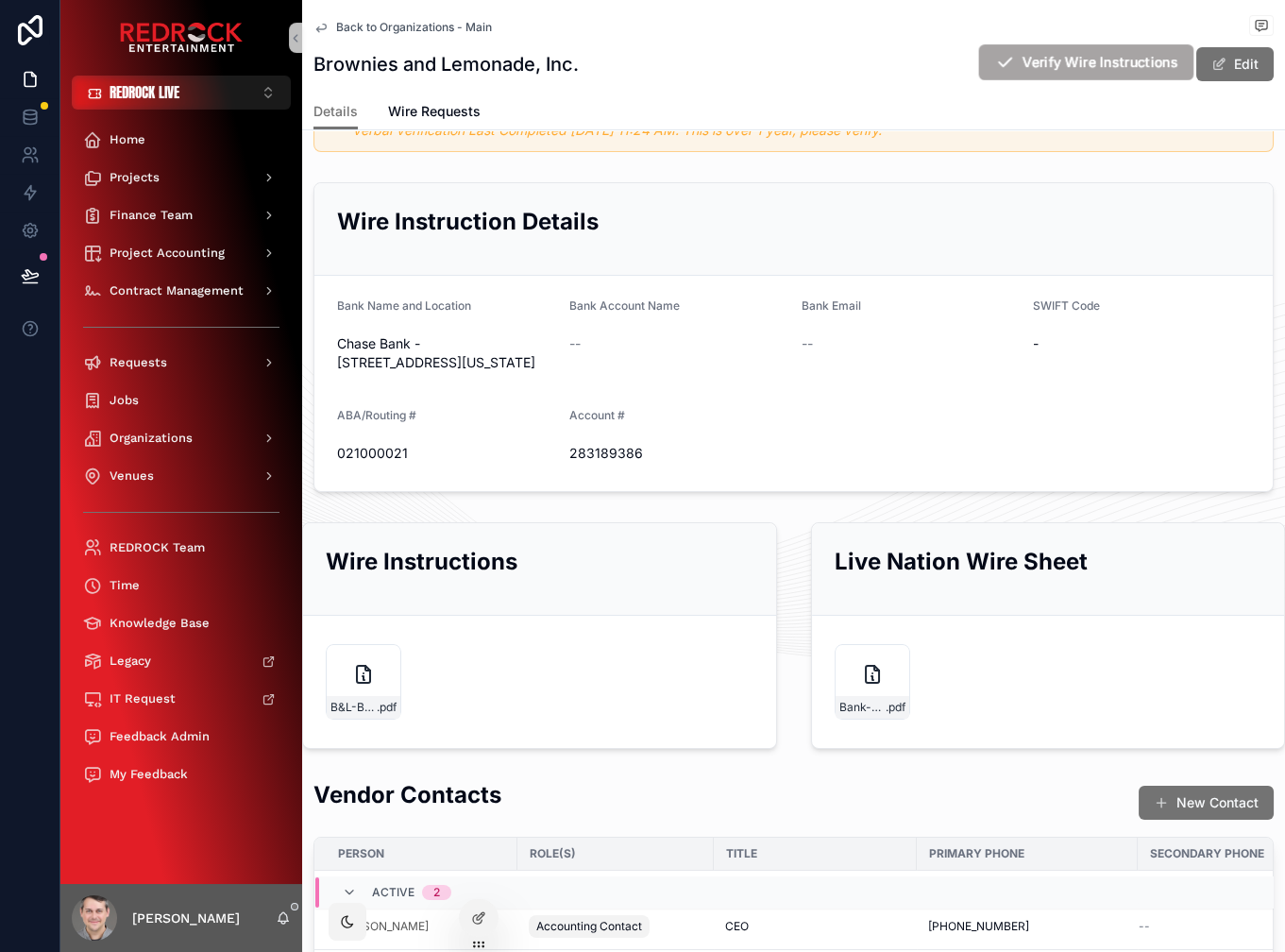
click at [1051, 62] on span "Verify Wire Instructions" at bounding box center [1100, 62] width 155 height 19
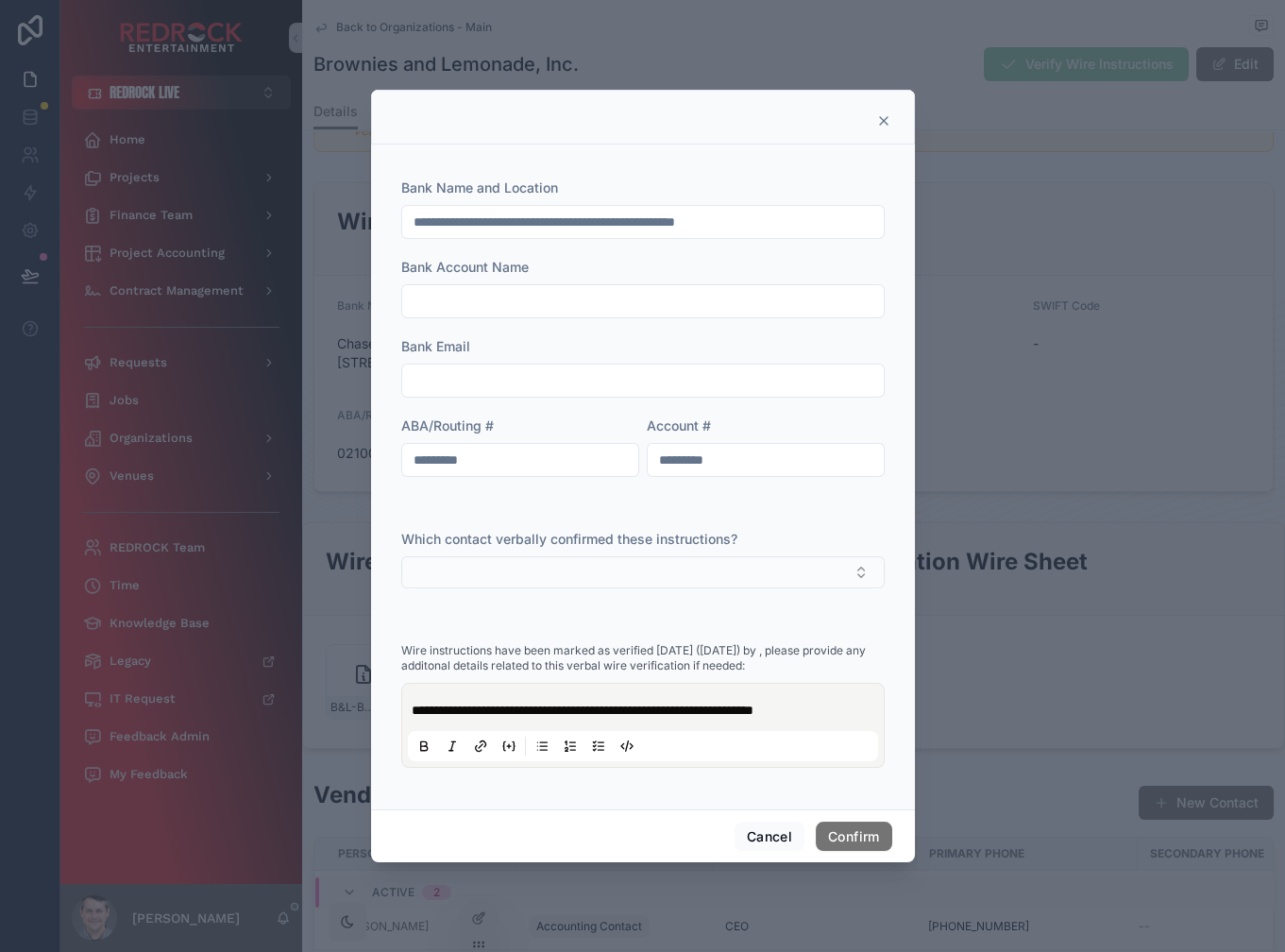
click at [597, 560] on button "Select Button" at bounding box center [643, 572] width 484 height 32
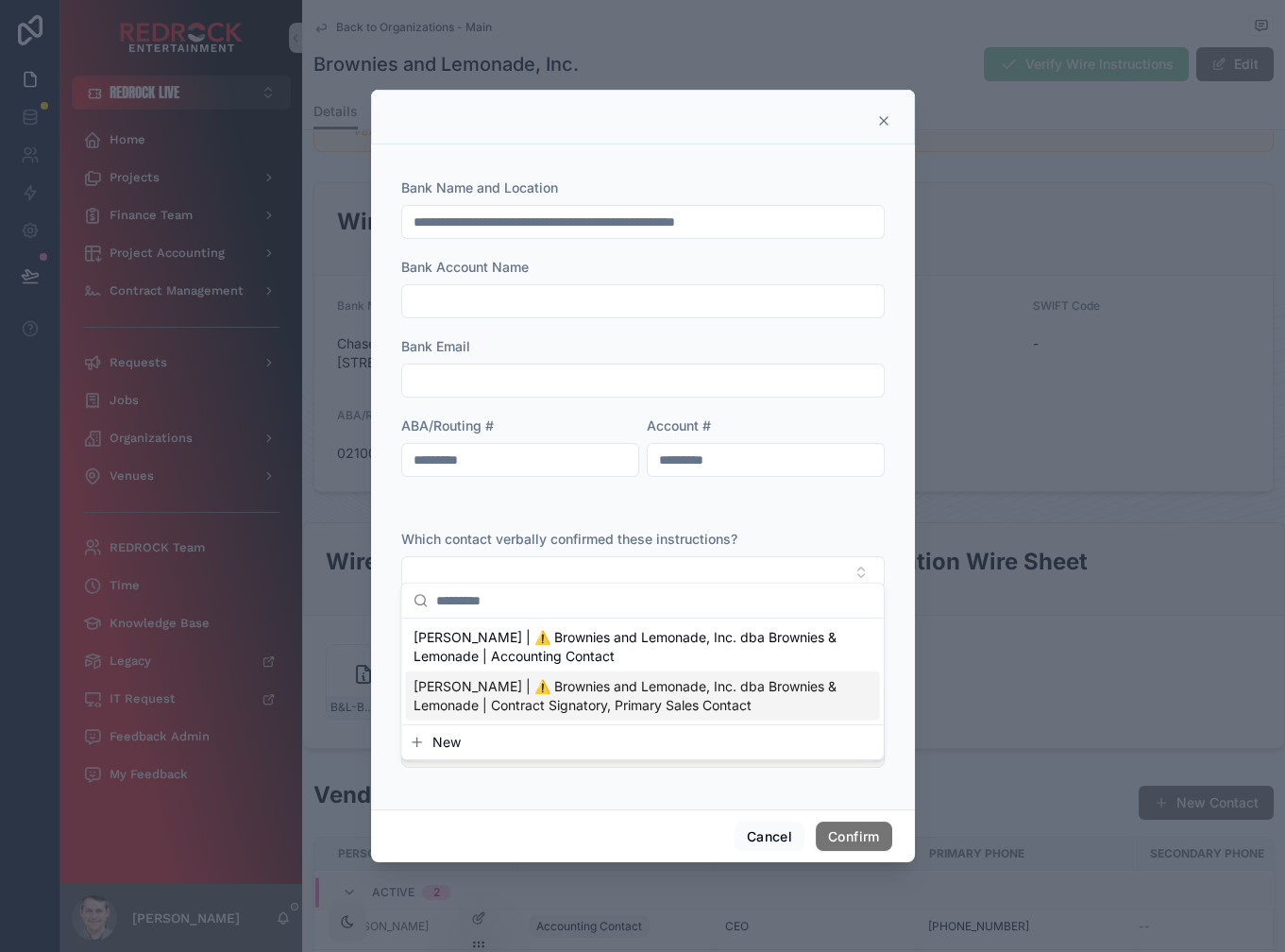
click at [546, 750] on button "New" at bounding box center [643, 741] width 466 height 18
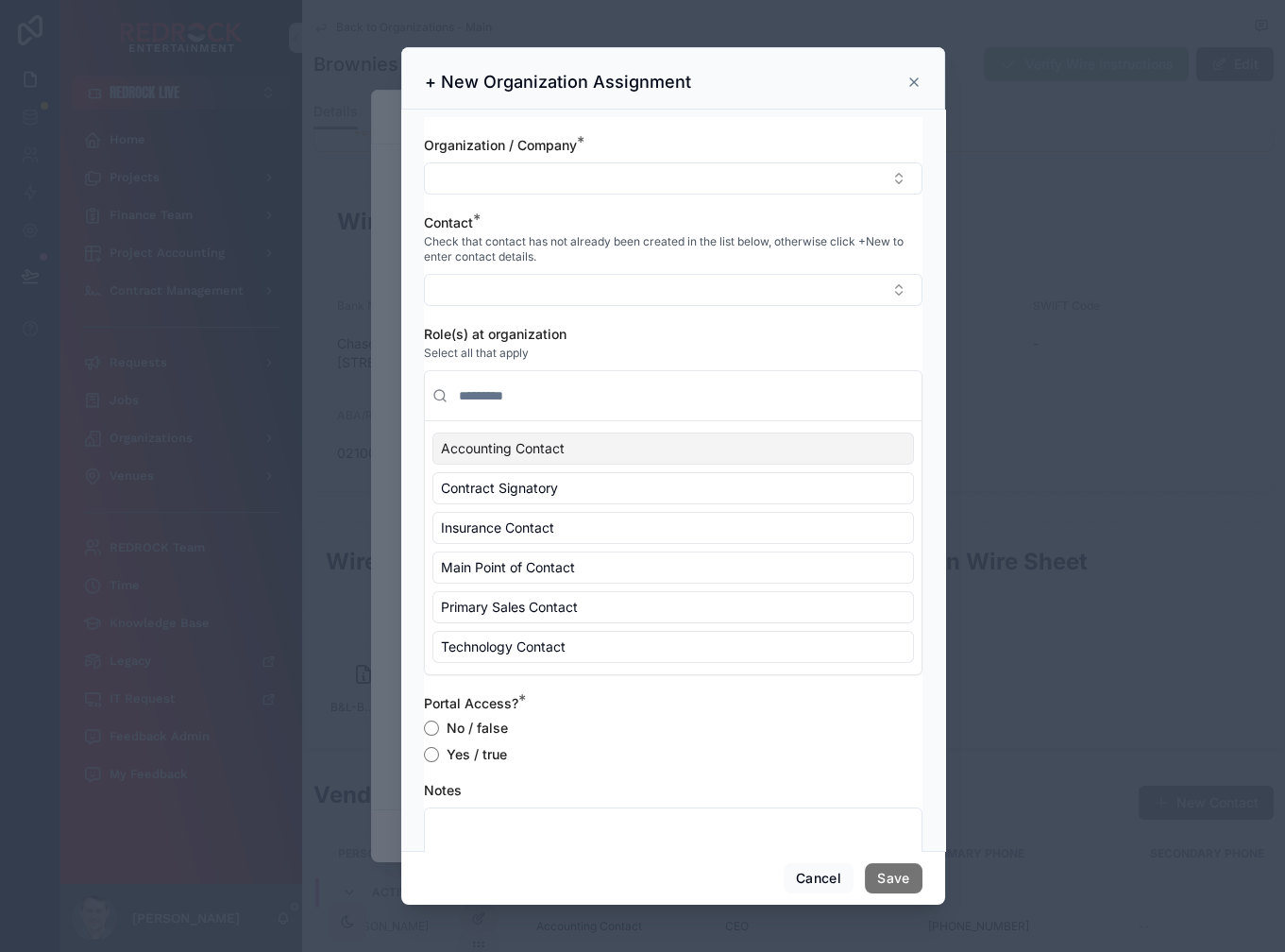
drag, startPoint x: 830, startPoint y: 83, endPoint x: 765, endPoint y: 74, distance: 65.6
click at [771, 75] on div "+ New Organization Assignment" at bounding box center [672, 82] width 496 height 22
drag, startPoint x: 741, startPoint y: 74, endPoint x: 727, endPoint y: 70, distance: 14.6
click at [911, 79] on icon at bounding box center [914, 83] width 16 height 16
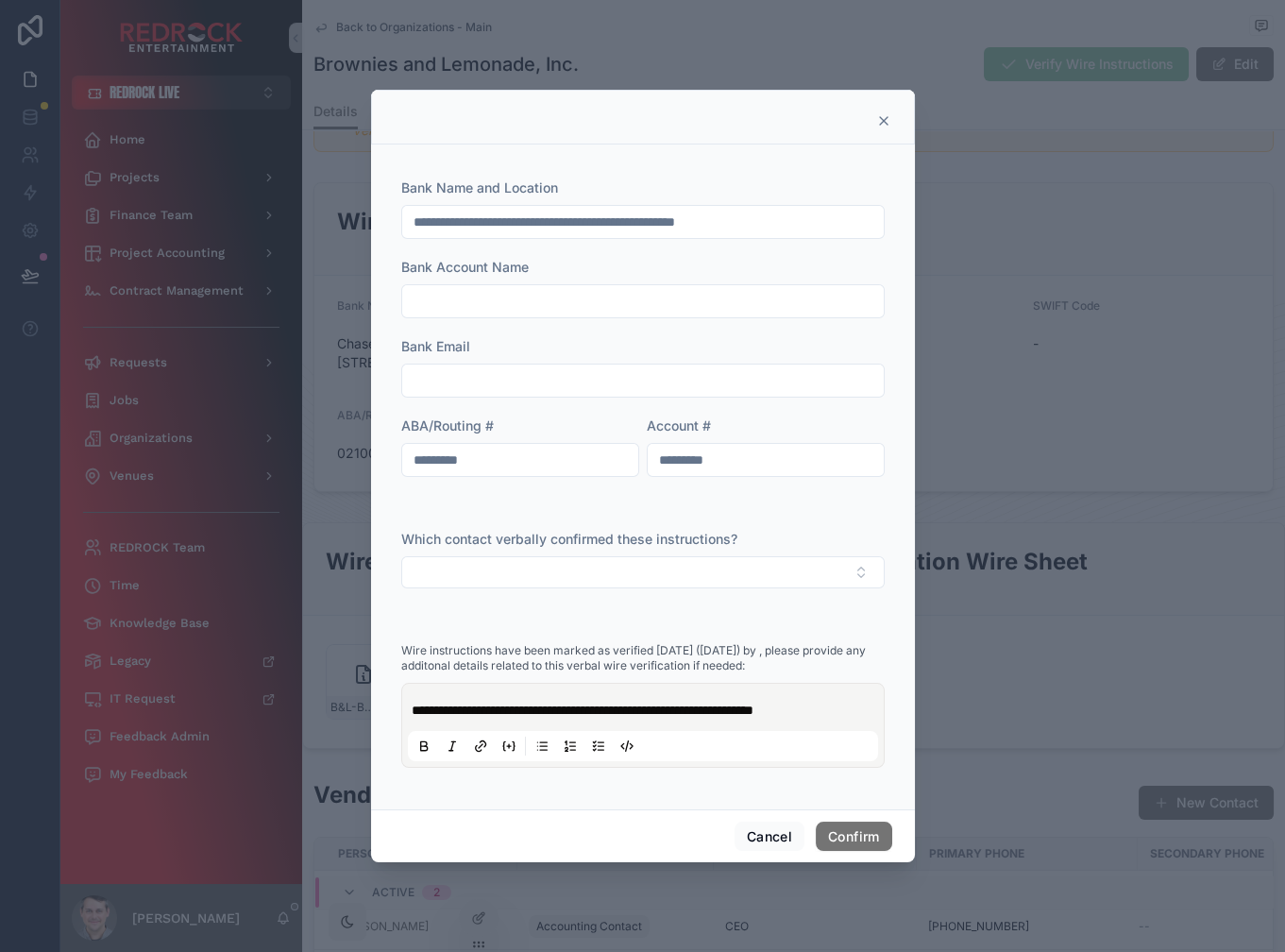
click at [887, 114] on icon at bounding box center [884, 121] width 16 height 16
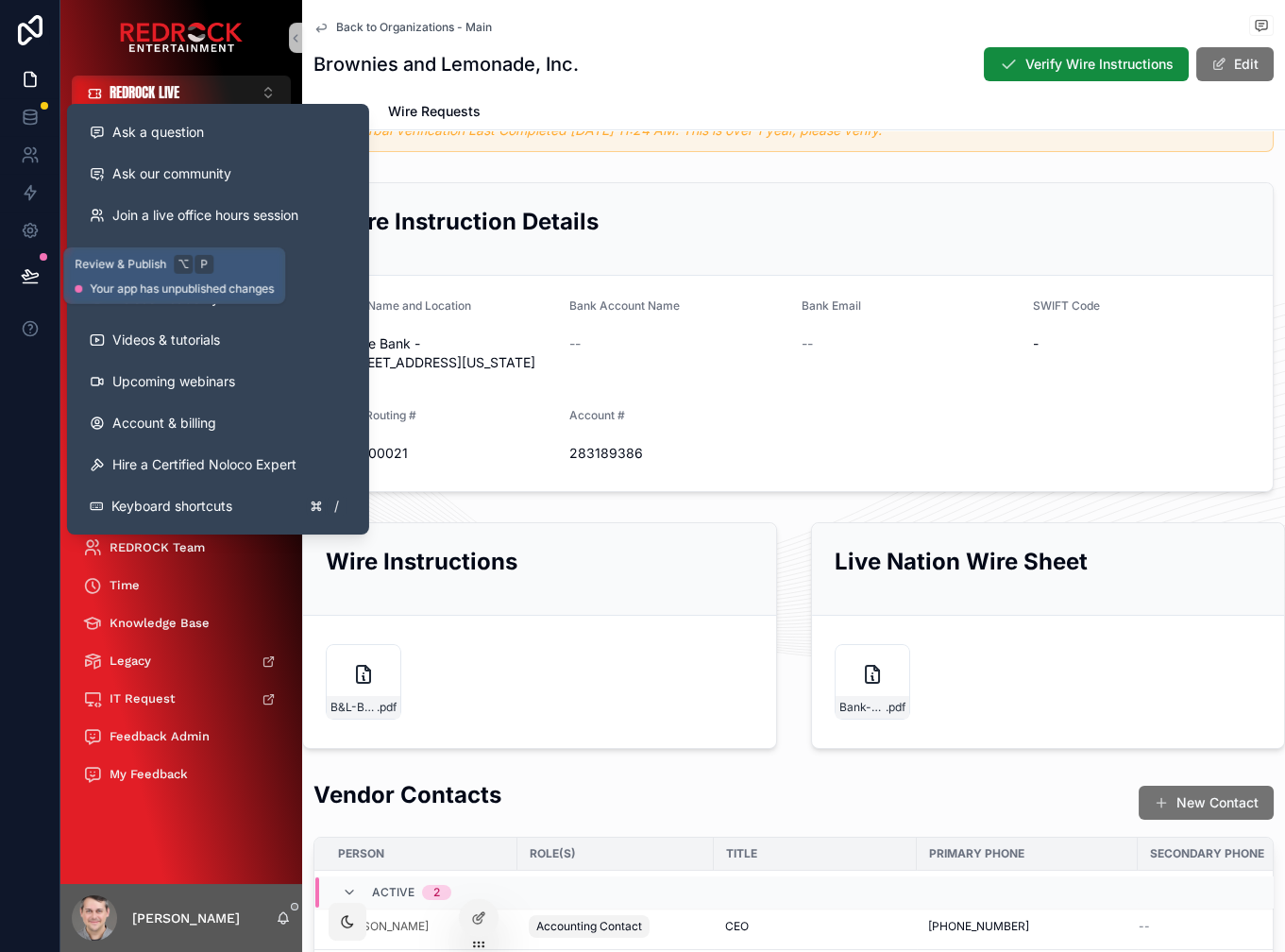
click at [37, 278] on icon at bounding box center [29, 275] width 18 height 18
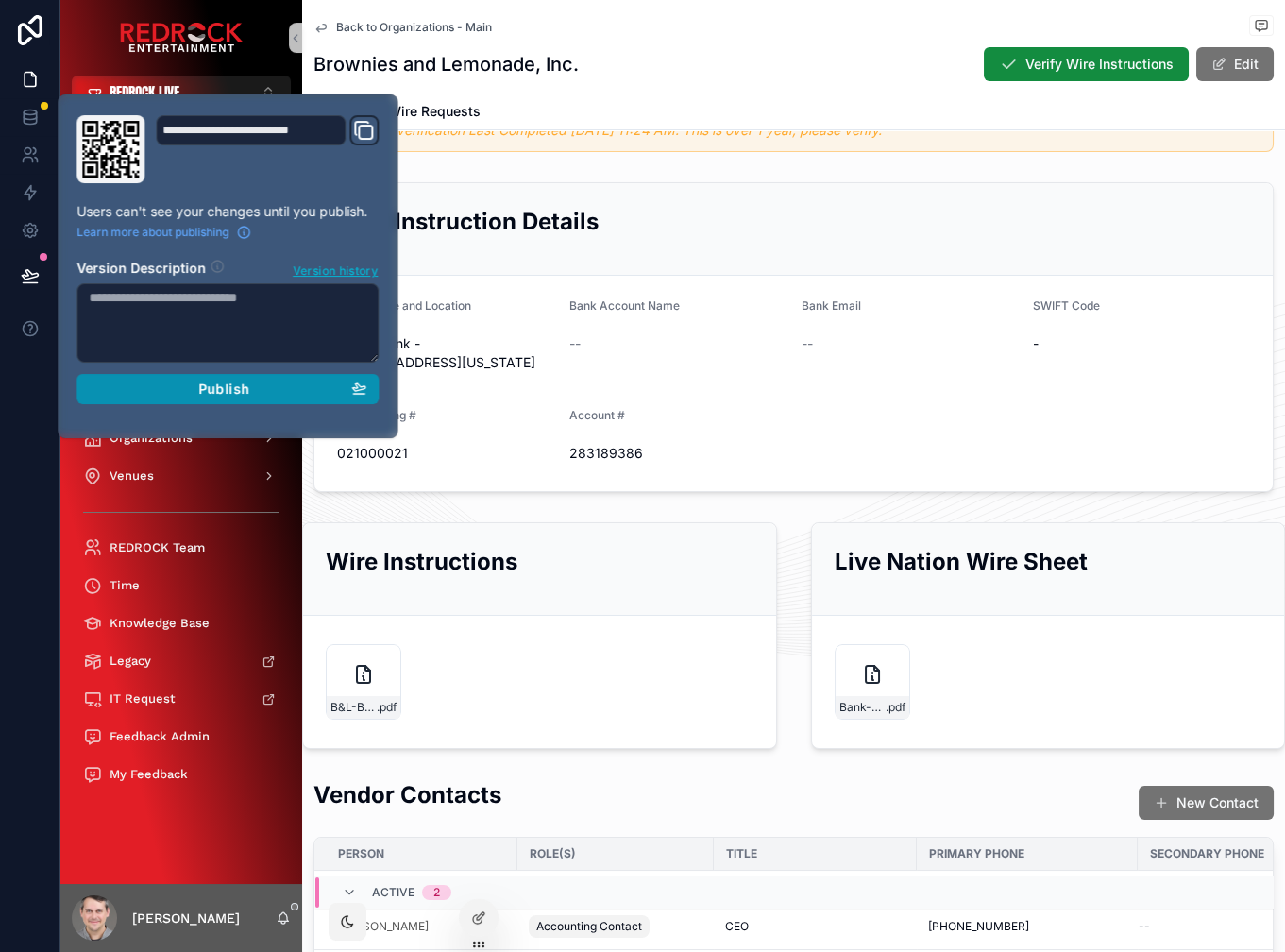
click at [230, 390] on span "Publish" at bounding box center [223, 389] width 51 height 17
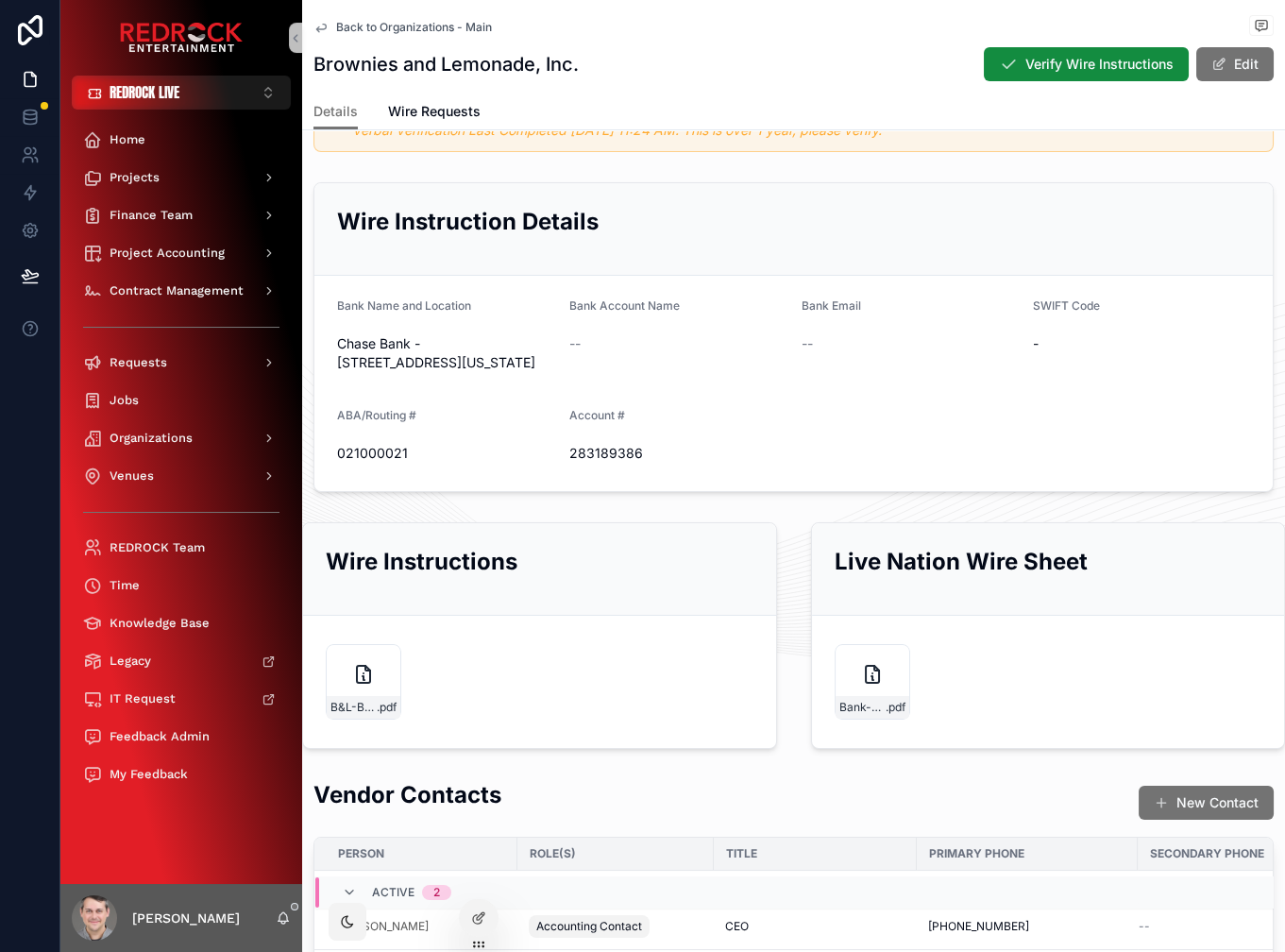
drag, startPoint x: 698, startPoint y: 212, endPoint x: 660, endPoint y: 213, distance: 38.0
drag, startPoint x: 707, startPoint y: 239, endPoint x: 659, endPoint y: 224, distance: 50.3
drag, startPoint x: 698, startPoint y: 261, endPoint x: 660, endPoint y: 243, distance: 42.0
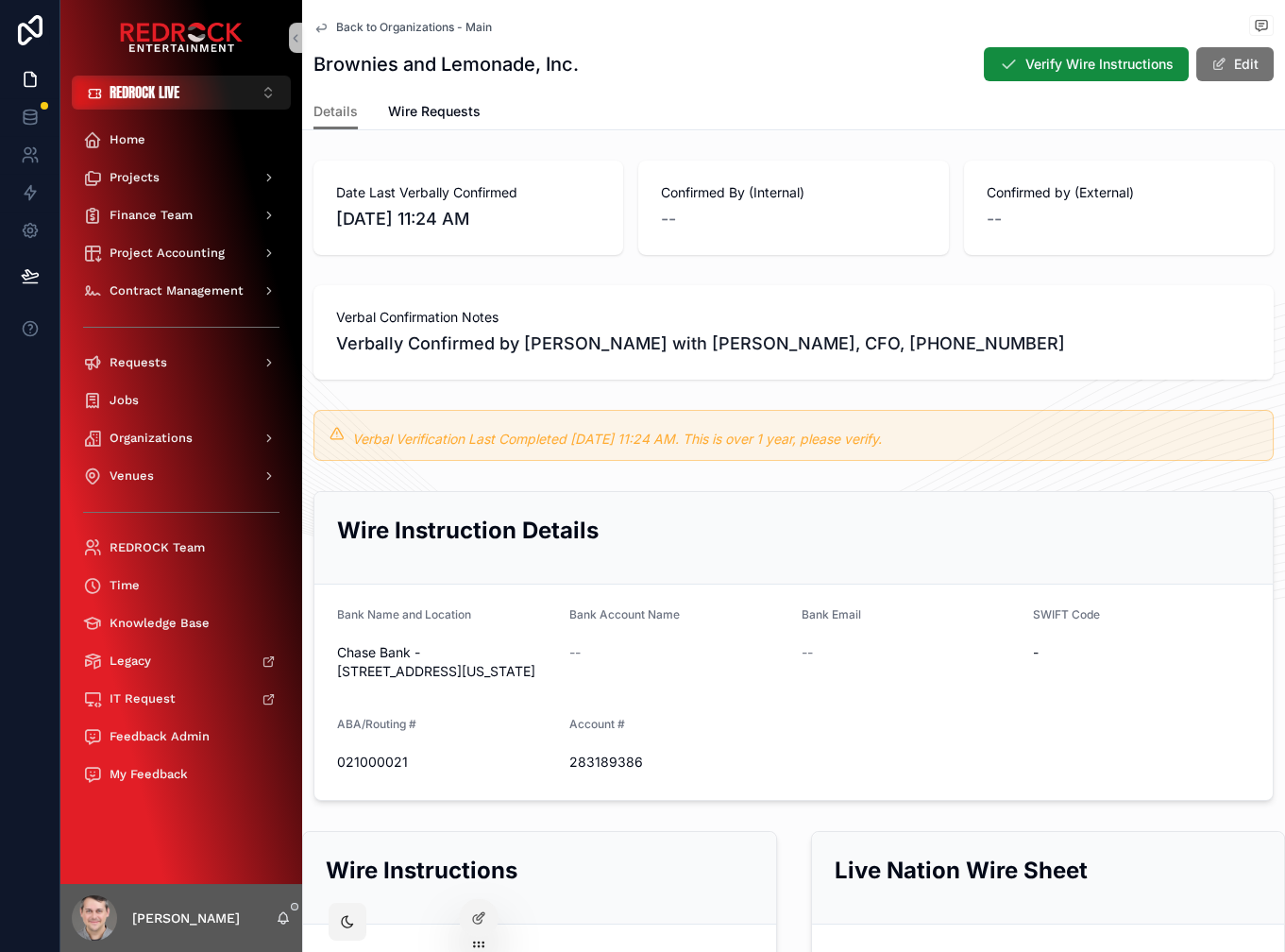
click at [399, 23] on span "Back to Organizations - Main" at bounding box center [414, 27] width 155 height 16
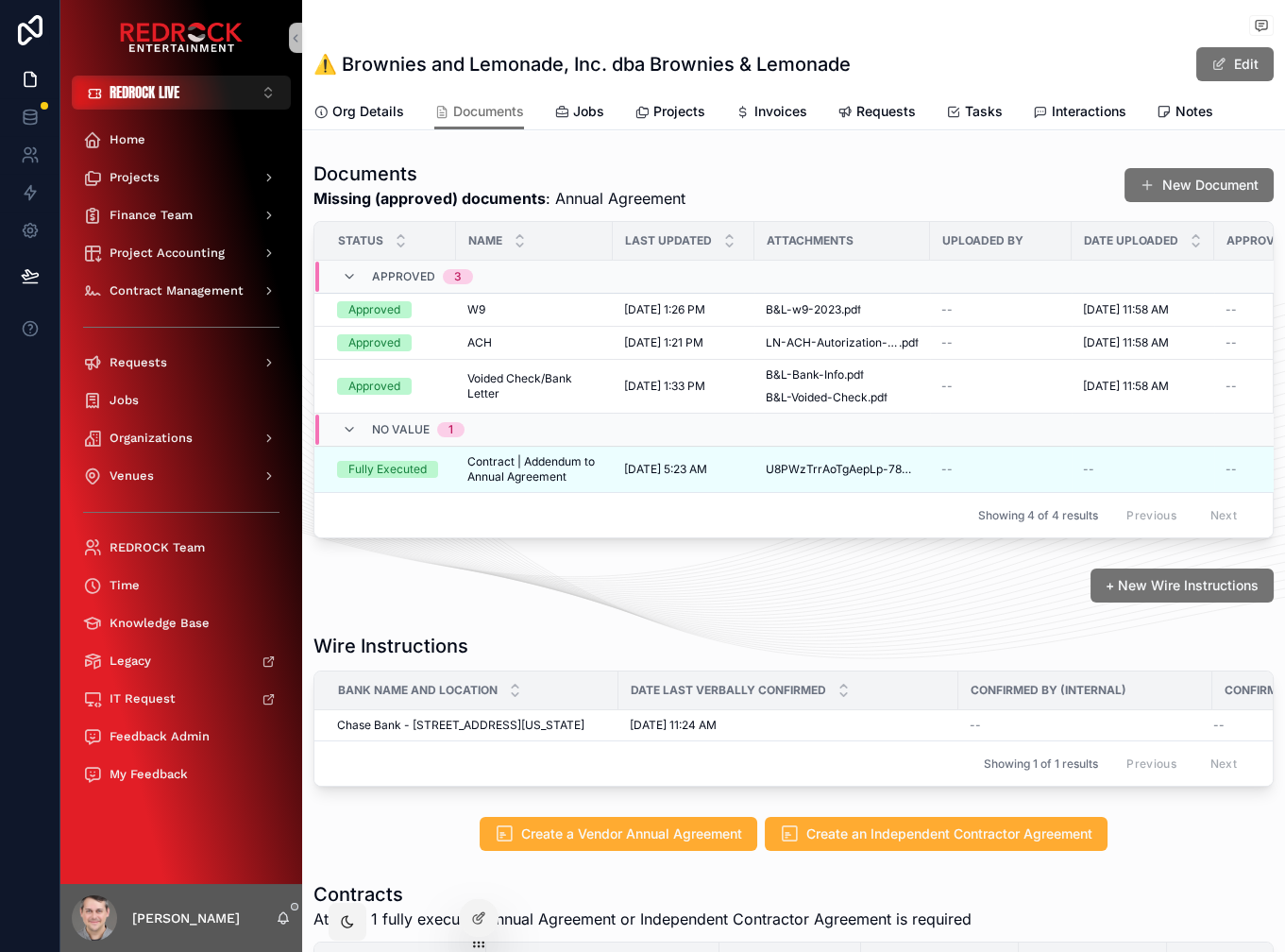
drag, startPoint x: 602, startPoint y: 598, endPoint x: 559, endPoint y: 594, distance: 43.2
drag, startPoint x: 559, startPoint y: 594, endPoint x: 538, endPoint y: 590, distance: 21.4
click at [519, 585] on div "+ New Wire Instructions" at bounding box center [794, 585] width 961 height 34
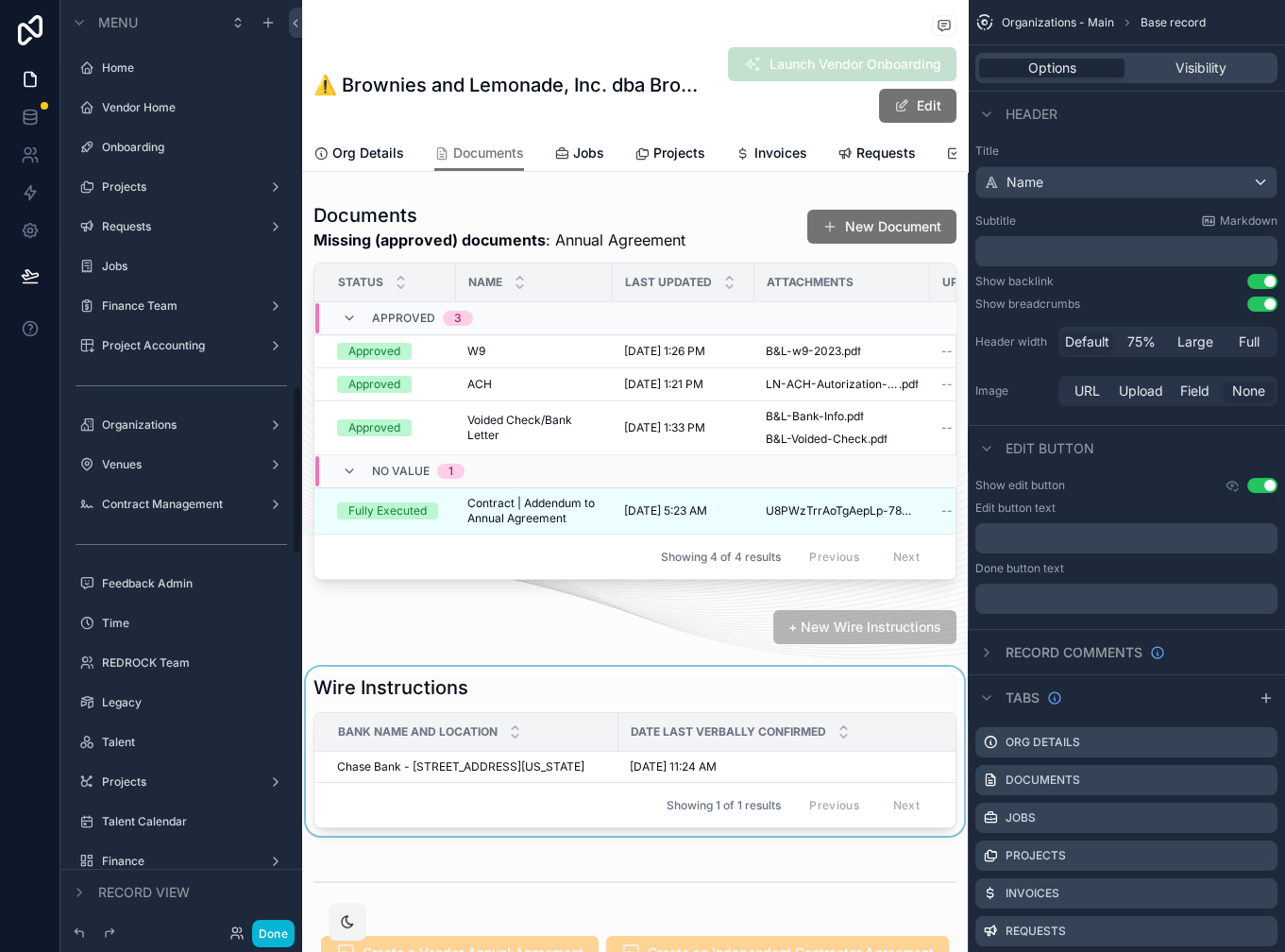
scroll to position [2121, 0]
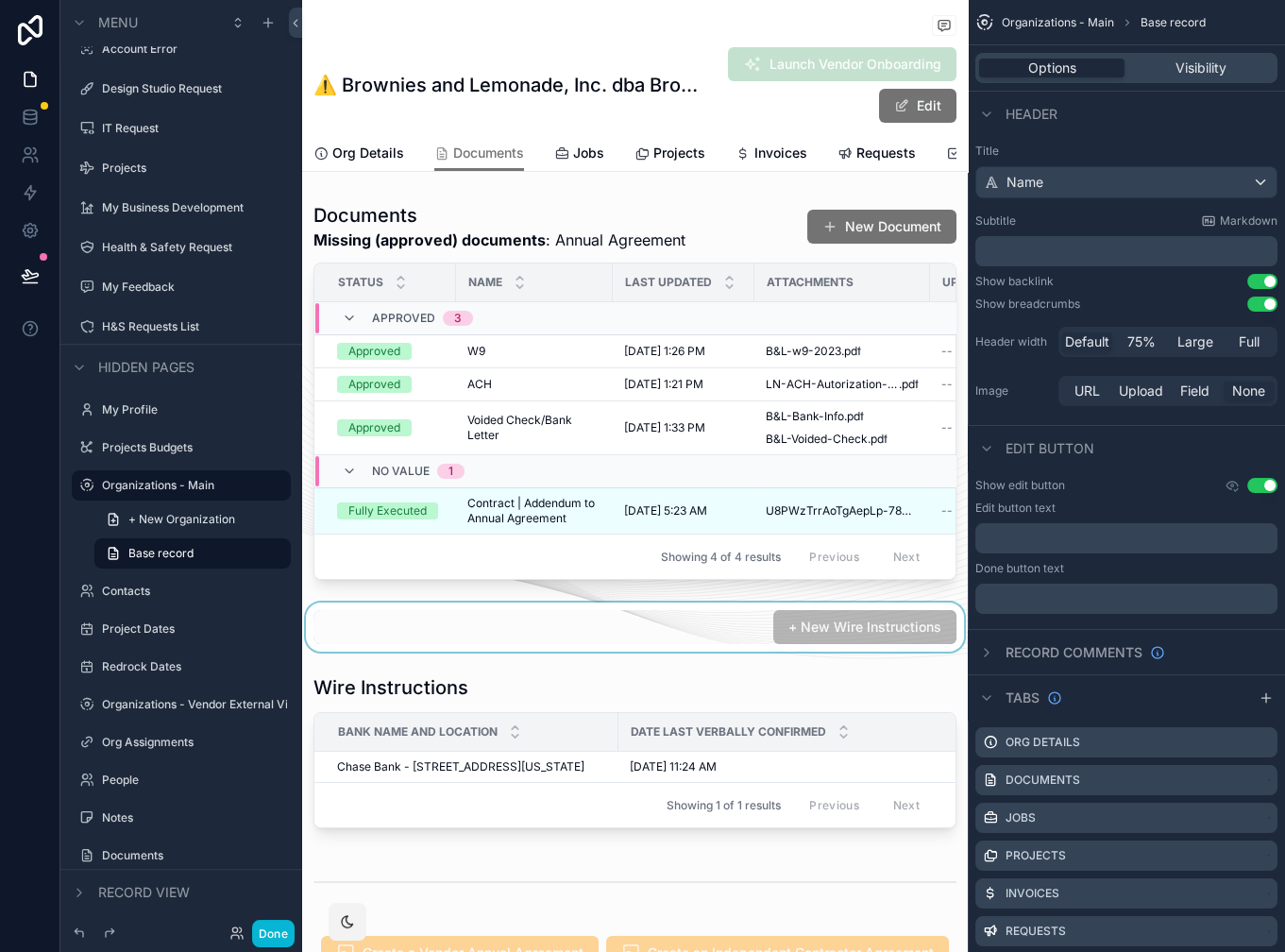
click at [646, 632] on div "scrollable content" at bounding box center [634, 627] width 665 height 50
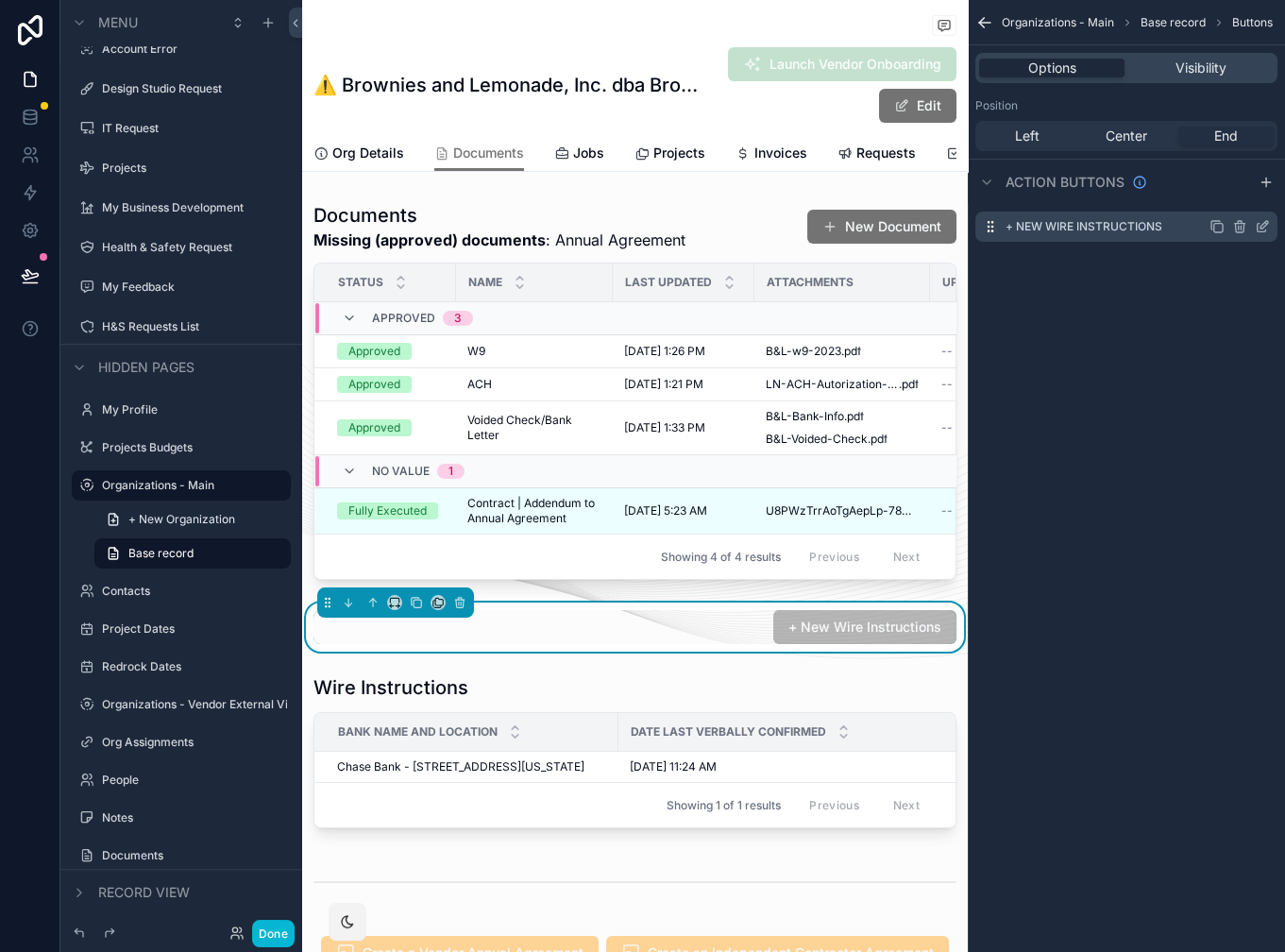
click at [1264, 227] on icon "scrollable content" at bounding box center [1265, 224] width 8 height 8
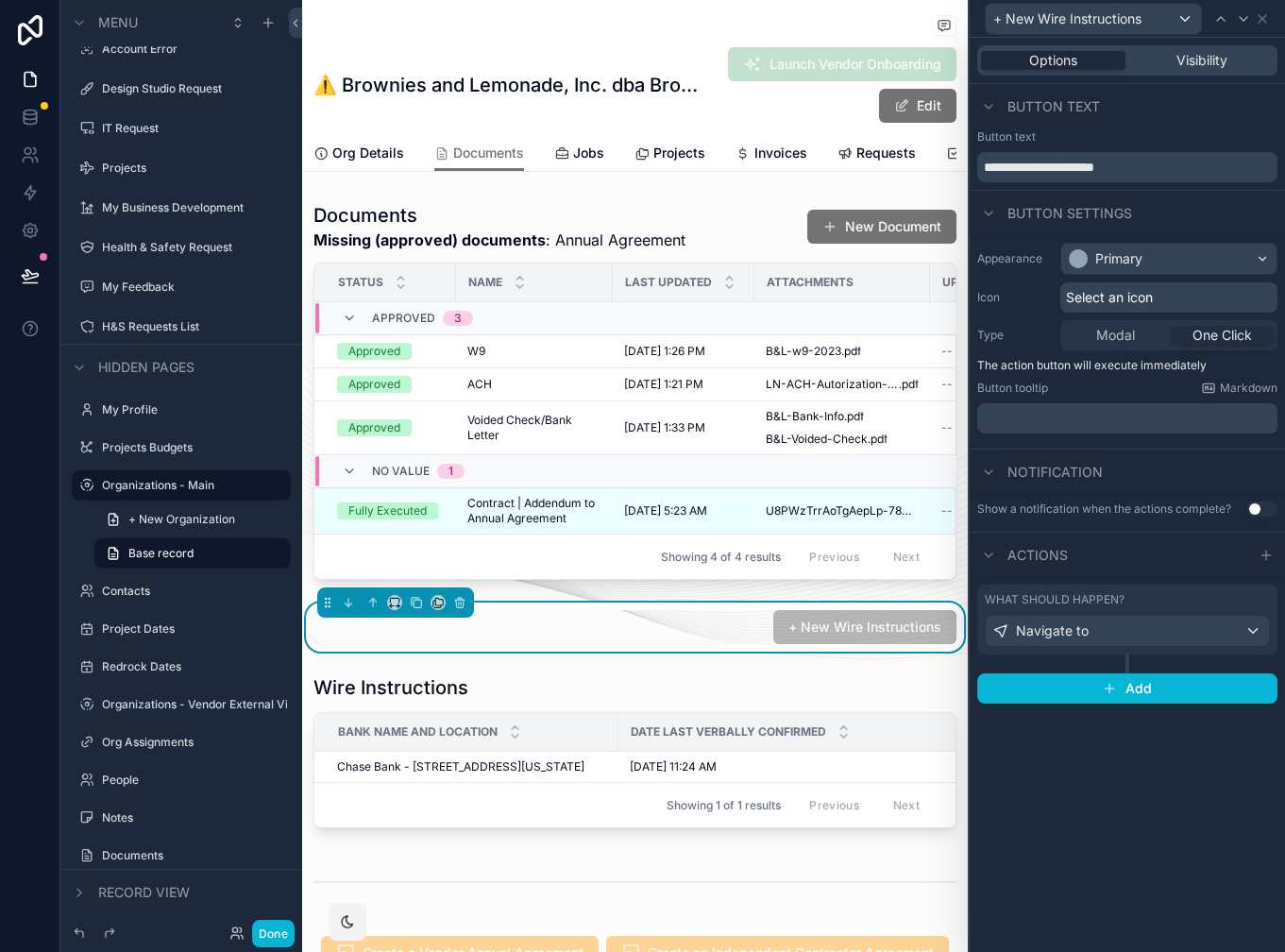
click at [1155, 607] on div "What should happen? Navigate to" at bounding box center [1128, 620] width 286 height 54
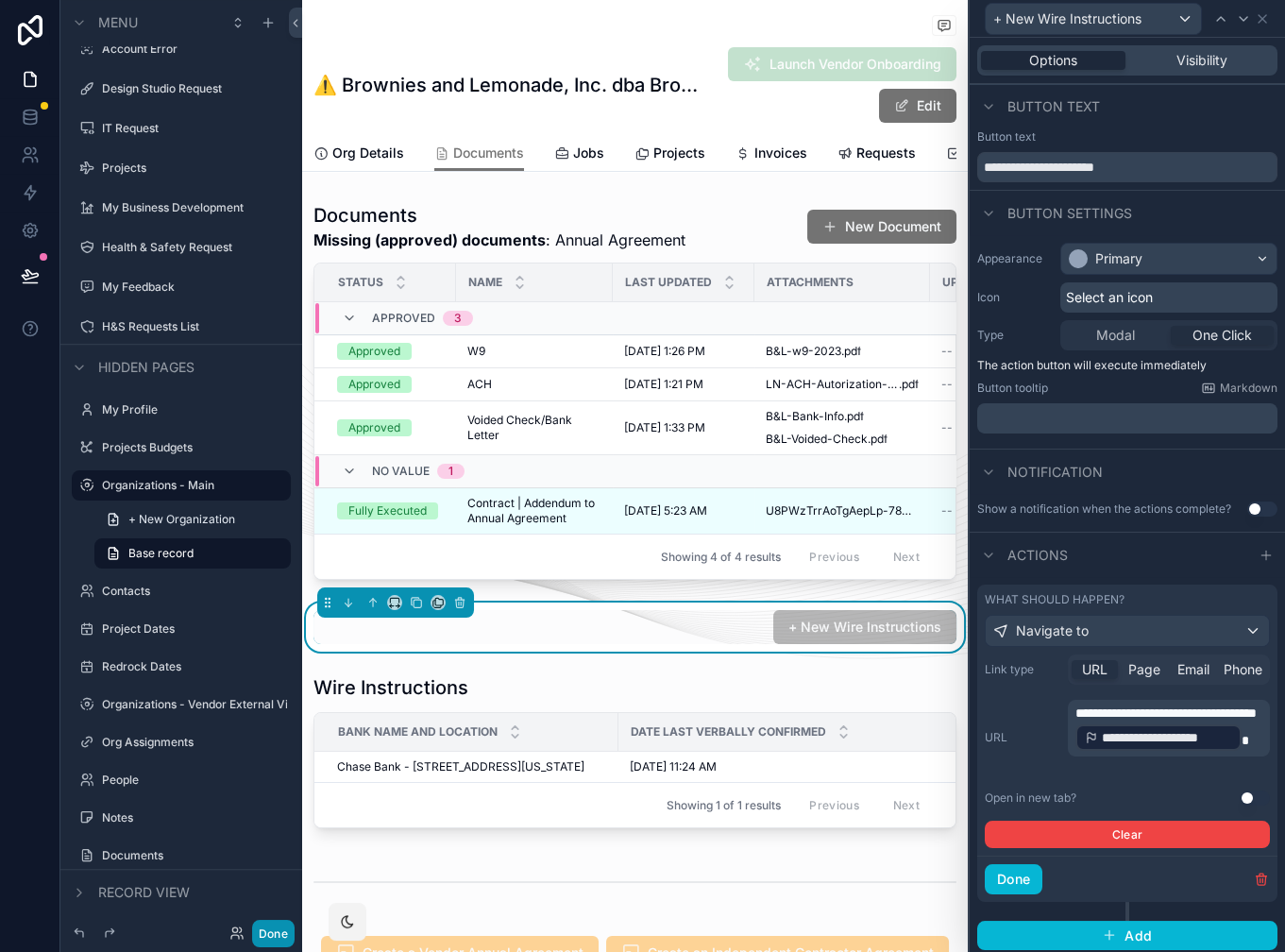
click at [284, 930] on button "Done" at bounding box center [274, 934] width 43 height 27
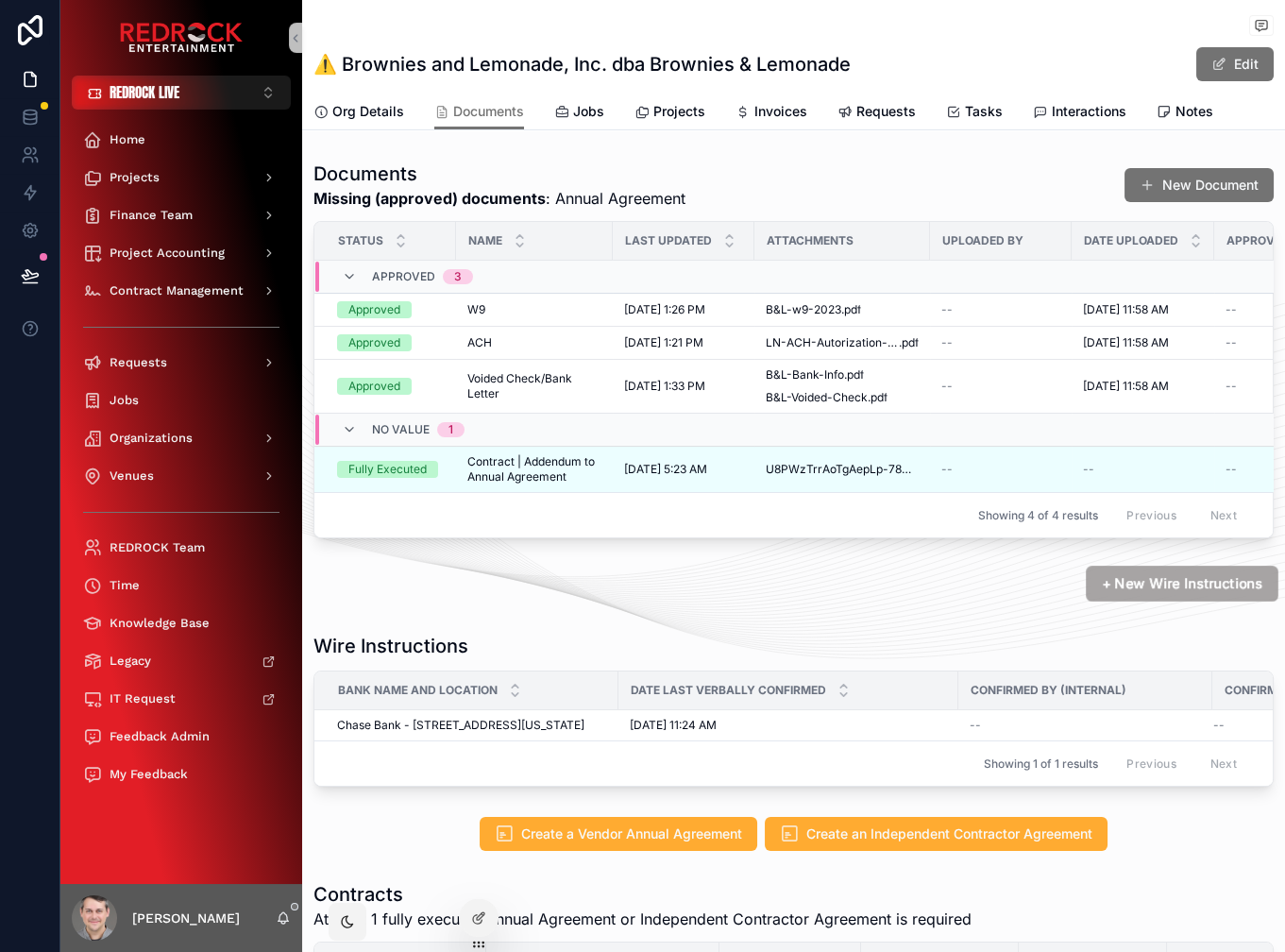
click at [1140, 594] on span "+ New Wire Instructions" at bounding box center [1182, 584] width 160 height 19
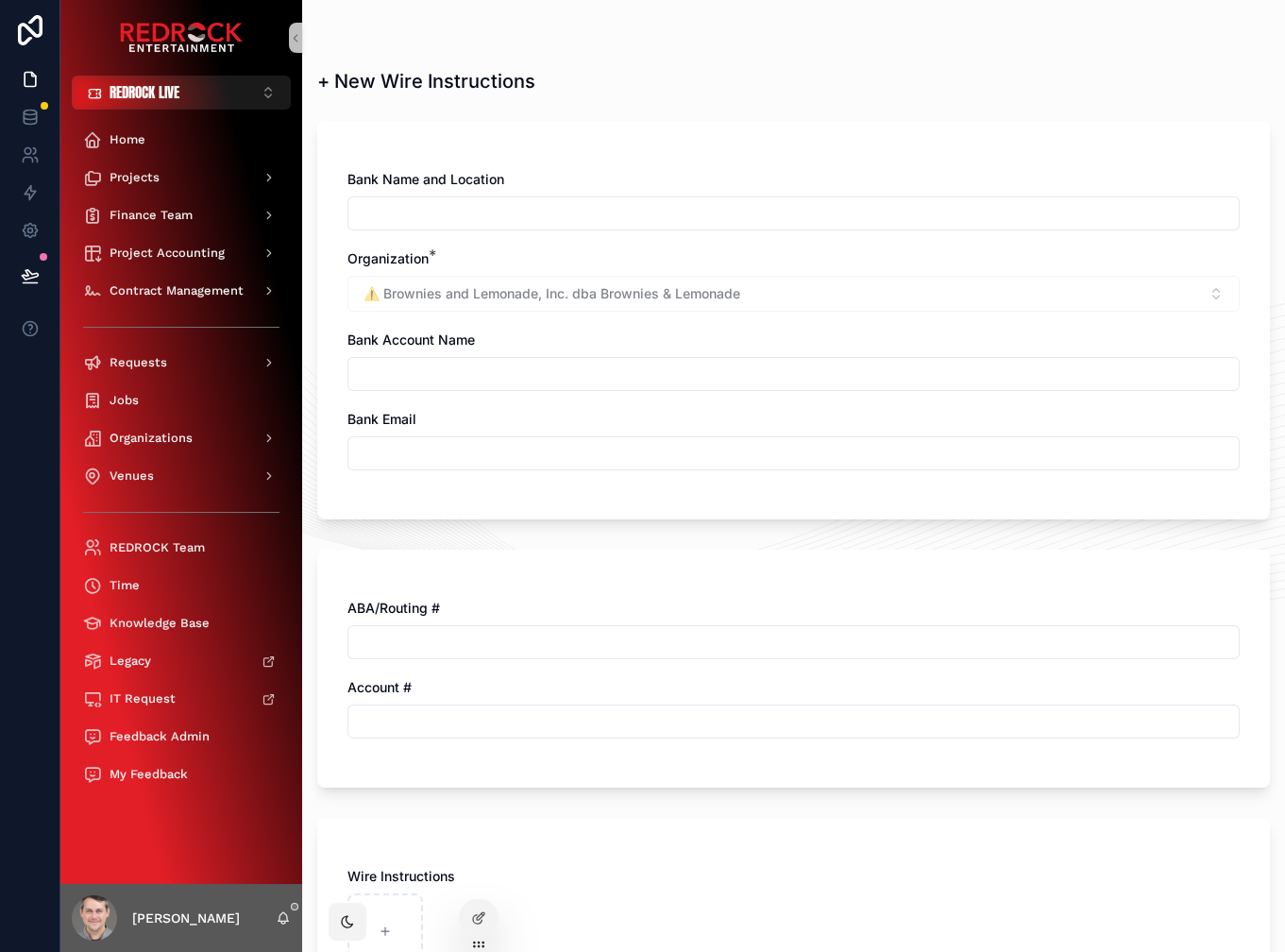
drag, startPoint x: 713, startPoint y: 123, endPoint x: 695, endPoint y: 114, distance: 20.1
drag, startPoint x: 718, startPoint y: 126, endPoint x: 695, endPoint y: 118, distance: 24.4
drag, startPoint x: 696, startPoint y: 118, endPoint x: 661, endPoint y: 99, distance: 39.8
drag, startPoint x: 645, startPoint y: 91, endPoint x: 610, endPoint y: 74, distance: 38.9
click at [206, 214] on div "Finance Team" at bounding box center [182, 215] width 196 height 30
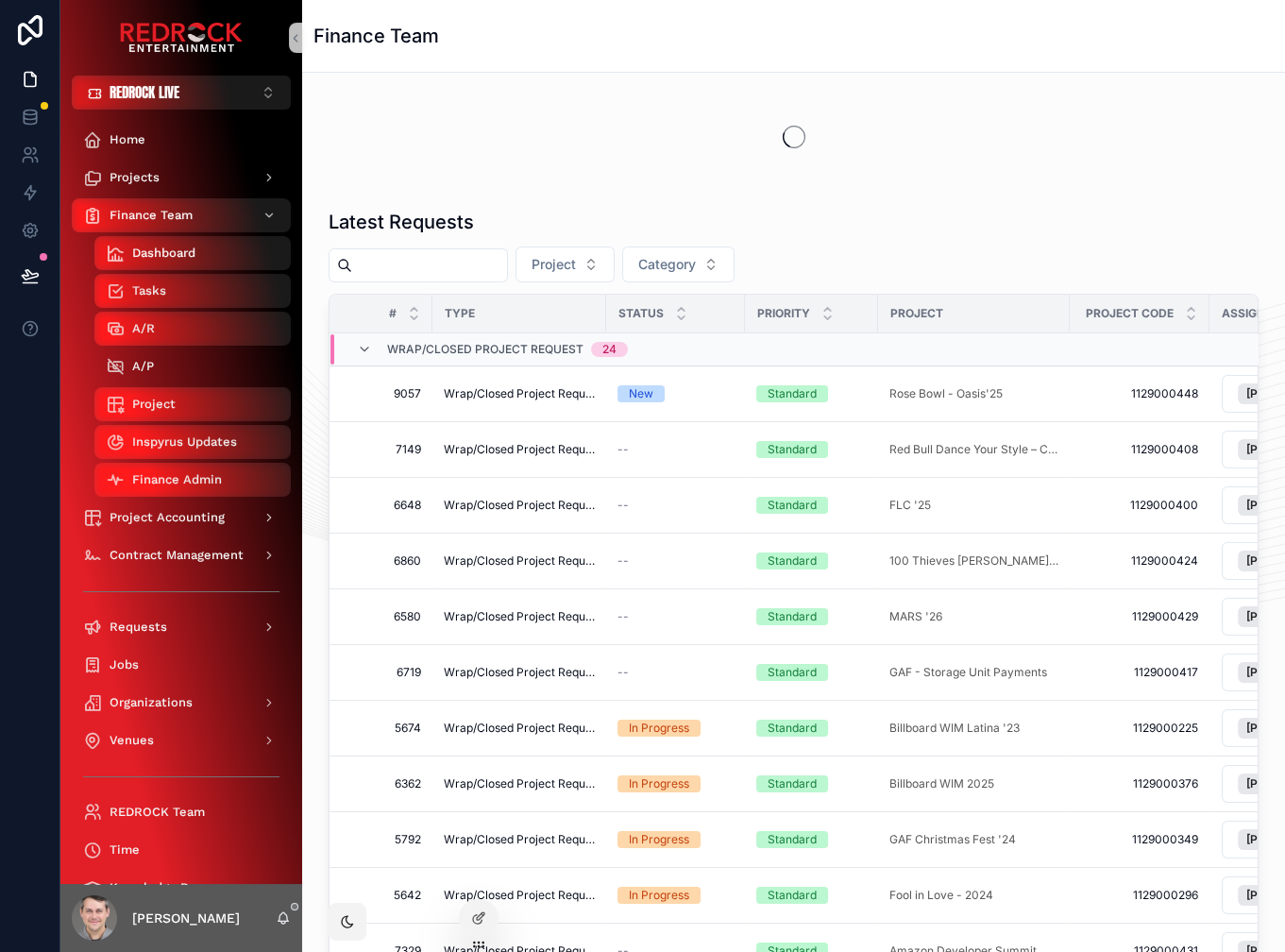
click at [191, 363] on div "A/P" at bounding box center [192, 366] width 174 height 30
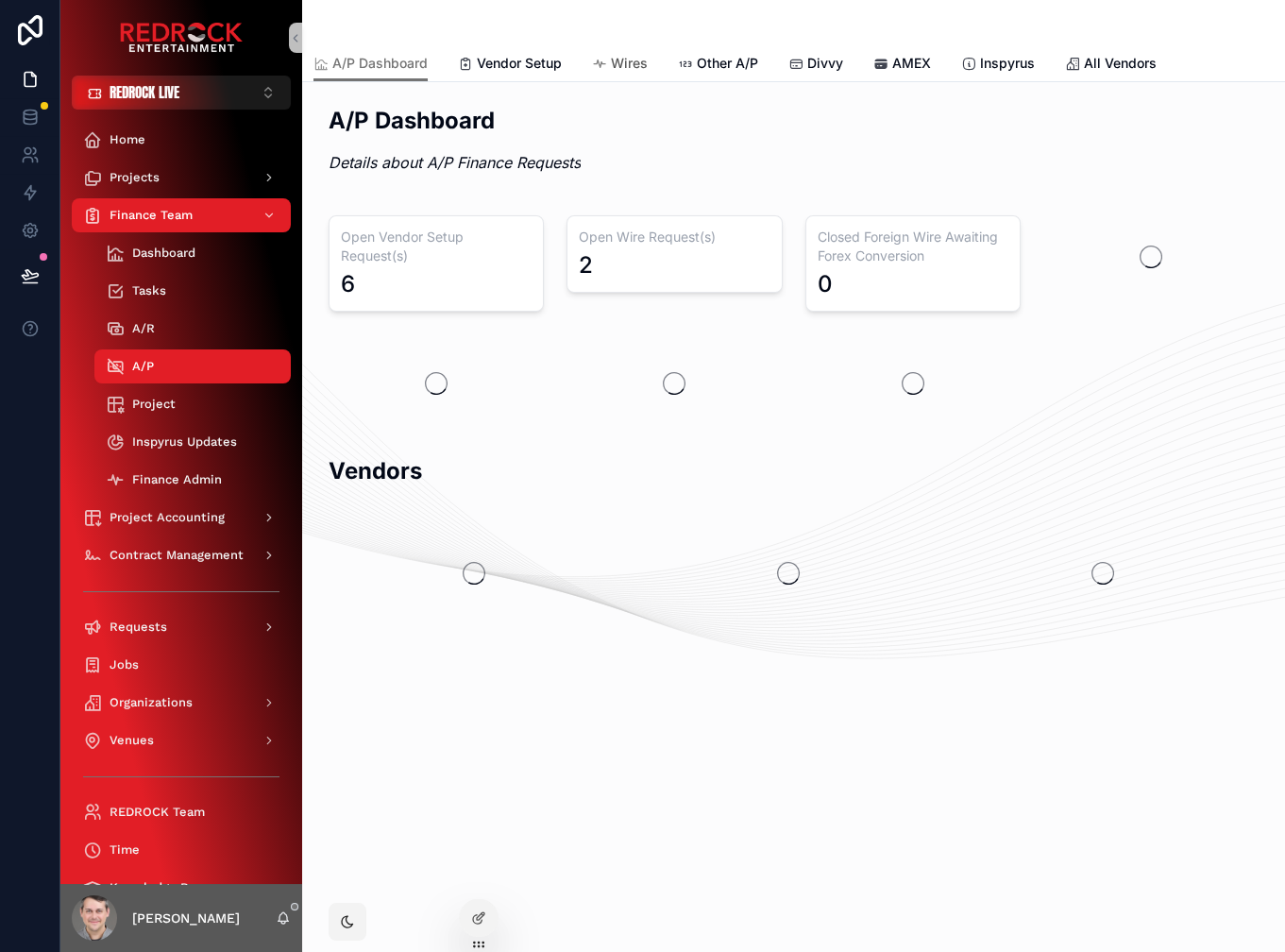
click at [643, 71] on span "Wires" at bounding box center [629, 62] width 37 height 18
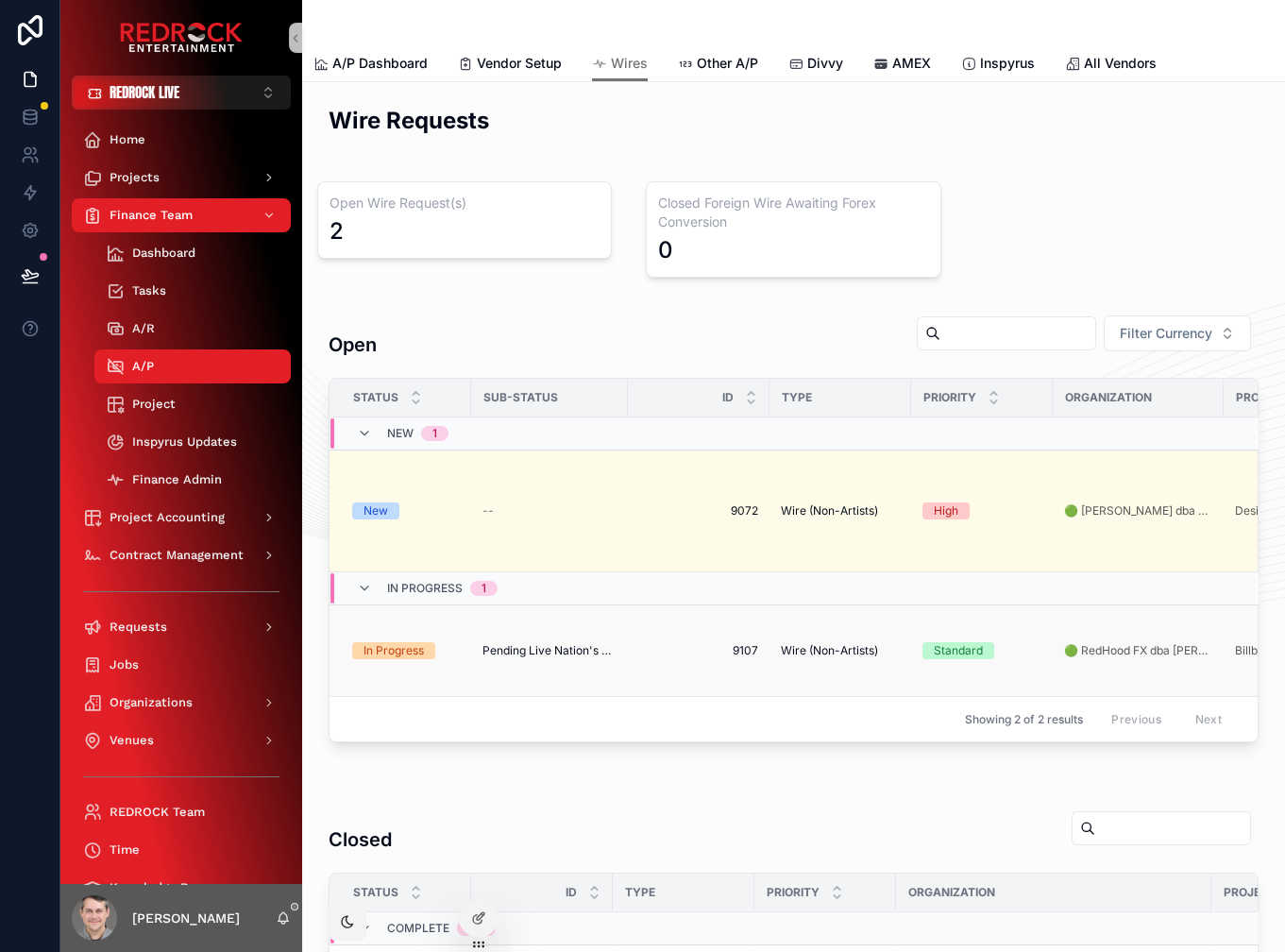
click at [614, 643] on span "Pending Live Nation's Approval" at bounding box center [550, 651] width 134 height 16
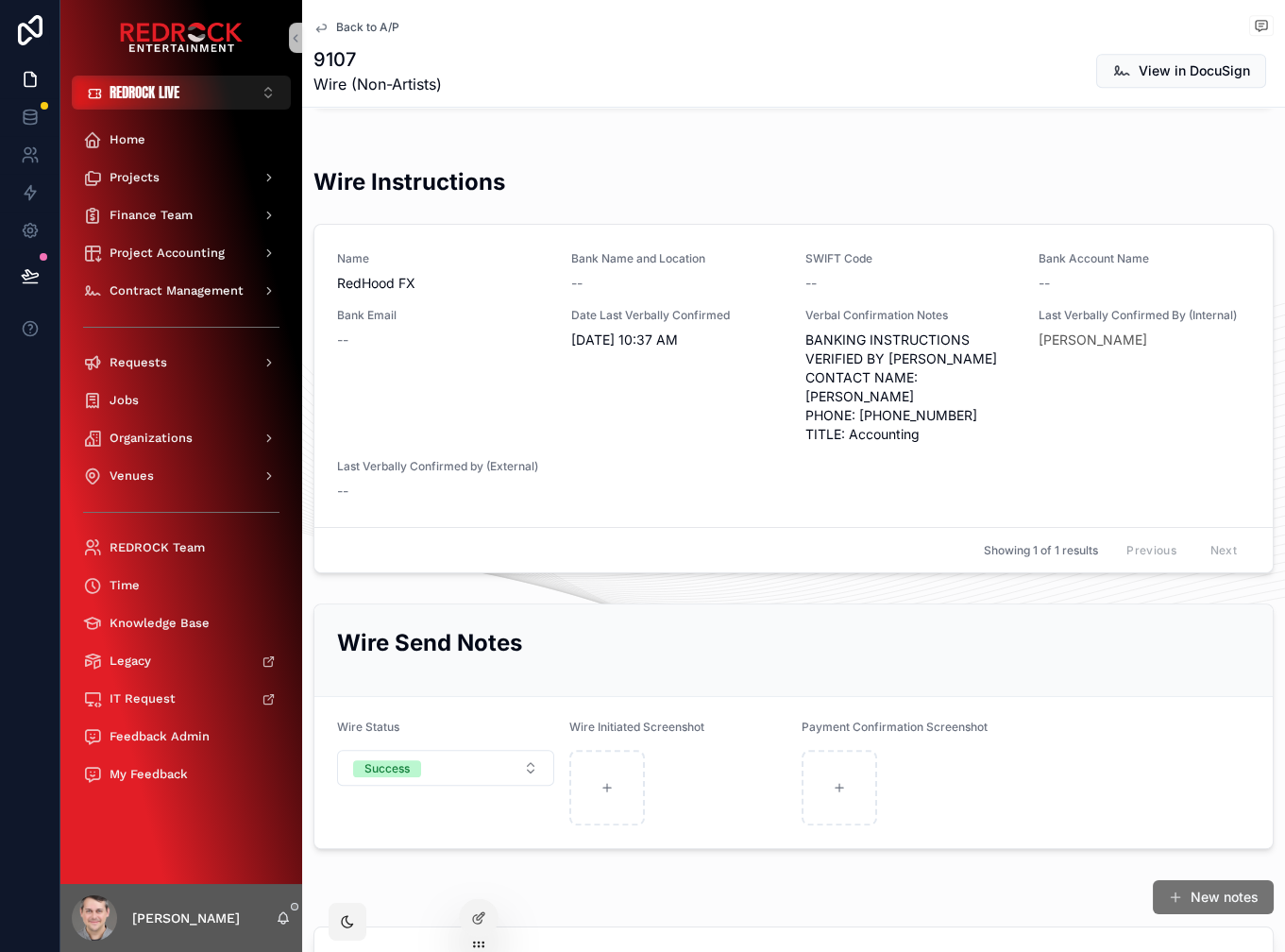
scroll to position [1842, 0]
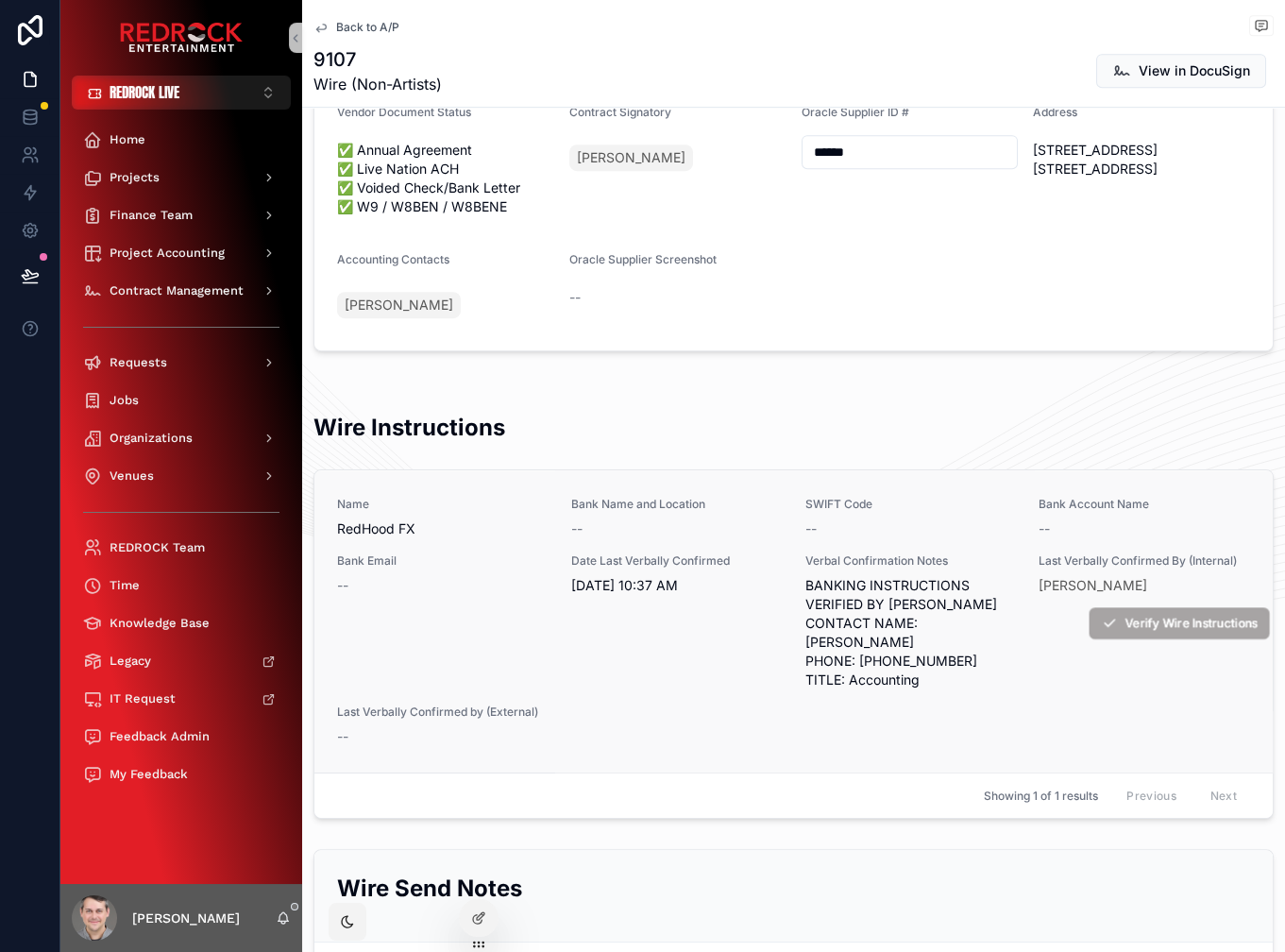
click at [1205, 631] on span "Verify Wire Instructions" at bounding box center [1191, 624] width 133 height 17
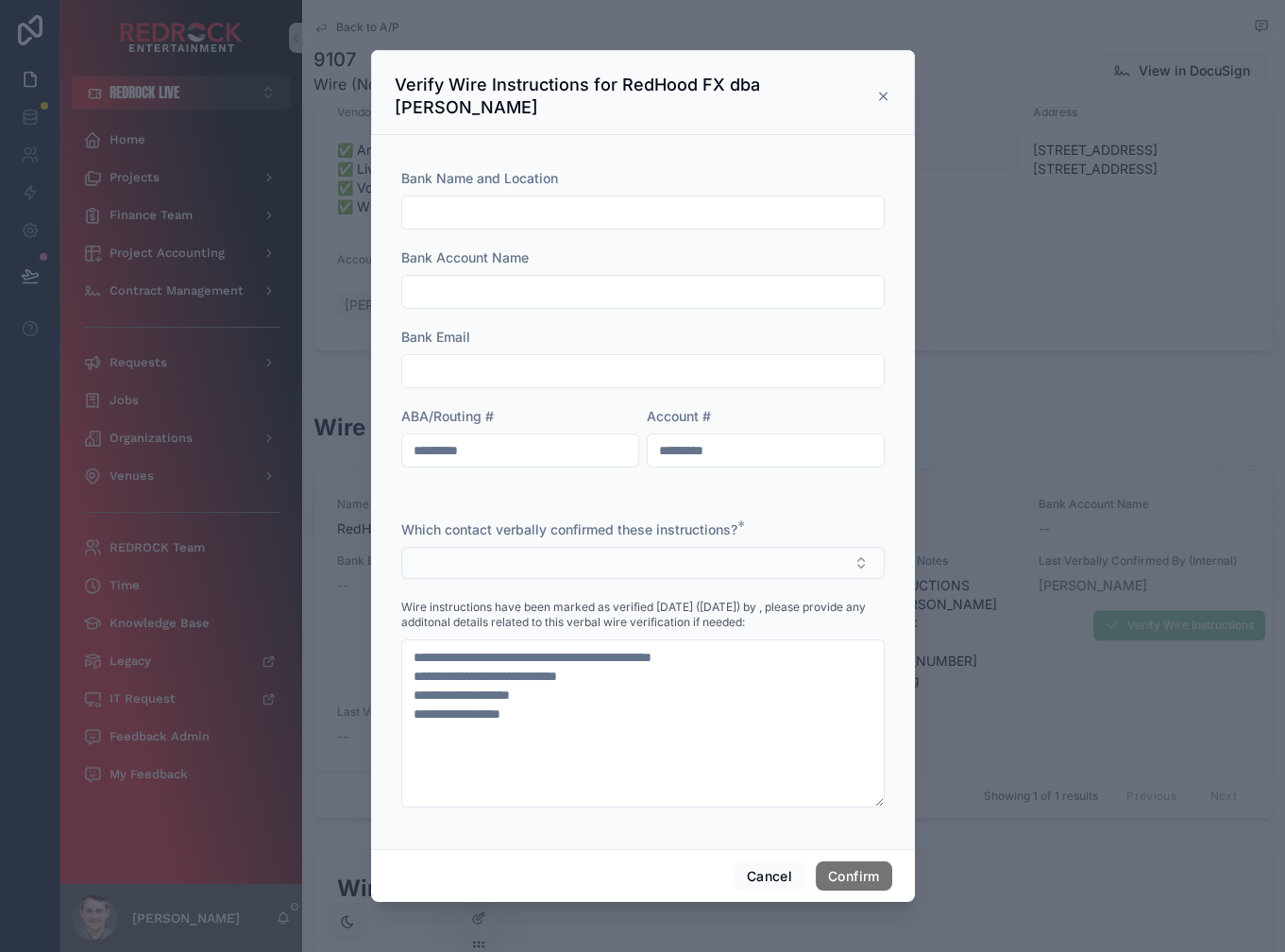
click at [620, 561] on button "Select Button" at bounding box center [643, 562] width 484 height 32
click at [763, 862] on button "Cancel" at bounding box center [769, 876] width 70 height 30
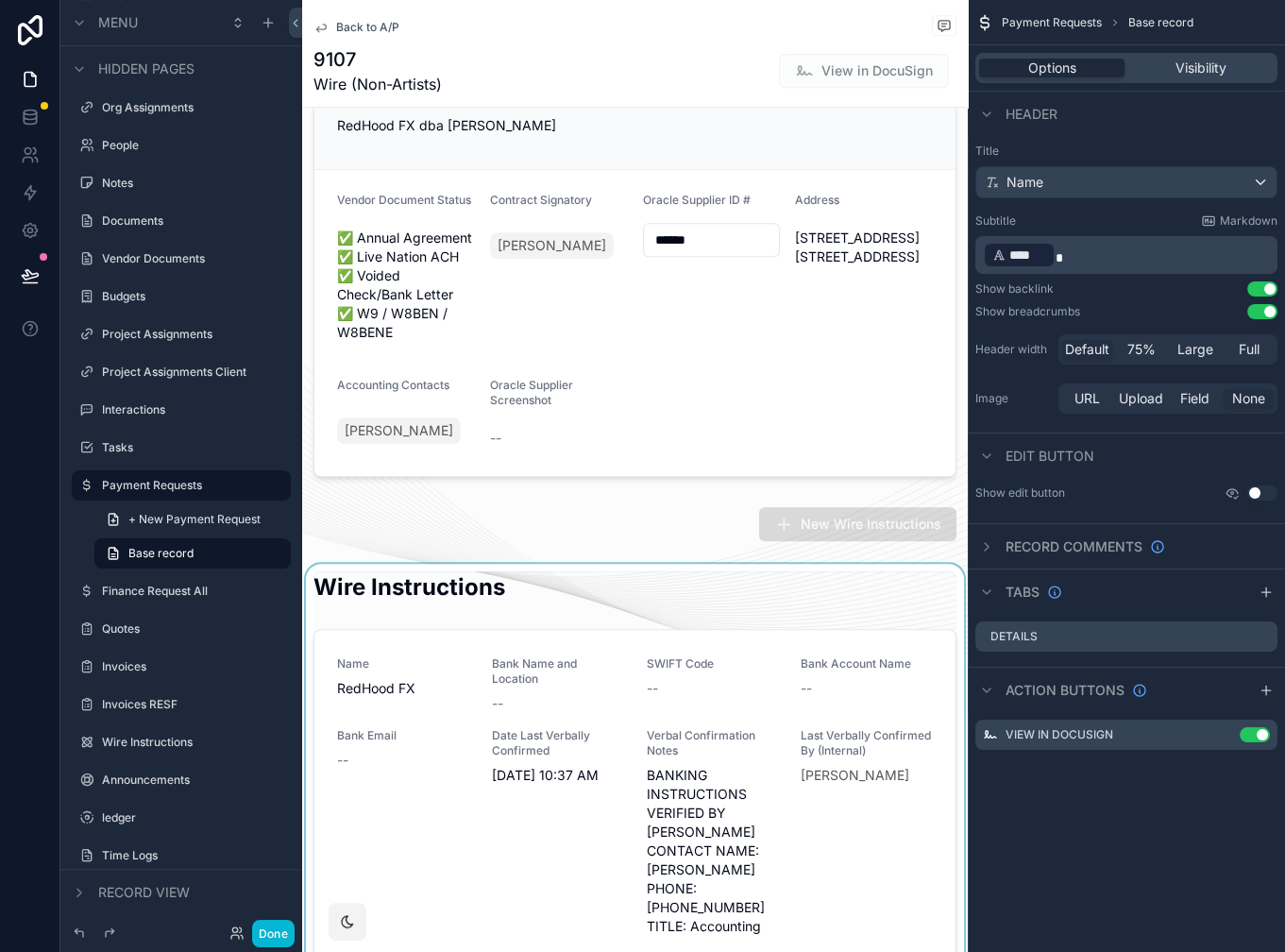
scroll to position [3205, 0]
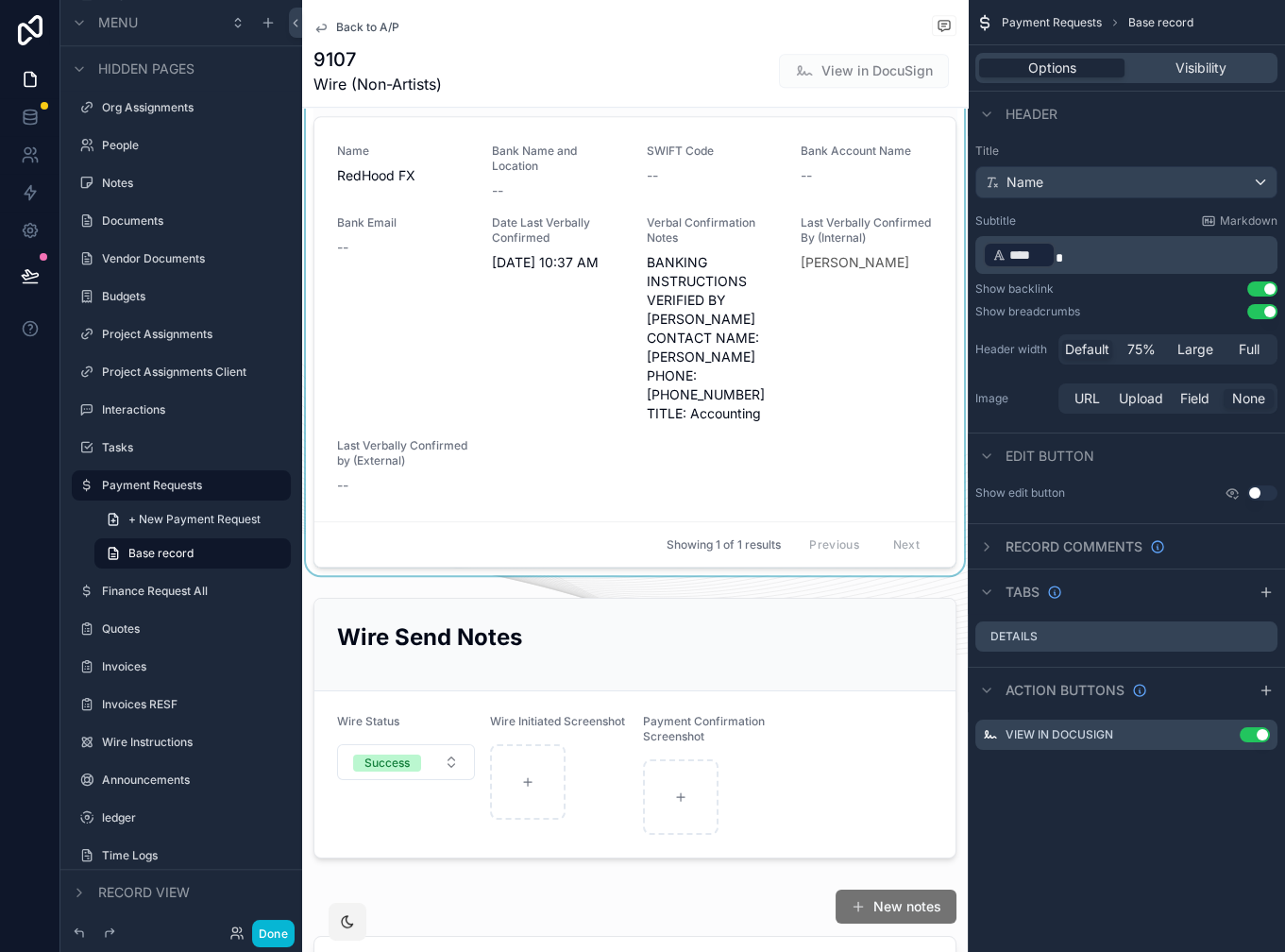
click at [616, 422] on div "scrollable content" at bounding box center [634, 313] width 665 height 525
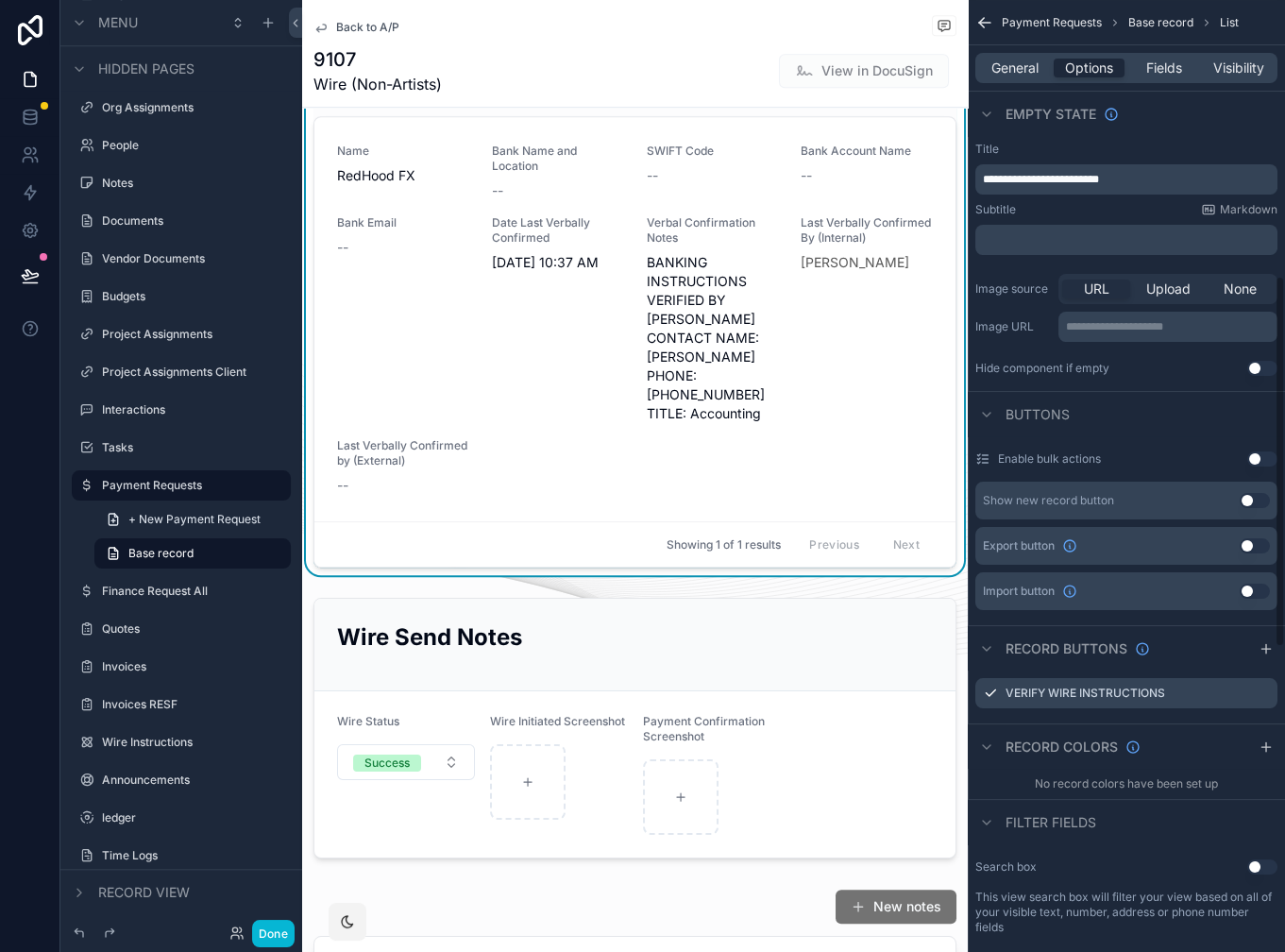
scroll to position [0, 0]
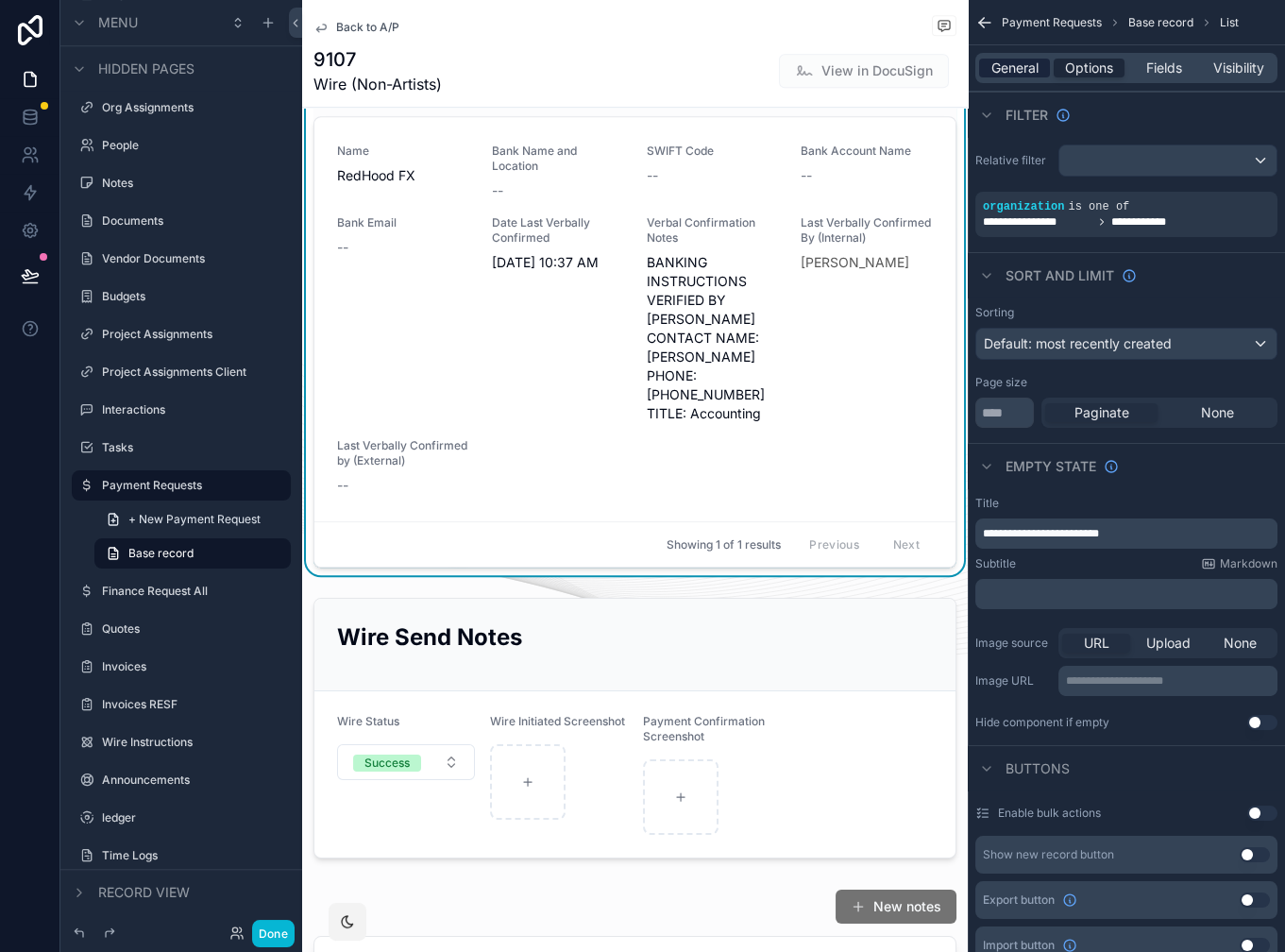
click at [1000, 59] on span "General" at bounding box center [1015, 67] width 48 height 18
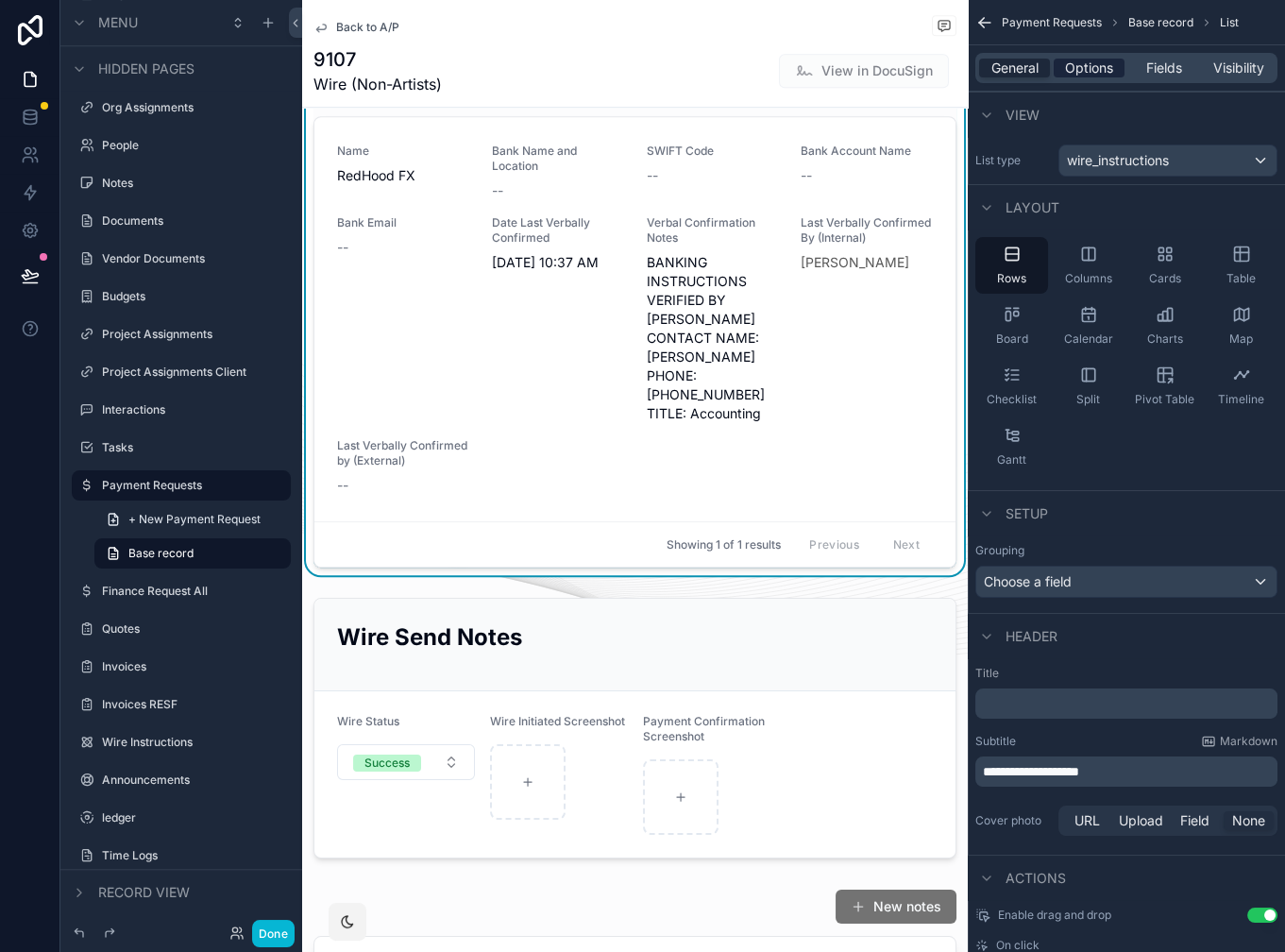
click at [1083, 63] on span "Options" at bounding box center [1090, 67] width 49 height 18
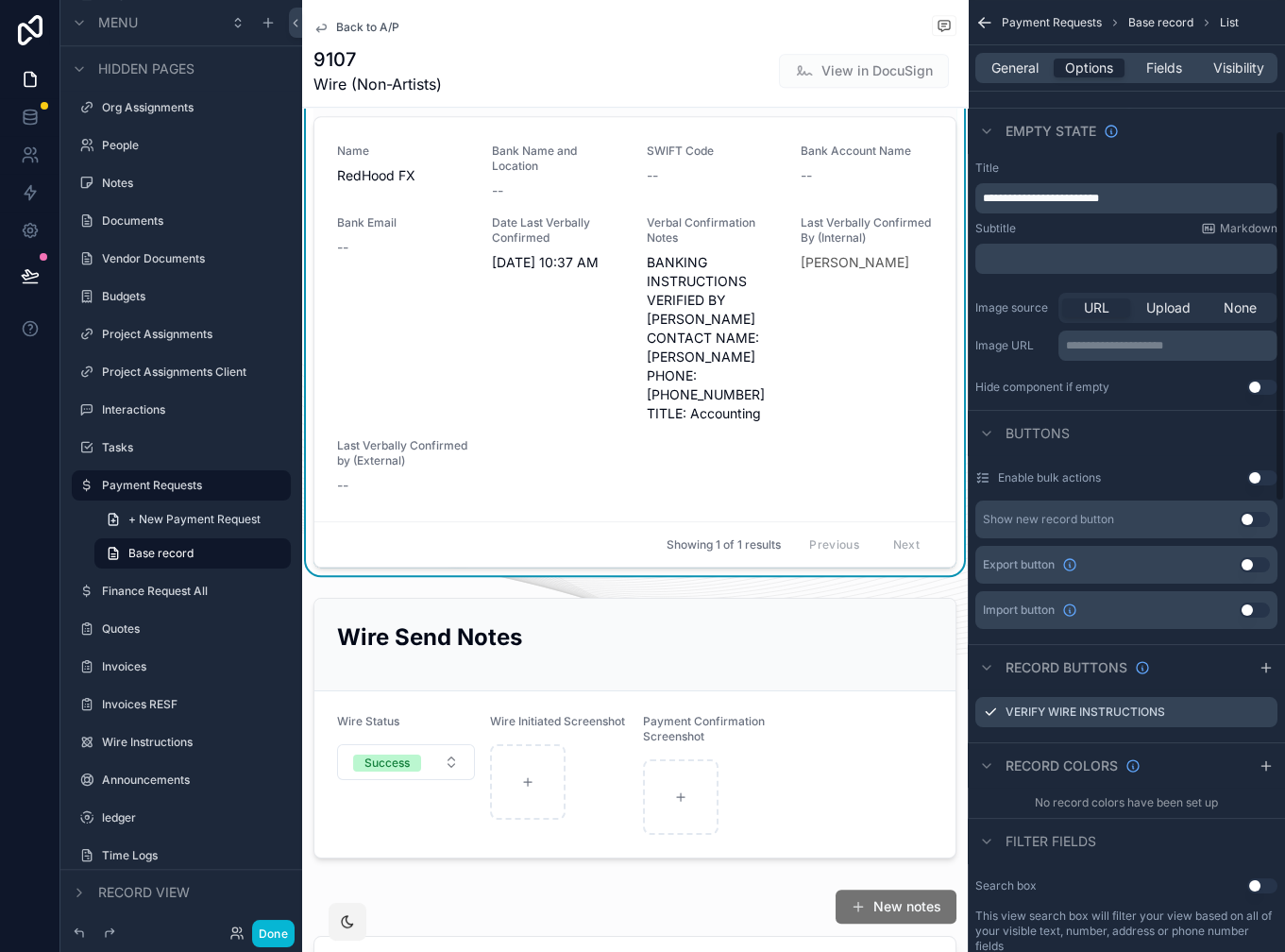
scroll to position [347, 0]
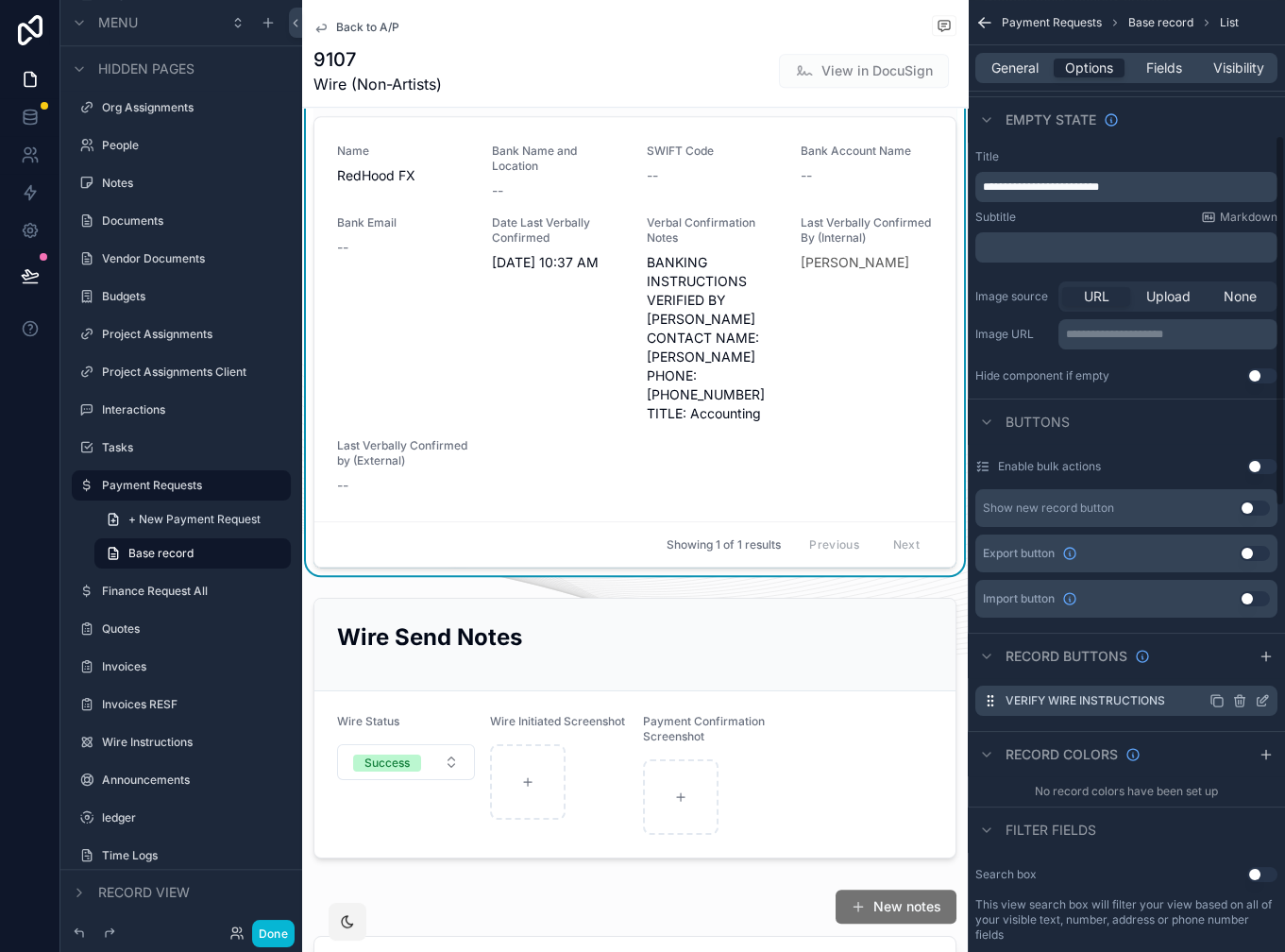
click at [1259, 703] on icon "scrollable content" at bounding box center [1263, 701] width 16 height 16
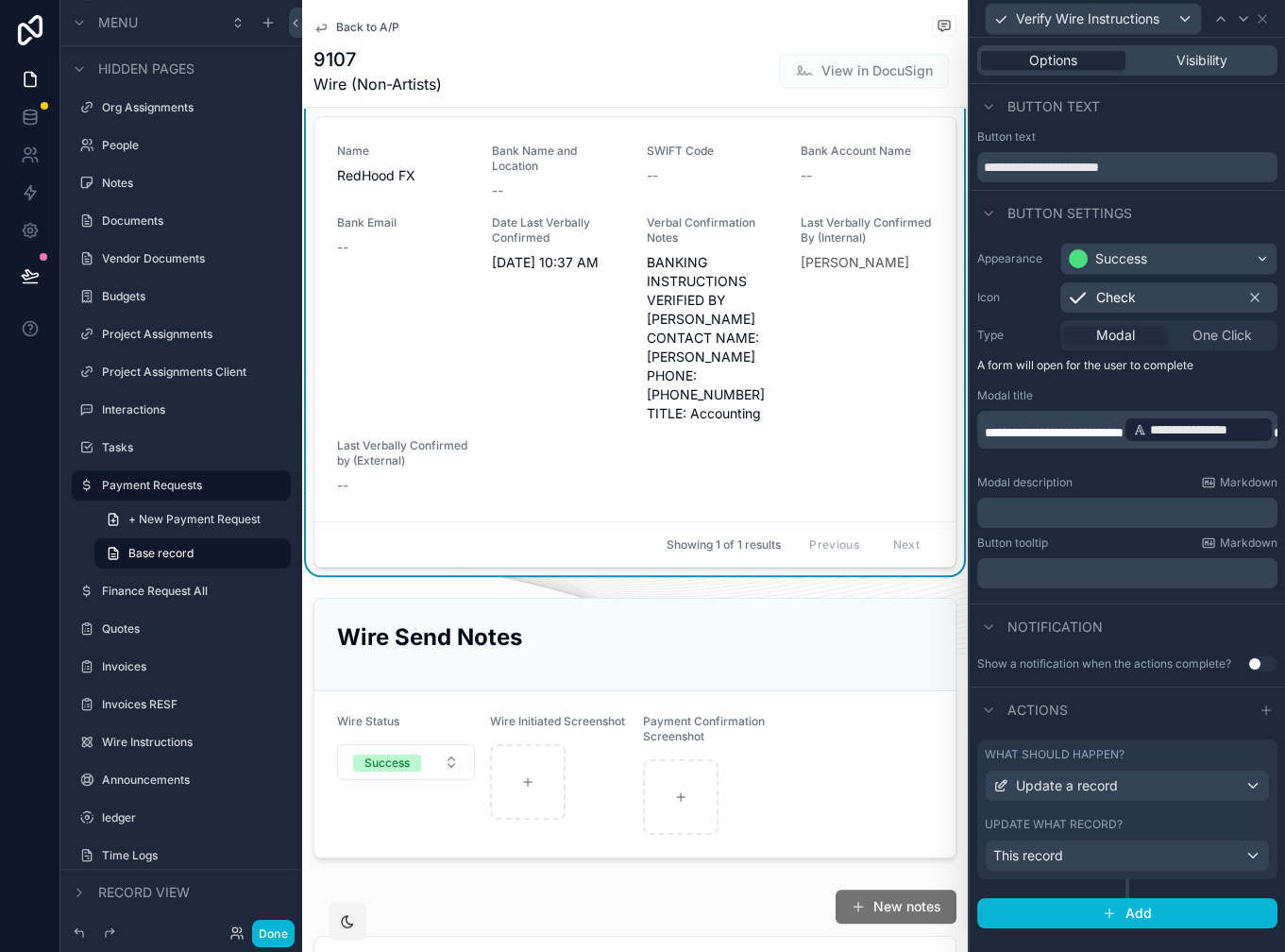
click at [1084, 756] on label "What should happen?" at bounding box center [1055, 755] width 140 height 16
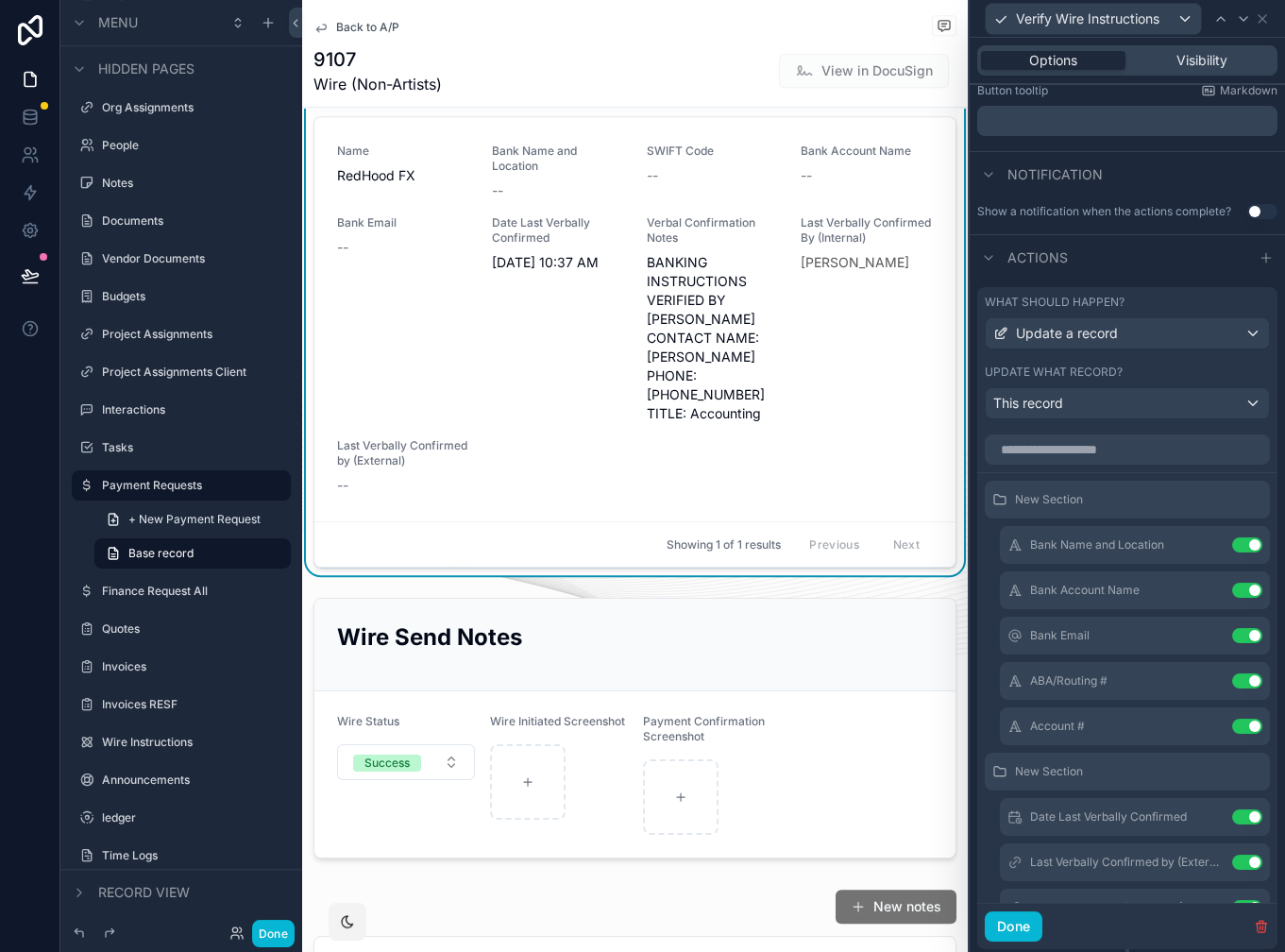
scroll to position [114, 0]
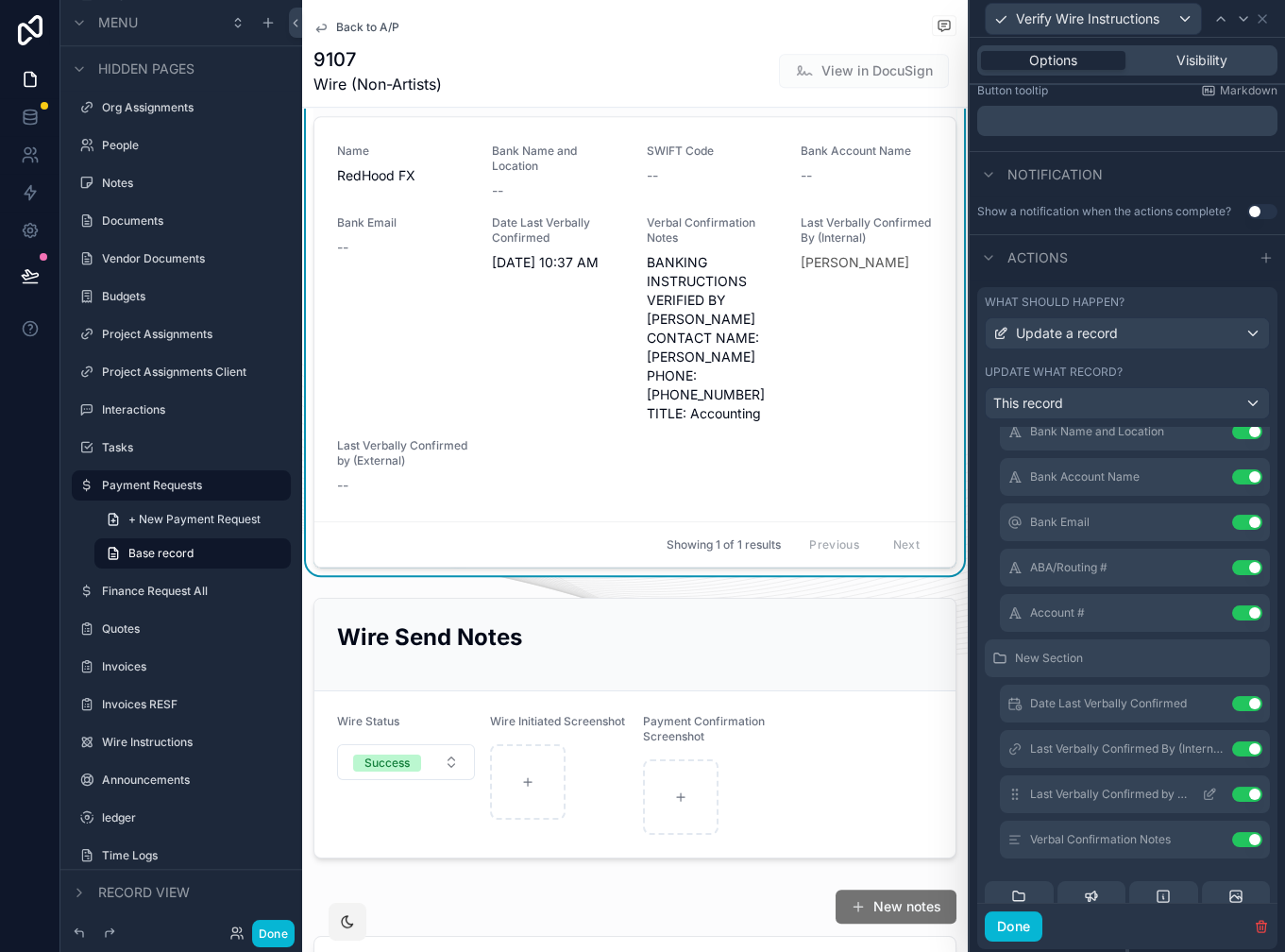
click at [1202, 795] on icon at bounding box center [1210, 795] width 16 height 16
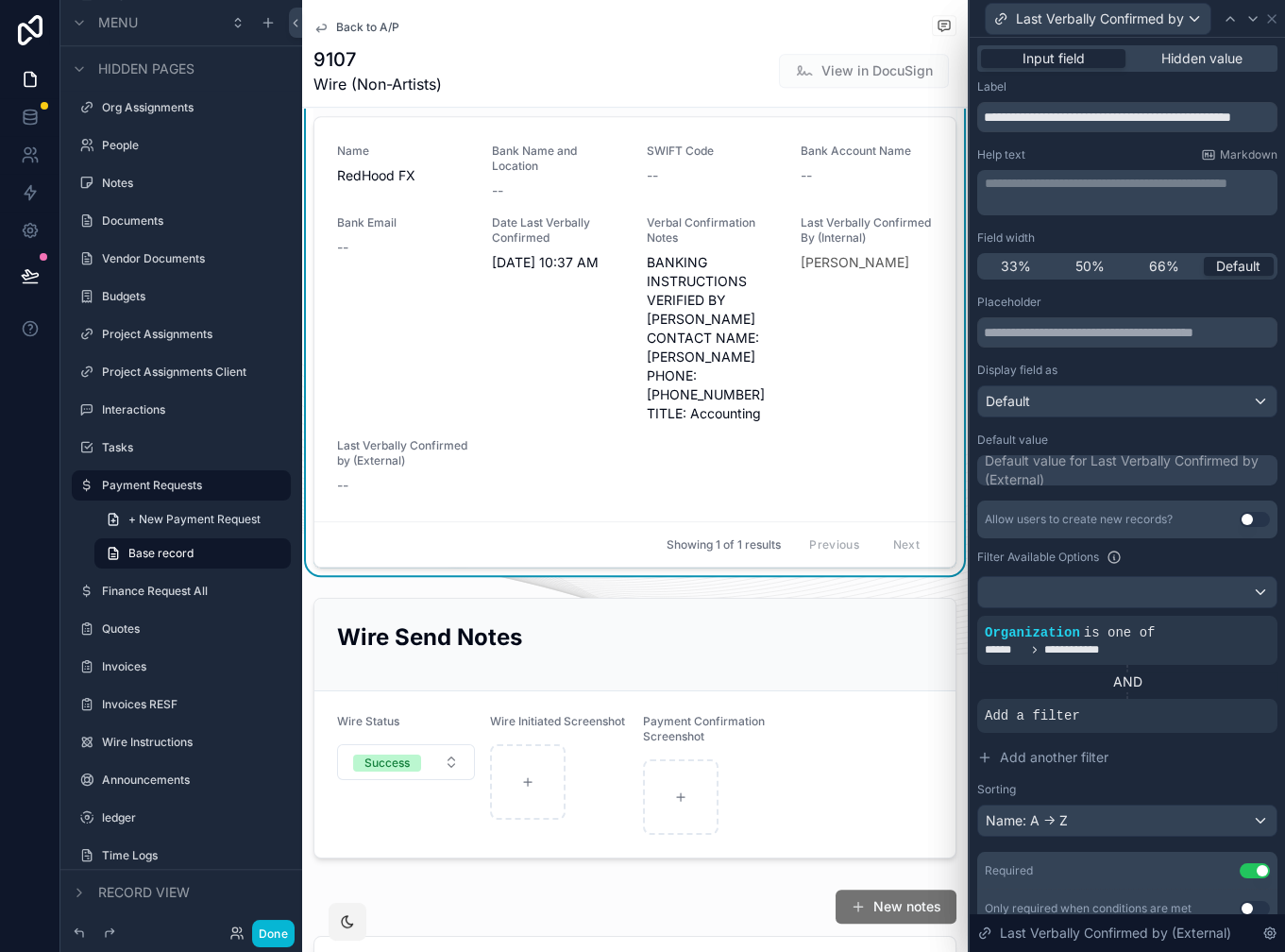
click at [1249, 510] on div "Allow users to create new records? Use setting" at bounding box center [1127, 519] width 300 height 38
click at [1244, 521] on button "Use setting" at bounding box center [1254, 520] width 30 height 16
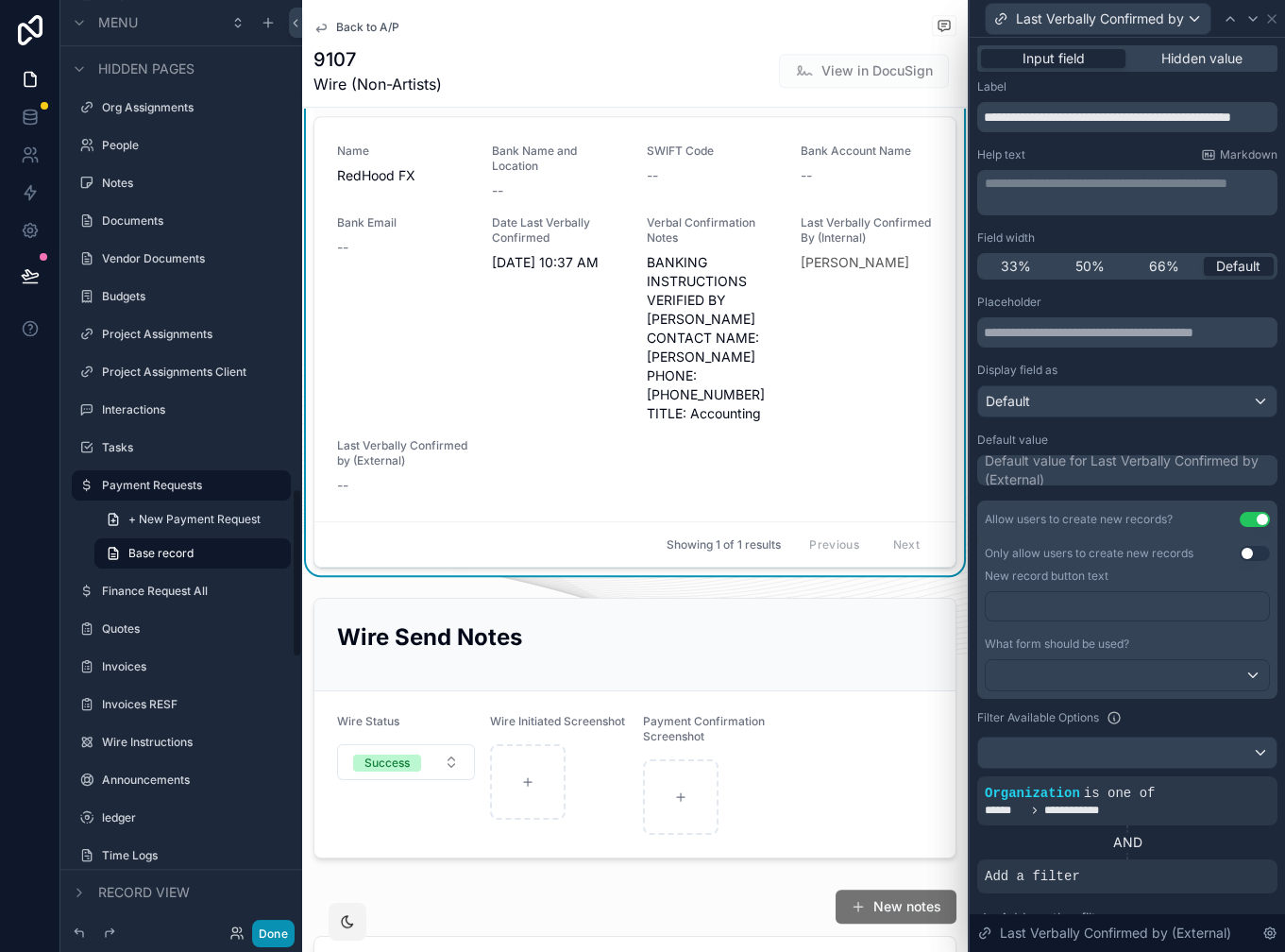
click at [266, 936] on button "Done" at bounding box center [274, 934] width 43 height 27
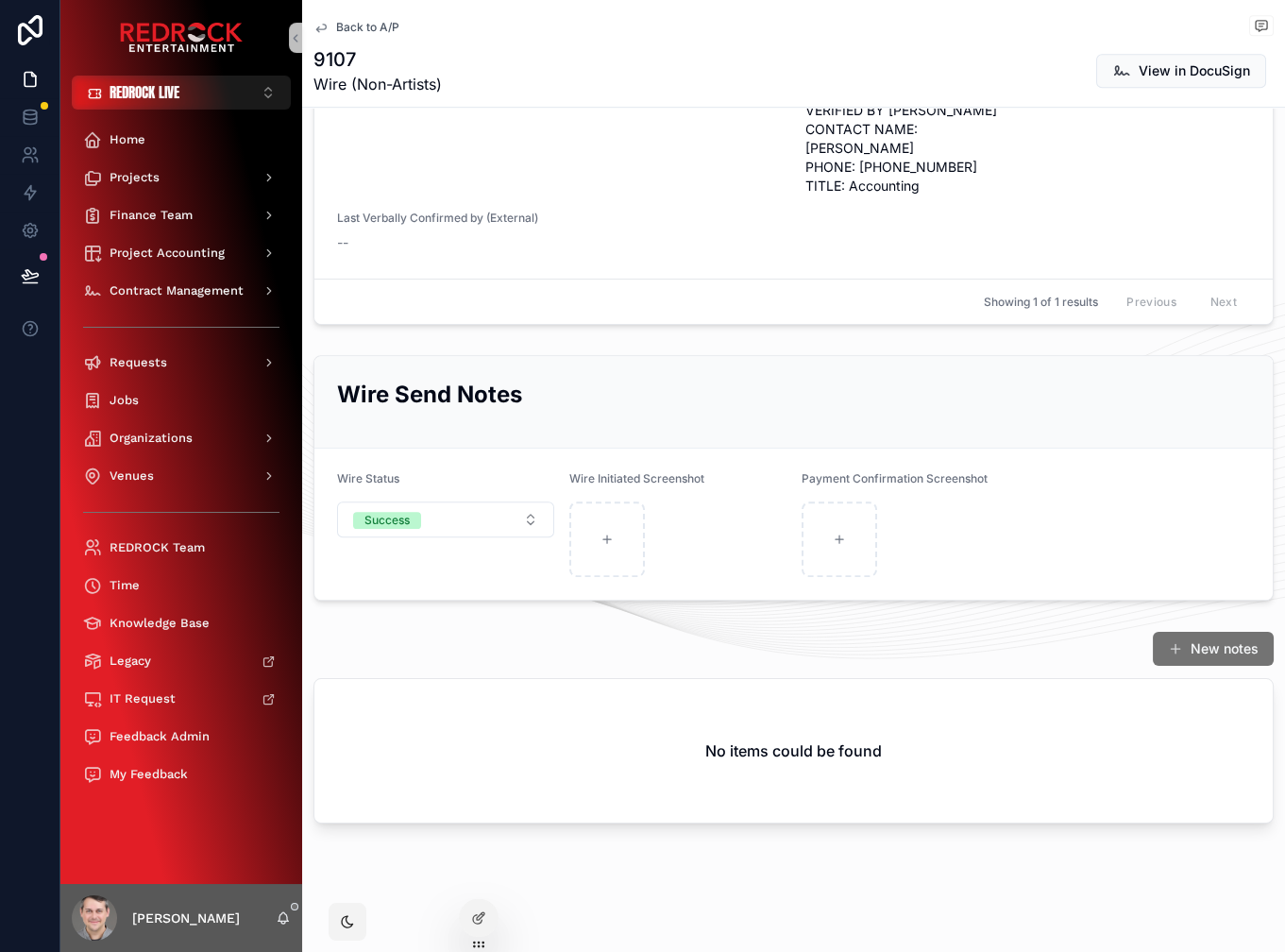
scroll to position [0, 0]
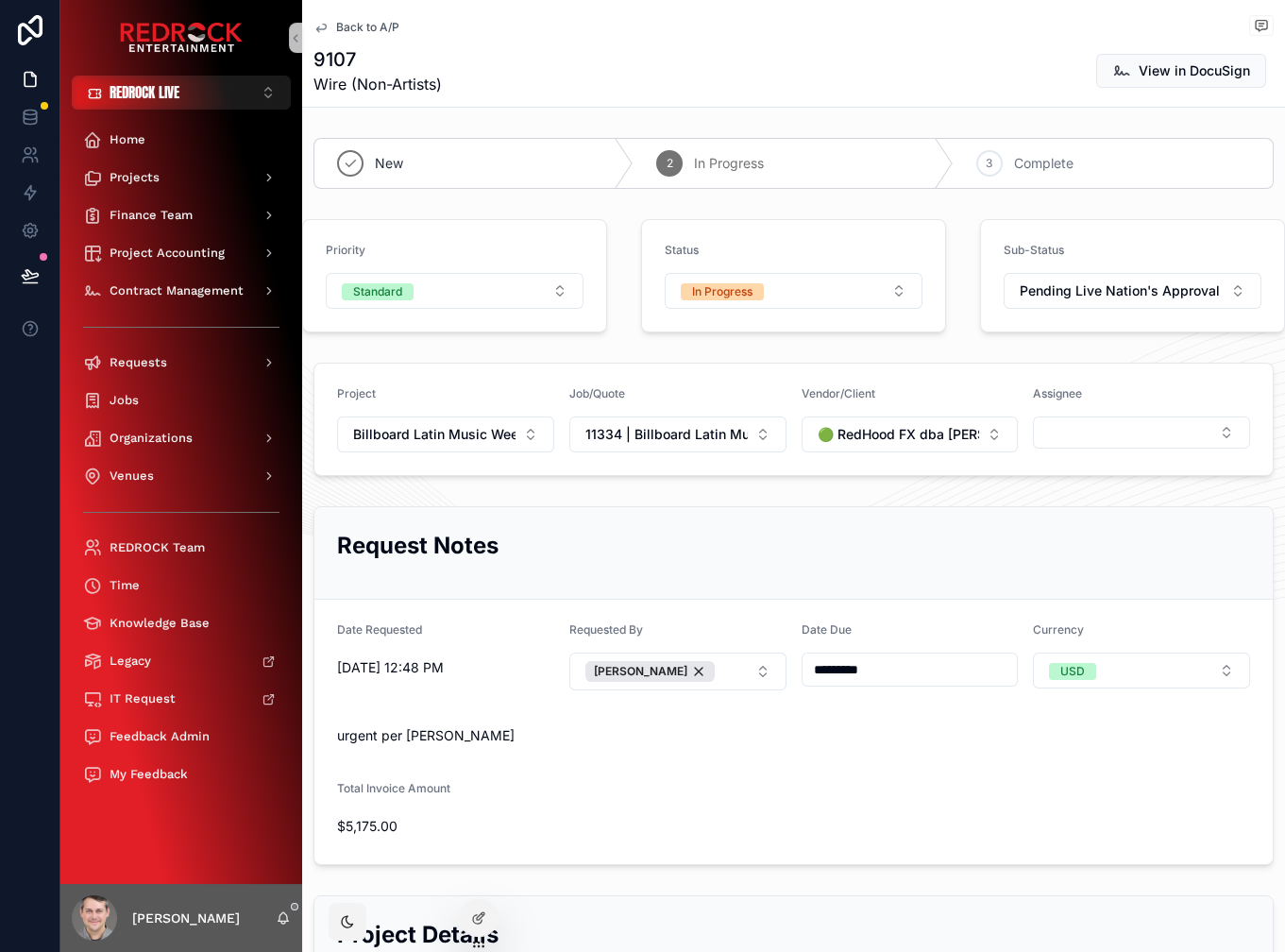
click at [371, 29] on span "Back to A/P" at bounding box center [367, 27] width 63 height 16
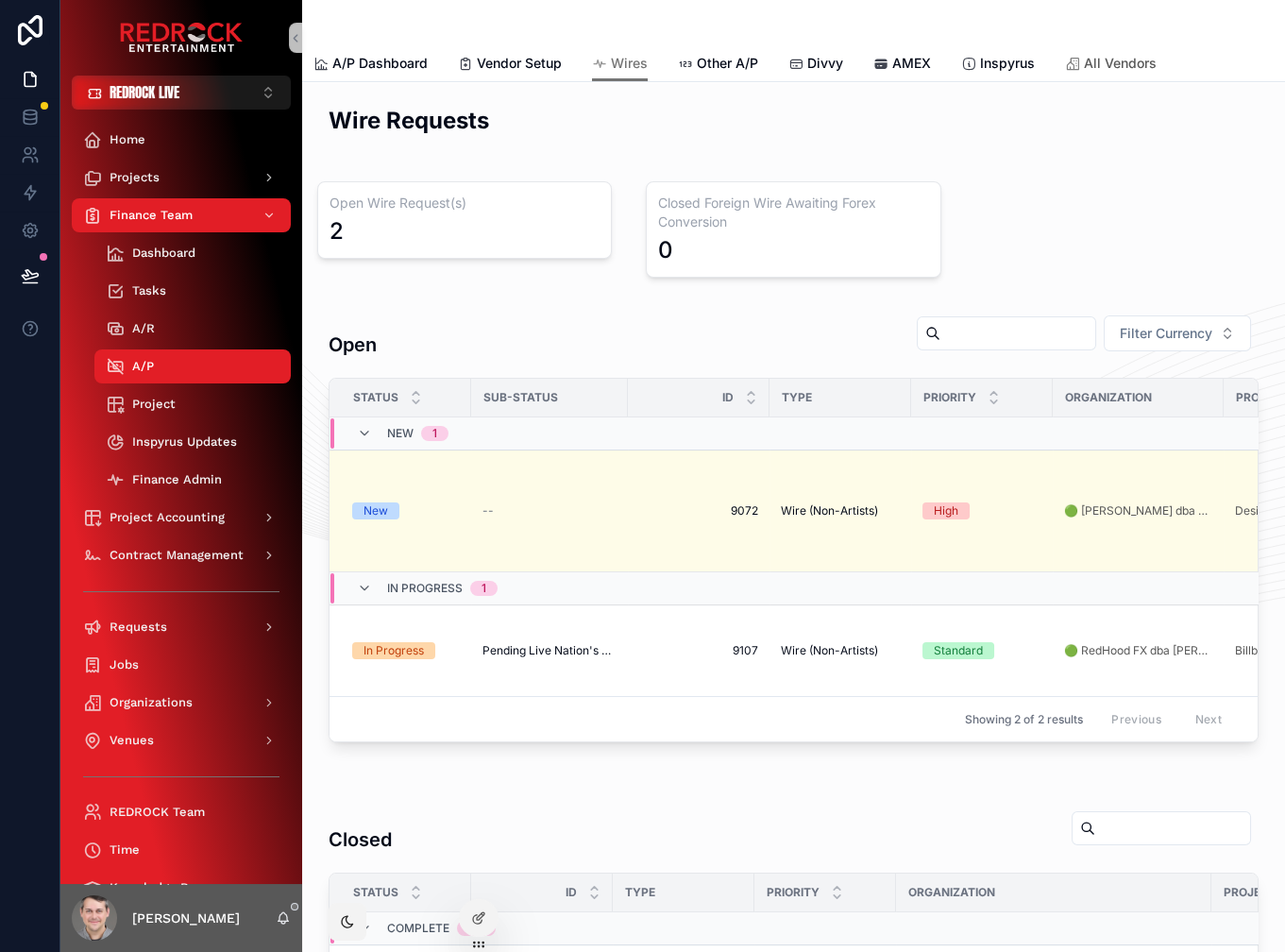
click at [1096, 66] on span "All Vendors" at bounding box center [1120, 62] width 73 height 18
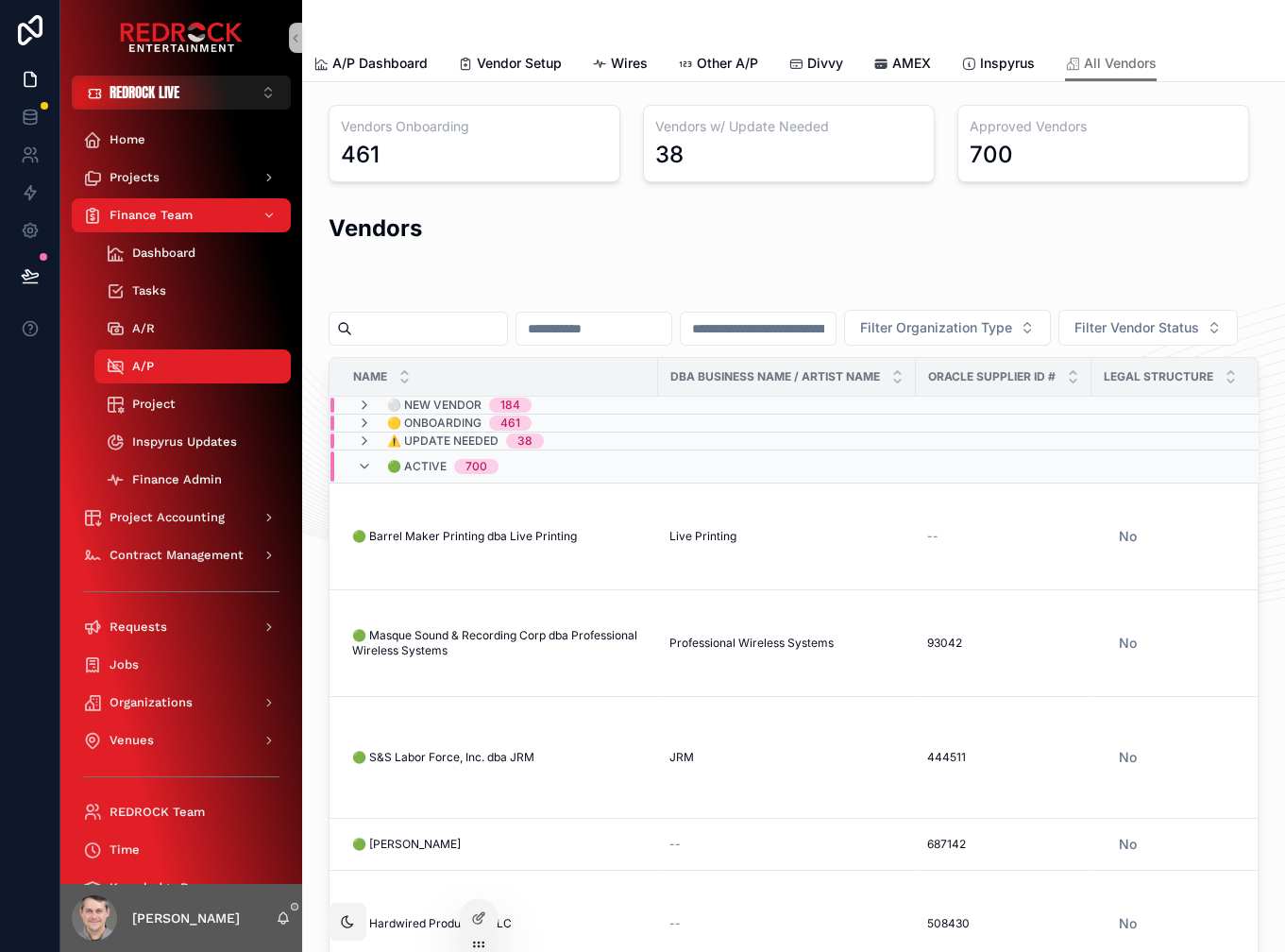
drag, startPoint x: 402, startPoint y: 38, endPoint x: 392, endPoint y: 35, distance: 10.4
drag, startPoint x: 411, startPoint y: 29, endPoint x: 400, endPoint y: 24, distance: 12.1
drag, startPoint x: 400, startPoint y: 24, endPoint x: 409, endPoint y: 51, distance: 28.5
click at [468, 544] on span "🟢 Barrel Maker Printing dba Live Printing" at bounding box center [464, 536] width 224 height 16
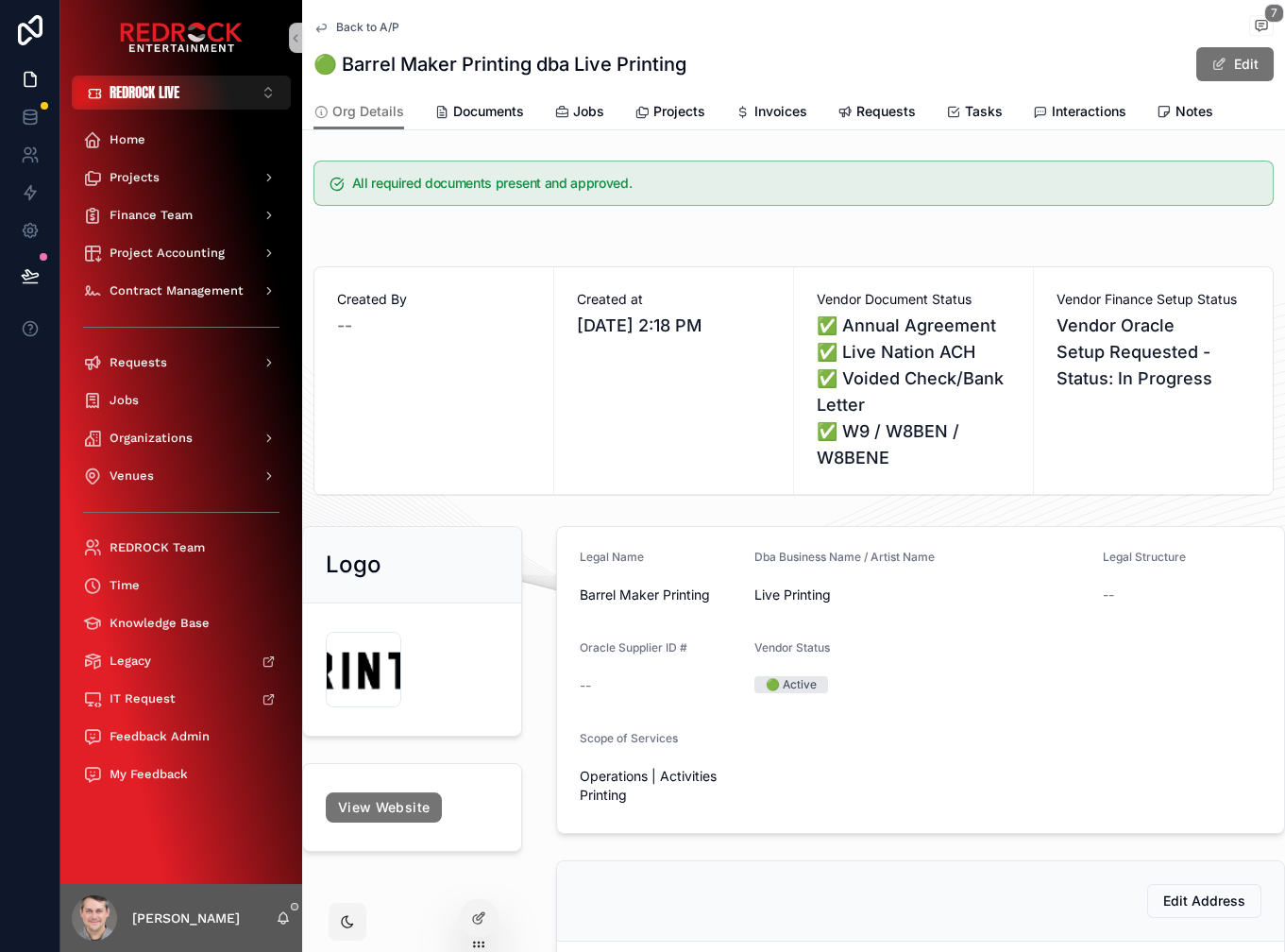
drag, startPoint x: 566, startPoint y: 226, endPoint x: 489, endPoint y: 223, distance: 77.1
drag, startPoint x: 533, startPoint y: 229, endPoint x: 520, endPoint y: 227, distance: 13.2
click at [521, 226] on div "All required documents present and approved. Created By -- Created at 9/2/2025 …" at bounding box center [794, 755] width 983 height 1205
drag, startPoint x: 514, startPoint y: 229, endPoint x: 488, endPoint y: 229, distance: 26.0
click at [486, 228] on div "scrollable content" at bounding box center [794, 236] width 983 height 16
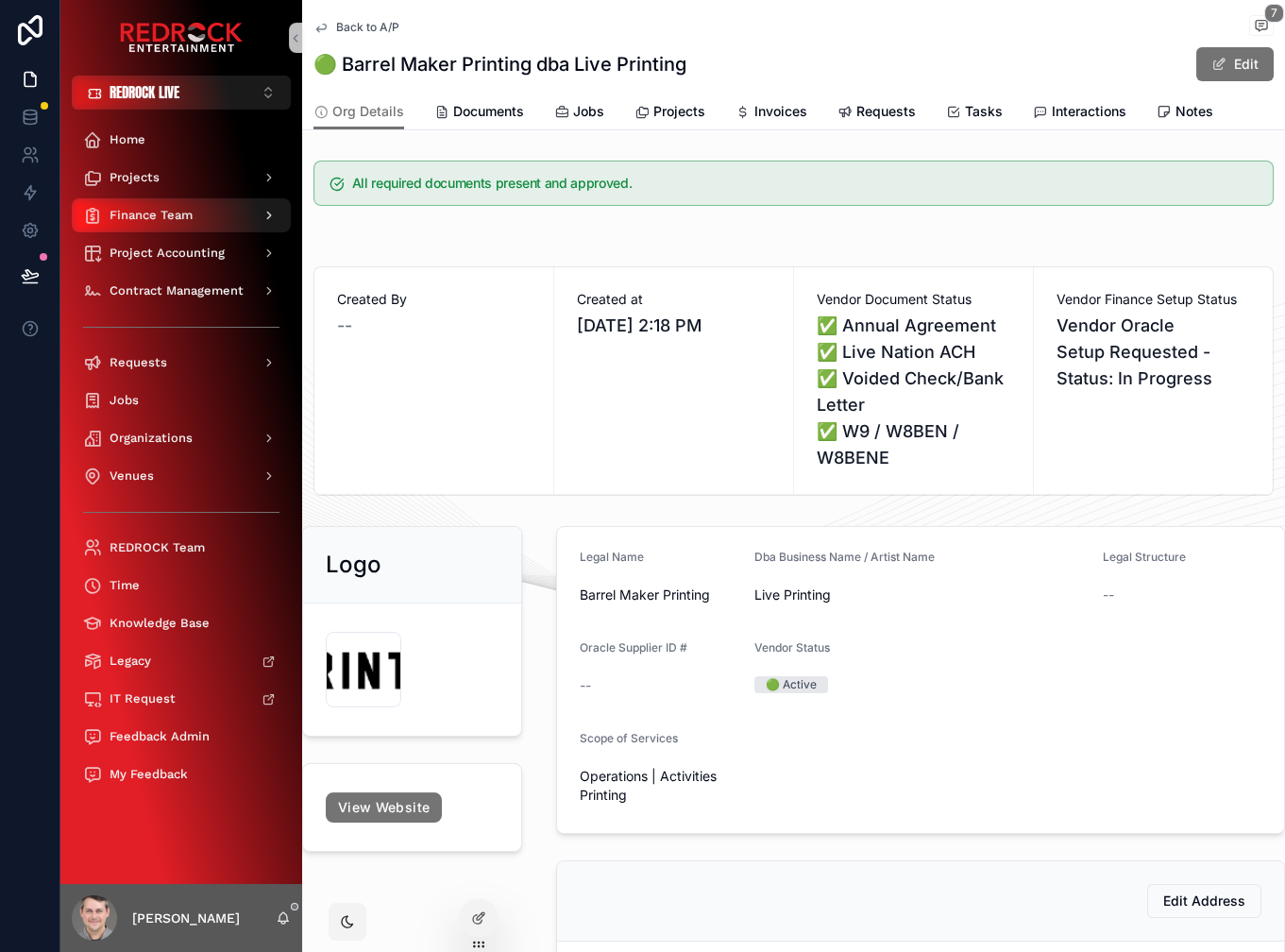
click at [185, 222] on div "Finance Team" at bounding box center [182, 215] width 196 height 30
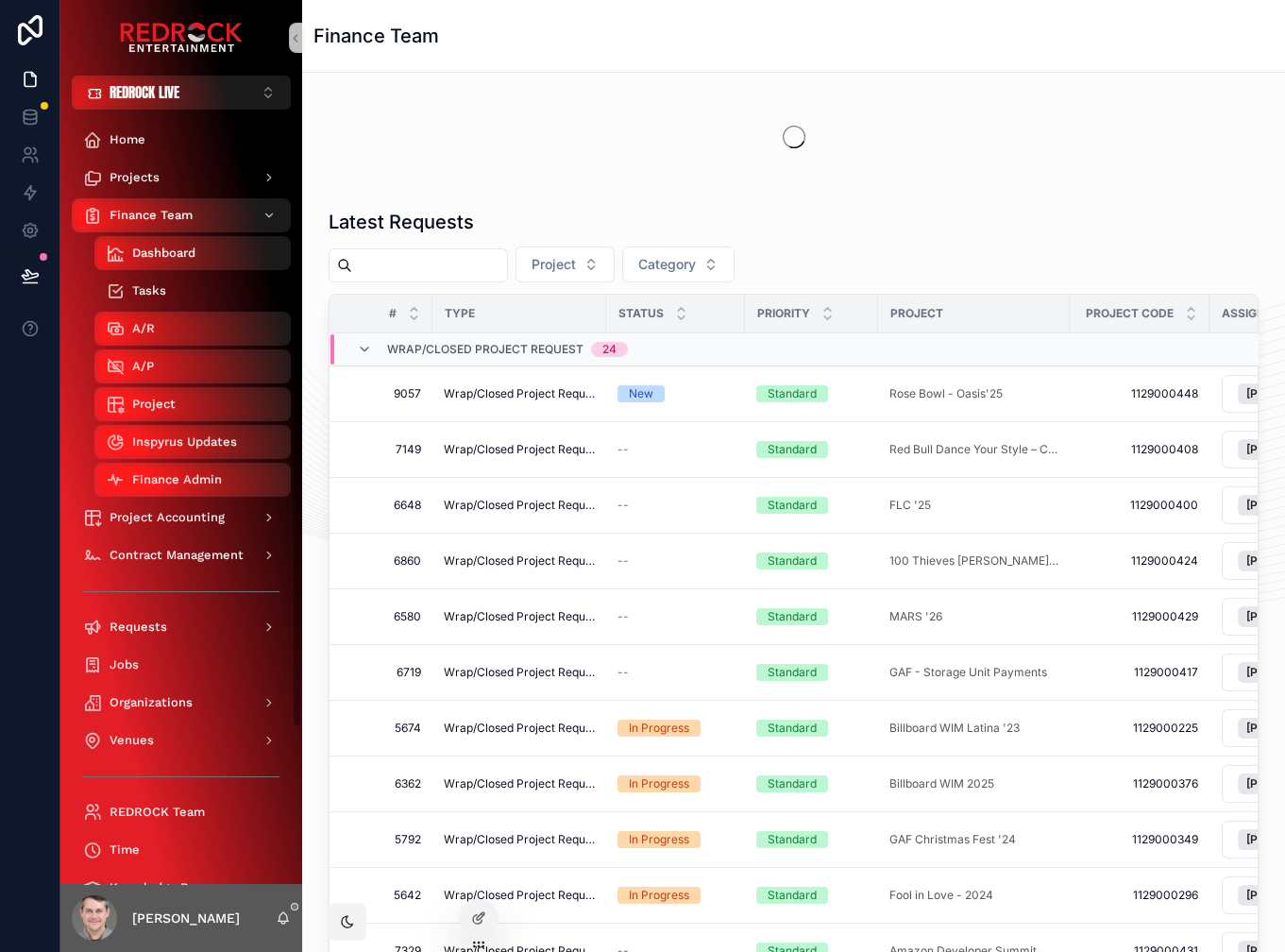
click at [174, 293] on div "Tasks" at bounding box center [192, 290] width 174 height 30
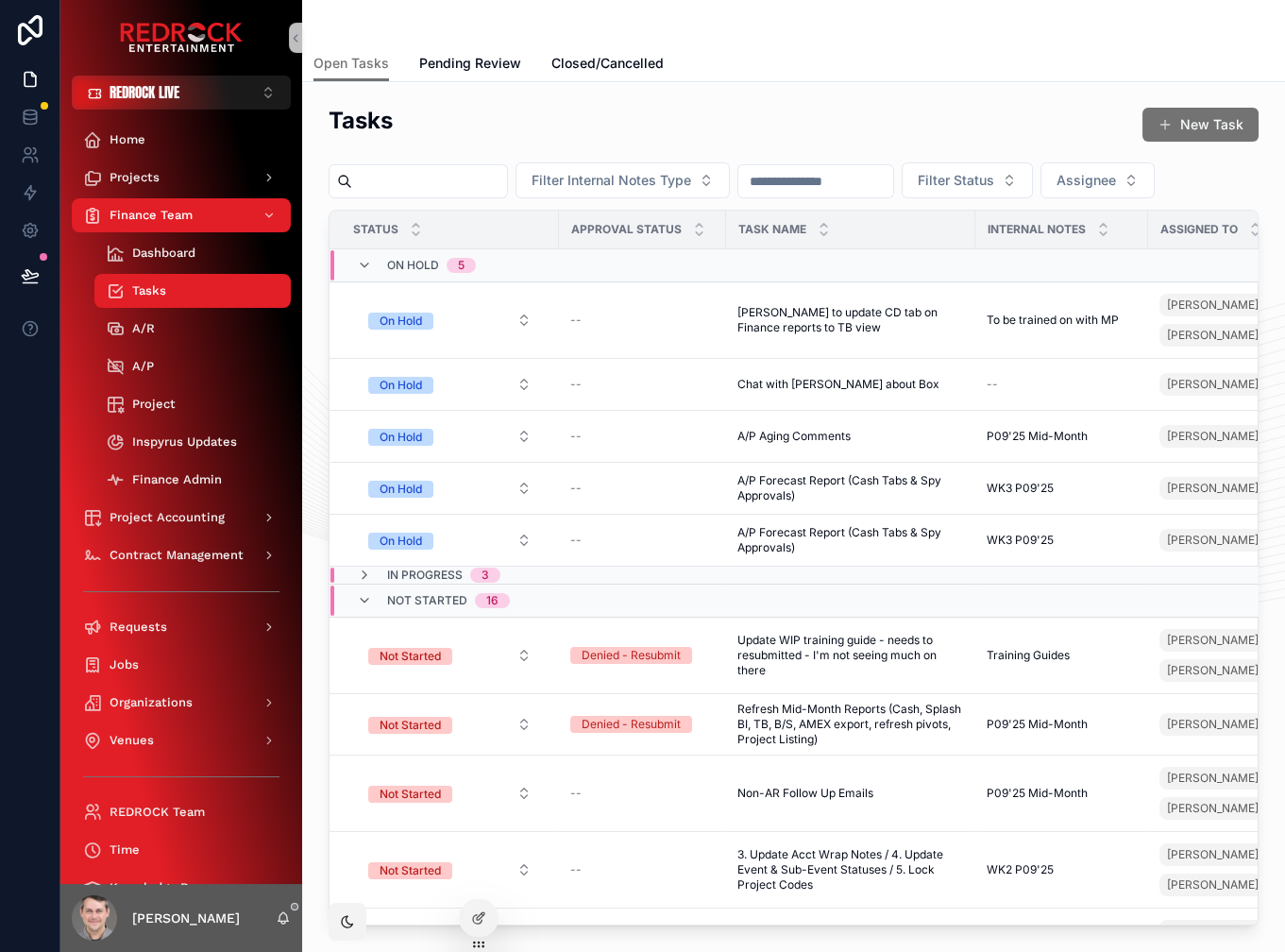
drag, startPoint x: 682, startPoint y: 130, endPoint x: 636, endPoint y: 121, distance: 46.9
click at [643, 122] on div "Tasks New Task" at bounding box center [794, 128] width 930 height 47
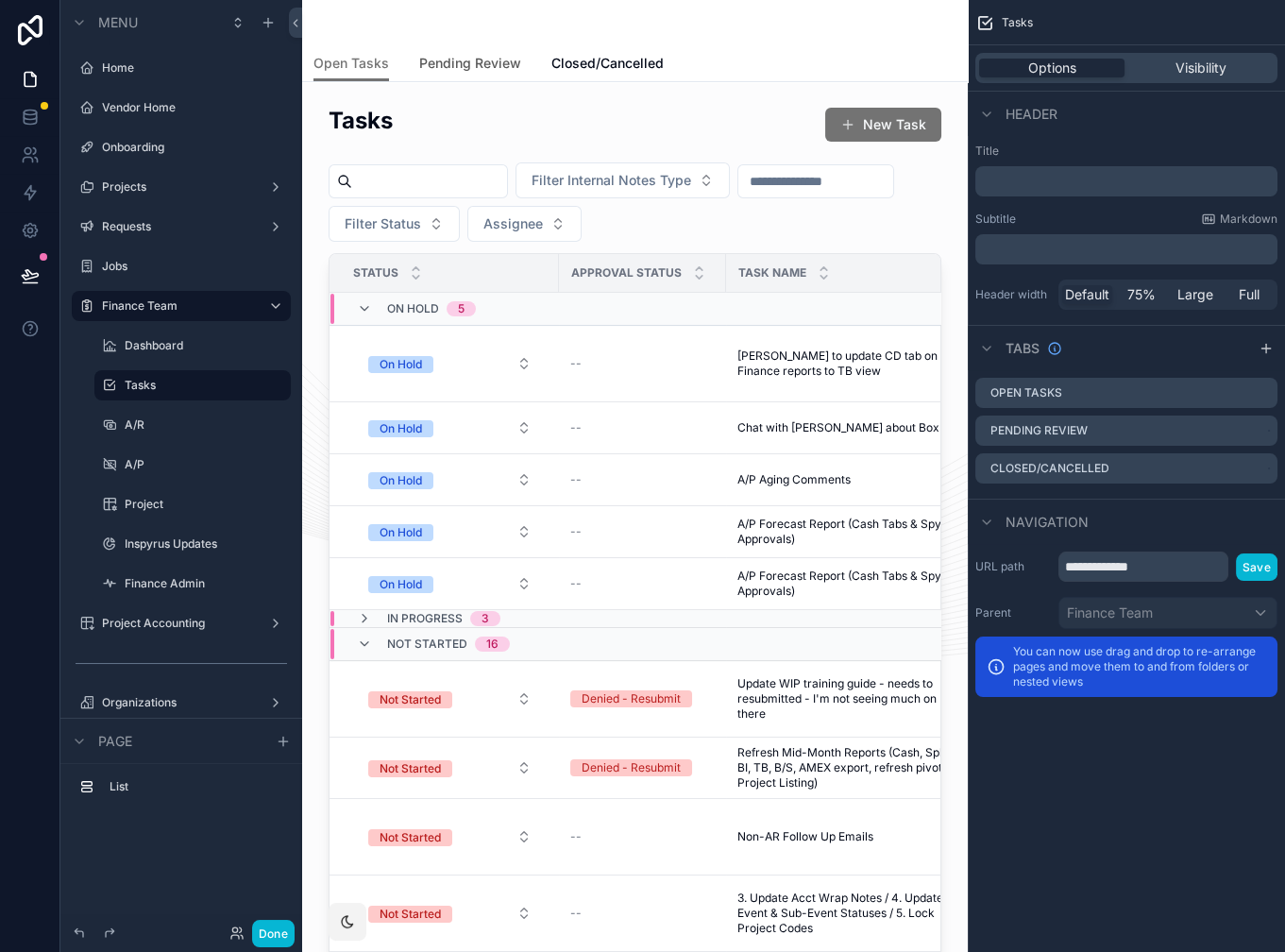
click at [457, 67] on span "Pending Review" at bounding box center [470, 62] width 102 height 18
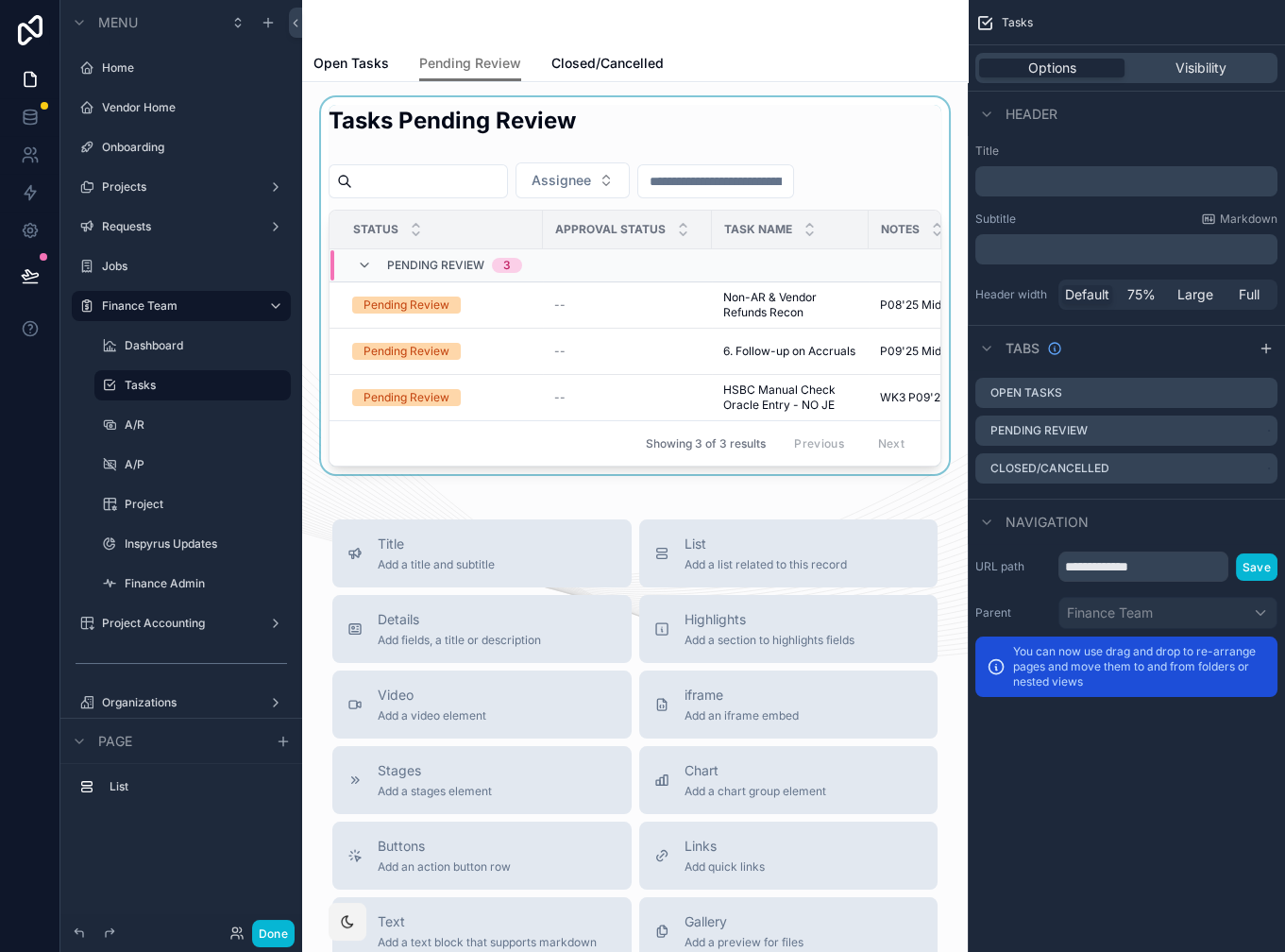
click at [607, 203] on div "scrollable content" at bounding box center [635, 286] width 635 height 377
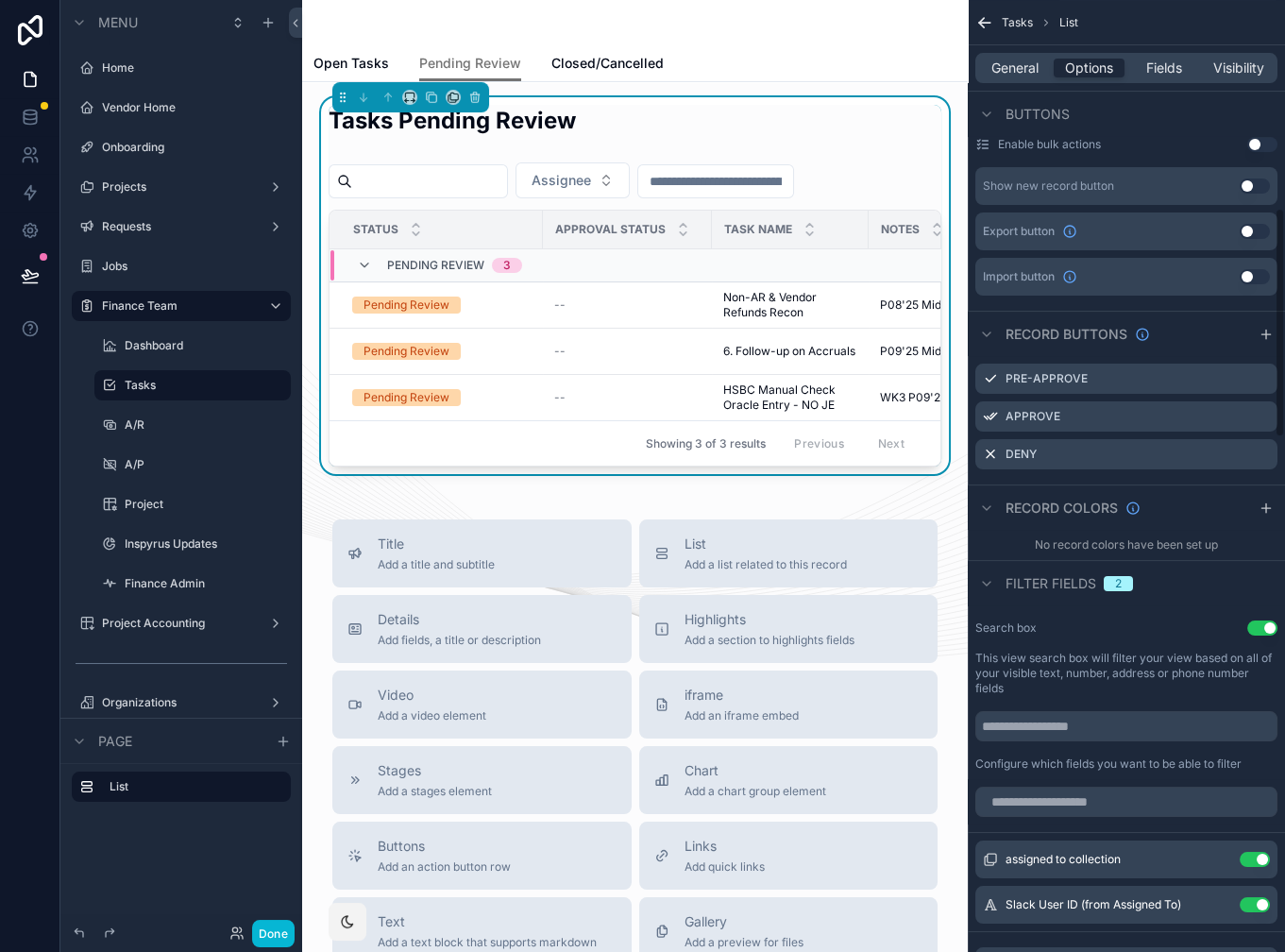
scroll to position [864, 0]
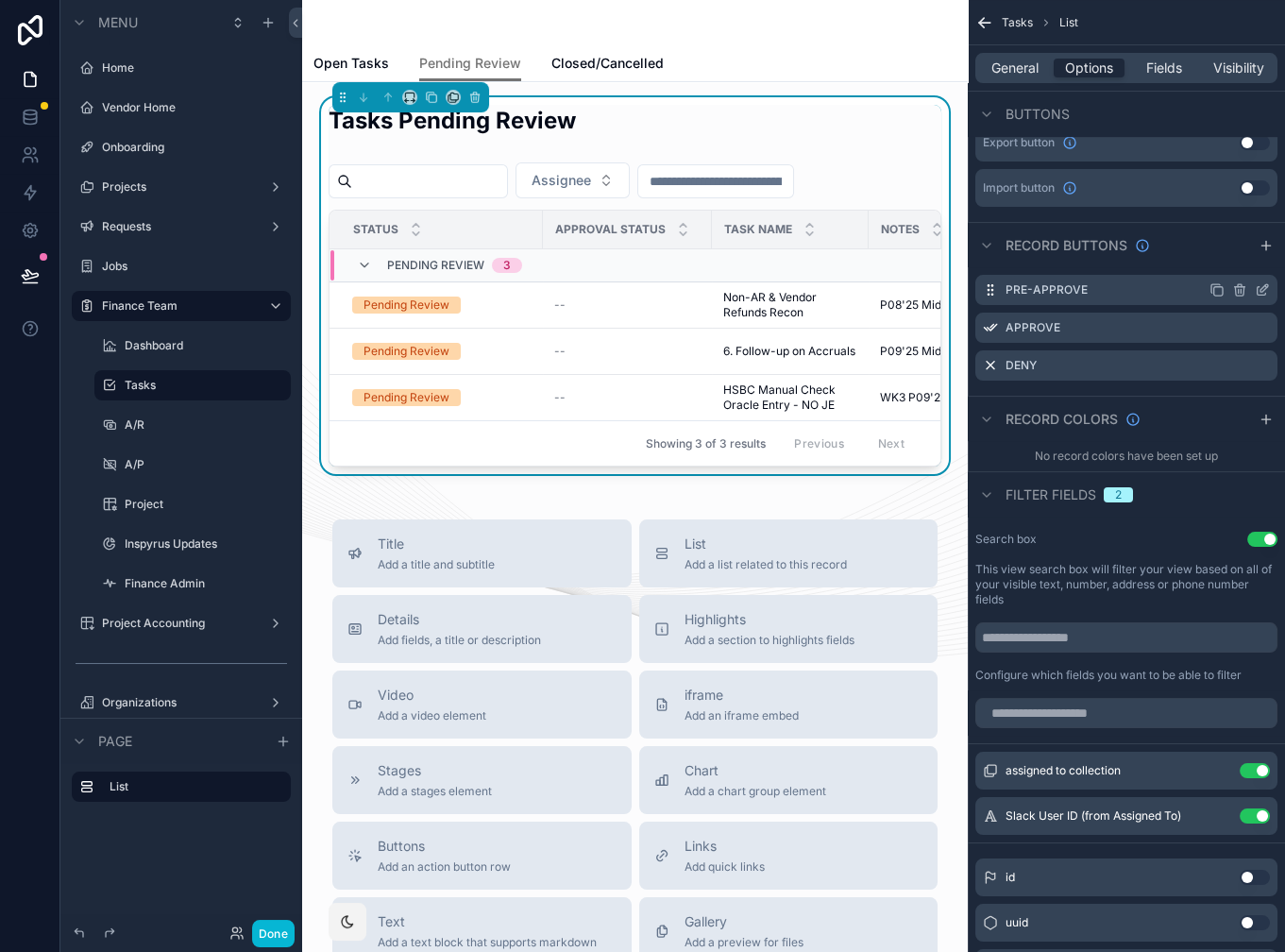
click at [1263, 289] on icon "scrollable content" at bounding box center [1265, 289] width 8 height 8
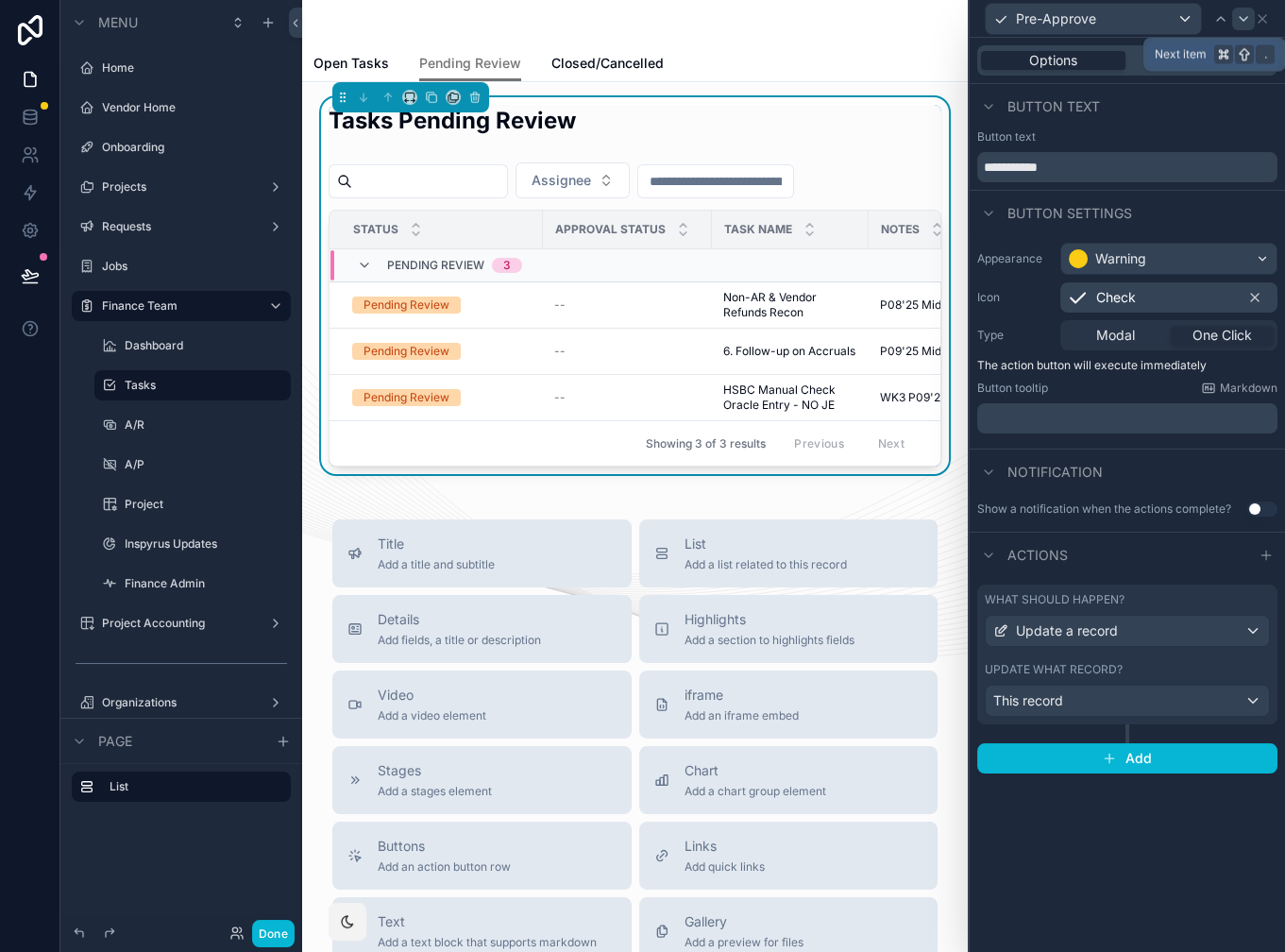
click at [1251, 22] on div at bounding box center [1243, 18] width 22 height 22
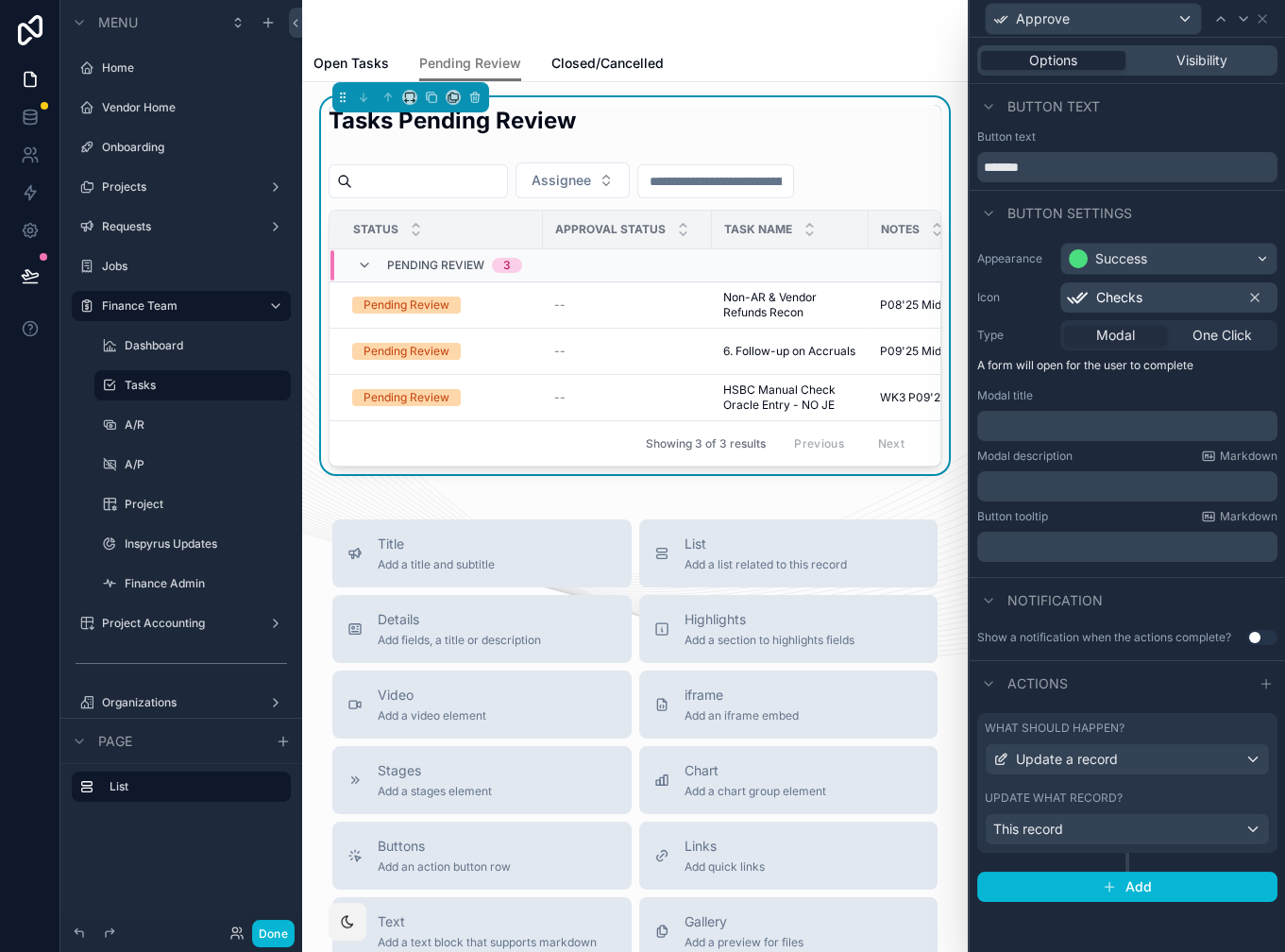
click at [1156, 419] on p "﻿" at bounding box center [1129, 425] width 288 height 18
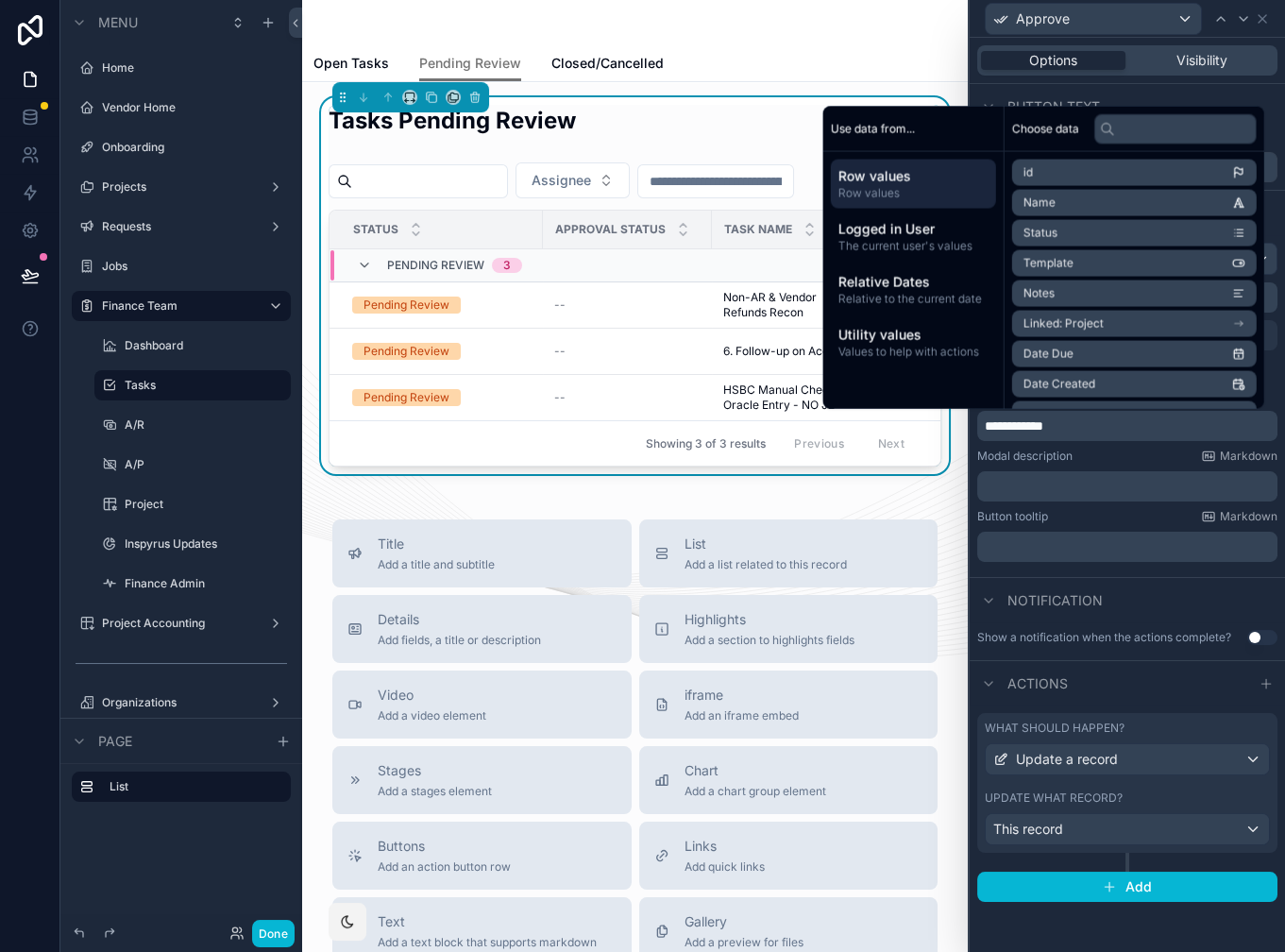
click at [1116, 741] on div "What should happen? Update a record" at bounding box center [1128, 748] width 286 height 54
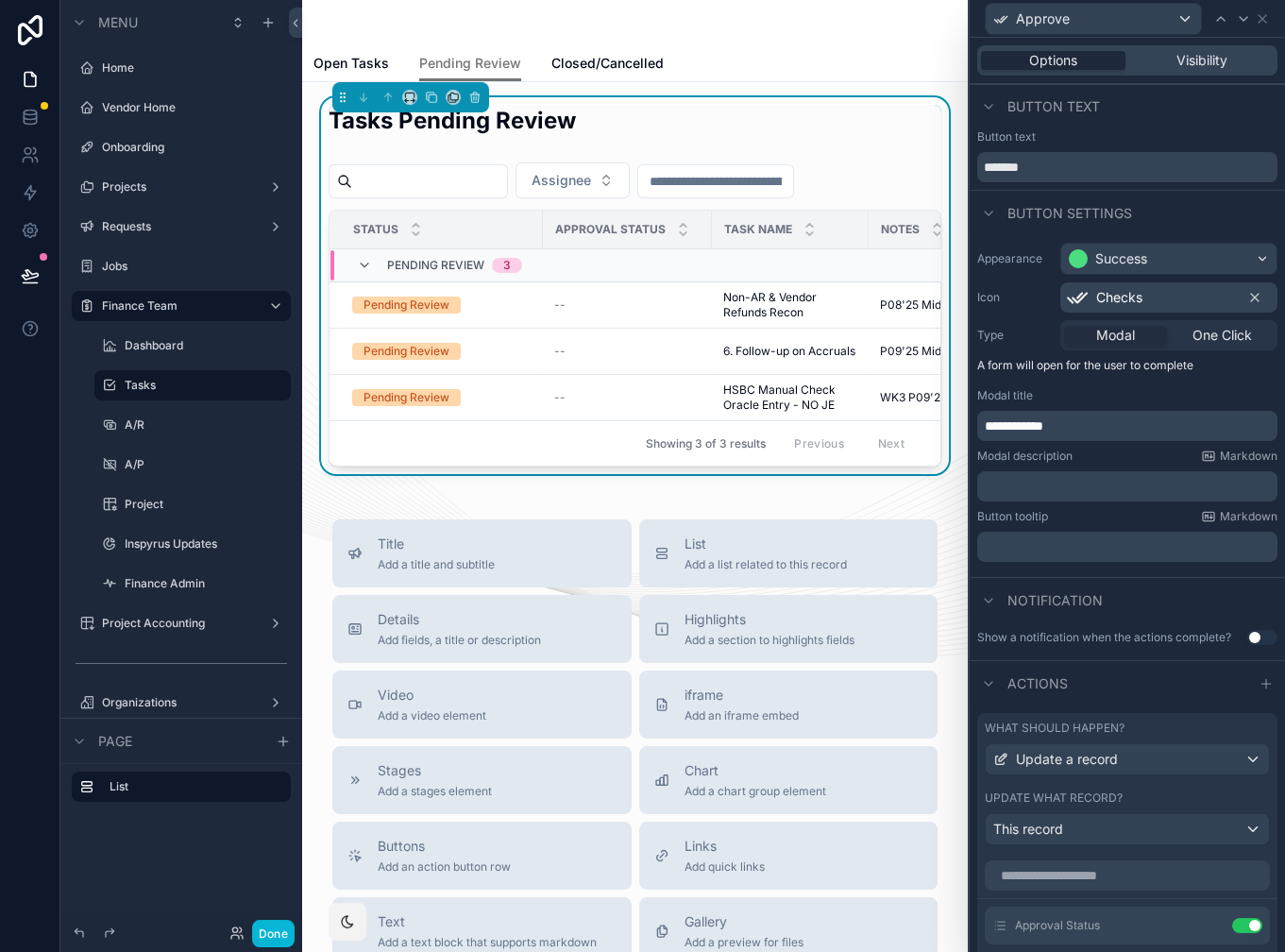
scroll to position [477, 0]
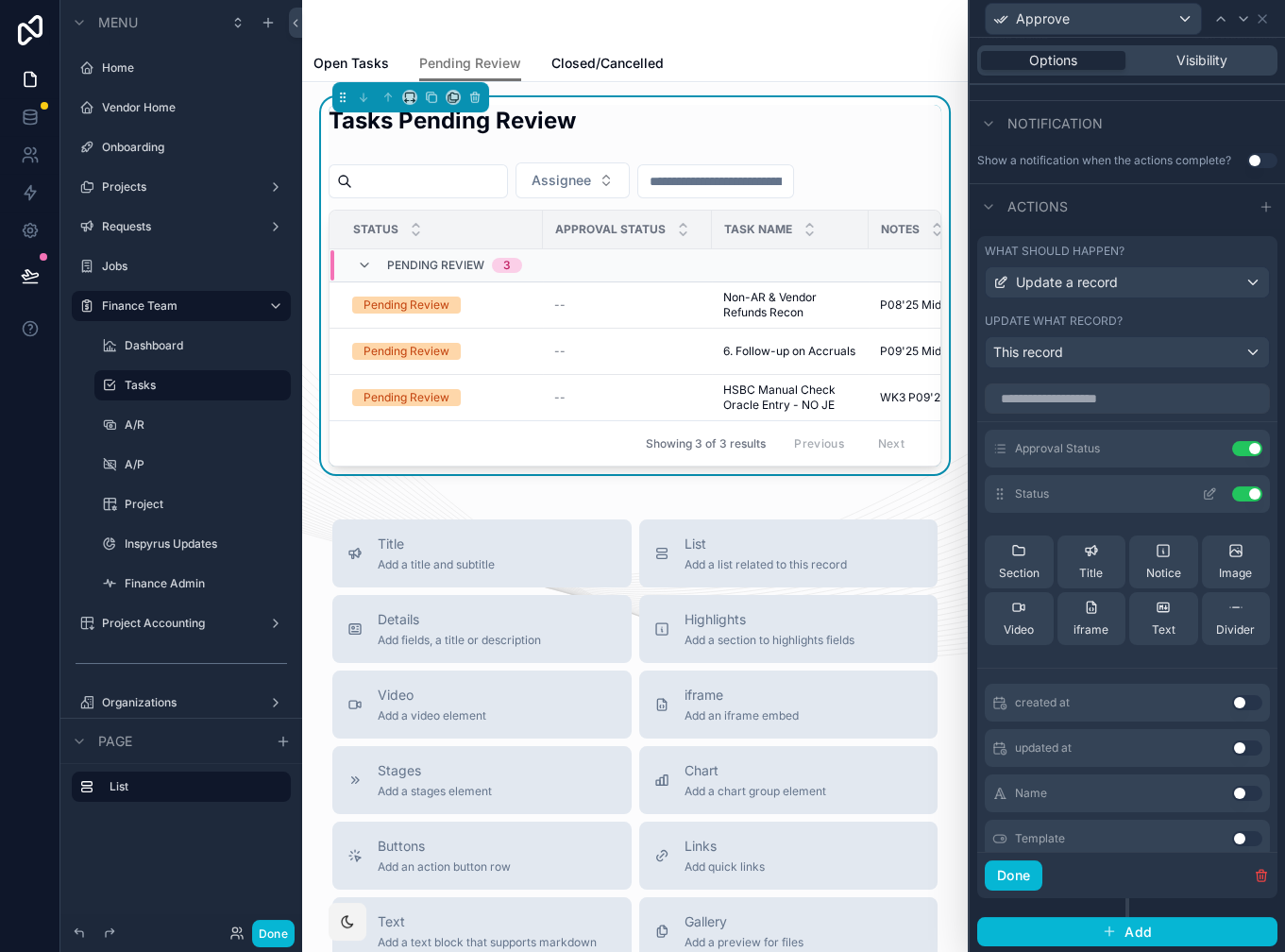
click at [1202, 490] on icon at bounding box center [1210, 494] width 16 height 16
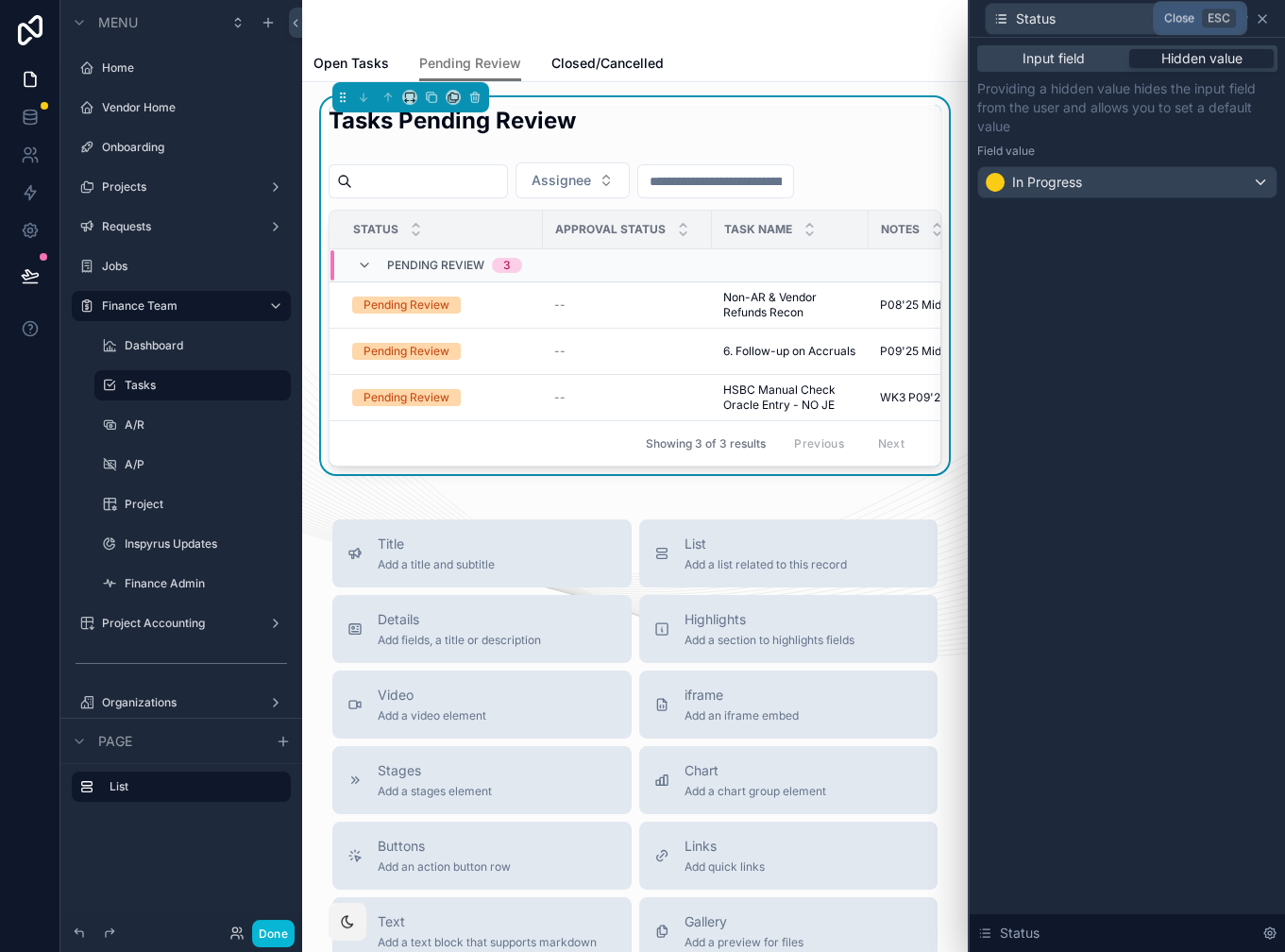
click at [1269, 22] on icon at bounding box center [1263, 19] width 16 height 16
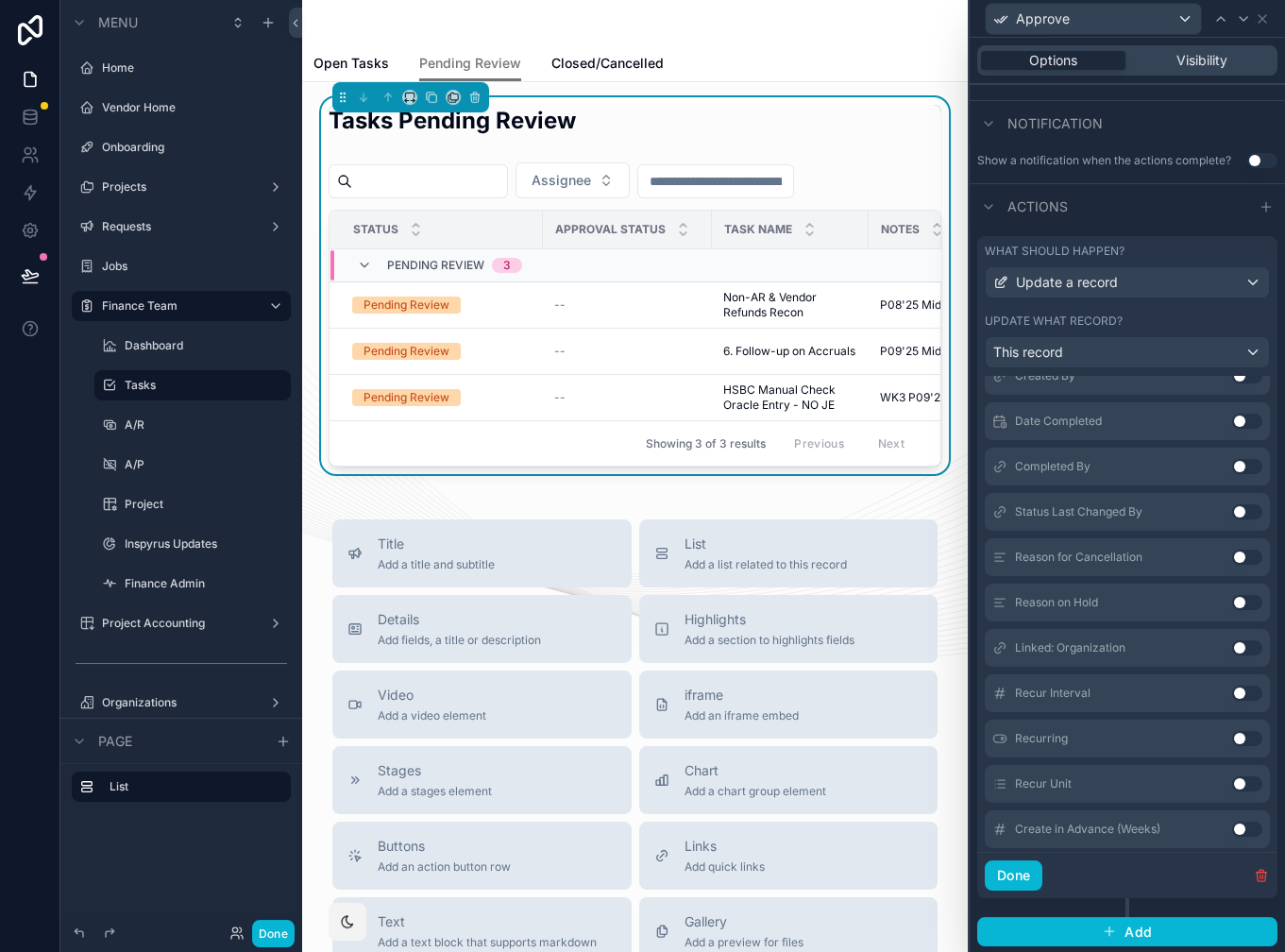
scroll to position [1523, 0]
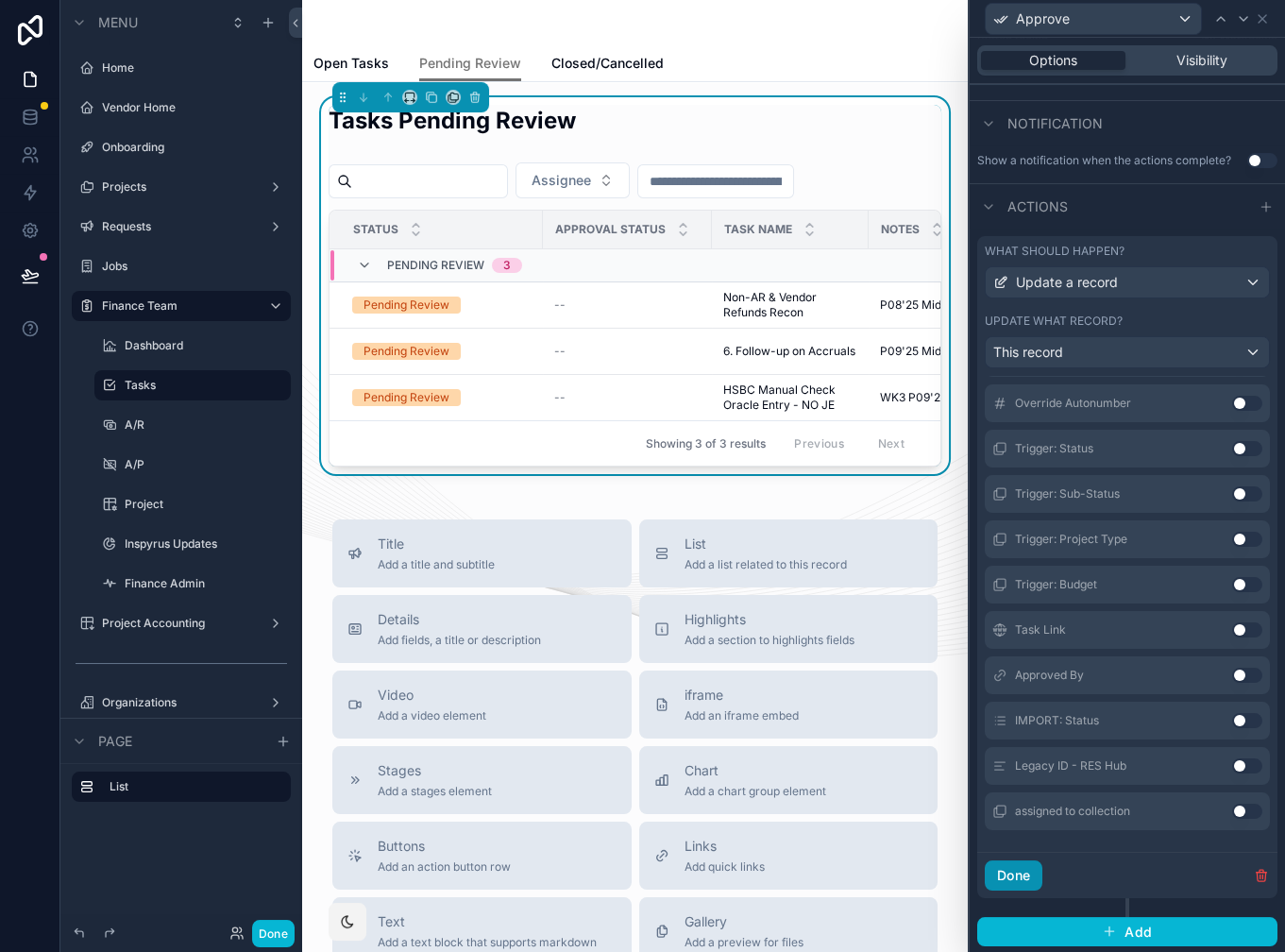
click at [1038, 865] on button "Done" at bounding box center [1013, 875] width 57 height 30
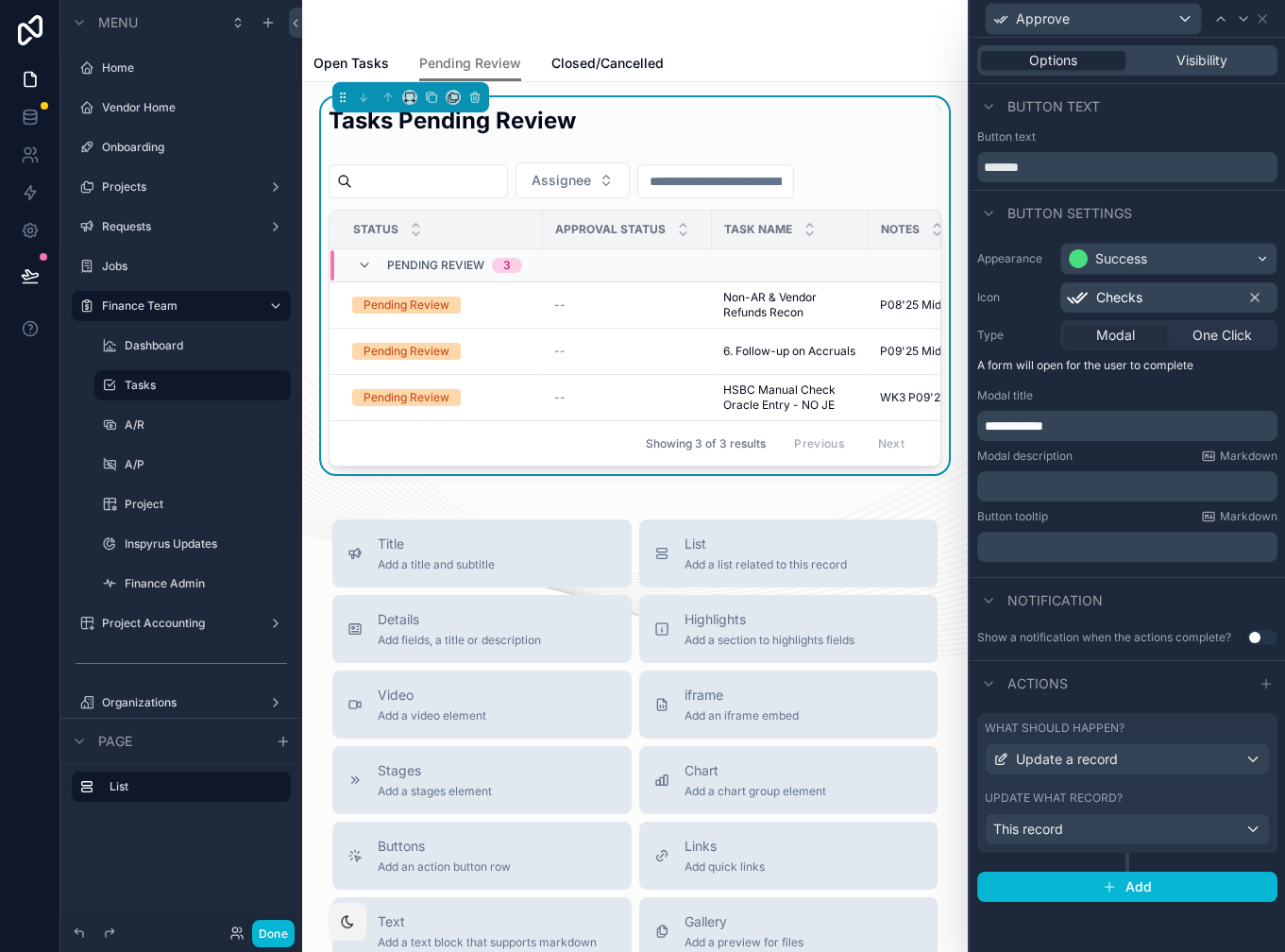
scroll to position [0, 0]
click at [1265, 684] on icon at bounding box center [1267, 684] width 16 height 16
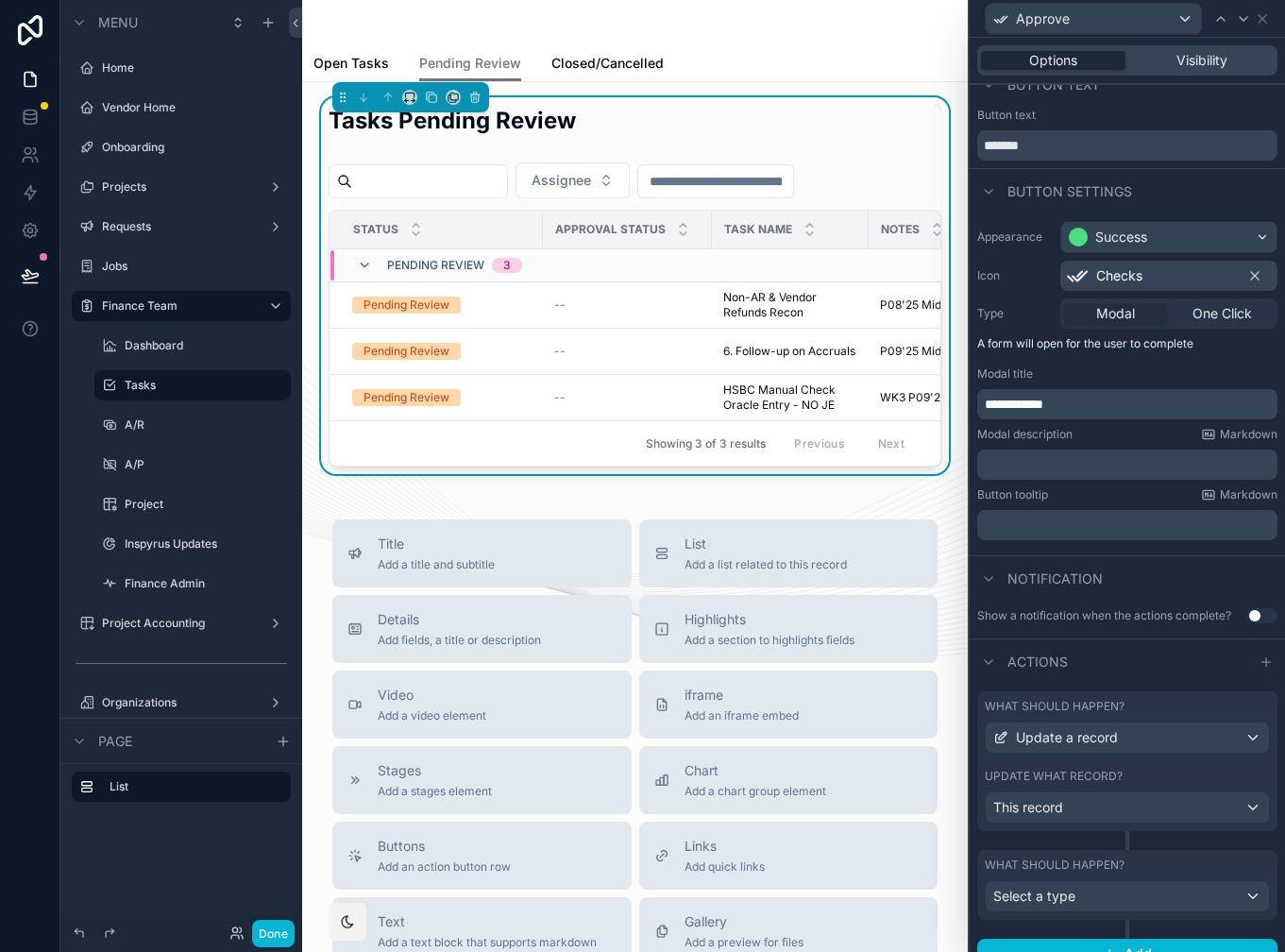
scroll to position [45, 0]
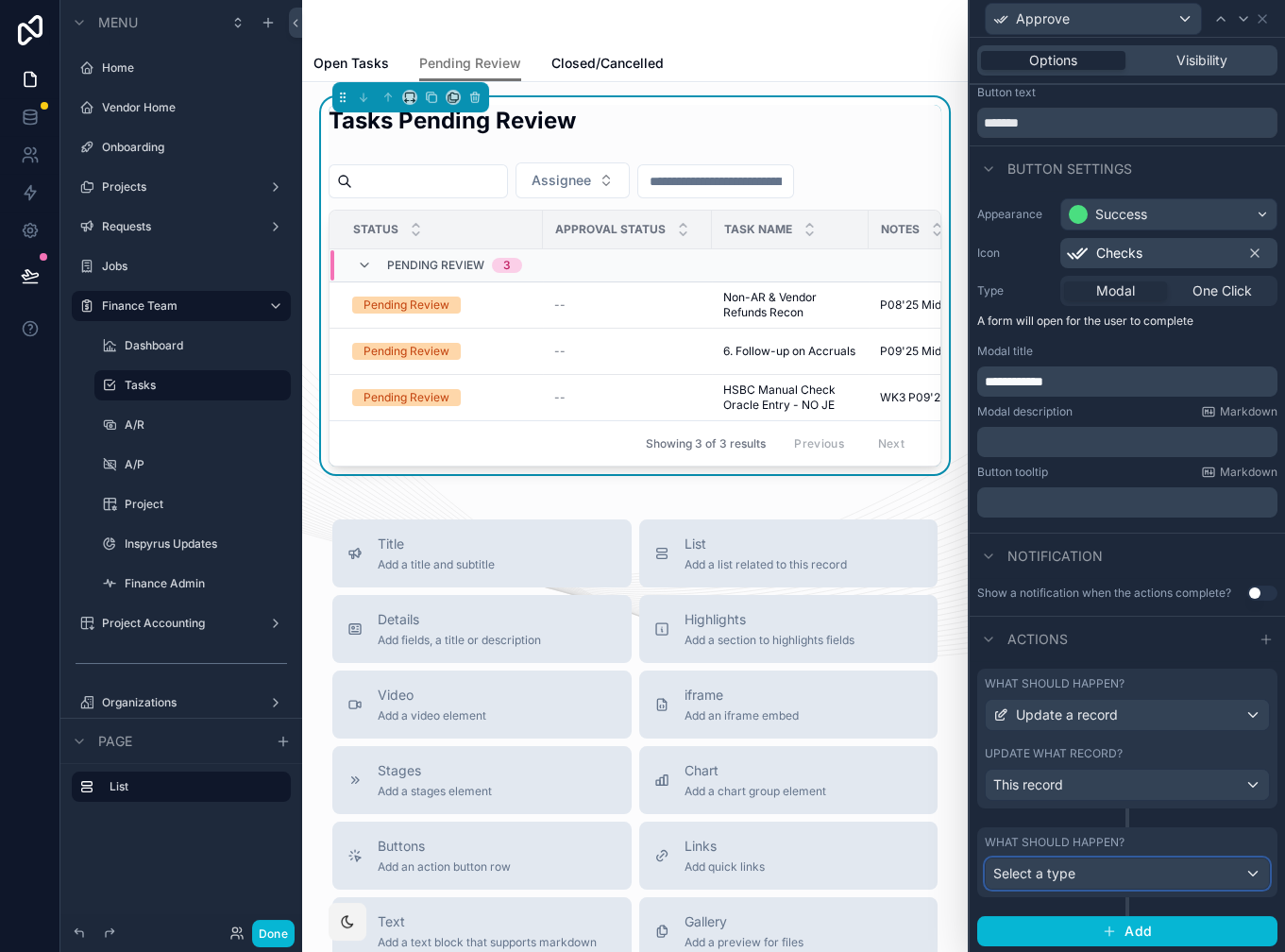
click at [1162, 873] on div "Select a type" at bounding box center [1128, 873] width 284 height 30
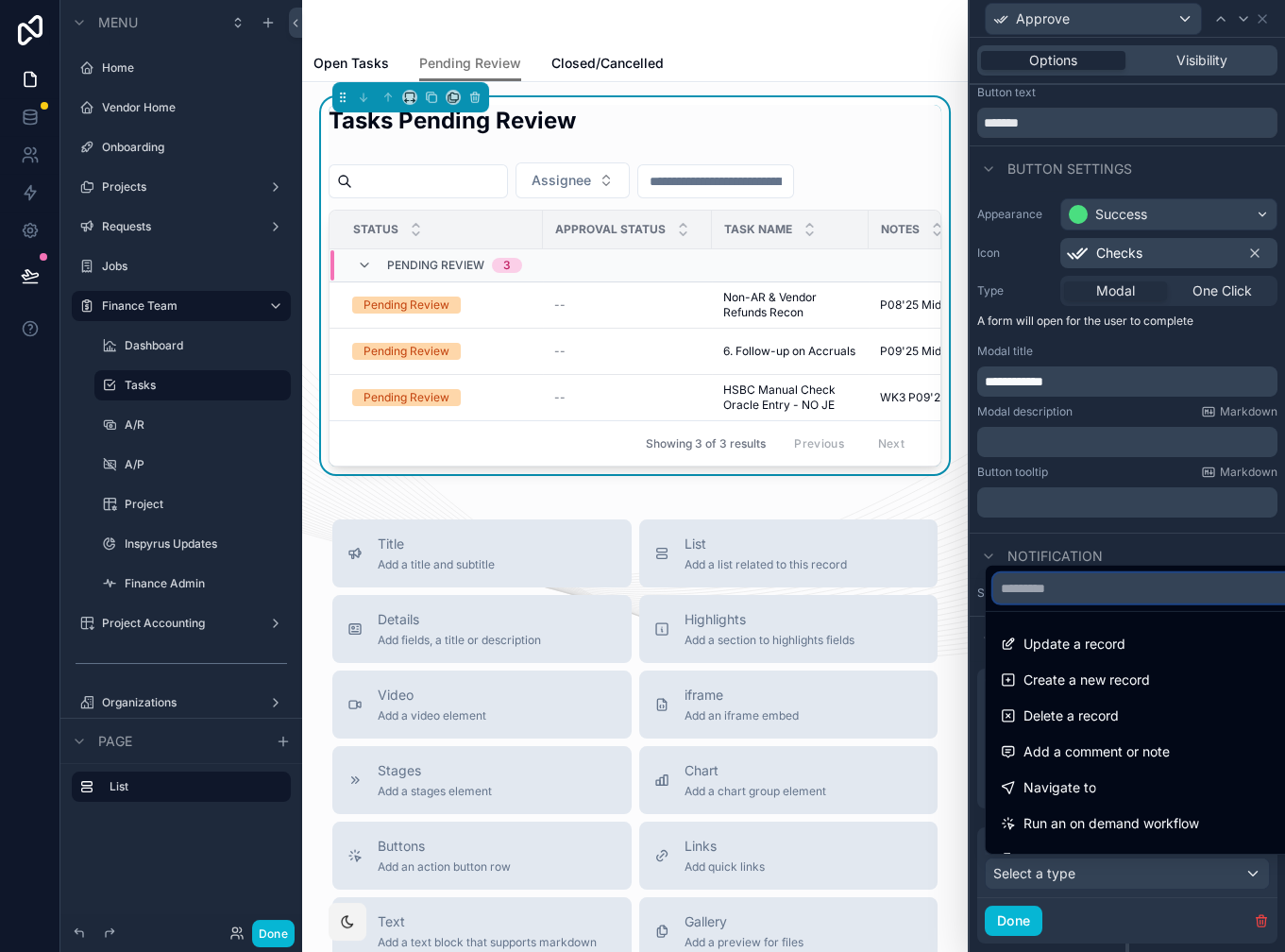
click at [1129, 588] on input "text" at bounding box center [1143, 588] width 299 height 30
drag, startPoint x: 1200, startPoint y: 748, endPoint x: 1216, endPoint y: 742, distance: 17.1
click at [1200, 748] on div "Add a comment or note" at bounding box center [1142, 751] width 285 height 22
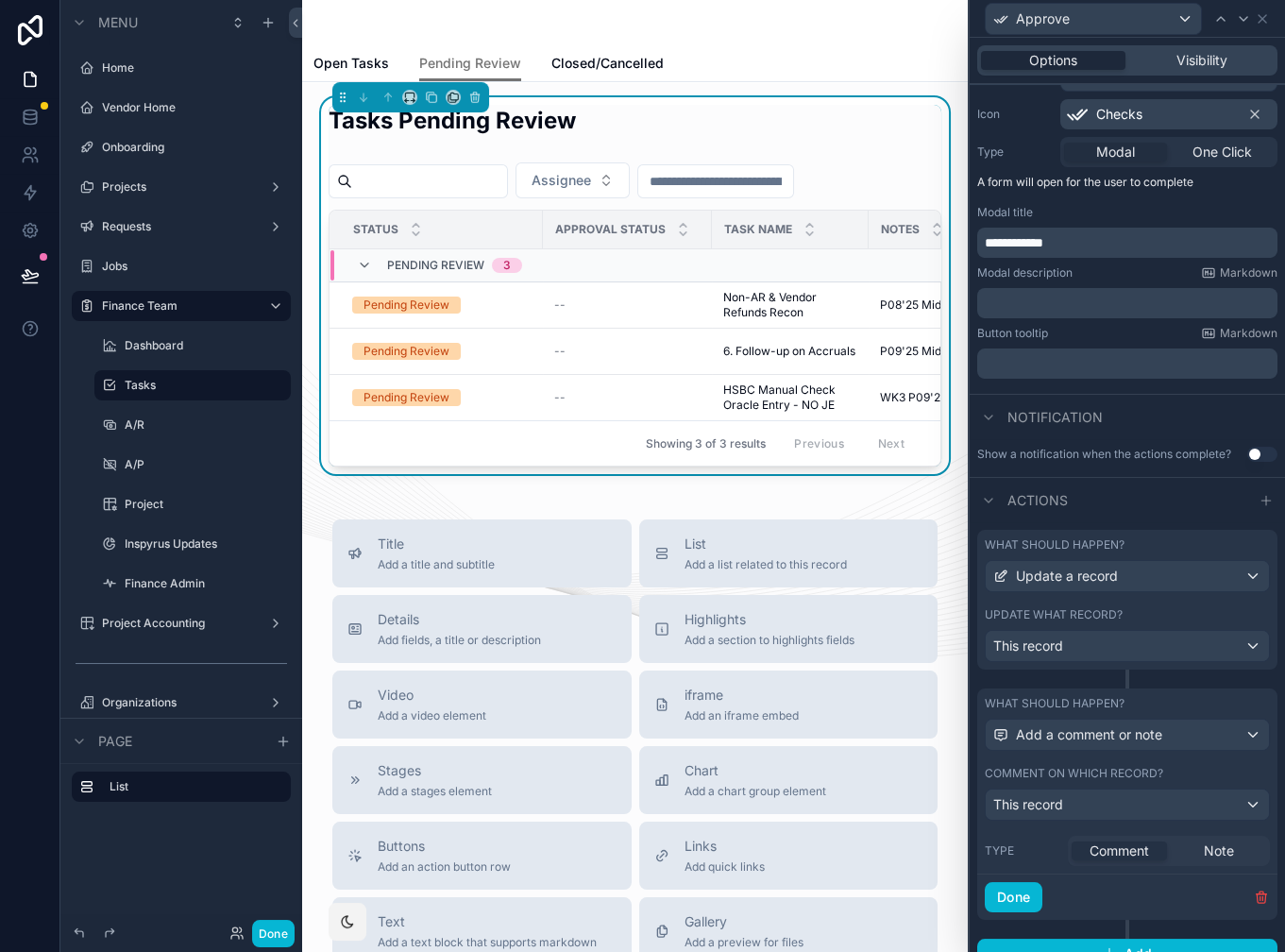
scroll to position [205, 0]
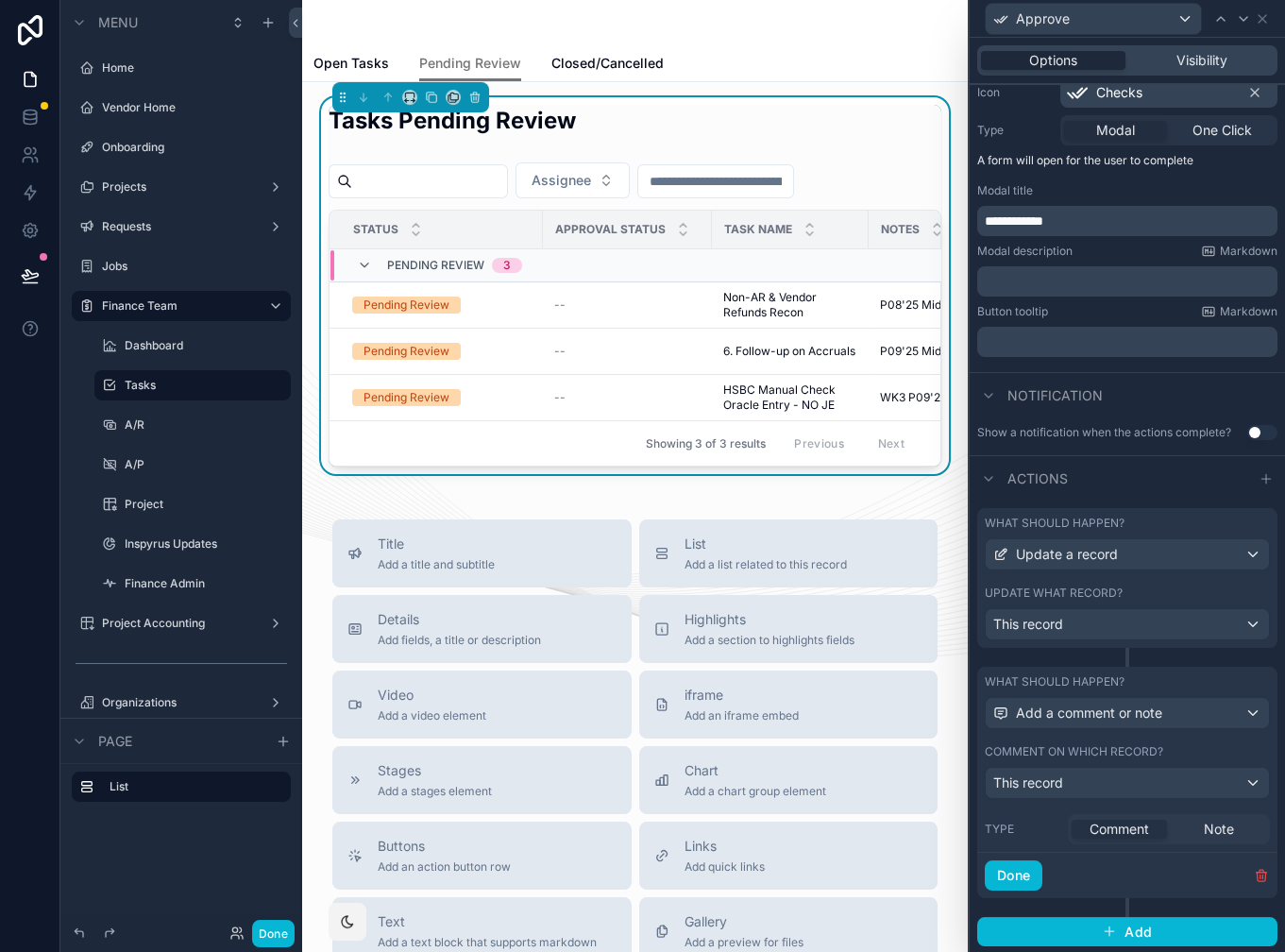
click at [1170, 591] on div "Update what record?" at bounding box center [1128, 594] width 286 height 16
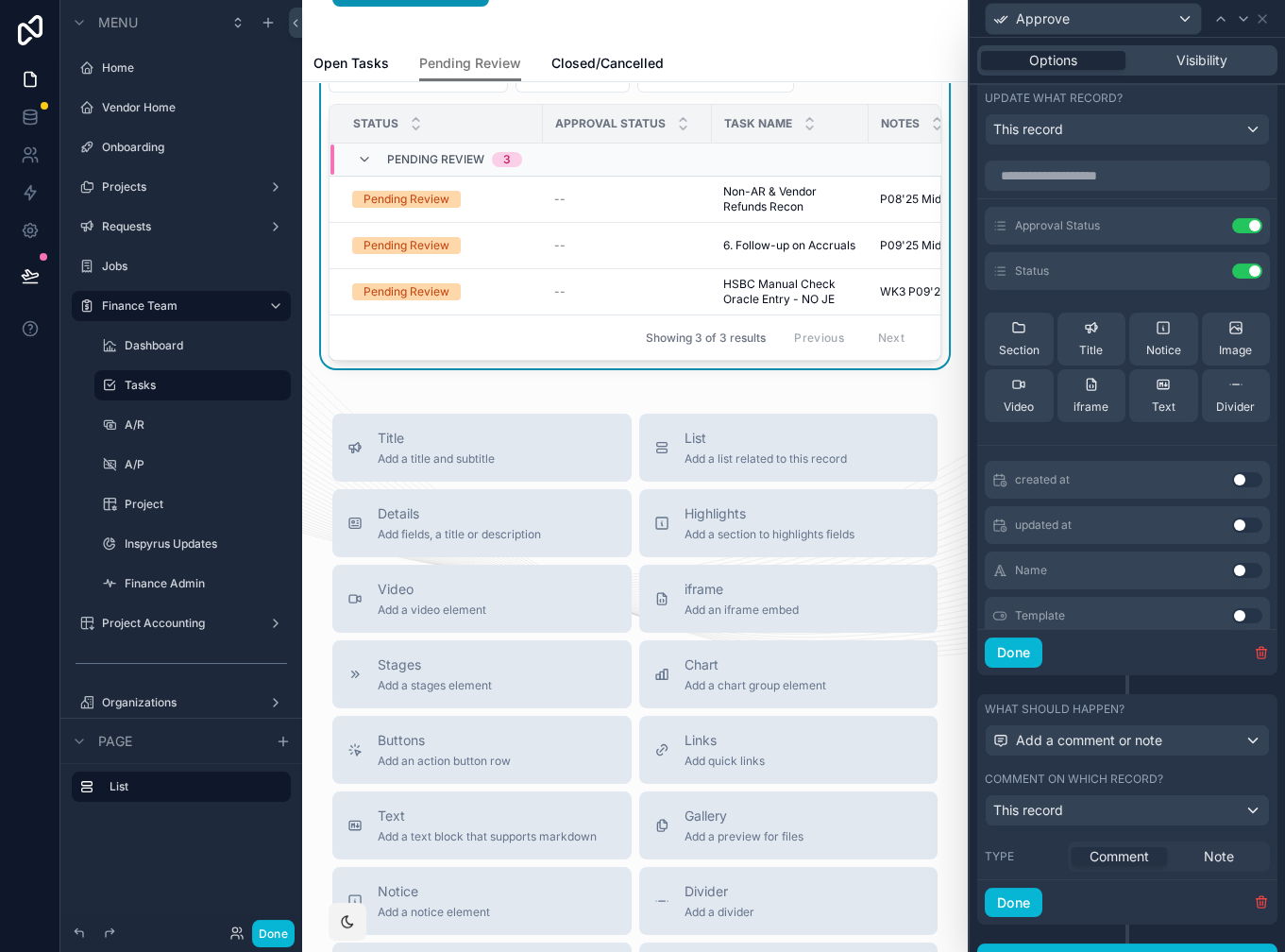
scroll to position [727, 0]
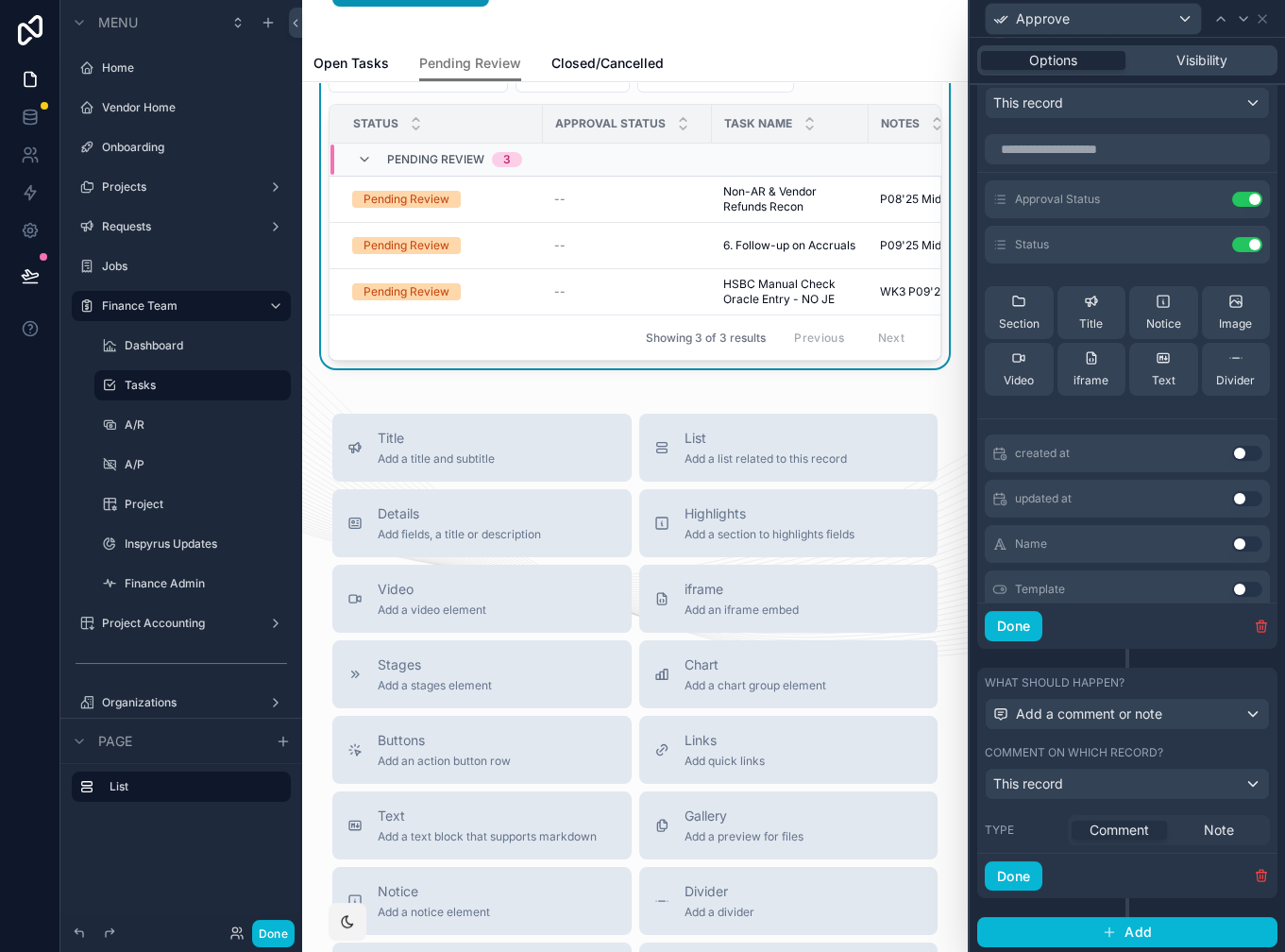
click at [1205, 837] on div "Comment Note" at bounding box center [1169, 830] width 202 height 30
click at [1257, 872] on icon "button" at bounding box center [1262, 872] width 11 height 0
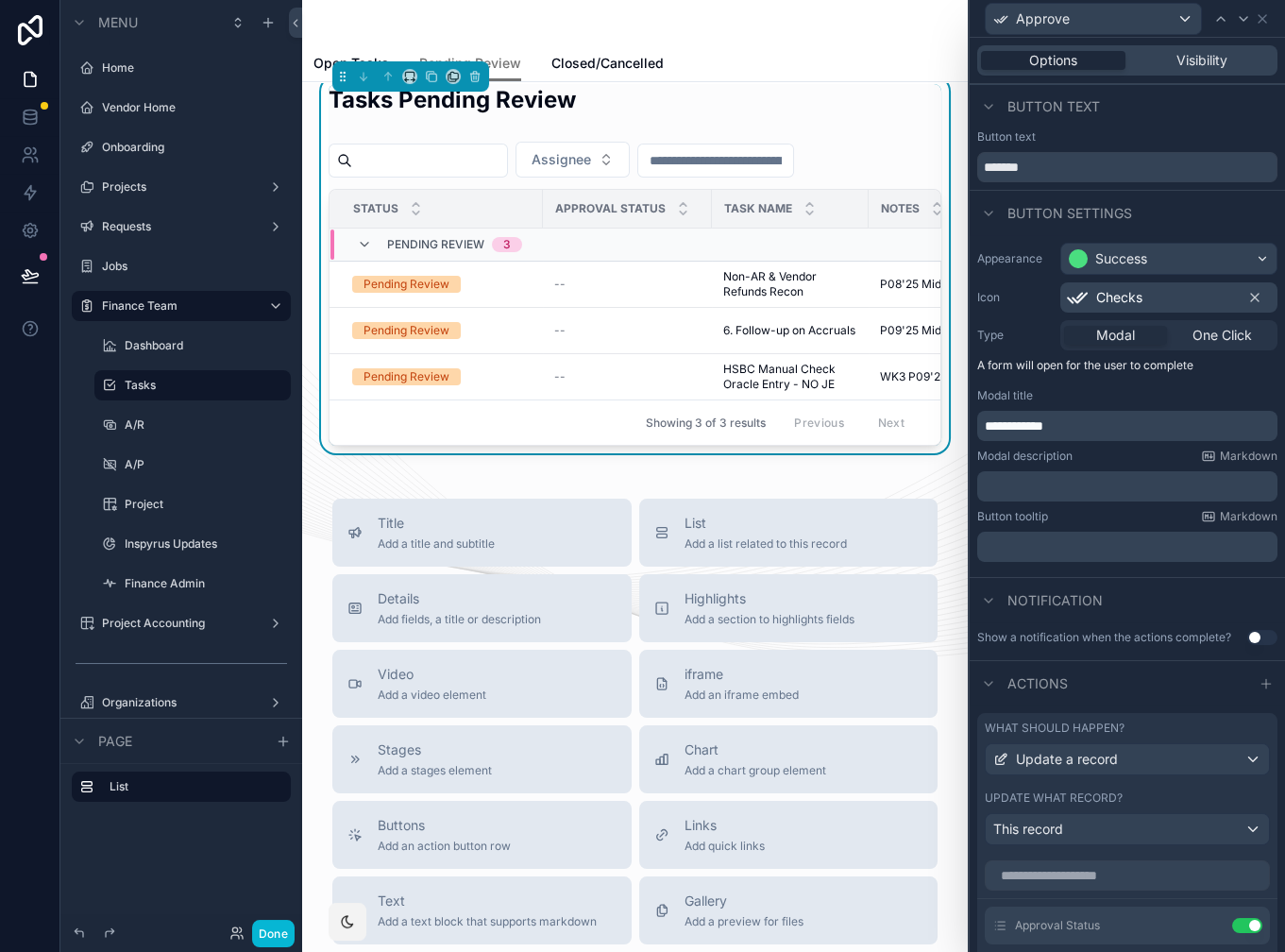
scroll to position [0, 0]
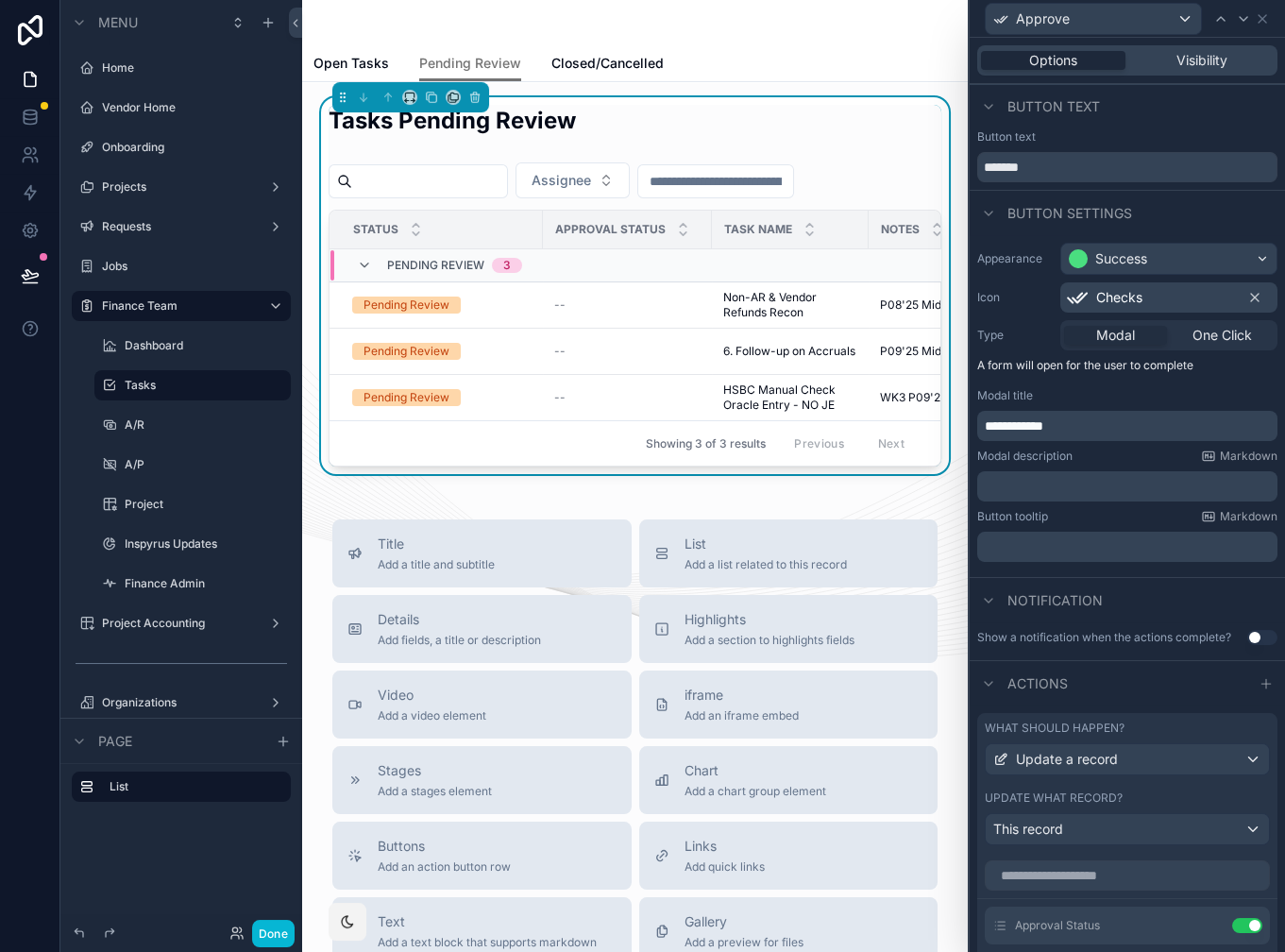
click at [1002, 488] on p "﻿" at bounding box center [1129, 486] width 288 height 18
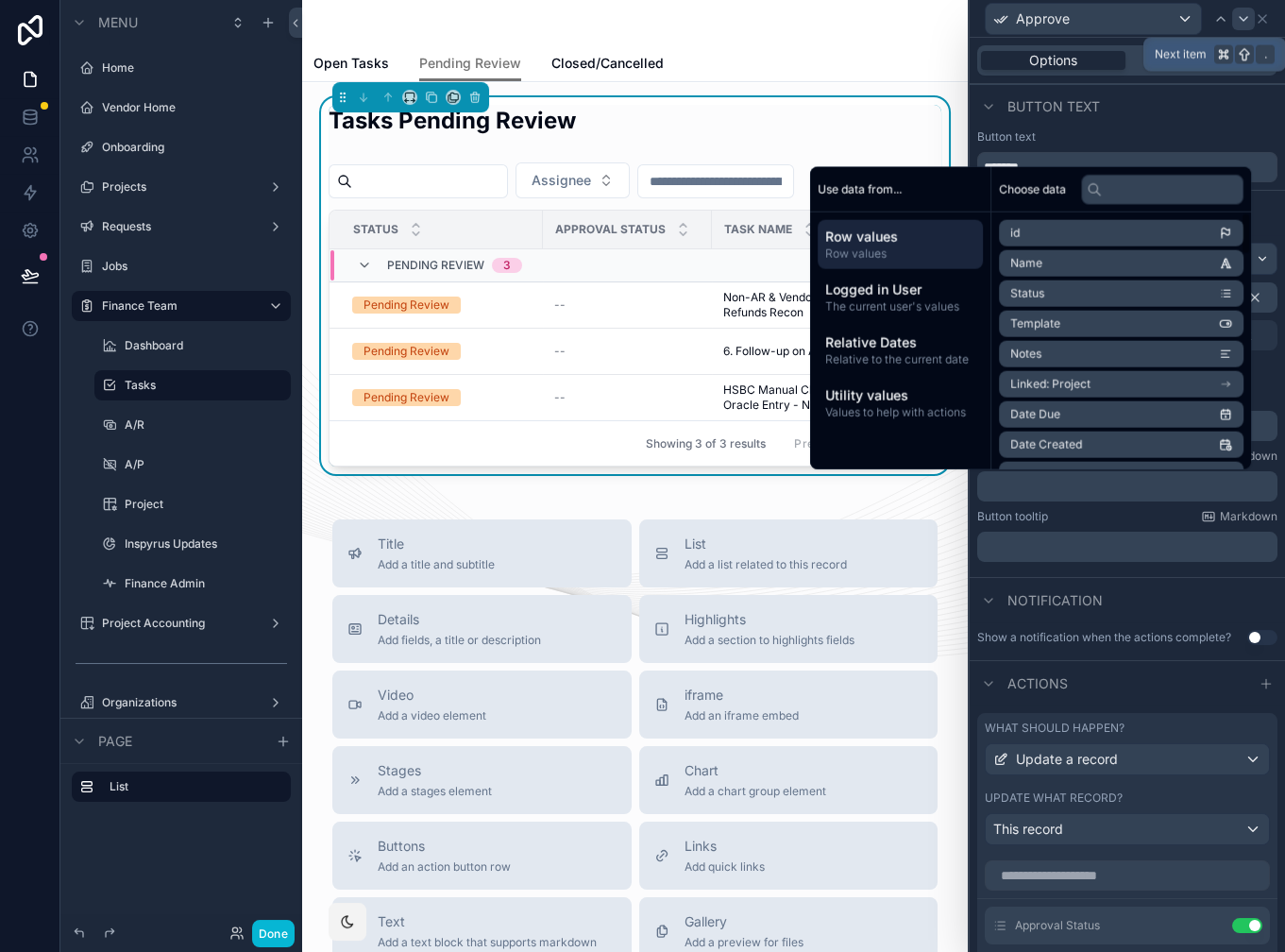
click at [1251, 17] on div at bounding box center [1243, 18] width 22 height 22
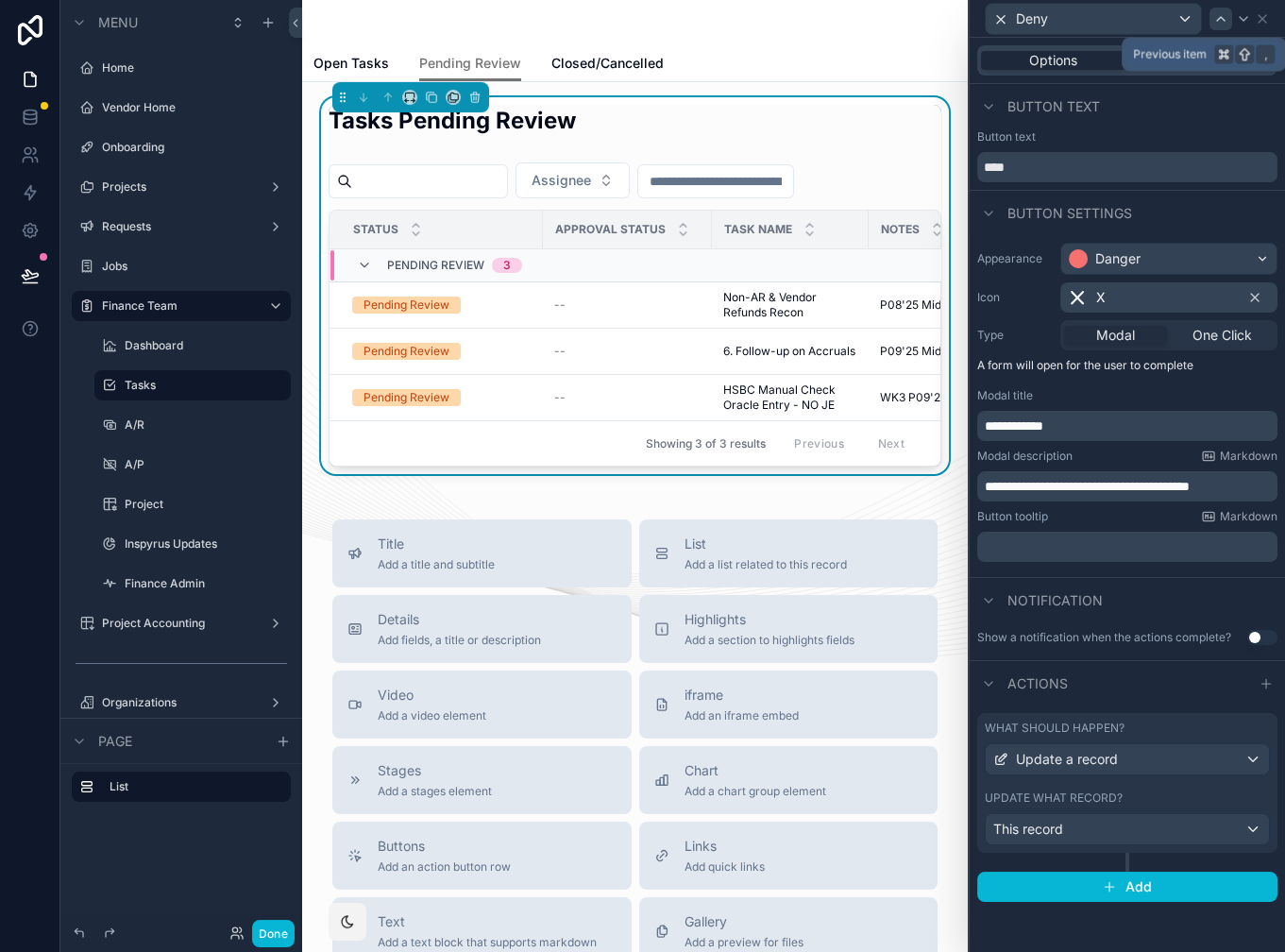
click at [1219, 19] on icon at bounding box center [1221, 19] width 16 height 16
click at [1168, 722] on div "What should happen?" at bounding box center [1128, 729] width 286 height 16
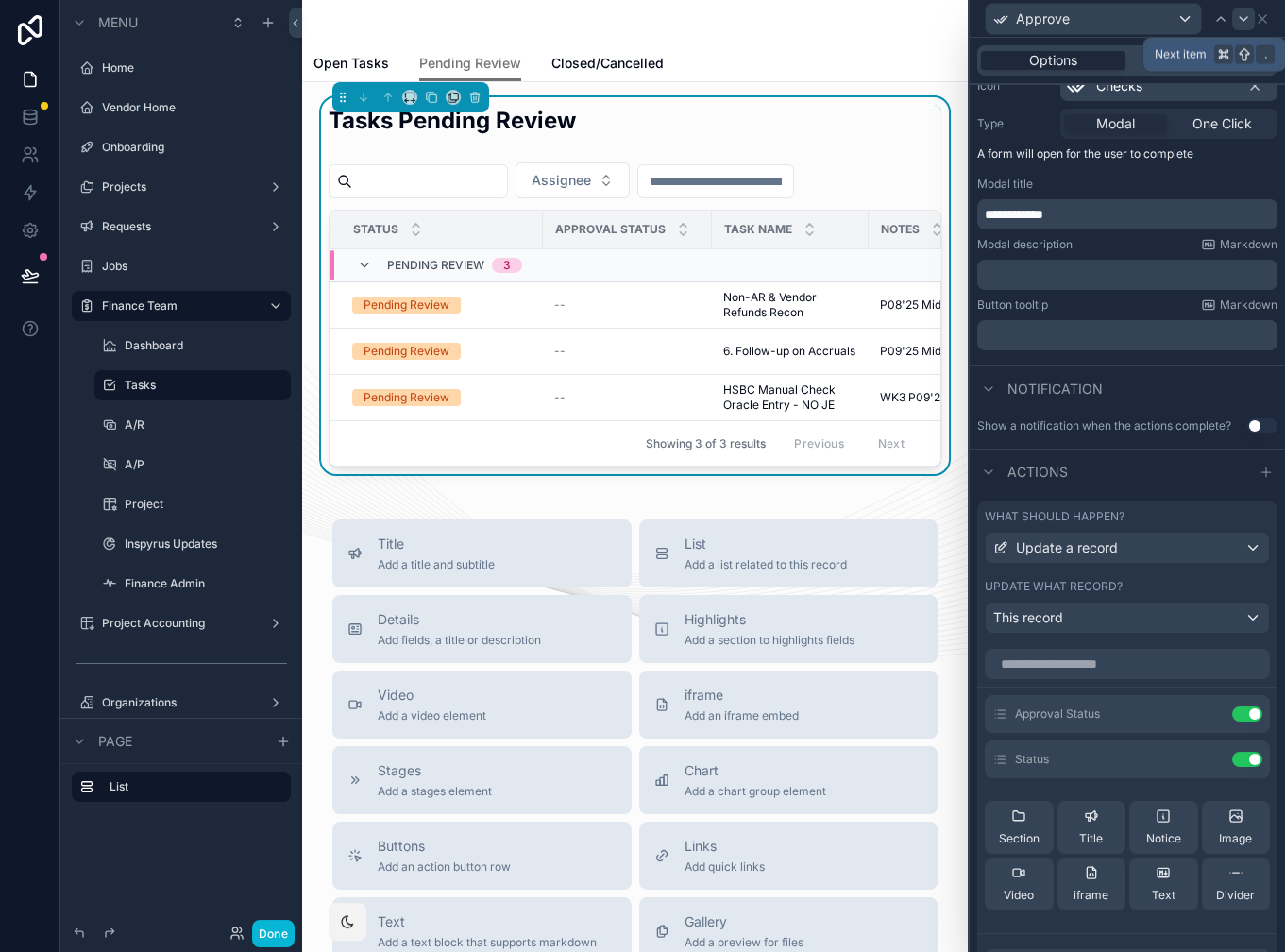
click at [1249, 21] on icon at bounding box center [1244, 19] width 16 height 16
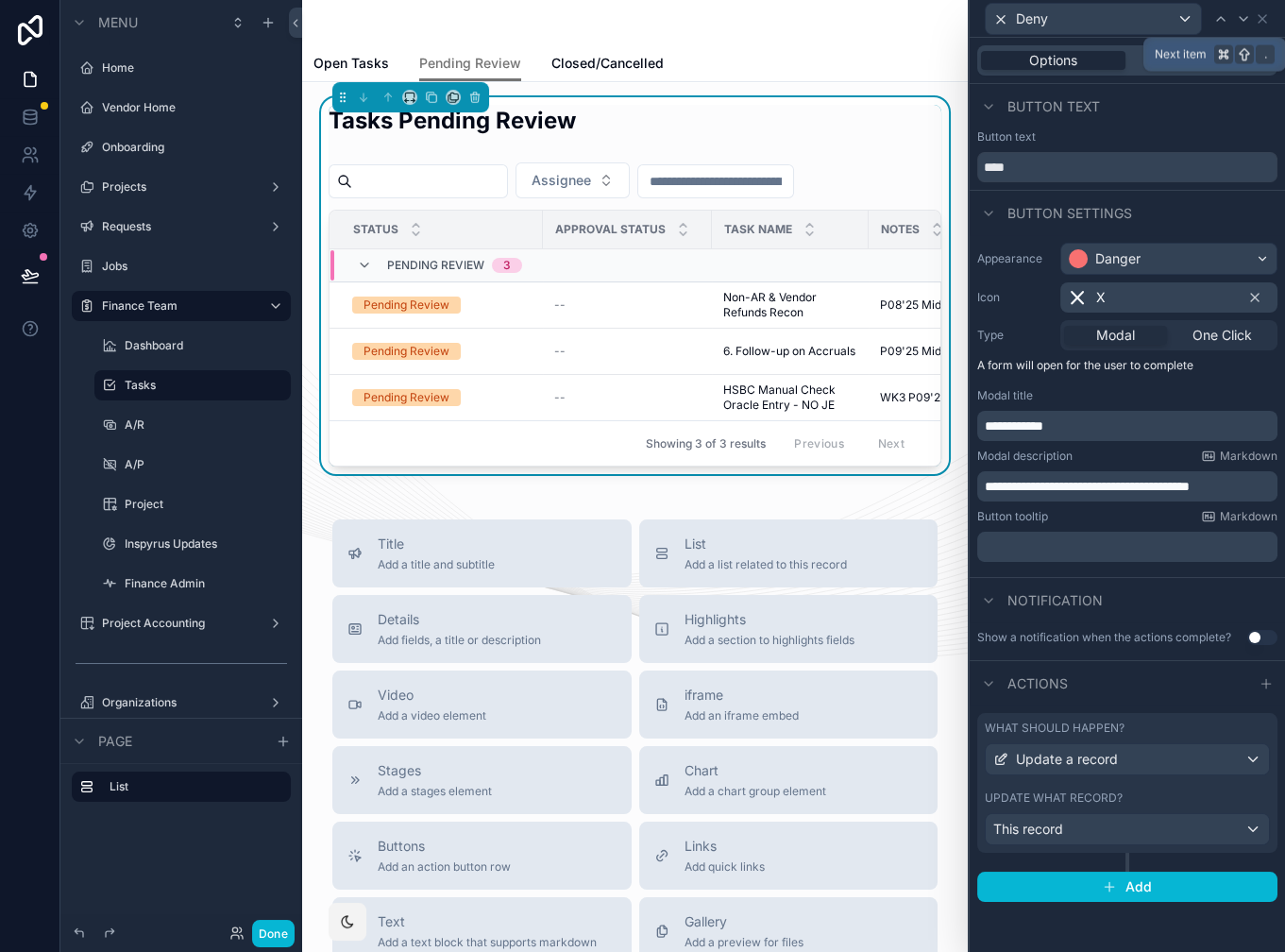
click at [1249, 21] on icon at bounding box center [1244, 19] width 16 height 16
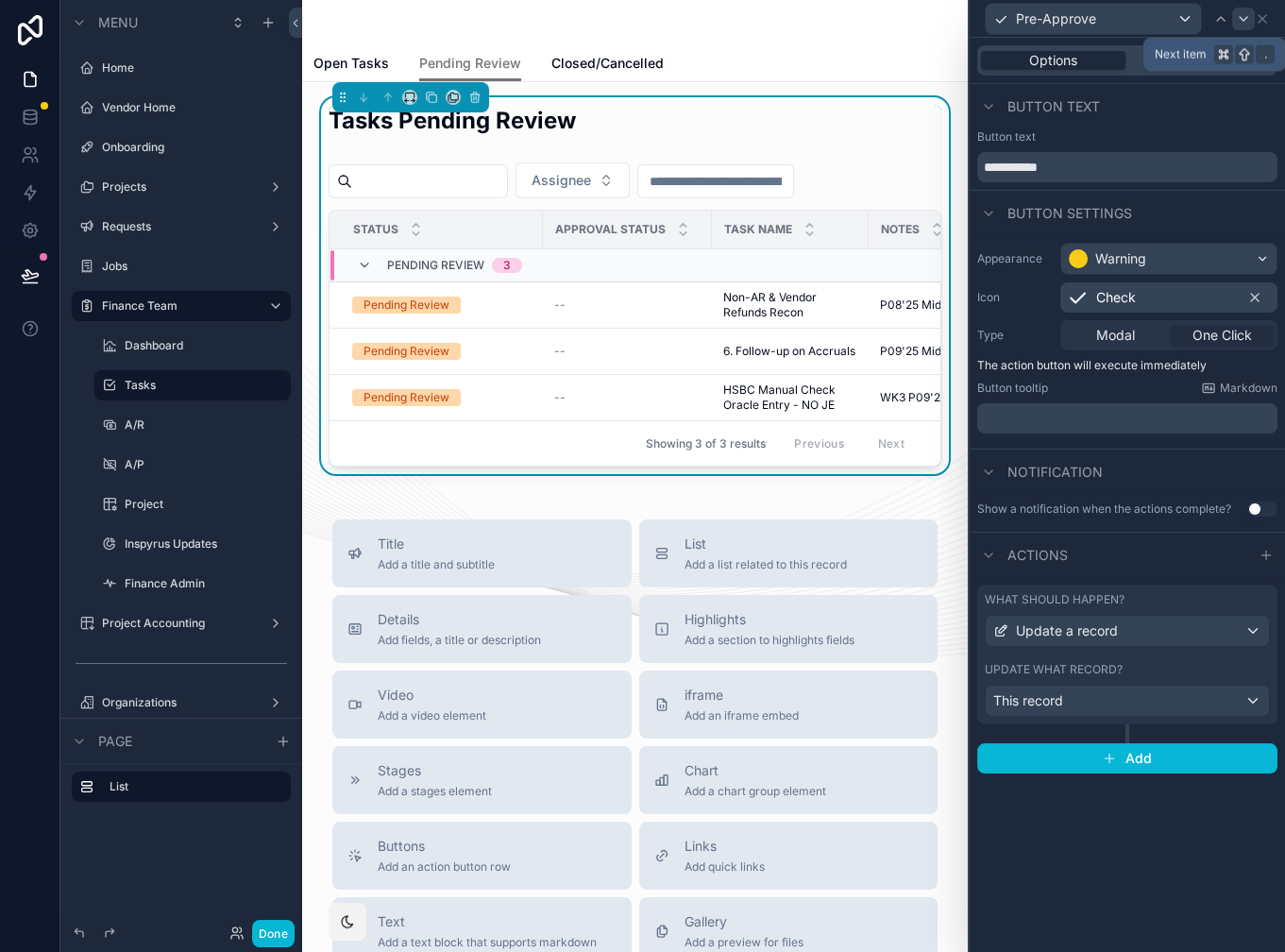
click at [1246, 20] on icon at bounding box center [1244, 19] width 16 height 16
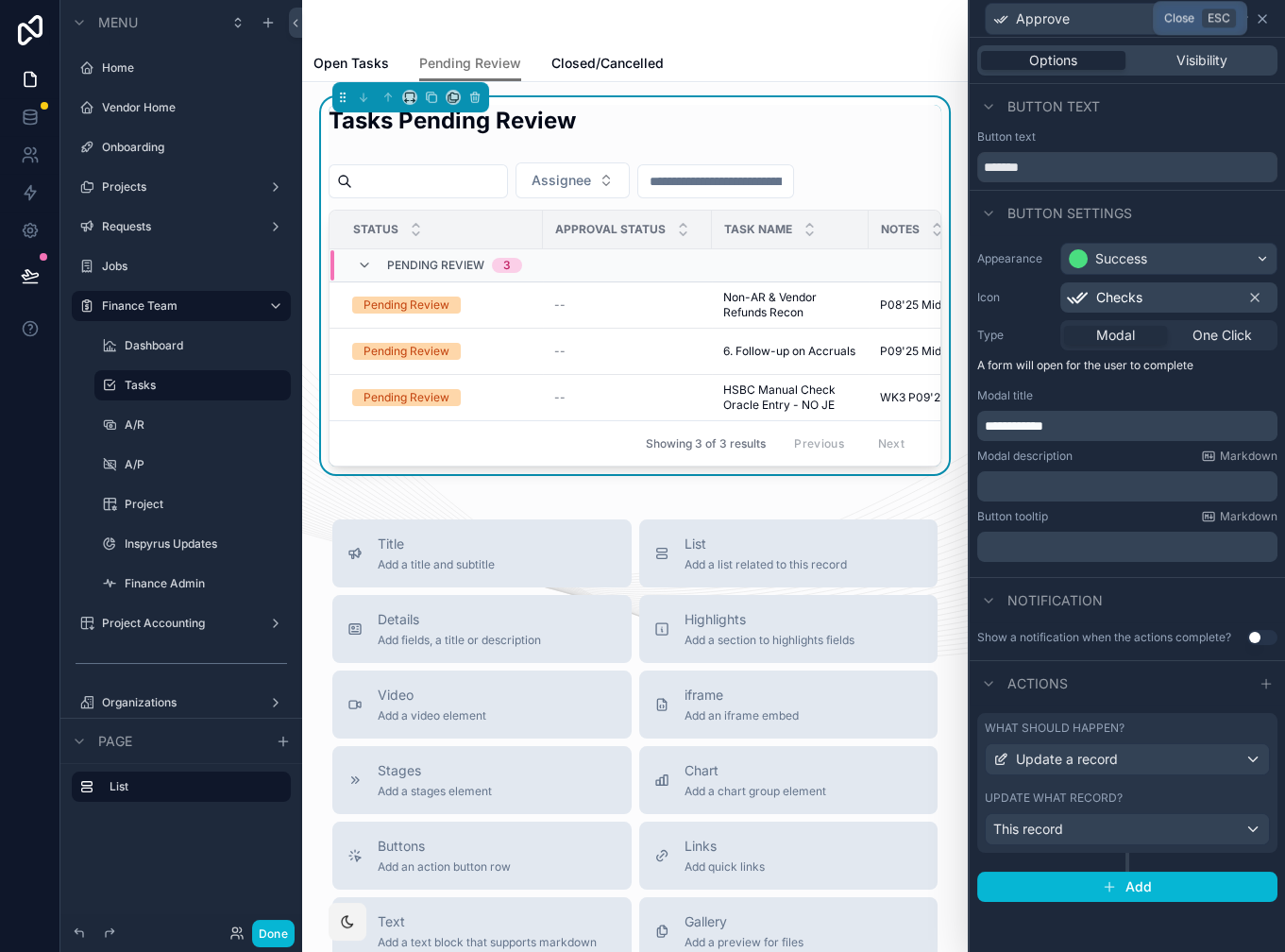
click at [1269, 19] on icon at bounding box center [1263, 19] width 16 height 16
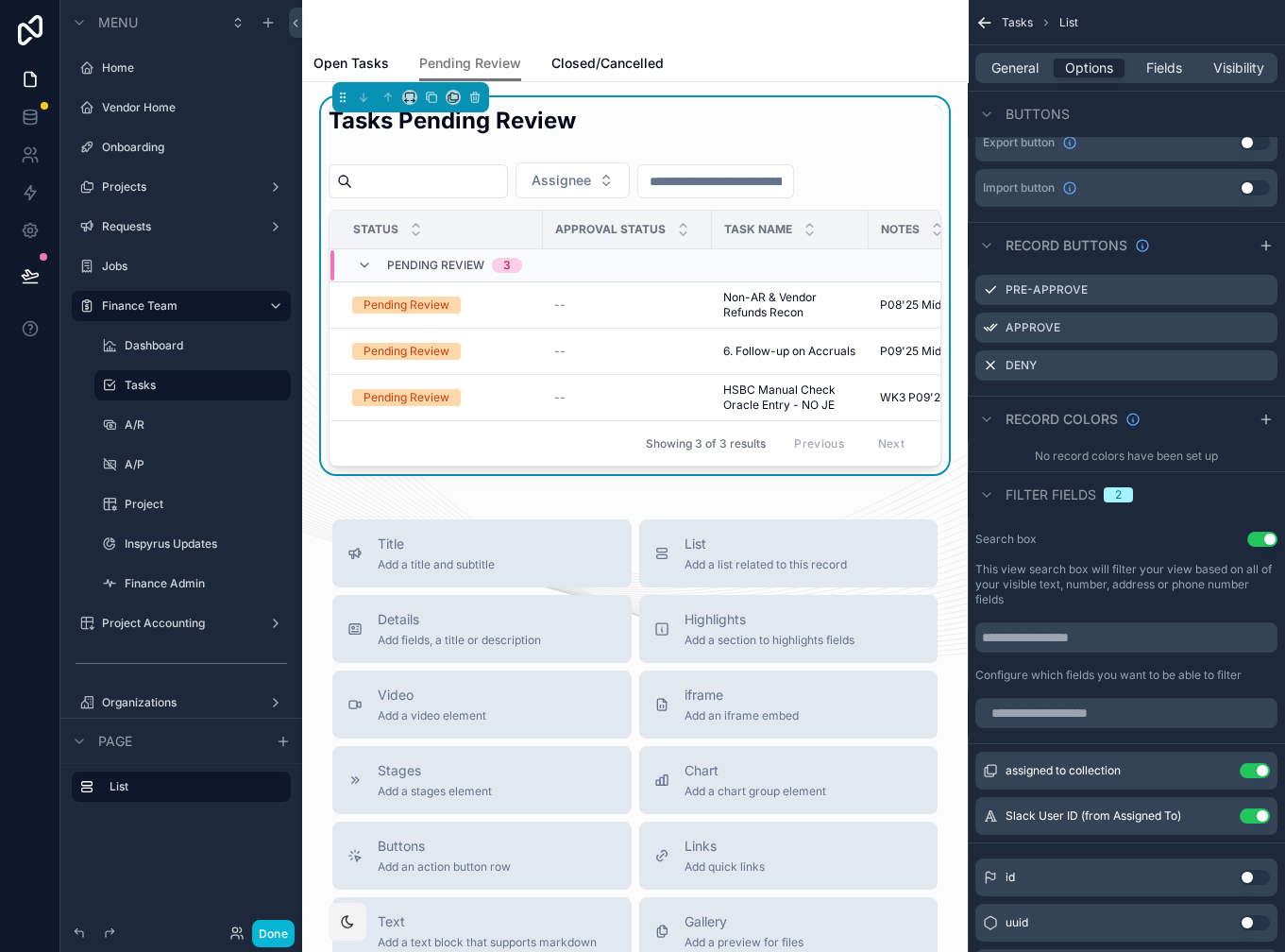
drag, startPoint x: 706, startPoint y: 33, endPoint x: 647, endPoint y: 34, distance: 59.0
click at [270, 942] on button "Done" at bounding box center [274, 934] width 43 height 27
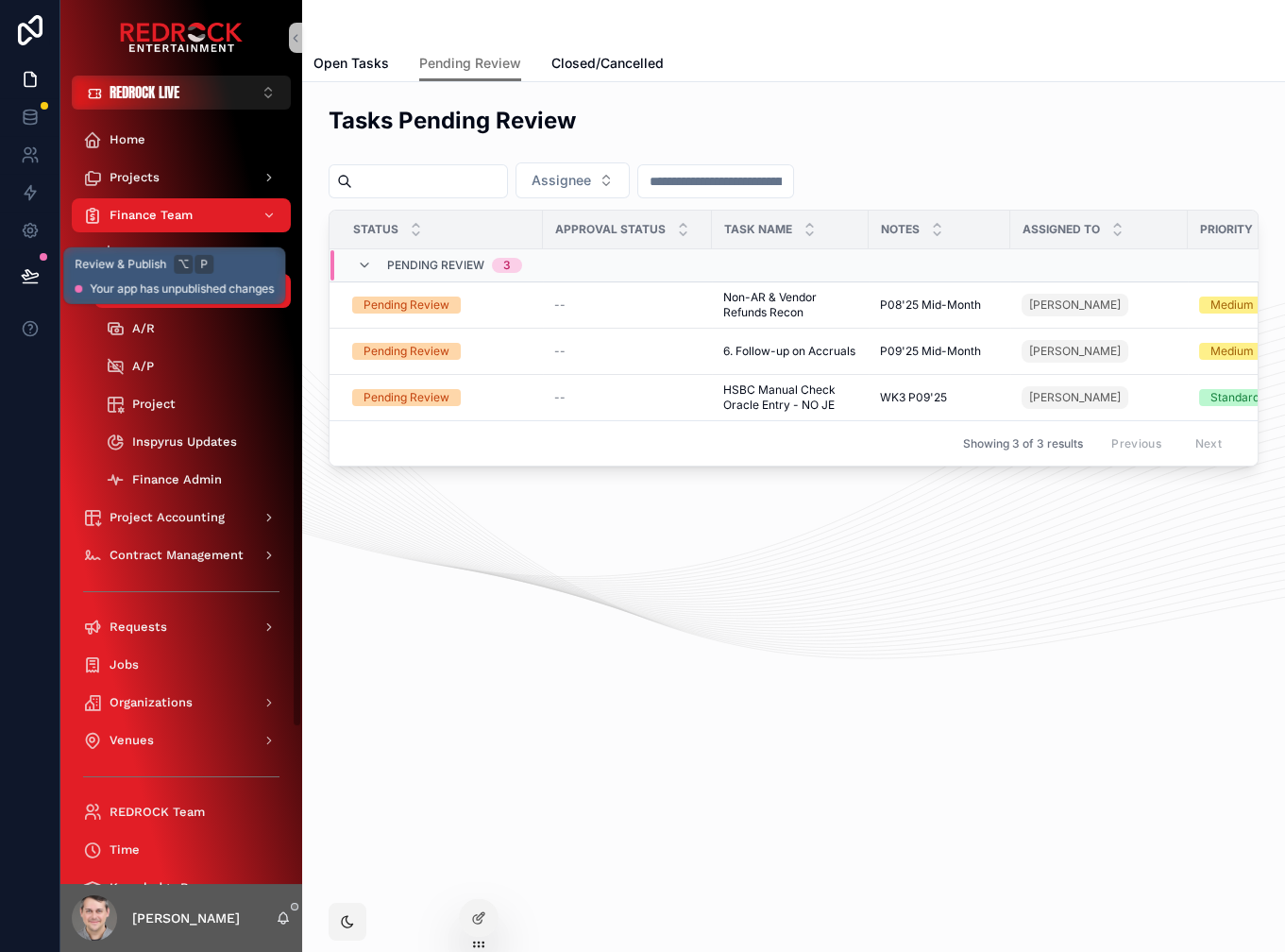
click at [31, 284] on icon at bounding box center [29, 284] width 15 height 0
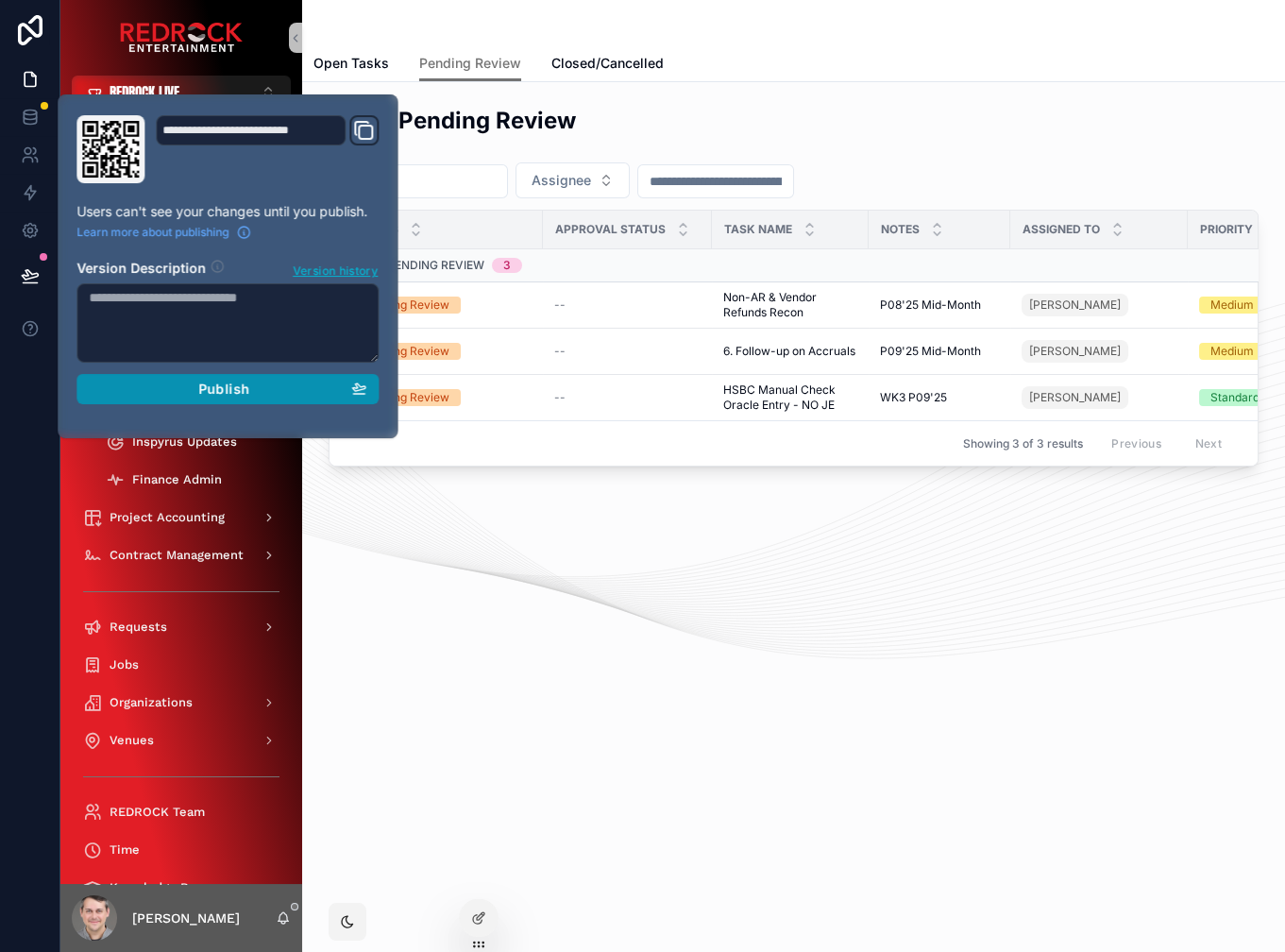
click at [264, 387] on div "Publish" at bounding box center [227, 389] width 278 height 17
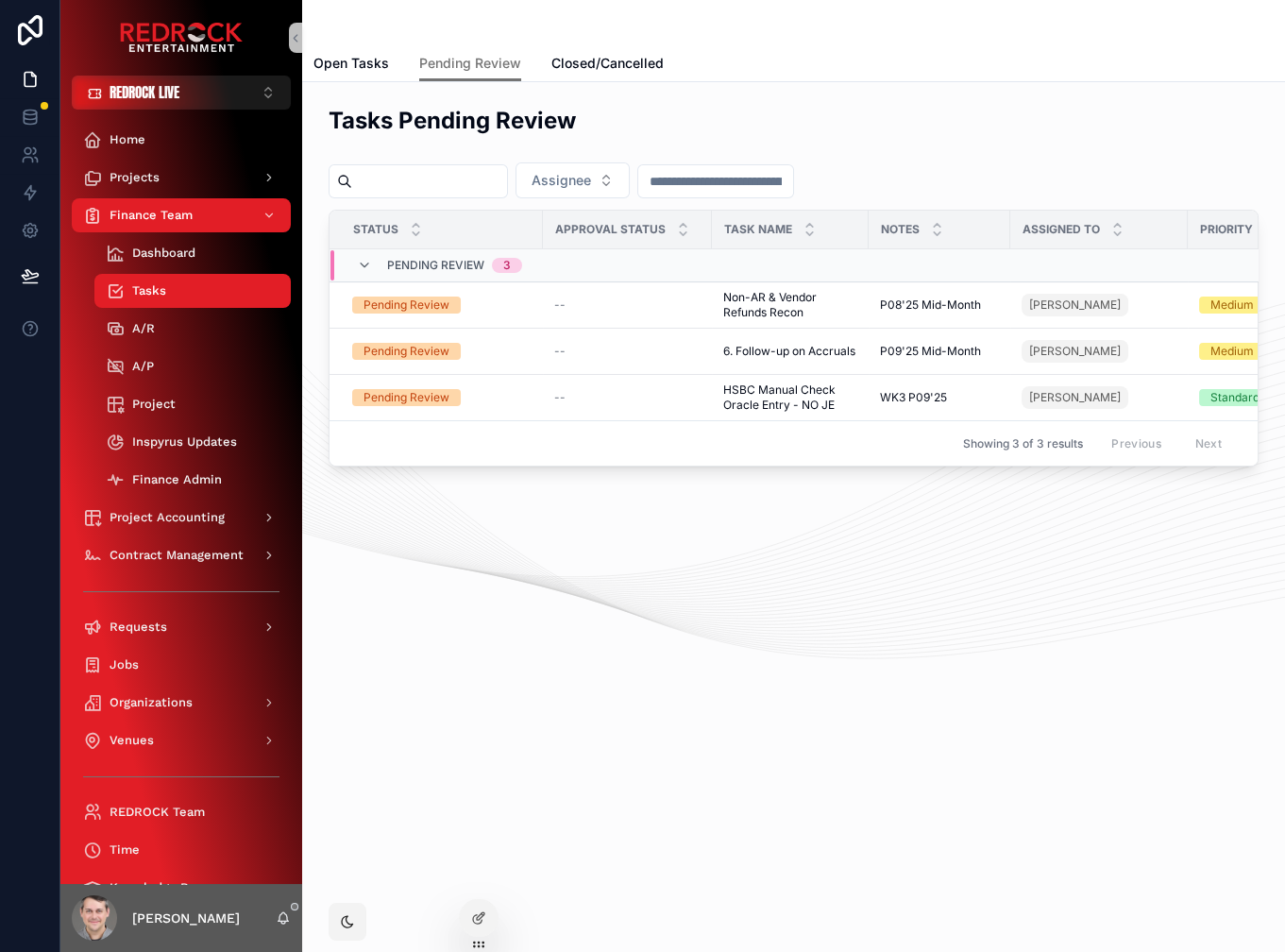
drag, startPoint x: 635, startPoint y: 591, endPoint x: 546, endPoint y: 556, distance: 95.6
click at [549, 559] on div "Tasks Pending Review Assignee Status Approval Status Task Name Notes Assigned T…" at bounding box center [794, 339] width 983 height 513
drag, startPoint x: 659, startPoint y: 113, endPoint x: 621, endPoint y: 107, distance: 38.5
drag, startPoint x: 720, startPoint y: 124, endPoint x: 667, endPoint y: 118, distance: 53.3
drag, startPoint x: 739, startPoint y: 125, endPoint x: 683, endPoint y: 193, distance: 88.1
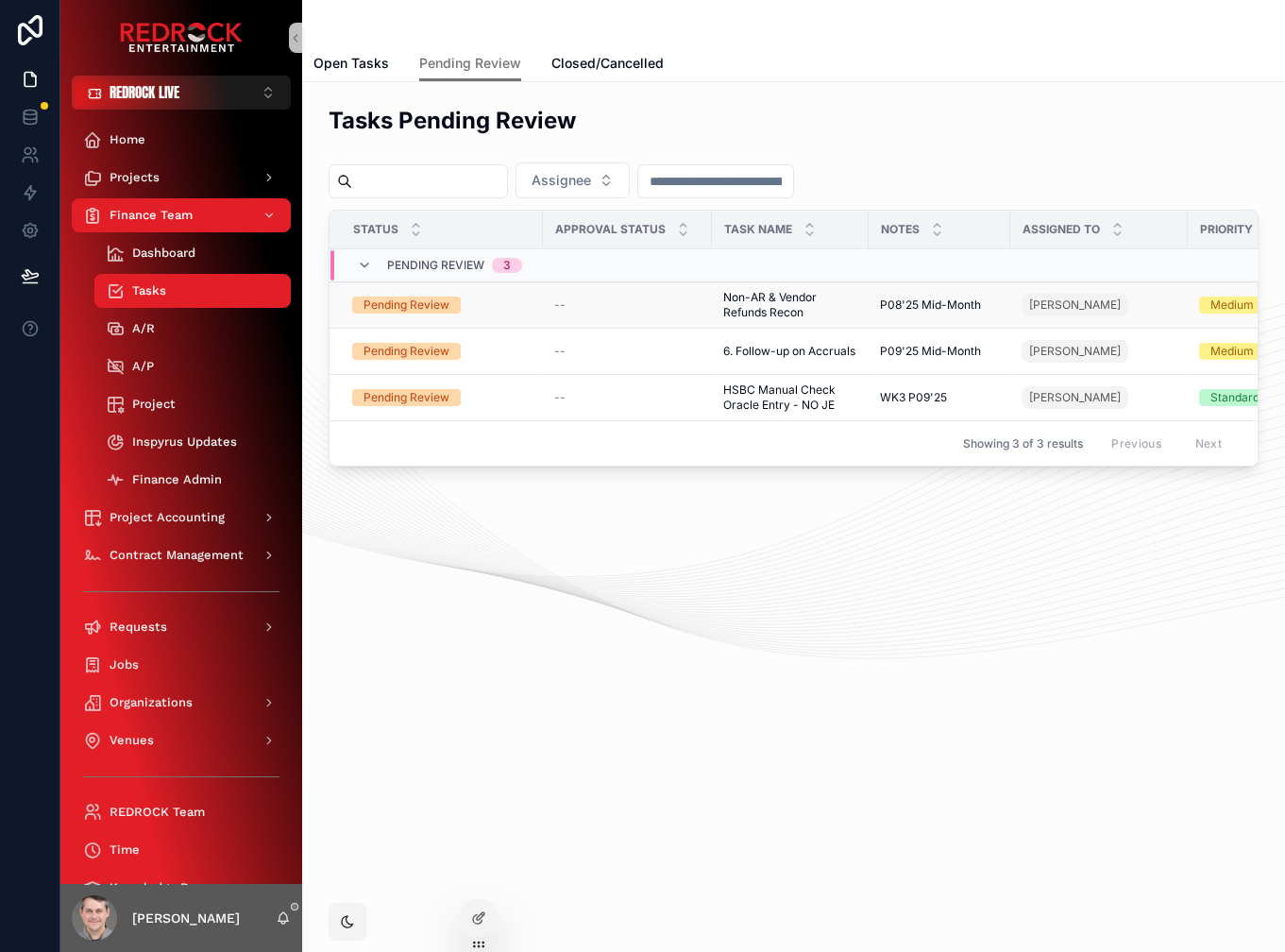
click at [768, 302] on span "Non-AR & Vendor Refunds Recon" at bounding box center [791, 304] width 134 height 30
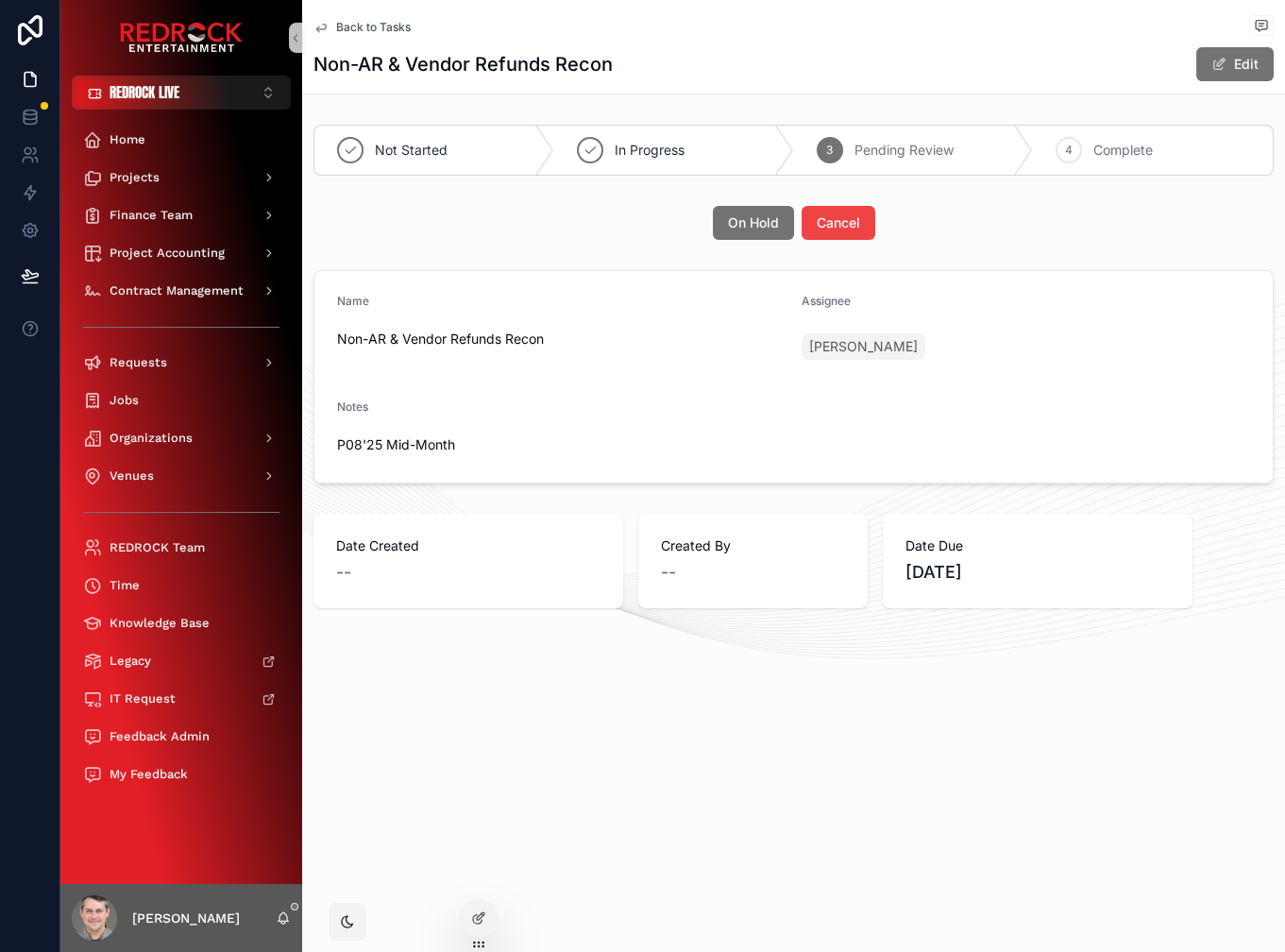
click at [389, 27] on span "Back to Tasks" at bounding box center [373, 27] width 75 height 16
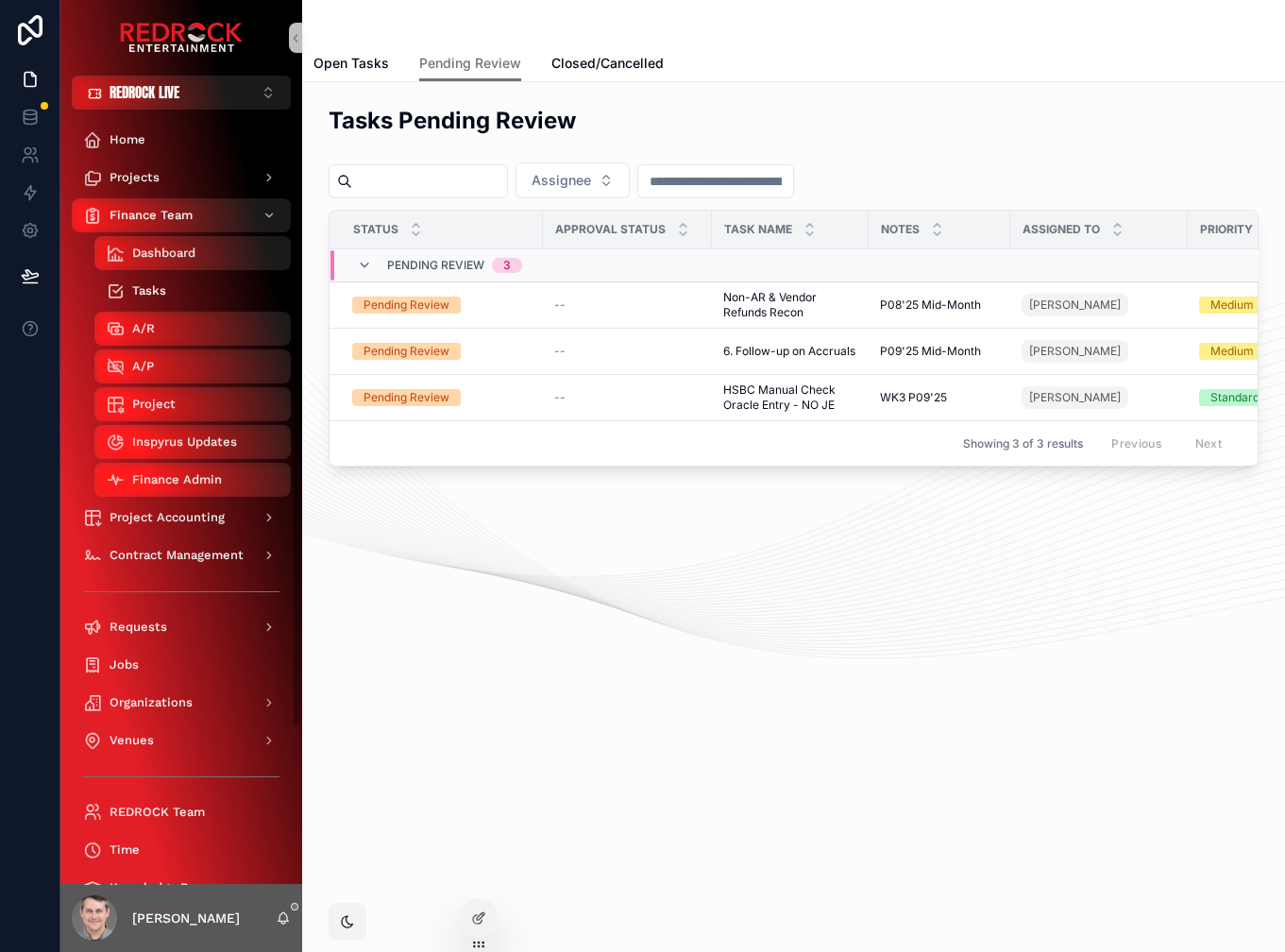
click at [167, 289] on div "Tasks" at bounding box center [192, 290] width 174 height 30
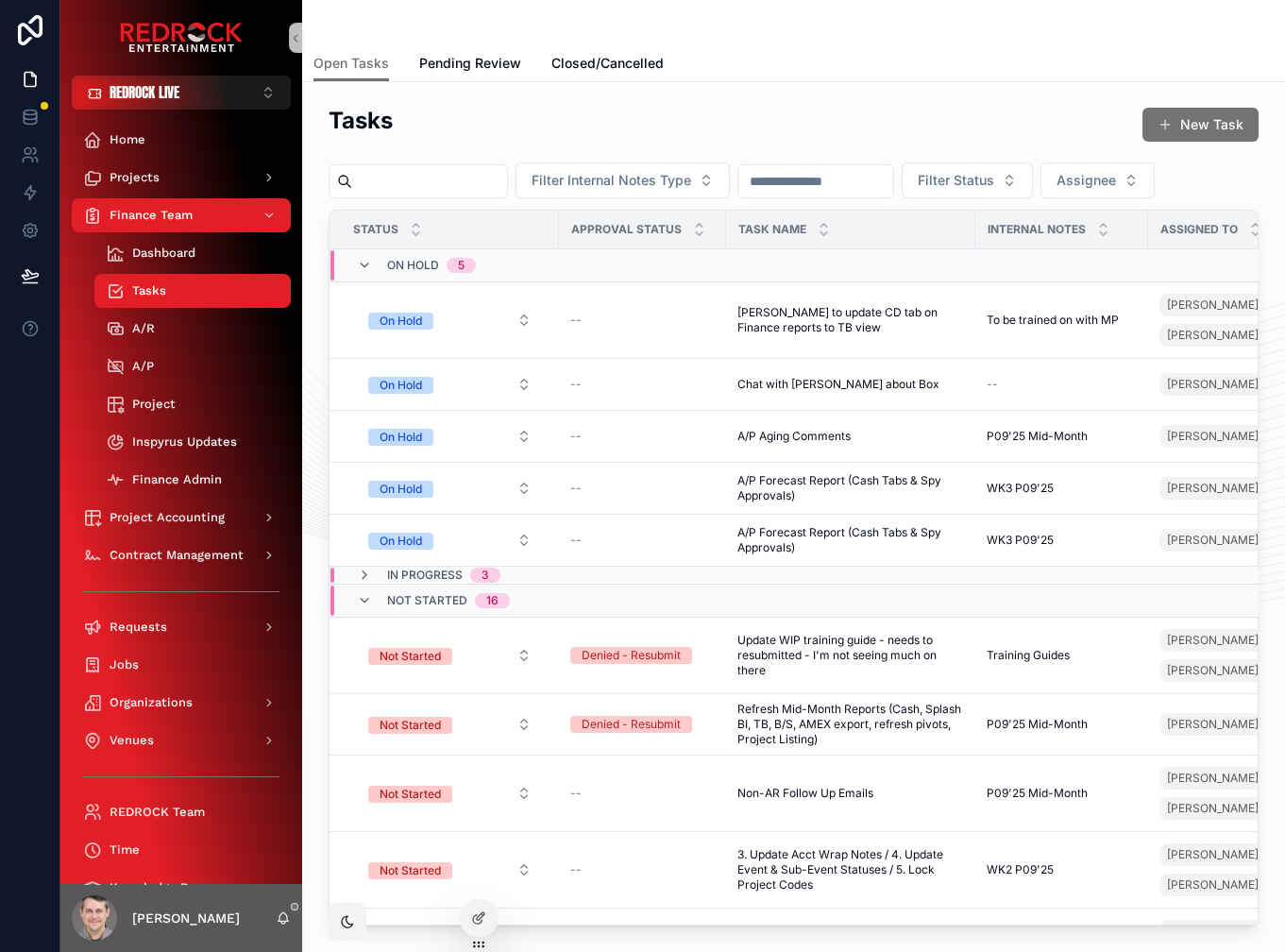
drag, startPoint x: 836, startPoint y: 51, endPoint x: 813, endPoint y: 46, distance: 23.5
click at [470, 65] on span "Pending Review" at bounding box center [470, 62] width 102 height 18
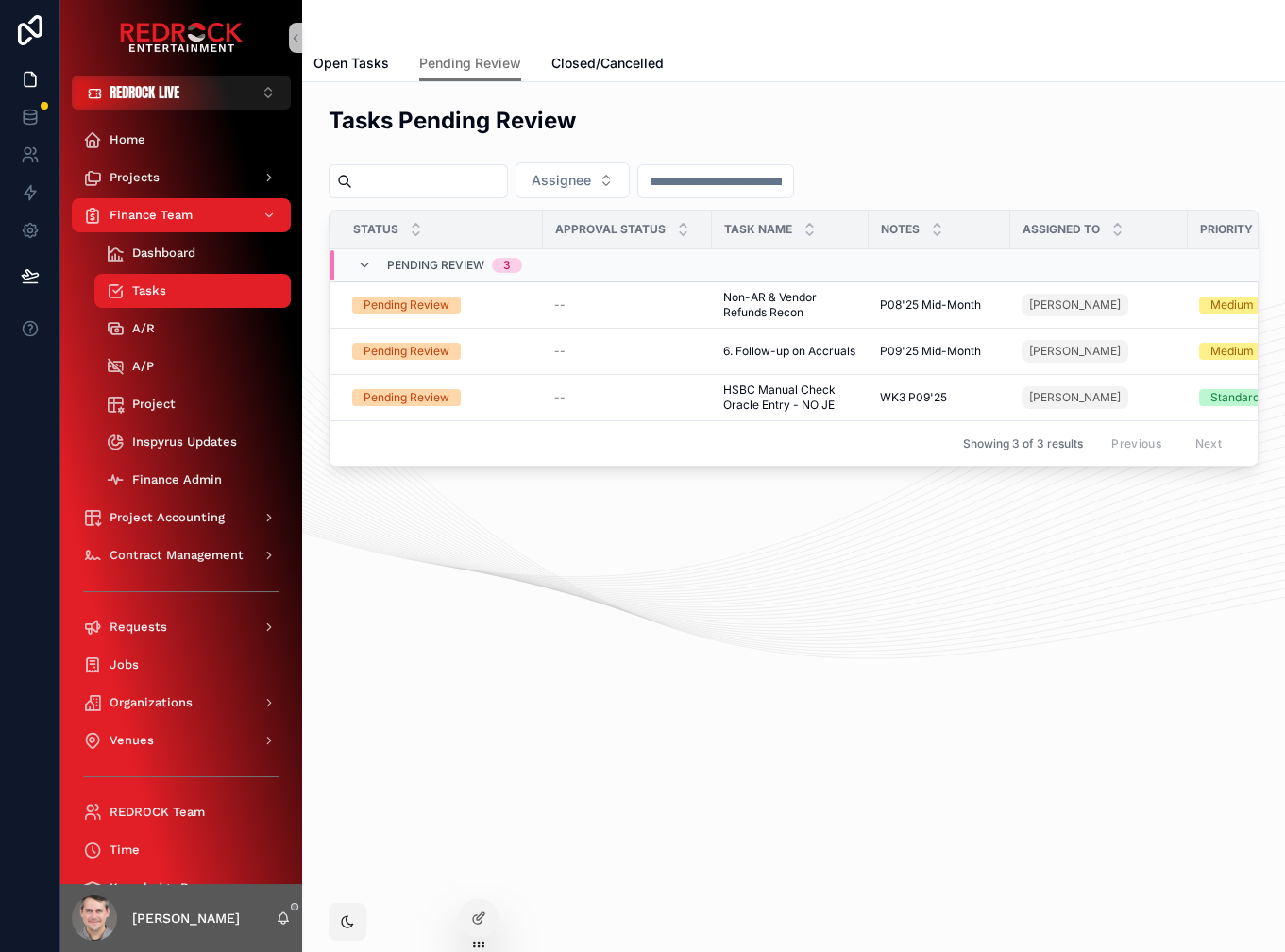
drag, startPoint x: 409, startPoint y: 504, endPoint x: 379, endPoint y: 500, distance: 30.3
drag, startPoint x: 471, startPoint y: 508, endPoint x: 448, endPoint y: 511, distance: 23.2
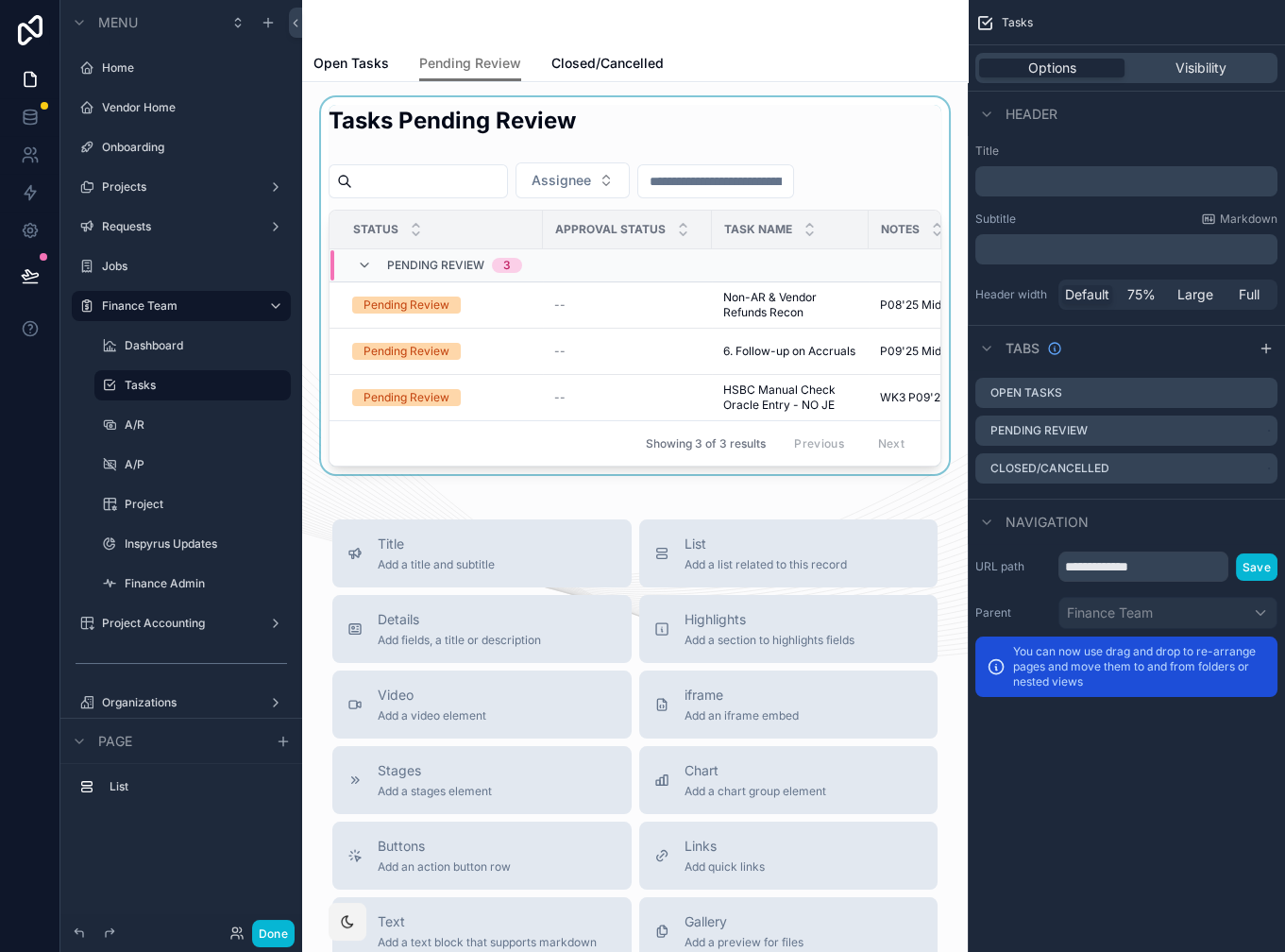
click at [870, 187] on div "scrollable content" at bounding box center [635, 286] width 635 height 377
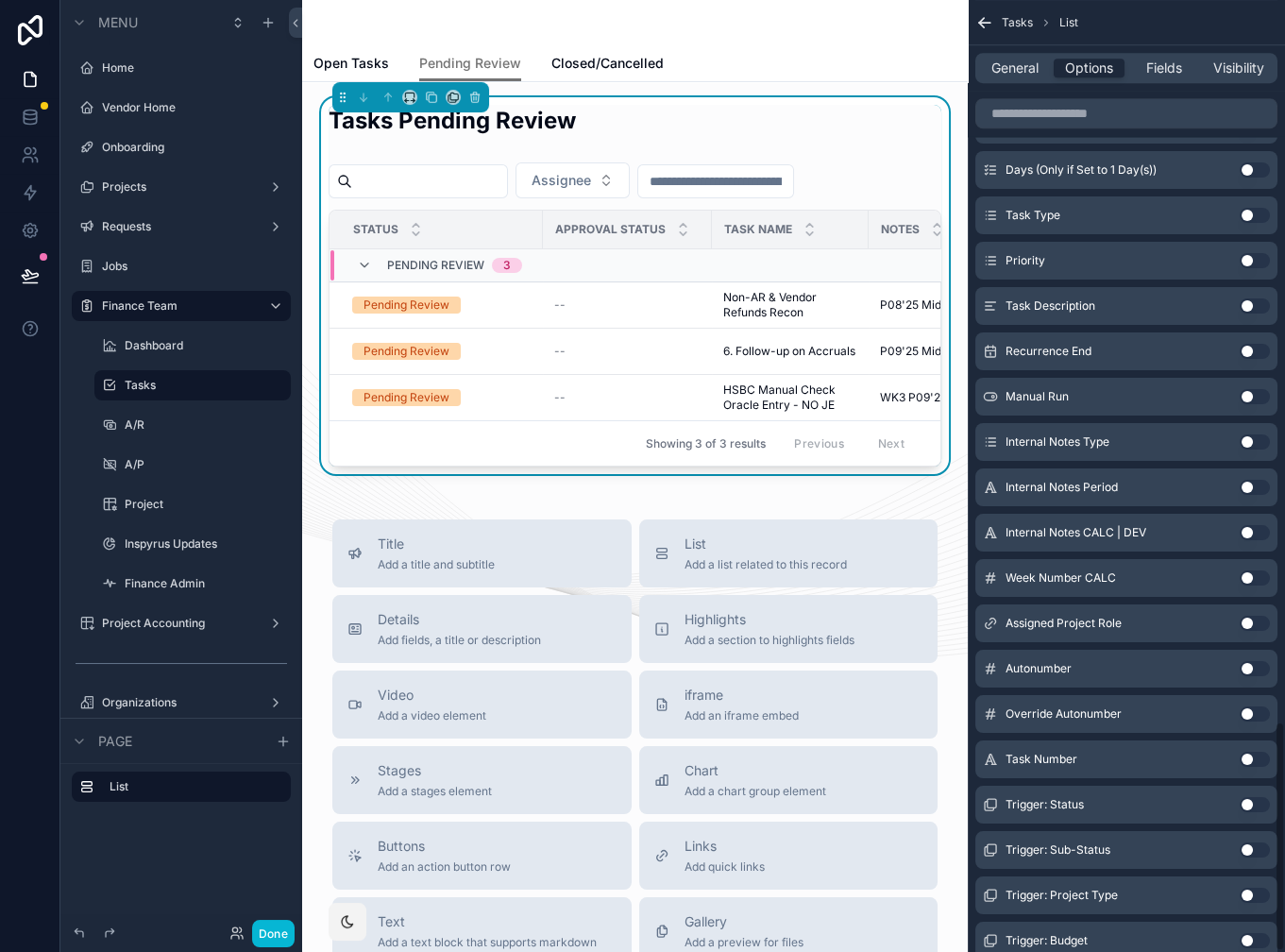
scroll to position [2989, 0]
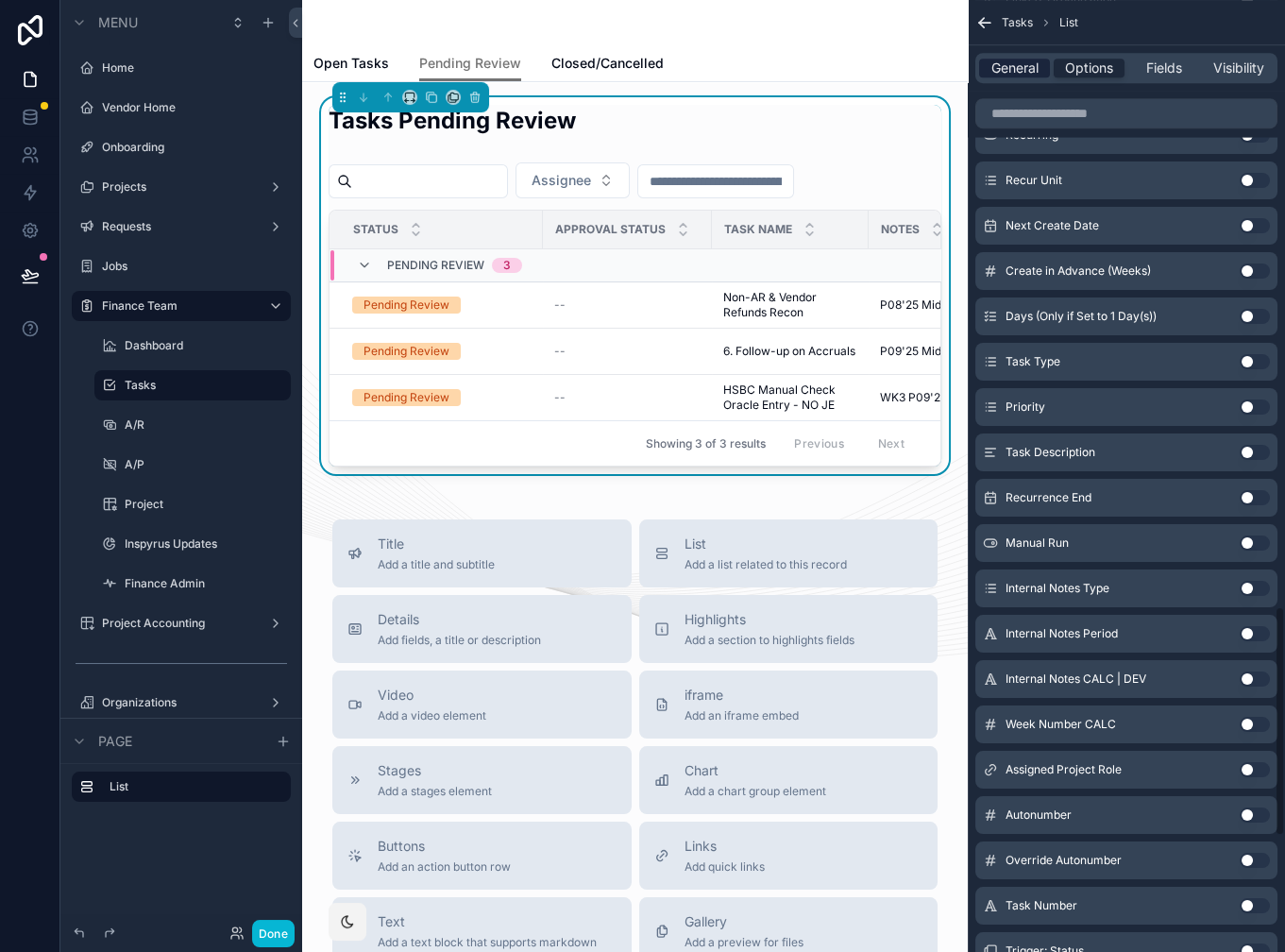
click at [1017, 70] on span "General" at bounding box center [1015, 67] width 48 height 18
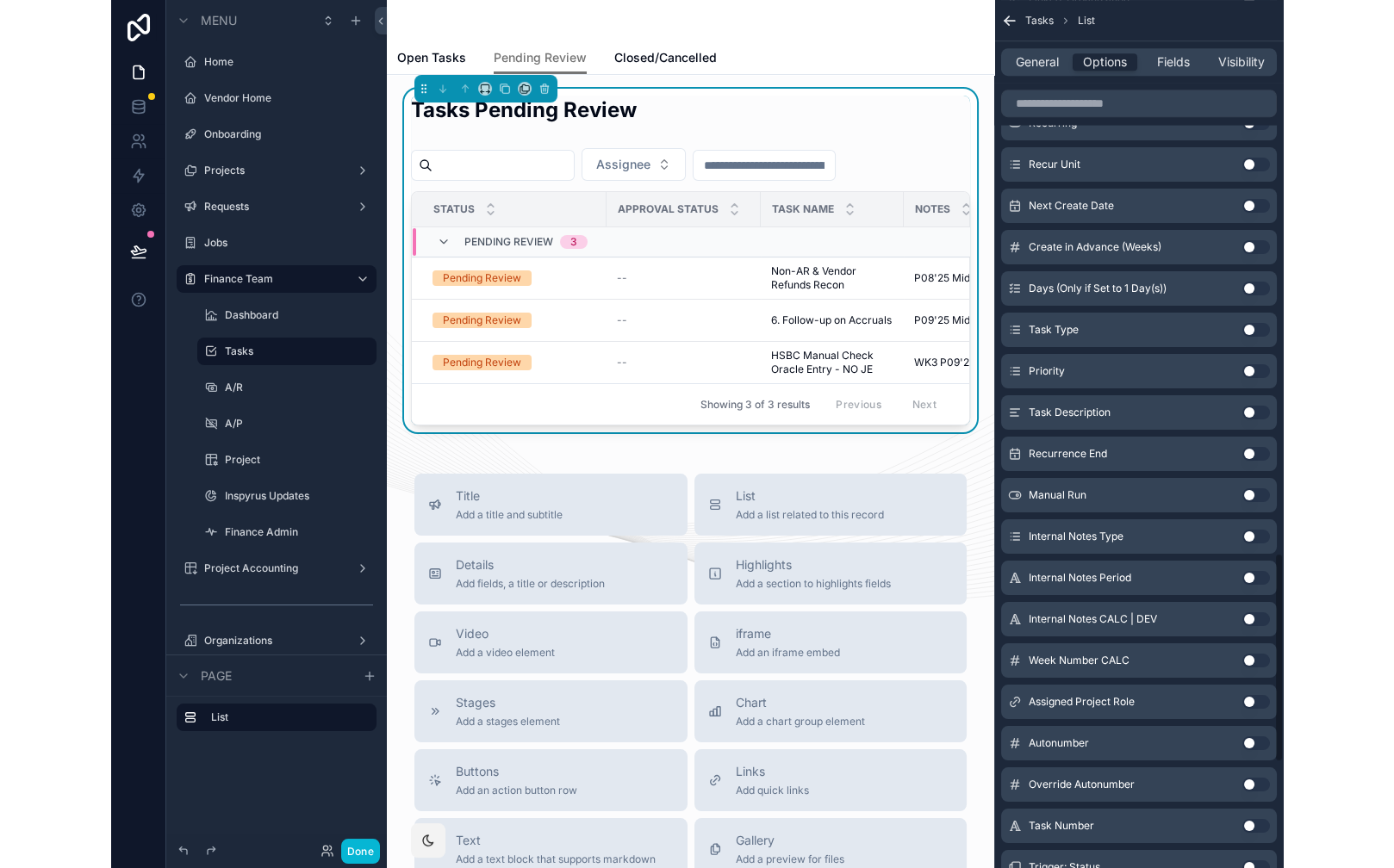
scroll to position [309, 0]
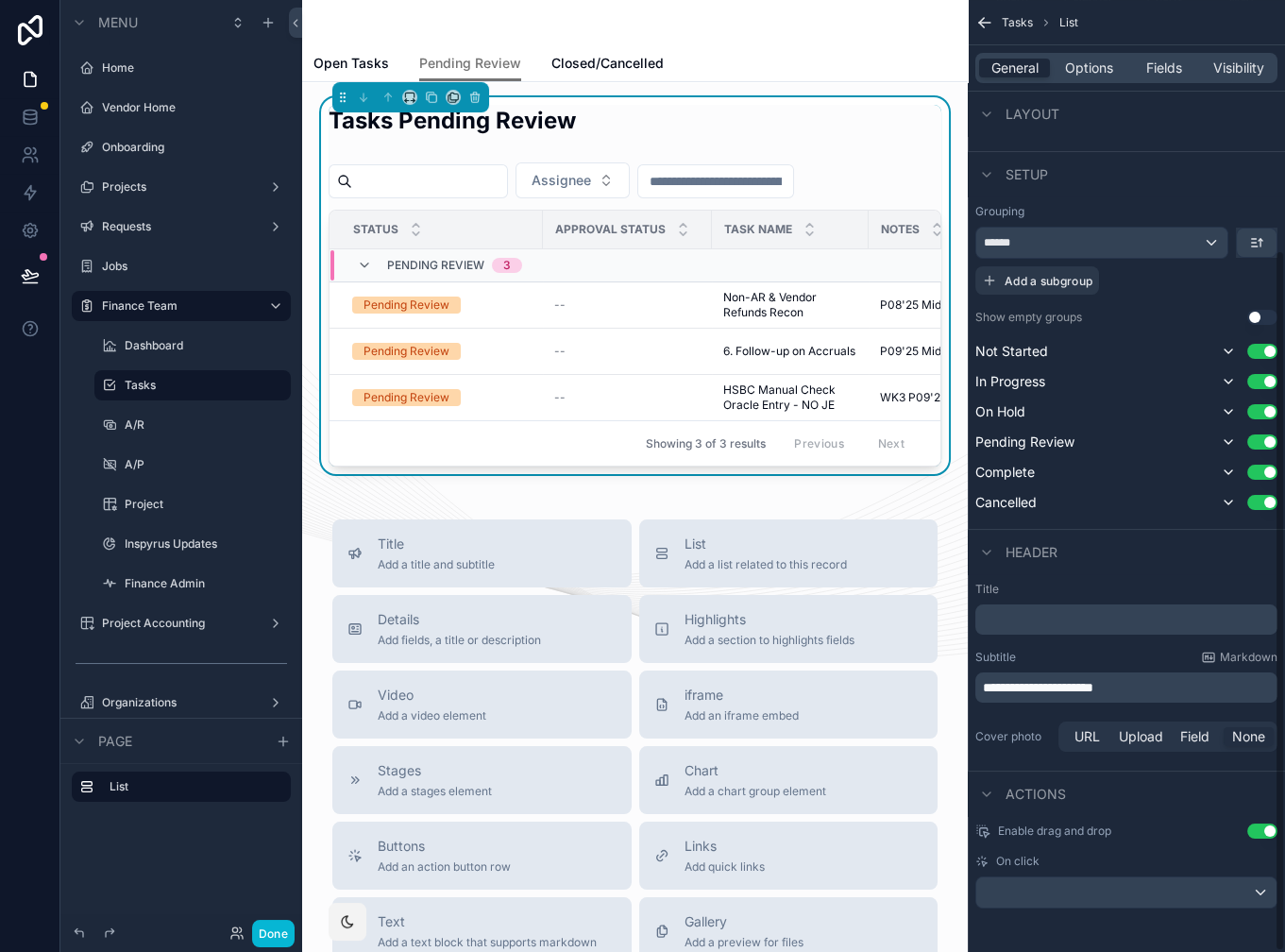
click at [1267, 831] on button "Use setting" at bounding box center [1262, 832] width 30 height 16
click at [281, 937] on button "Done" at bounding box center [274, 934] width 43 height 27
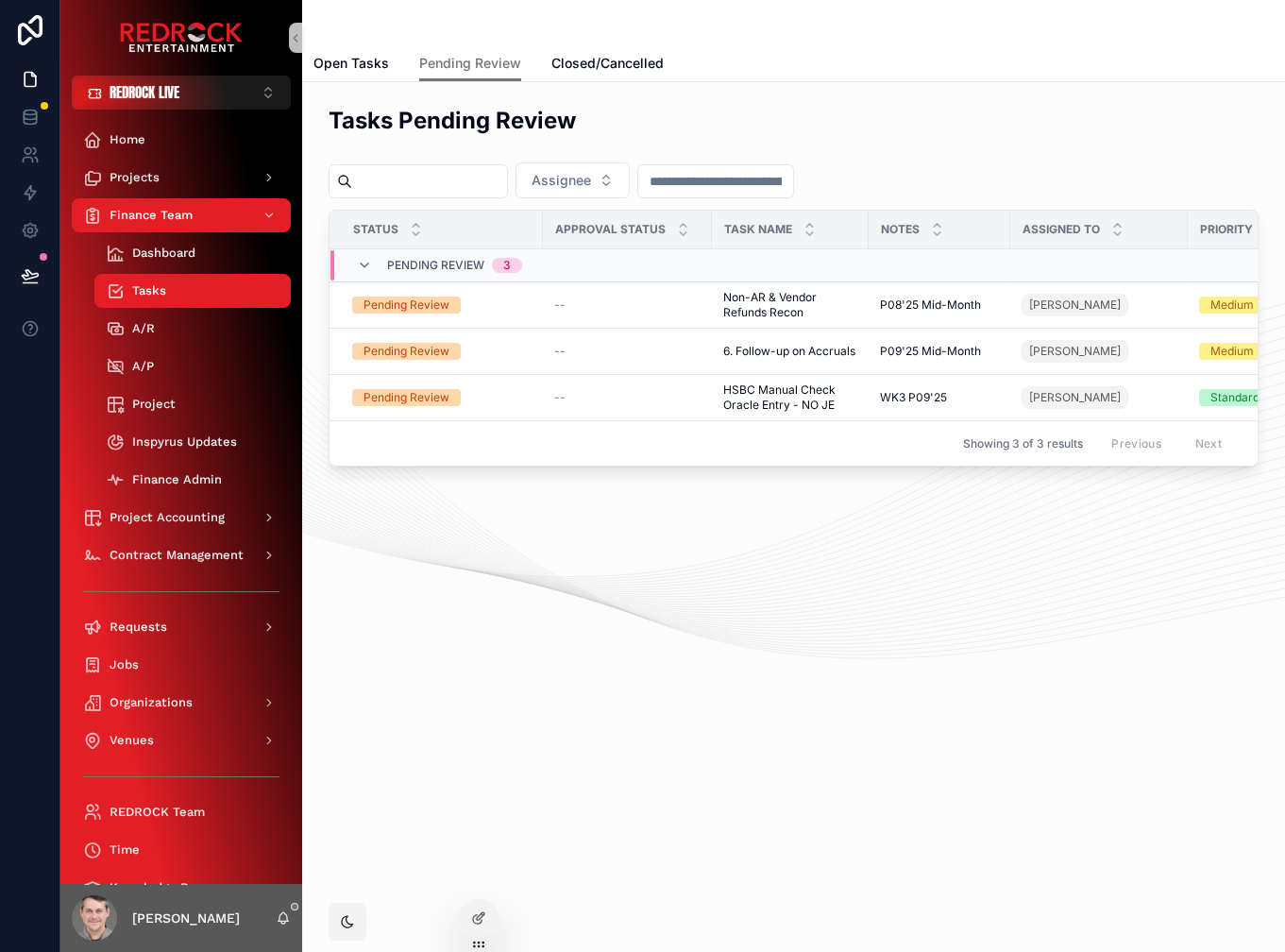
drag, startPoint x: 512, startPoint y: 552, endPoint x: 470, endPoint y: 531, distance: 47.0
copy span "Non-AR & Vendor Refunds Recon"
drag, startPoint x: 696, startPoint y: 620, endPoint x: 0, endPoint y: 421, distance: 723.9
click at [0, 0] on div "REDROCK LIVE ⌥ 1 Home Projects Finance Team Dashboard Tasks A/R A/P Project Ins…" at bounding box center [642, 476] width 1285 height 952
